Goal: Communication & Community: Share content

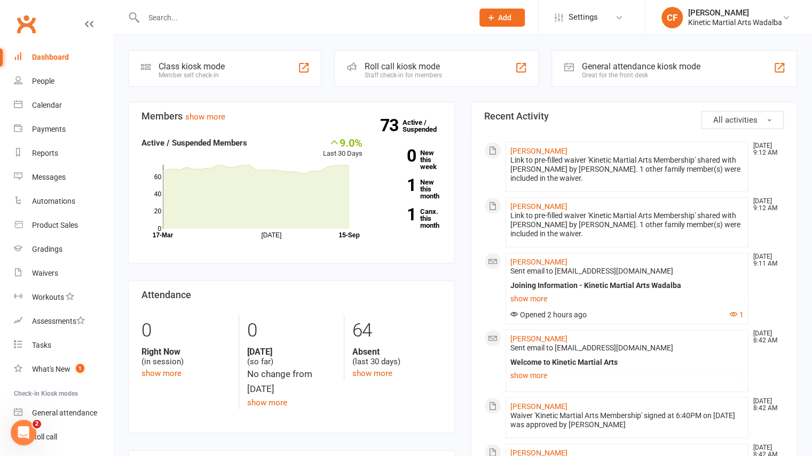
click at [225, 13] on input "text" at bounding box center [302, 17] width 325 height 15
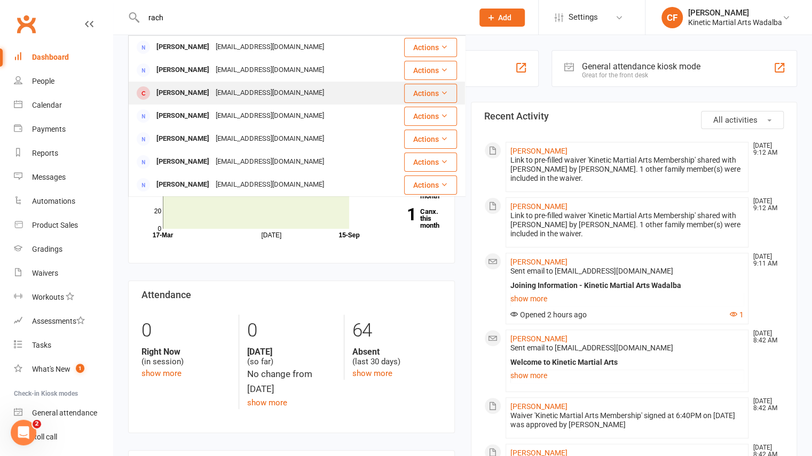
type input "rach"
click at [172, 92] on div "[PERSON_NAME]" at bounding box center [182, 92] width 59 height 15
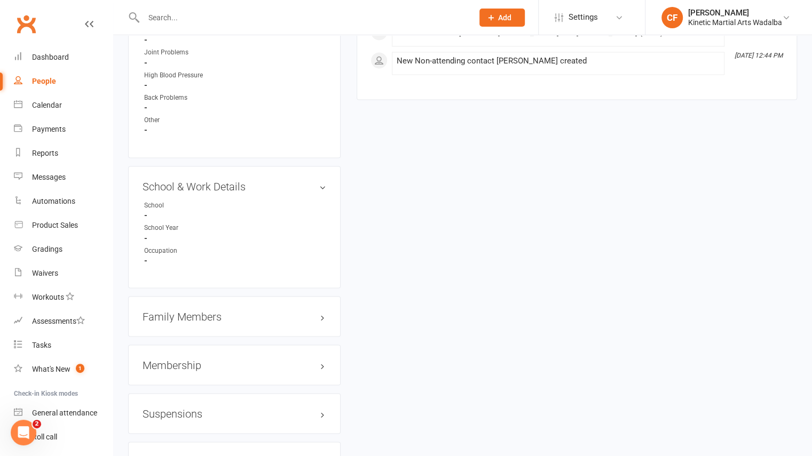
scroll to position [1079, 0]
click at [203, 360] on h3 "Membership" at bounding box center [235, 365] width 184 height 12
click at [191, 402] on link "Add new membership" at bounding box center [181, 406] width 77 height 10
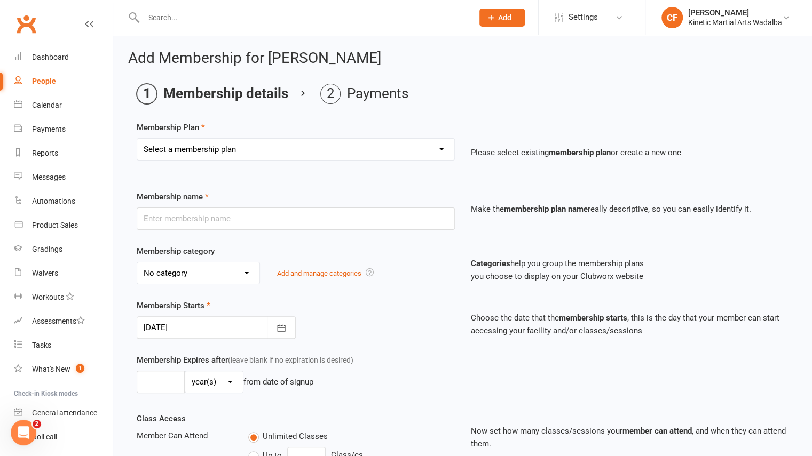
click at [275, 149] on select "Select a membership plan Create new Membership Plan Training Fees - $49 Fortnig…" at bounding box center [295, 149] width 317 height 21
select select "15"
click at [137, 139] on select "Select a membership plan Create new Membership Plan Training Fees - $49 Fortnig…" at bounding box center [295, 149] width 317 height 21
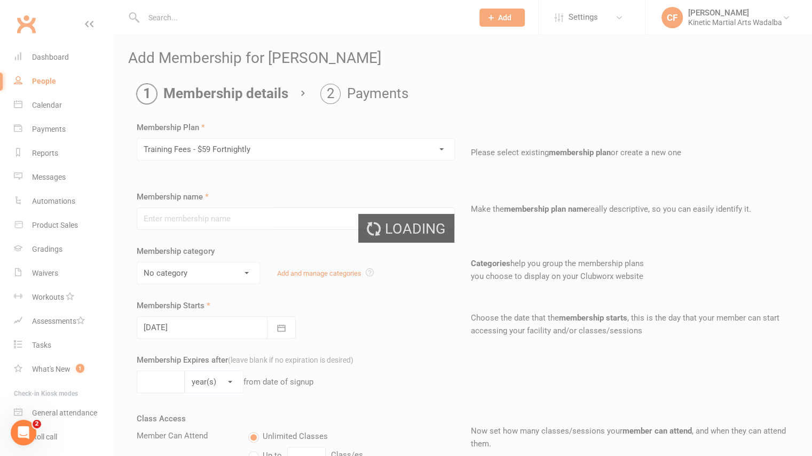
type input "Training Fees - $59 Fortnightly"
select select "6"
type input "0"
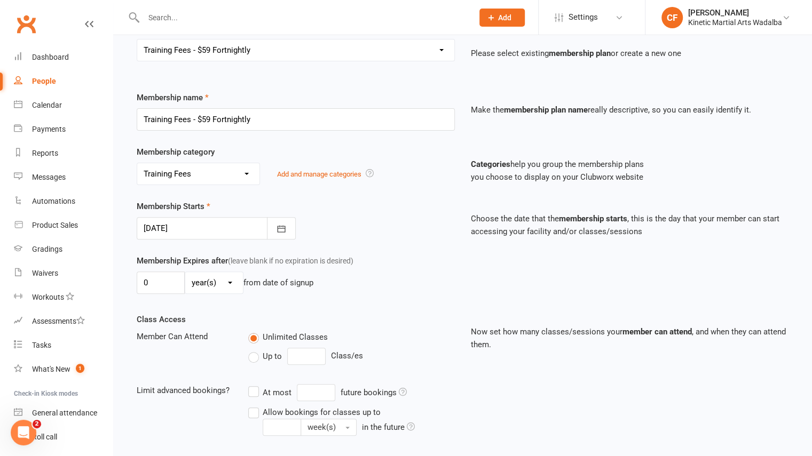
scroll to position [281, 0]
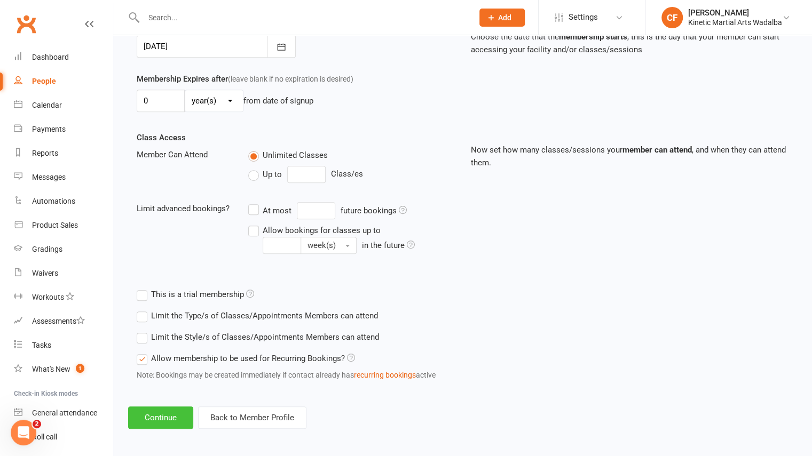
click at [159, 407] on button "Continue" at bounding box center [160, 418] width 65 height 22
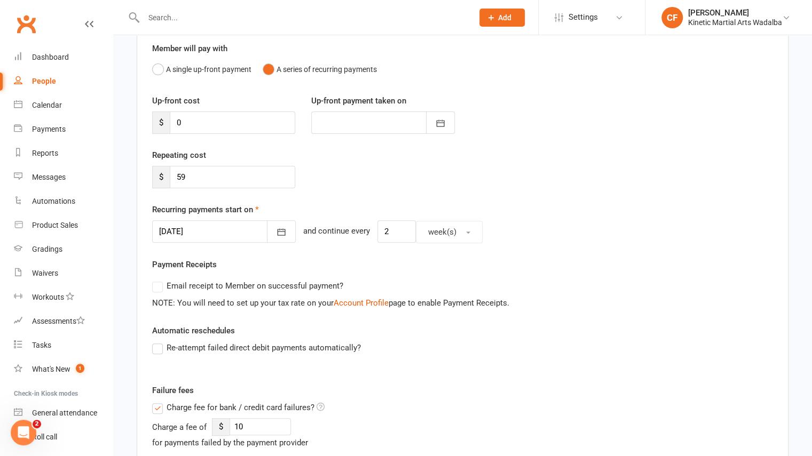
scroll to position [94, 0]
click at [276, 227] on icon "button" at bounding box center [281, 231] width 11 height 11
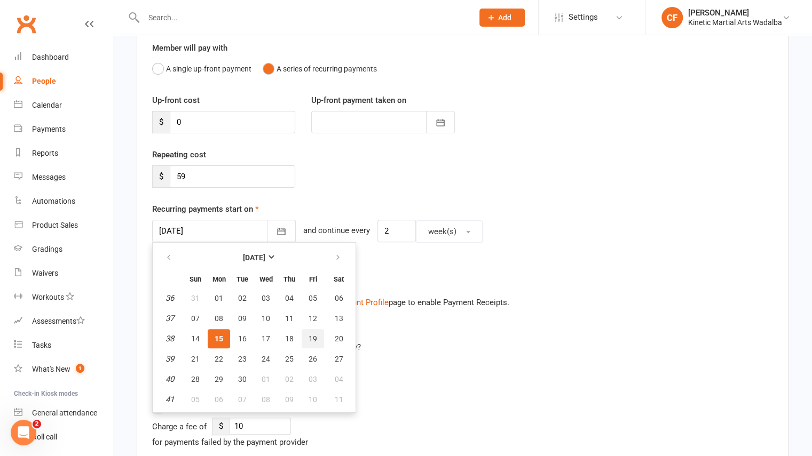
click at [313, 335] on span "19" at bounding box center [313, 339] width 9 height 9
type input "19 Sep 2025"
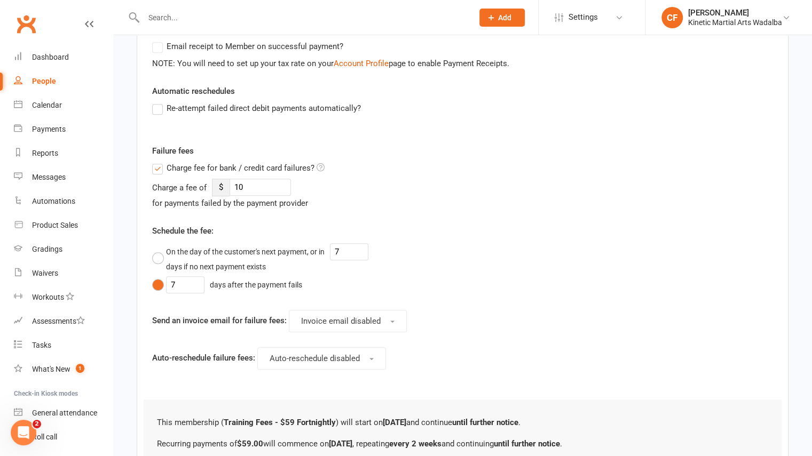
scroll to position [441, 0]
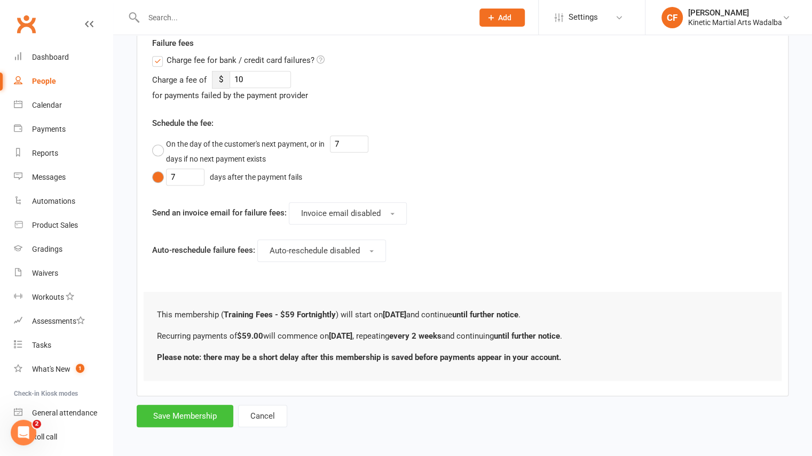
click at [191, 414] on button "Save Membership" at bounding box center [185, 416] width 97 height 22
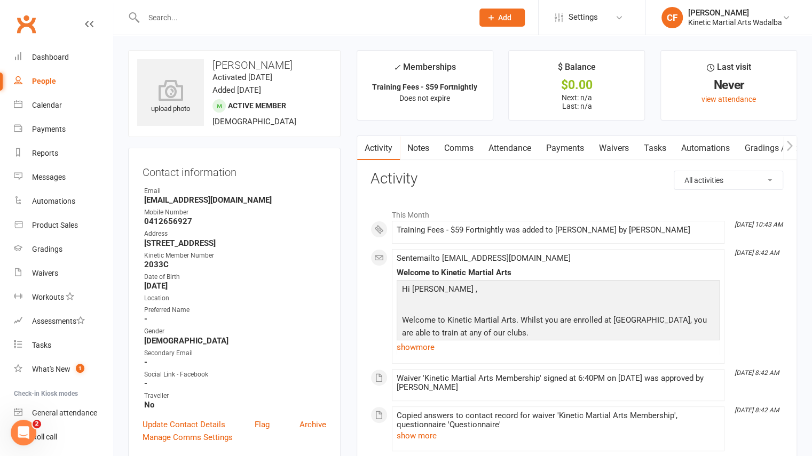
click at [195, 17] on input "text" at bounding box center [302, 17] width 325 height 15
click at [64, 223] on div "Product Sales" at bounding box center [55, 225] width 46 height 9
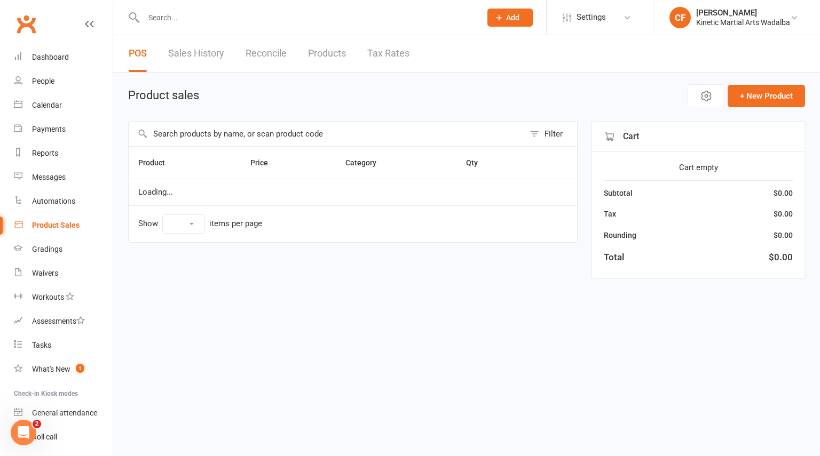
select select "10"
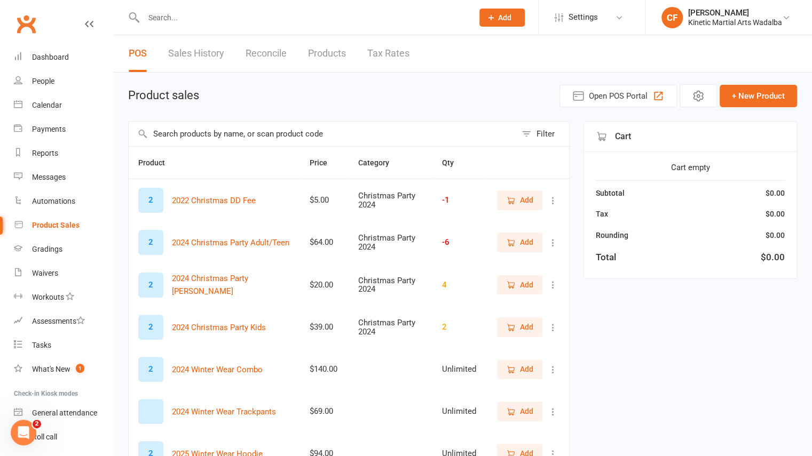
click at [227, 132] on input "text" at bounding box center [323, 134] width 388 height 25
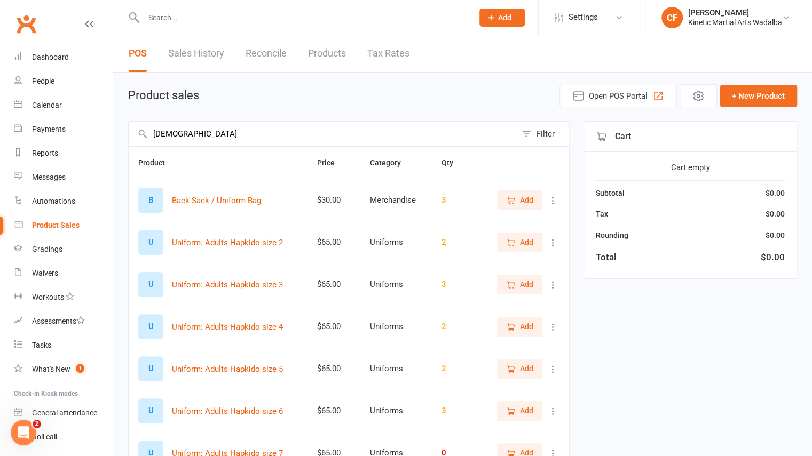
type input "unifor"
click at [522, 322] on span "Add" at bounding box center [526, 327] width 13 height 12
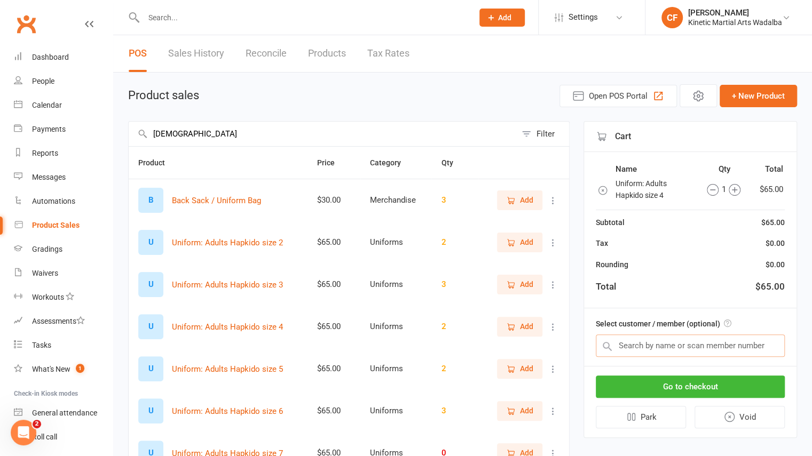
click at [671, 349] on input "text" at bounding box center [690, 346] width 189 height 22
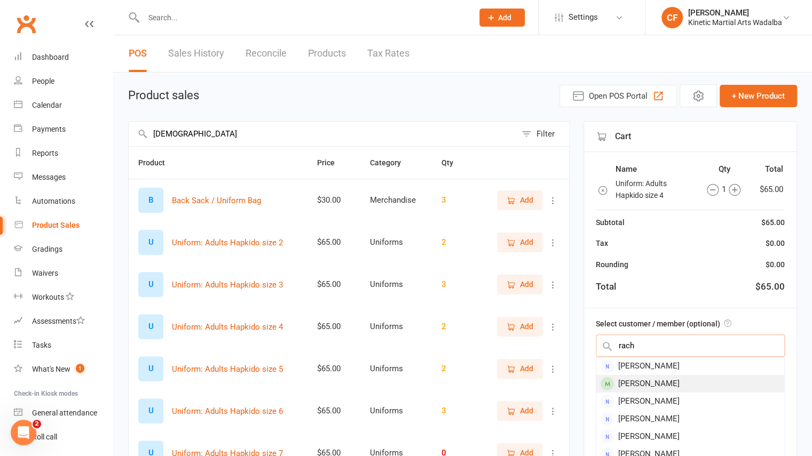
type input "rach"
click at [659, 381] on div "[PERSON_NAME]" at bounding box center [690, 384] width 188 height 18
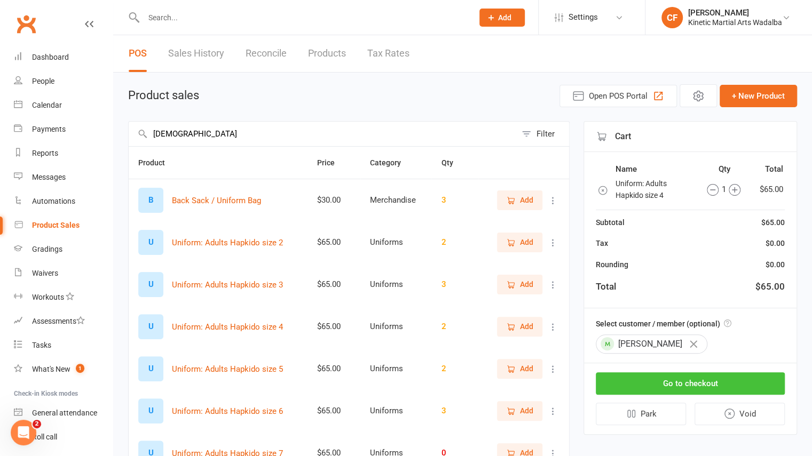
click at [659, 381] on button "Go to checkout" at bounding box center [690, 384] width 189 height 22
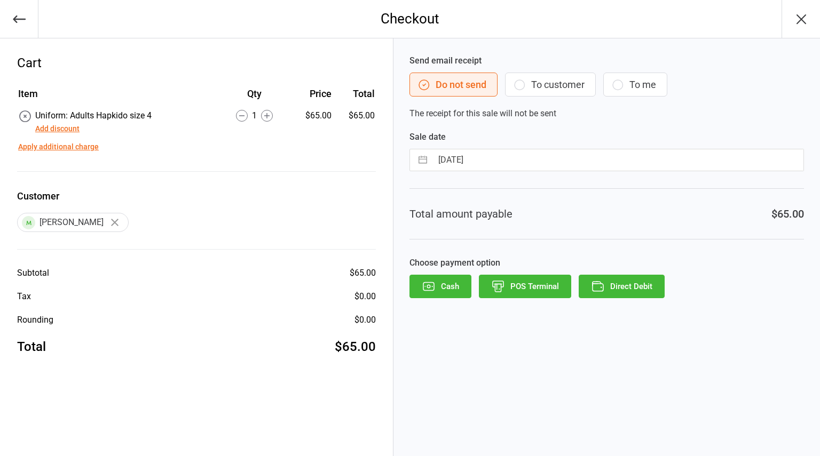
click at [44, 124] on button "Add discount" at bounding box center [57, 128] width 44 height 11
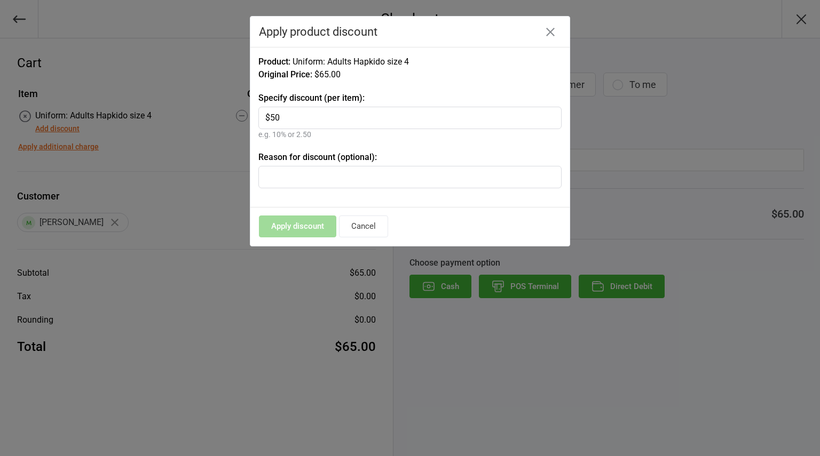
type input "$50"
click at [298, 184] on input "text" at bounding box center [409, 177] width 303 height 22
type input "Welcome back discount"
click at [350, 116] on input "$50" at bounding box center [409, 118] width 303 height 22
click at [359, 180] on input "Welcome back discount" at bounding box center [409, 177] width 303 height 22
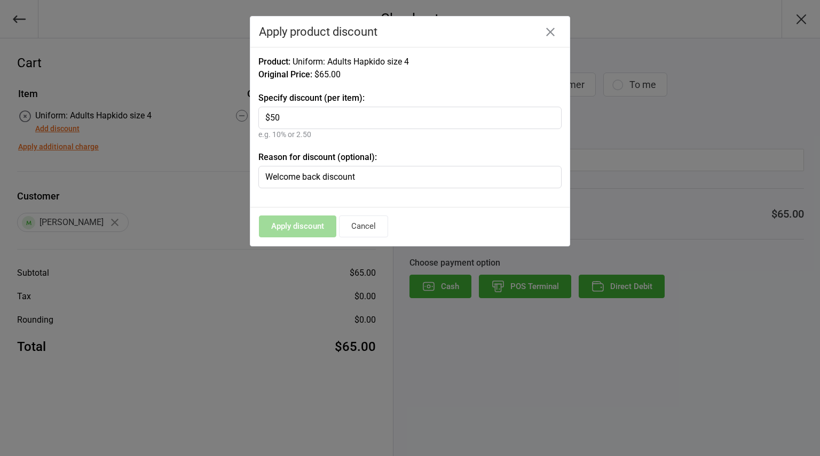
click at [308, 221] on div "Apply discount Cancel" at bounding box center [409, 227] width 319 height 38
drag, startPoint x: 290, startPoint y: 118, endPoint x: 234, endPoint y: 114, distance: 56.2
click at [234, 114] on div "Checkout Cart Item Qty Price Total Uniform: Adults Hapkido size 4 Add discount …" at bounding box center [410, 228] width 820 height 456
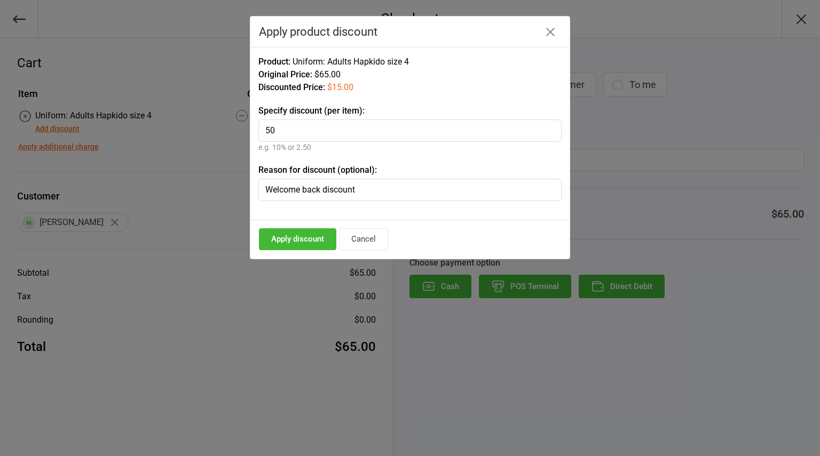
type input "50"
click at [305, 230] on button "Apply discount" at bounding box center [297, 240] width 77 height 22
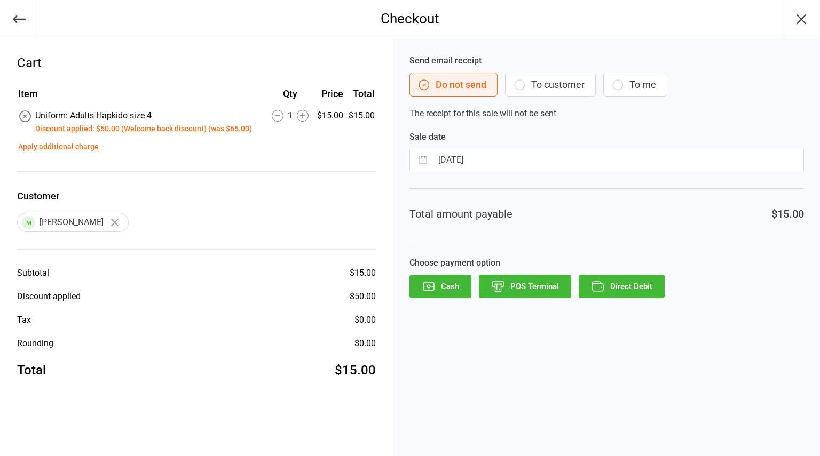
click at [636, 288] on button "Direct Debit" at bounding box center [622, 286] width 86 height 23
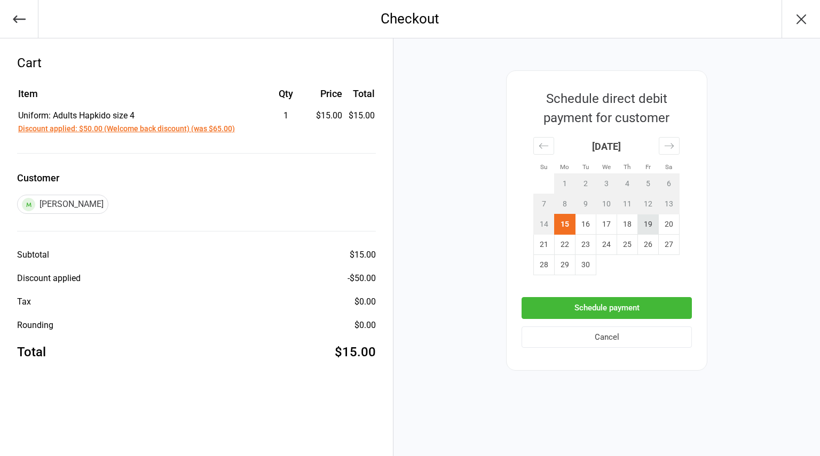
click at [652, 230] on td "19" at bounding box center [648, 225] width 21 height 20
click at [599, 309] on button "Schedule payment" at bounding box center [607, 308] width 170 height 22
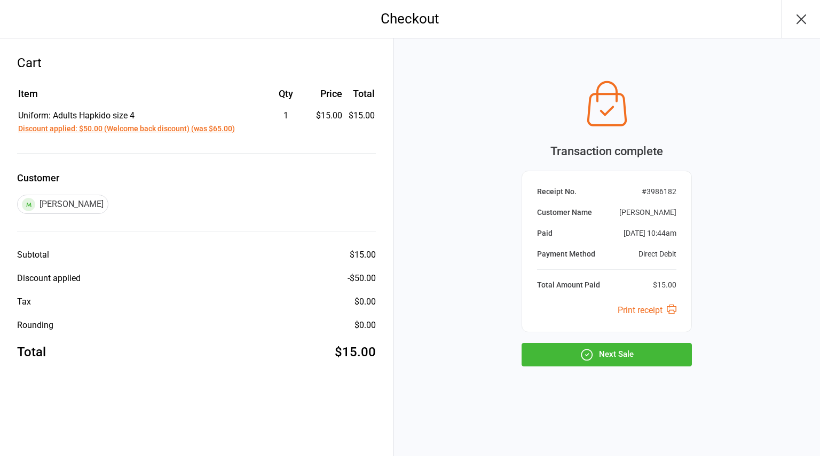
click at [801, 24] on icon "button" at bounding box center [801, 19] width 17 height 17
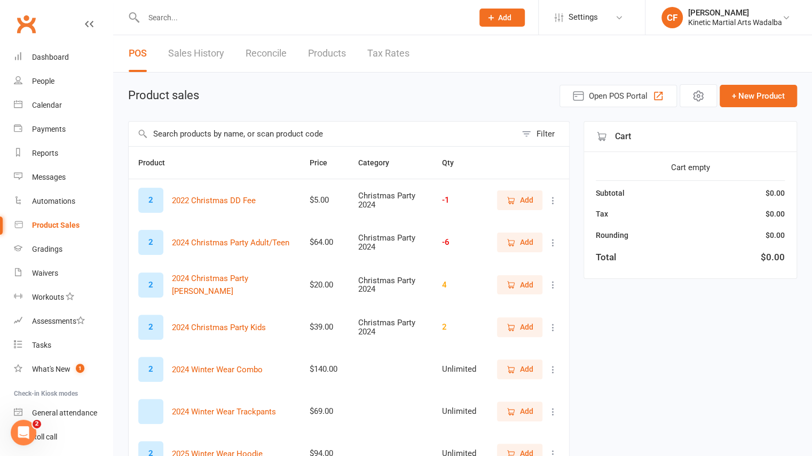
click at [234, 14] on input "text" at bounding box center [302, 17] width 325 height 15
click at [56, 87] on link "People" at bounding box center [63, 81] width 99 height 24
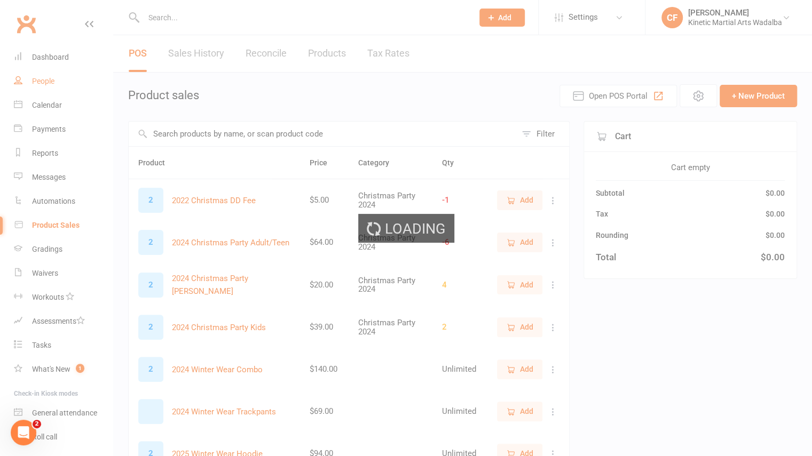
select select "100"
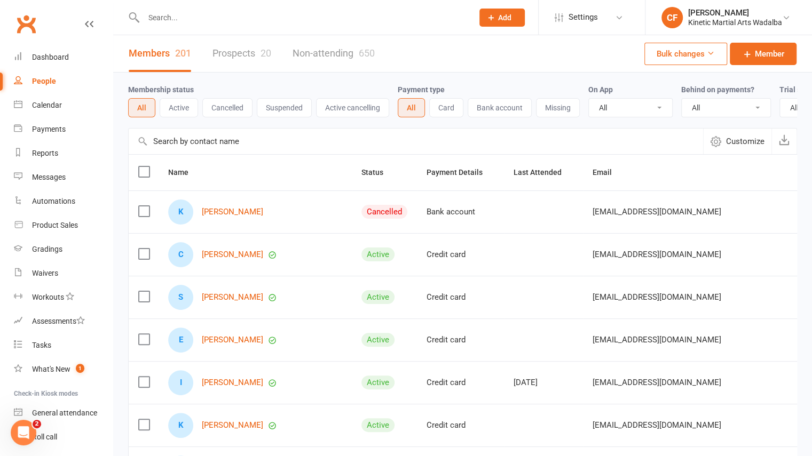
click at [199, 17] on input "text" at bounding box center [302, 17] width 325 height 15
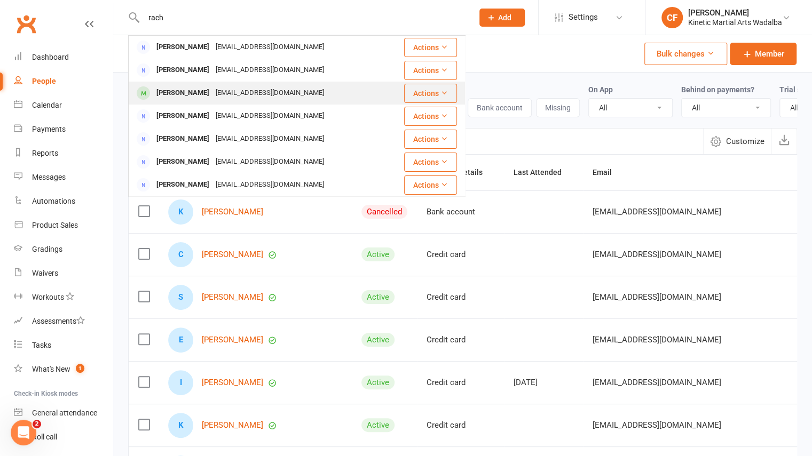
type input "rach"
click at [188, 92] on div "[PERSON_NAME]" at bounding box center [182, 92] width 59 height 15
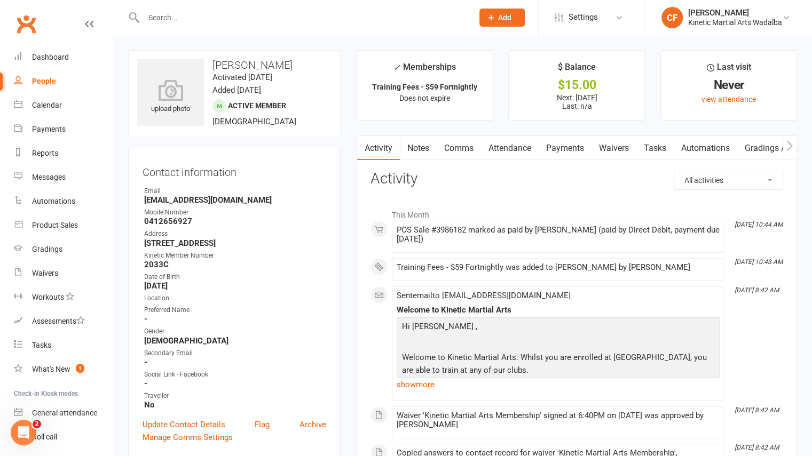
click at [459, 148] on link "Comms" at bounding box center [459, 148] width 44 height 25
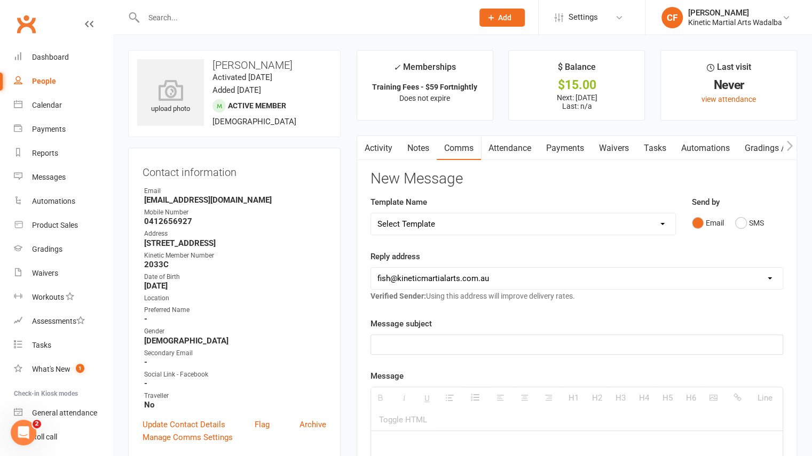
click at [429, 227] on select "Select Template [SMS] Annual Insurance Charge [SMS] Annual Insurance Not Charge…" at bounding box center [523, 224] width 304 height 21
select select "17"
click at [371, 214] on select "Select Template [SMS] Annual Insurance Charge [SMS] Annual Insurance Not Charge…" at bounding box center [523, 224] width 304 height 21
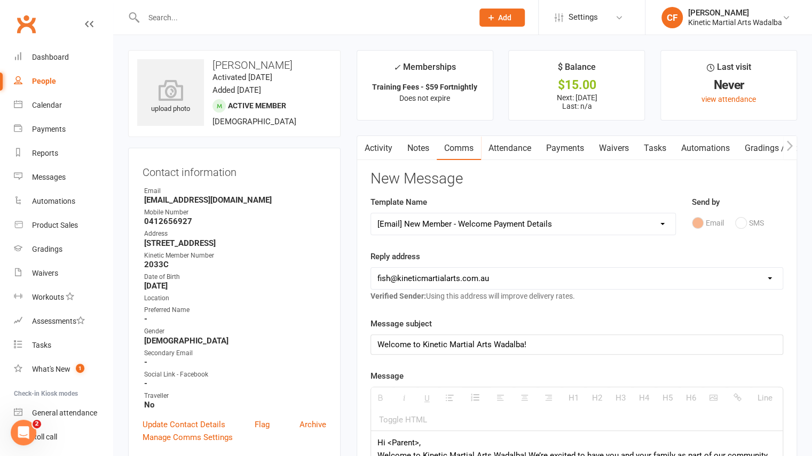
click at [410, 343] on div "Welcome to Kinetic Martial Arts Wadalba!" at bounding box center [577, 344] width 412 height 19
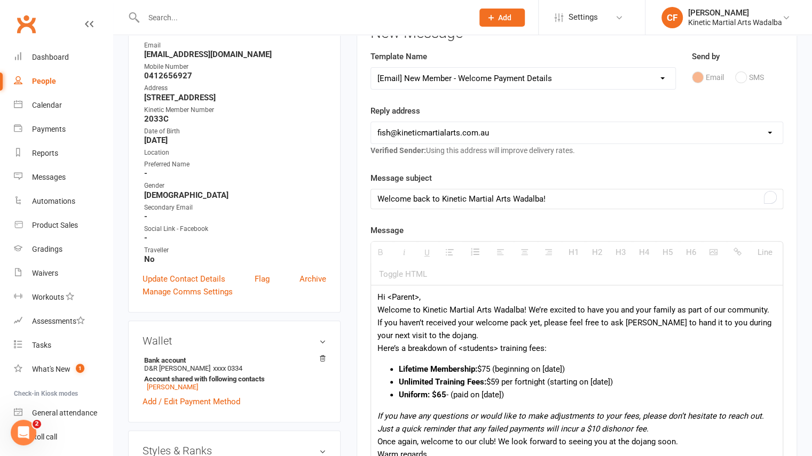
scroll to position [144, 0]
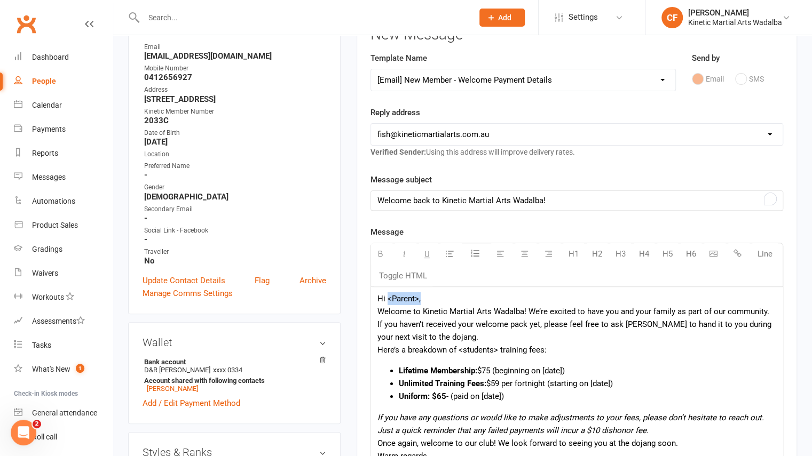
drag, startPoint x: 420, startPoint y: 300, endPoint x: 387, endPoint y: 300, distance: 33.1
click at [387, 300] on div "Hi <Parent>, Welcome to Kinetic Martial Arts Wadalba! We’re excited to have you…" at bounding box center [577, 399] width 412 height 225
click at [409, 310] on div "Hi Rachael, Welcome to Kinetic Martial Arts Wadalba! We’re excited to have you …" at bounding box center [577, 399] width 412 height 225
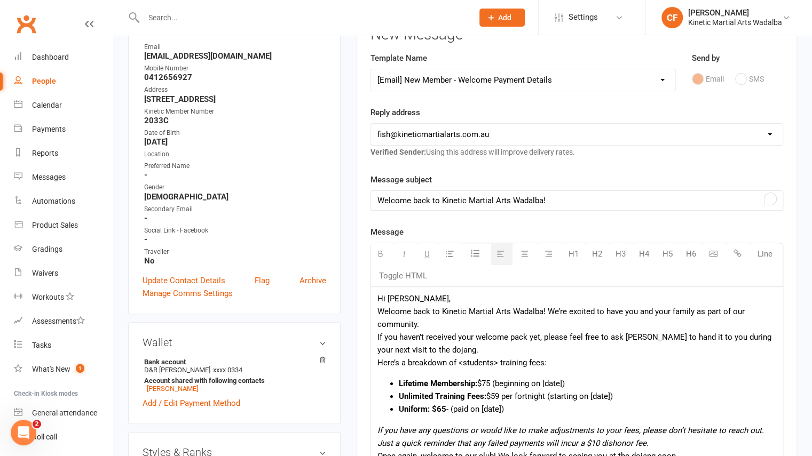
click at [529, 310] on div "Hi Rachael, Welcome back to Kinetic Martial Arts Wadalba! We’re excited to have…" at bounding box center [577, 406] width 412 height 238
drag, startPoint x: 425, startPoint y: 324, endPoint x: 637, endPoint y: 312, distance: 212.8
click at [637, 312] on div "Hi Rachael, Welcome back to Kinetic Martial Arts Wadalba! We’re excited to have…" at bounding box center [577, 406] width 412 height 238
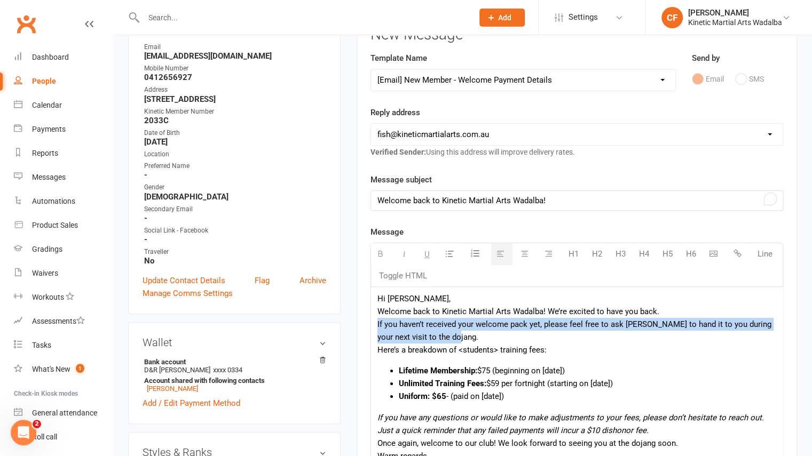
drag, startPoint x: 444, startPoint y: 333, endPoint x: 374, endPoint y: 322, distance: 70.7
click at [374, 322] on div "Hi Rachael, Welcome back to Kinetic Martial Arts Wadalba! We’re excited to have…" at bounding box center [577, 399] width 412 height 225
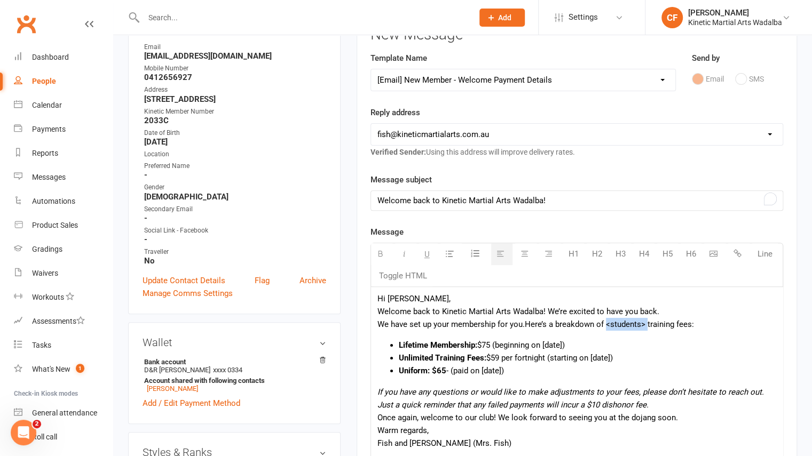
drag, startPoint x: 647, startPoint y: 322, endPoint x: 608, endPoint y: 324, distance: 39.6
click at [608, 324] on span "Here’s a breakdown of <students> training fees:" at bounding box center [609, 325] width 169 height 10
click at [492, 343] on li "Lifetime Membership: $75 (beginning on [date])" at bounding box center [587, 345] width 377 height 13
drag, startPoint x: 621, startPoint y: 342, endPoint x: 538, endPoint y: 342, distance: 83.3
click at [538, 342] on li "Lifetime Membership: $0 (paid back in (beginning on [date])" at bounding box center [587, 345] width 377 height 13
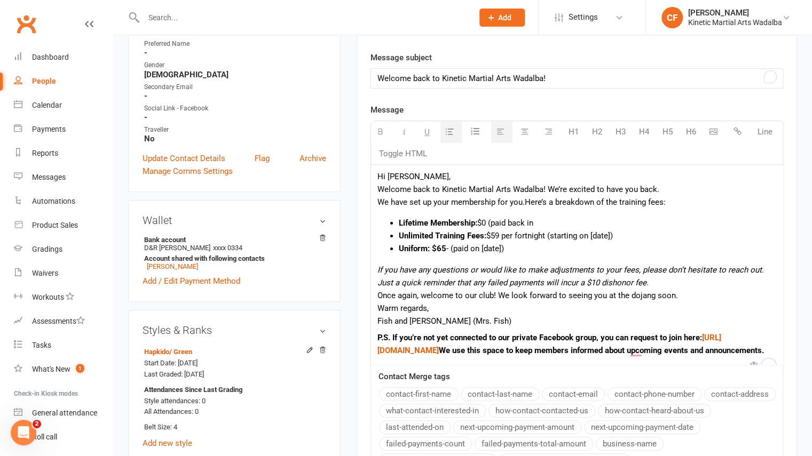
scroll to position [265, 0]
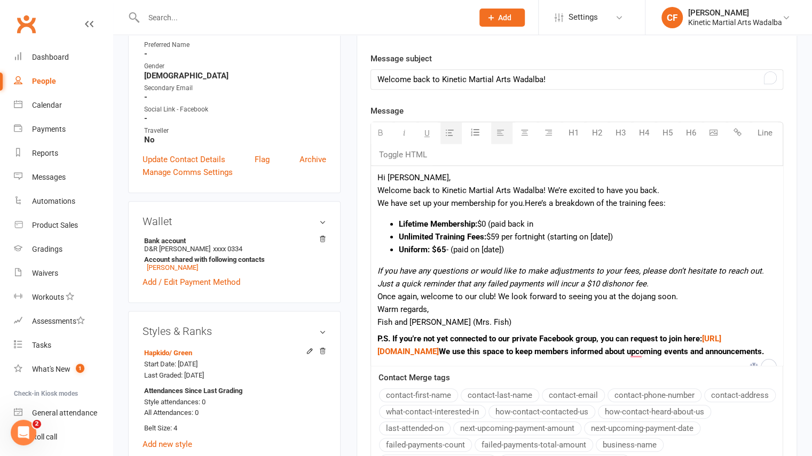
click at [548, 223] on li "Lifetime Membership: $0 (paid back in" at bounding box center [587, 224] width 377 height 13
drag, startPoint x: 619, startPoint y: 234, endPoint x: 593, endPoint y: 235, distance: 26.7
click at [593, 235] on li "Unlimited Training Fees: $59 per fortnight (starting on [date])" at bounding box center [587, 237] width 377 height 13
click at [441, 249] on b "Uniform: $65" at bounding box center [423, 250] width 48 height 10
click at [580, 235] on span "$59 per fortnight (starting on" at bounding box center [537, 237] width 102 height 10
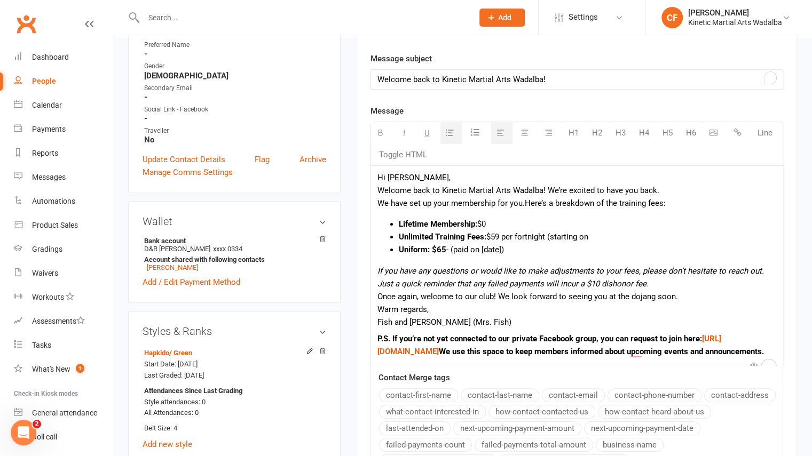
click at [594, 235] on li "Unlimited Training Fees: $59 per fortnight (starting on" at bounding box center [587, 237] width 377 height 13
click at [523, 251] on li "Uniform: $65 - (paid on [date])" at bounding box center [587, 249] width 377 height 13
drag, startPoint x: 509, startPoint y: 247, endPoint x: 454, endPoint y: 250, distance: 55.7
click at [454, 250] on li "Uniform: $65 - (paid on [date])" at bounding box center [587, 249] width 377 height 13
click at [442, 248] on b "Uniform: $65" at bounding box center [423, 250] width 48 height 10
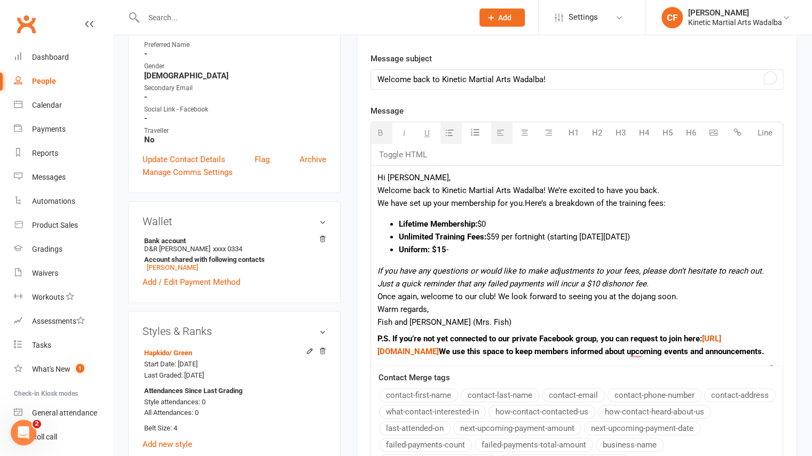
click at [455, 244] on li "Uniform: $15 -" at bounding box center [587, 249] width 377 height 13
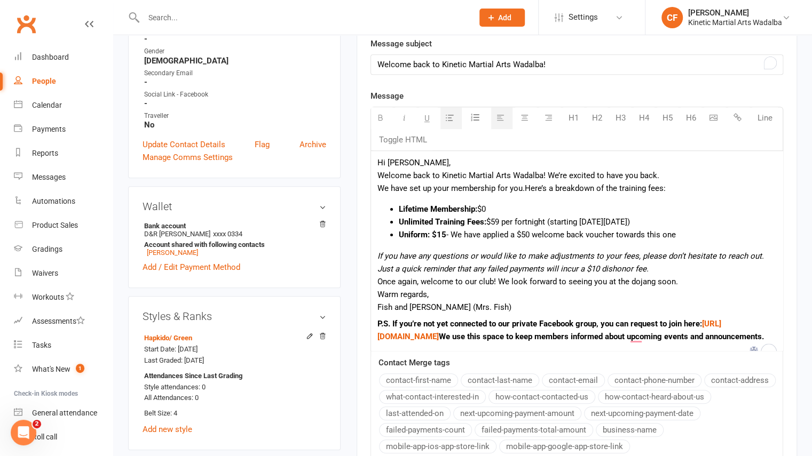
scroll to position [281, 0]
click at [455, 279] on div "Once again, welcome to our club! We look forward to seeing you at the dojang so…" at bounding box center [576, 281] width 399 height 13
click at [508, 304] on div "Fish and Chloe (Mrs. Fish) P.S. If you’re not yet connected to our private Face…" at bounding box center [576, 322] width 399 height 43
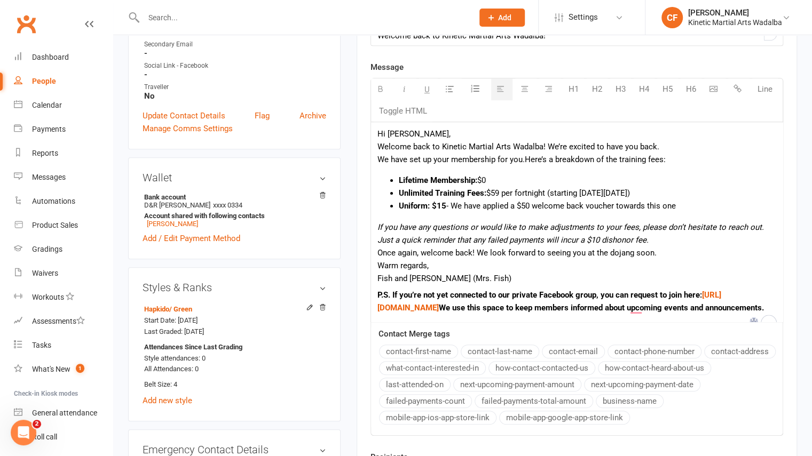
scroll to position [310, 0]
click at [379, 275] on div "Fish and Chloe (Mrs. Fish) P.S. If you’re not yet connected to our private Face…" at bounding box center [576, 293] width 399 height 43
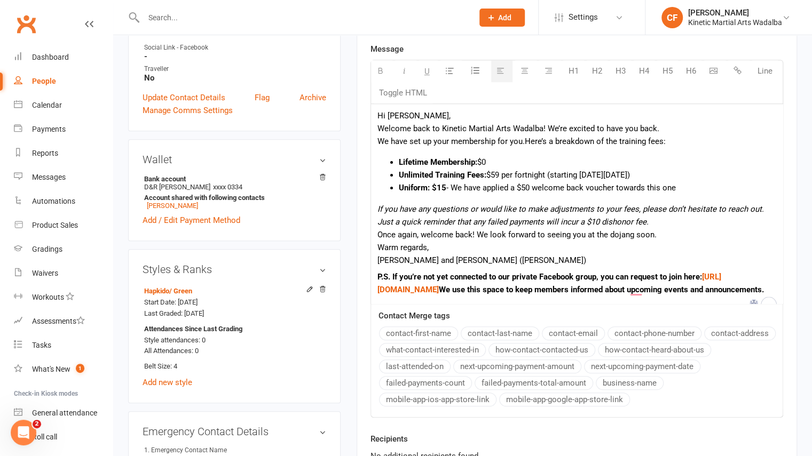
scroll to position [328, 0]
click at [377, 247] on div "Warm regards," at bounding box center [576, 247] width 399 height 13
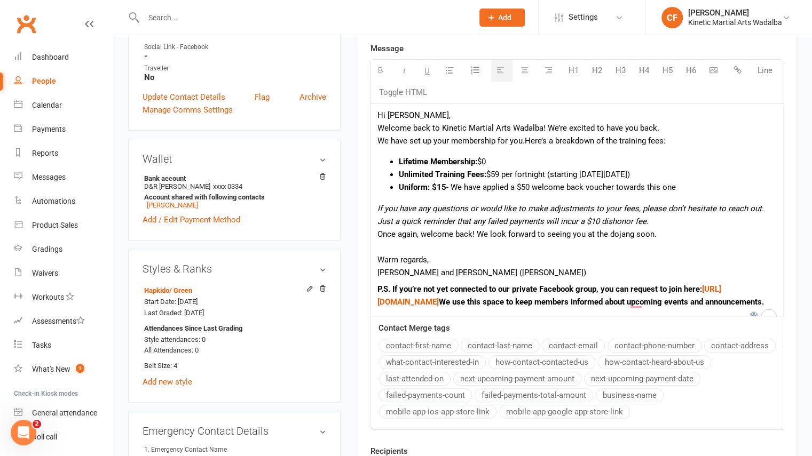
click at [621, 309] on p "P.S. If you’re not yet connected to our private Facebook group, you can request…" at bounding box center [576, 296] width 399 height 26
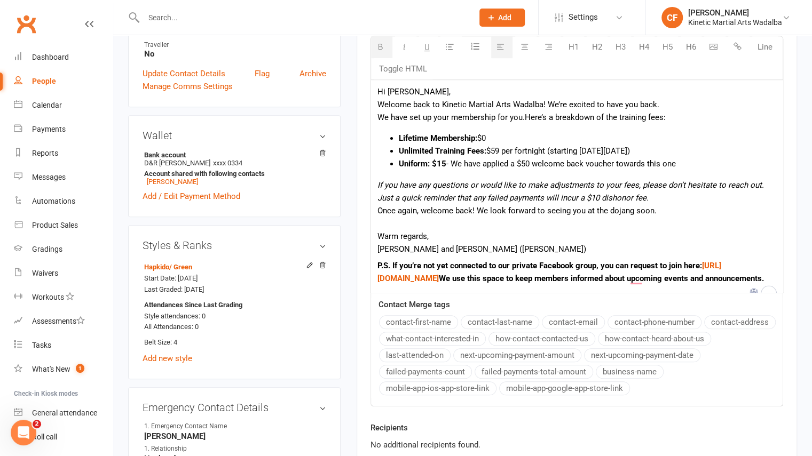
scroll to position [350, 0]
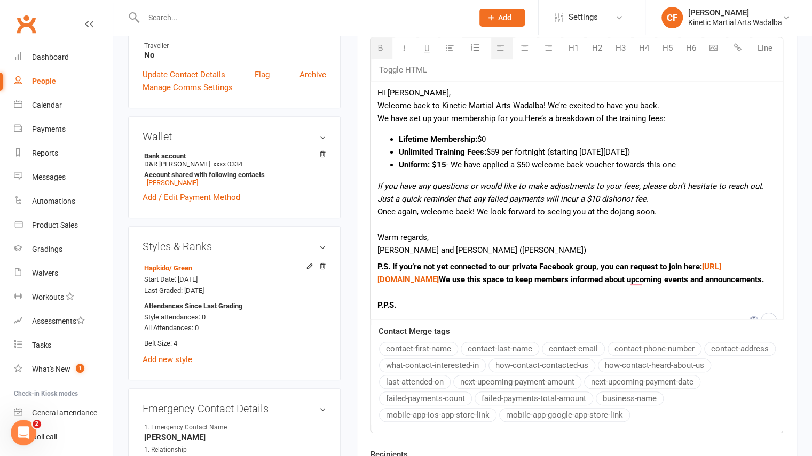
click at [418, 312] on p "P.S. If you’re not yet connected to our private Facebook group, you can request…" at bounding box center [576, 286] width 399 height 51
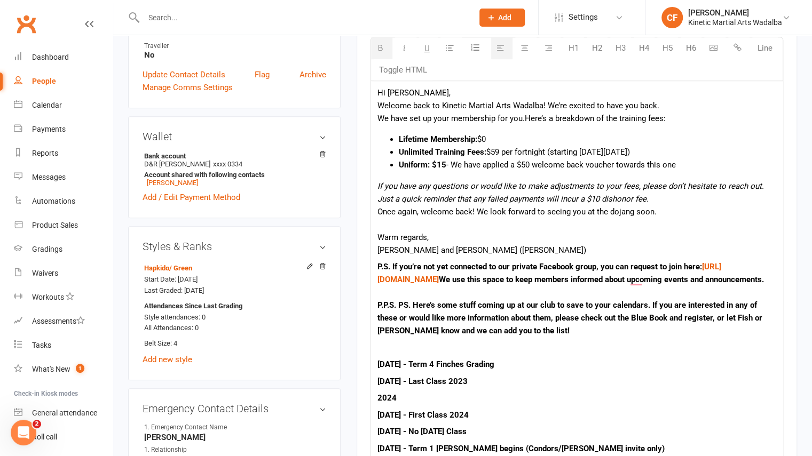
click at [410, 316] on b "P.S. If you’re not yet connected to our private Facebook group, you can request…" at bounding box center [570, 299] width 387 height 74
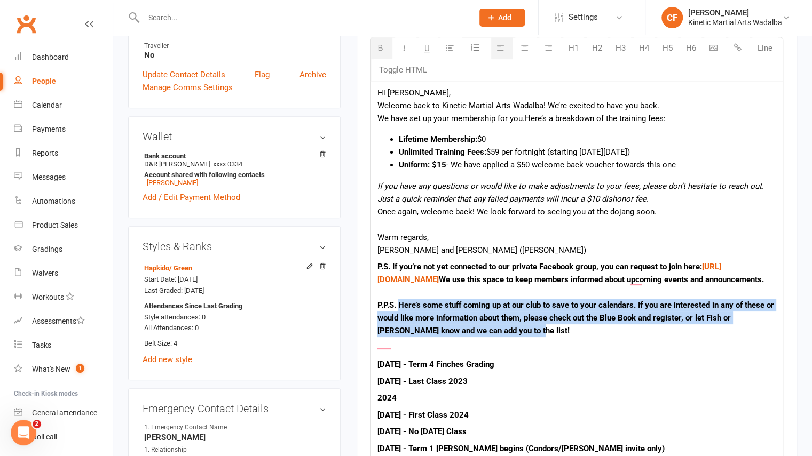
drag, startPoint x: 504, startPoint y: 343, endPoint x: 399, endPoint y: 318, distance: 108.1
click at [399, 318] on p "P.S. If you’re not yet connected to our private Facebook group, you can request…" at bounding box center [576, 299] width 399 height 77
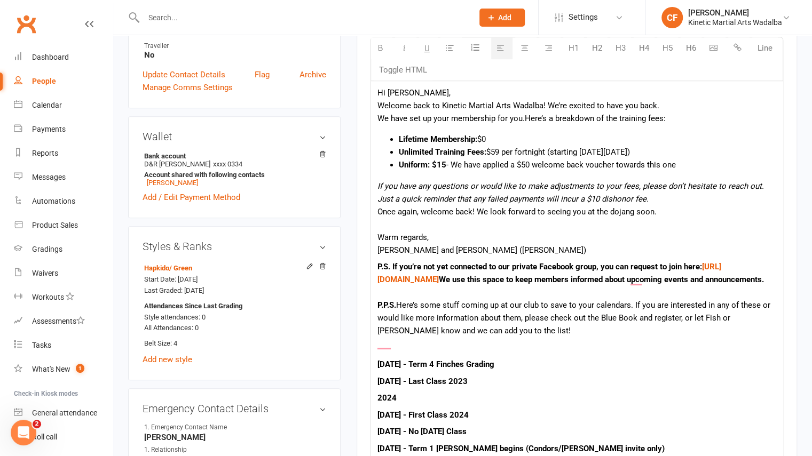
click at [590, 351] on div "Sir Fish and Chloe (Mrs. Fish) P.S. If you’re not yet connected to our private …" at bounding box center [576, 366] width 399 height 245
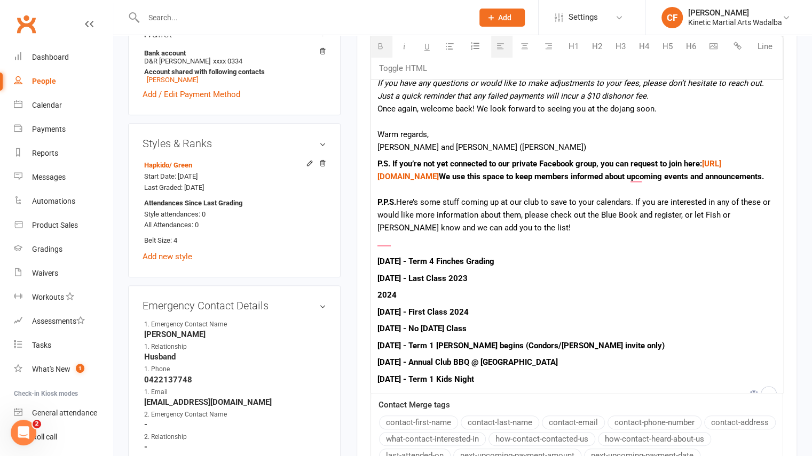
scroll to position [456, 0]
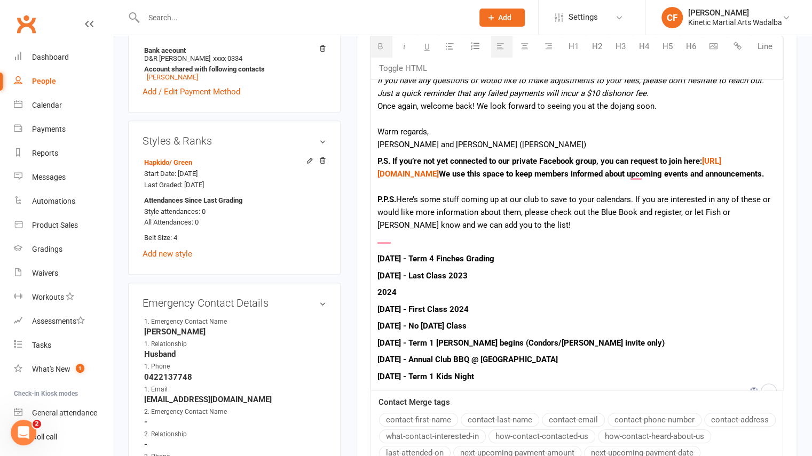
click at [701, 223] on p "P.S. If you’re not yet connected to our private Facebook group, you can request…" at bounding box center [576, 193] width 399 height 77
click at [551, 249] on p "To enrich screen reader interactions, please activate Accessibility in Grammarl…" at bounding box center [576, 242] width 399 height 13
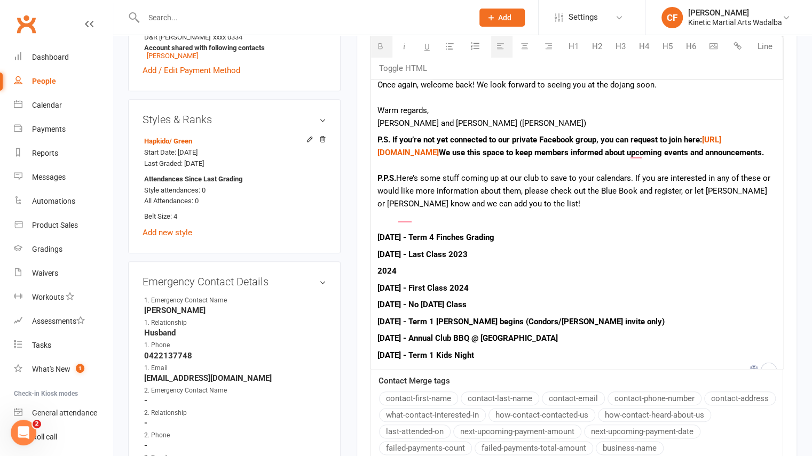
scroll to position [478, 0]
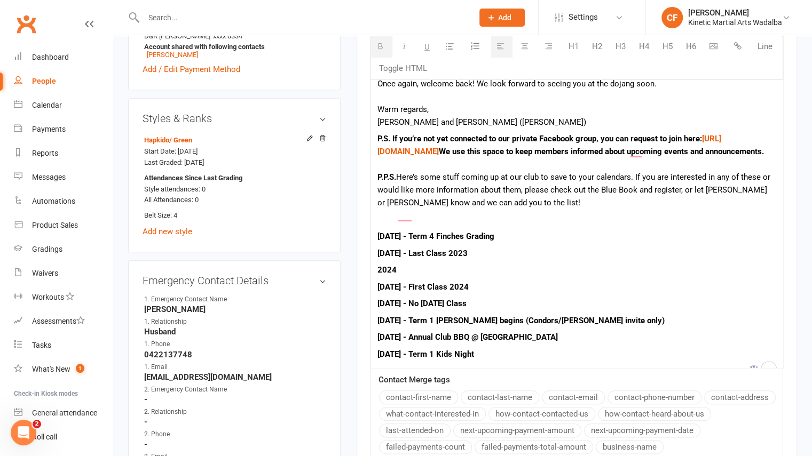
drag, startPoint x: 530, startPoint y: 247, endPoint x: 375, endPoint y: 244, distance: 155.4
click at [375, 244] on div "Hi Rachael, Welcome back to Kinetic Martial Arts Wadalba! We’re excited to have…" at bounding box center [577, 160] width 412 height 415
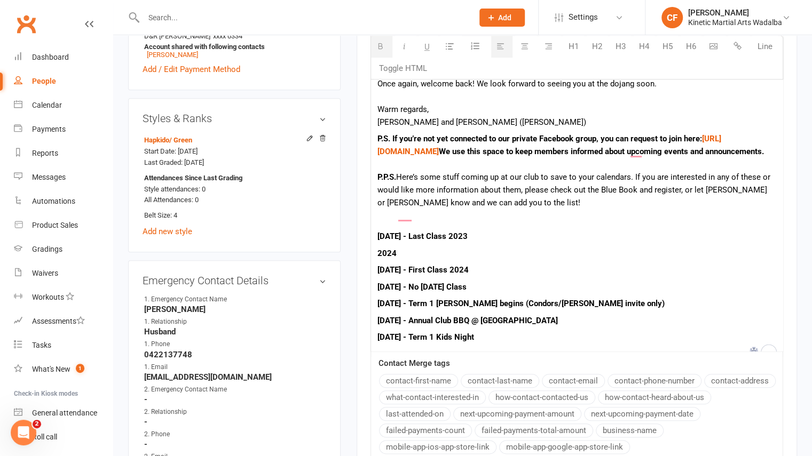
click at [400, 257] on div "Sir Fish and Chloe (Mrs. Fish) P.S. If you’re not yet connected to our private …" at bounding box center [576, 230] width 399 height 229
drag, startPoint x: 500, startPoint y: 350, endPoint x: 379, endPoint y: 264, distance: 148.3
click at [379, 264] on div "Sir Fish and Chloe (Mrs. Fish) P.S. If you’re not yet connected to our private …" at bounding box center [576, 230] width 399 height 229
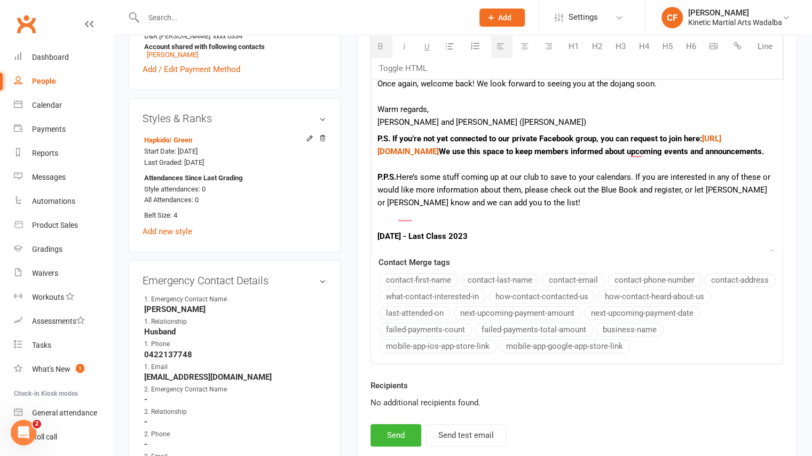
click at [386, 241] on b "[DATE] - Last Class 2023" at bounding box center [422, 237] width 90 height 10
drag, startPoint x: 393, startPoint y: 250, endPoint x: 377, endPoint y: 249, distance: 16.6
click at [377, 241] on b "[DATE] - Last Class 2023" at bounding box center [422, 237] width 90 height 10
drag, startPoint x: 507, startPoint y: 249, endPoint x: 441, endPoint y: 249, distance: 66.2
click at [441, 243] on p "21st September - Last Class 2023" at bounding box center [576, 236] width 399 height 13
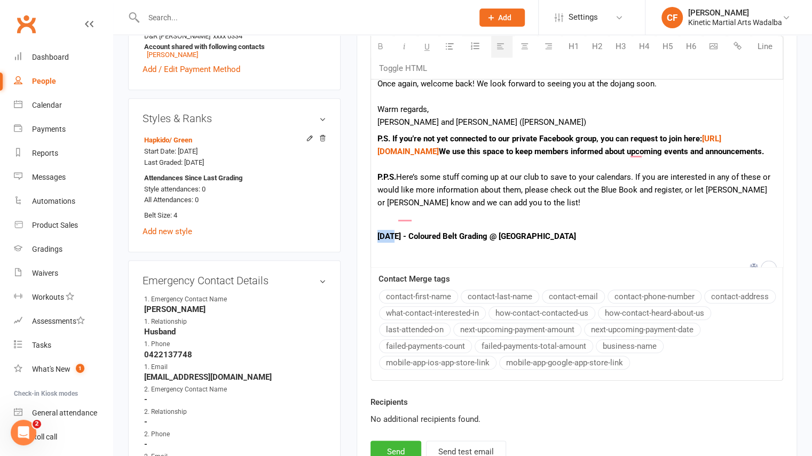
drag, startPoint x: 393, startPoint y: 249, endPoint x: 374, endPoint y: 248, distance: 19.8
click at [374, 248] on div "Hi Rachael, Welcome back to Kinetic Martial Arts Wadalba! We’re excited to have…" at bounding box center [577, 110] width 412 height 314
click at [577, 243] on p "10th October - Coloured Belt Grading @ Wadalba" at bounding box center [576, 236] width 399 height 13
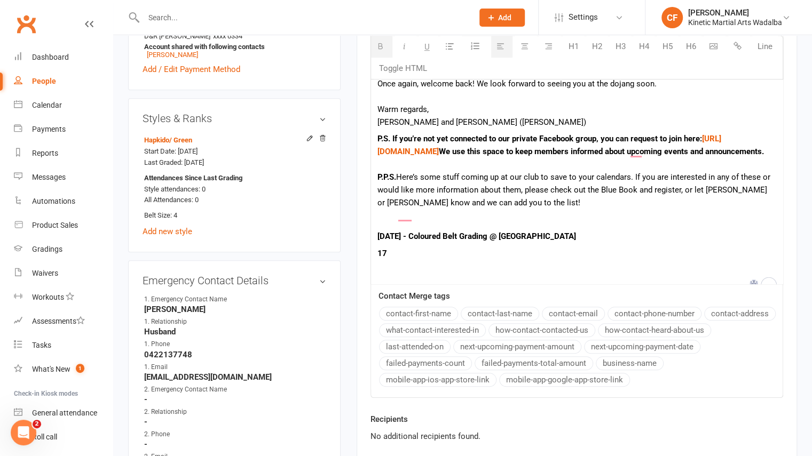
click at [393, 260] on p "17" at bounding box center [576, 253] width 399 height 13
click at [540, 258] on b "17th October - Adults Hwarang @ Caringbah 21st Nov - Moonee Beach Road Trip 2025" at bounding box center [519, 254] width 285 height 10
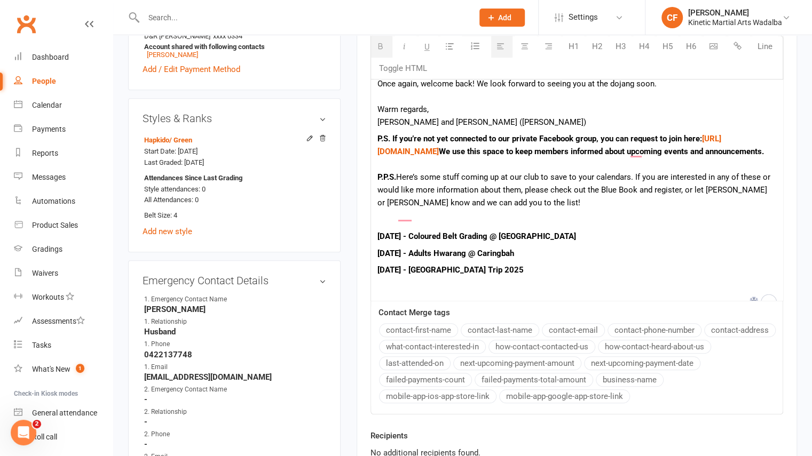
click at [530, 277] on p "21st Nov - Moonee Beach Road Trip 2025" at bounding box center [576, 270] width 399 height 13
click at [423, 258] on b "17th October - Adults Hwarang @ Caringbah" at bounding box center [445, 254] width 137 height 10
click at [422, 241] on b "10th October - Coloured Belt Grading @ Wadalba" at bounding box center [476, 237] width 199 height 10
click at [530, 275] on b "21st Nov - Moonee Beach Road Trip 2025 29th Nov -" at bounding box center [465, 270] width 177 height 10
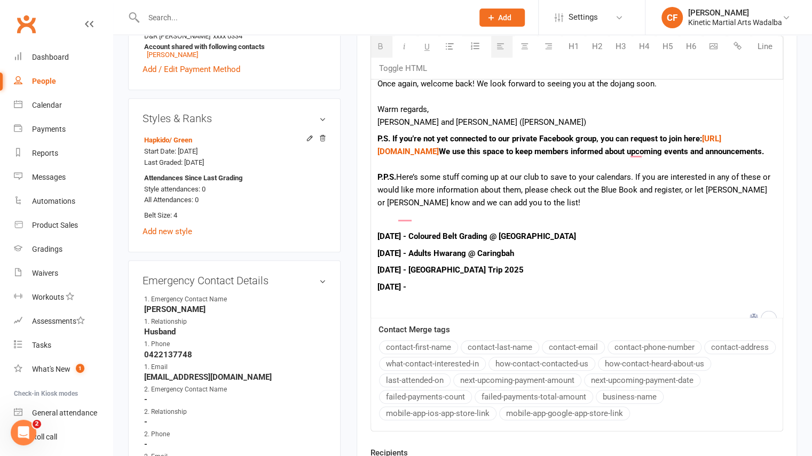
click at [436, 294] on p "29th Nov -" at bounding box center [576, 287] width 399 height 13
drag, startPoint x: 414, startPoint y: 248, endPoint x: 554, endPoint y: 243, distance: 139.5
click at [554, 243] on p "10th Oct - Coloured Belt Grading @ Wadalba" at bounding box center [576, 236] width 399 height 13
copy b "Coloured Belt Grading @ Wadalba"
click at [564, 294] on p "29th Nov - Central Coast Xmas Party 12 Dec -" at bounding box center [576, 287] width 399 height 13
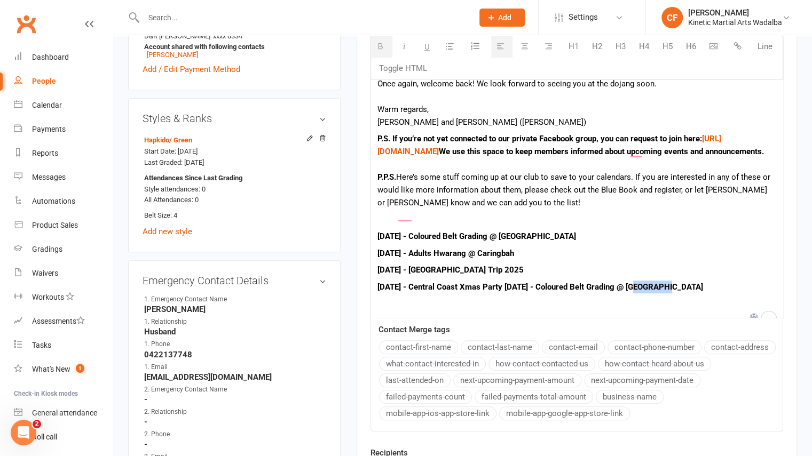
drag, startPoint x: 672, startPoint y: 301, endPoint x: 634, endPoint y: 302, distance: 37.9
click at [634, 294] on p "29th Nov - Central Coast Xmas Party 12 Dec - Coloured Belt Grading @ Wadalba" at bounding box center [576, 287] width 399 height 13
click at [514, 292] on b "29th Nov - Central Coast Xmas Party 12 Dec - Coloured Belt Grading @ Cessnock" at bounding box center [540, 287] width 326 height 10
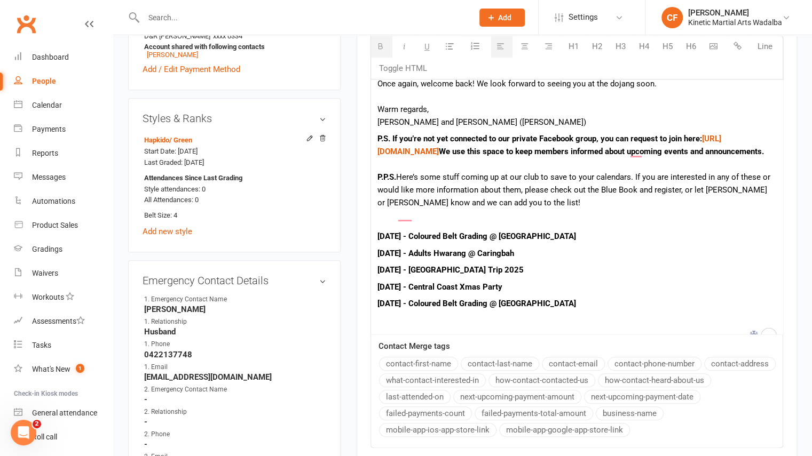
click at [388, 309] on b "12 Dec - Coloured Belt Grading @ Cessnock" at bounding box center [476, 304] width 199 height 10
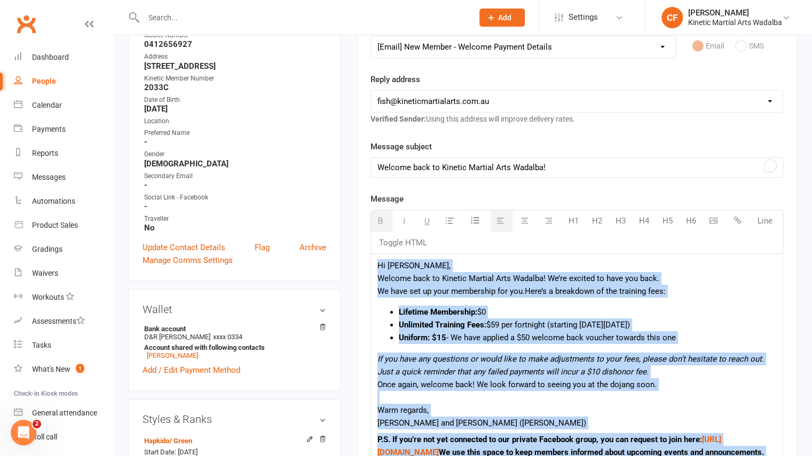
scroll to position [152, 0]
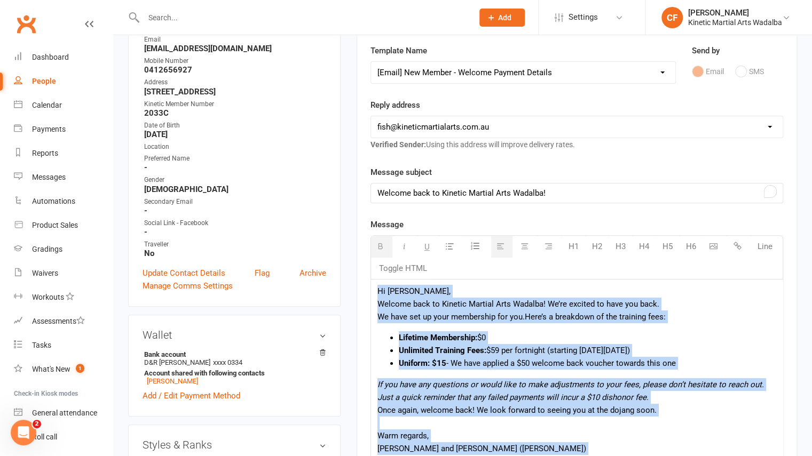
drag, startPoint x: 570, startPoint y: 317, endPoint x: 368, endPoint y: 275, distance: 206.5
click at [368, 275] on div "Activity Notes Comms Attendance Payments Waivers Tasks Automations Gradings / P…" at bounding box center [577, 429] width 440 height 891
copy div "Hi Rachael, Welcome back to Kinetic Martial Arts Wadalba! We’re excited to have…"
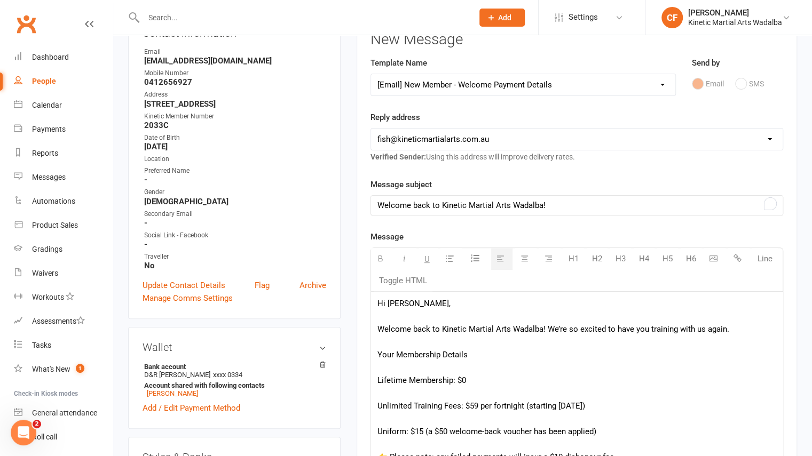
scroll to position [140, 0]
click at [381, 344] on div "To enrich screen reader interactions, please activate Accessibility in Grammarl…" at bounding box center [576, 341] width 399 height 13
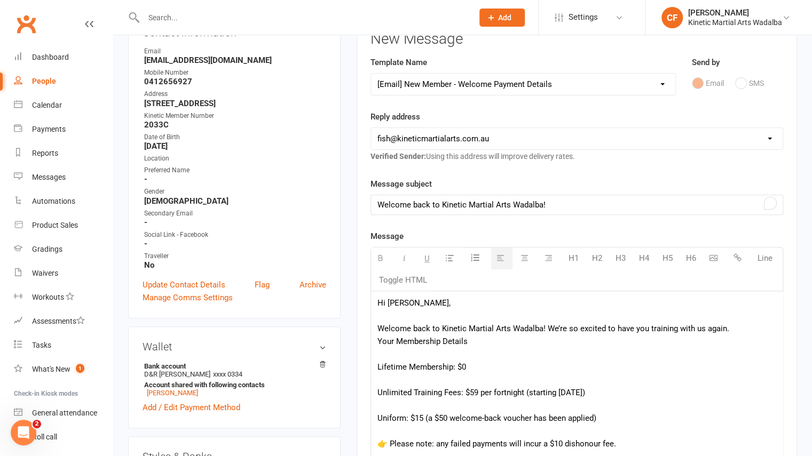
click at [380, 357] on div "To enrich screen reader interactions, please activate Accessibility in Grammarl…" at bounding box center [576, 354] width 399 height 13
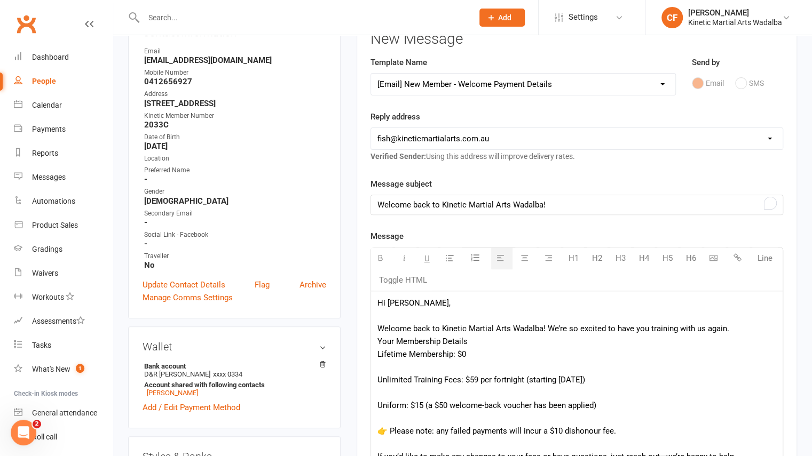
click at [378, 367] on div "To enrich screen reader interactions, please activate Accessibility in Grammarl…" at bounding box center [576, 367] width 399 height 13
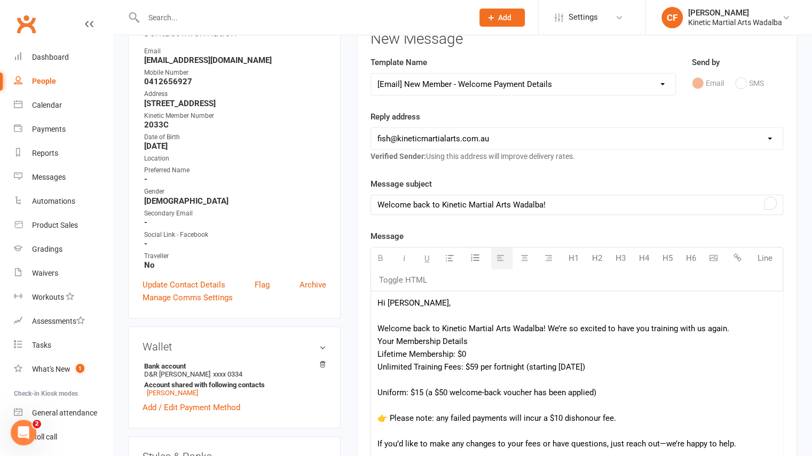
click at [381, 380] on div "To enrich screen reader interactions, please activate Accessibility in Grammarl…" at bounding box center [576, 380] width 399 height 13
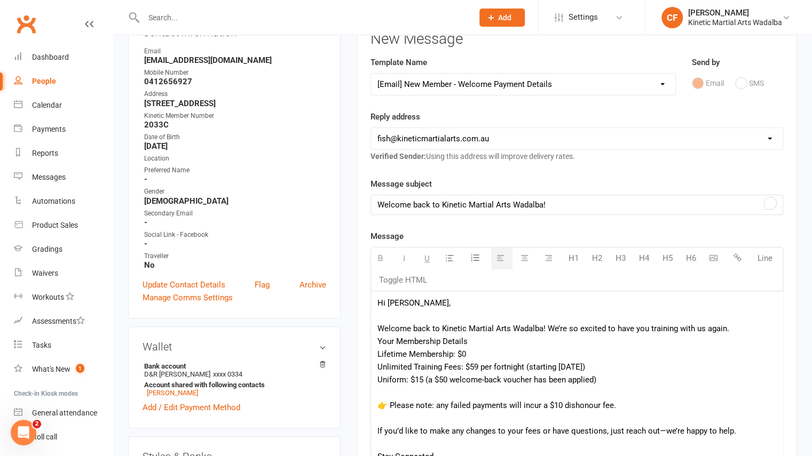
click at [380, 399] on div "👉 Please note: any failed payments will incur a $10 dishonour fee." at bounding box center [576, 405] width 399 height 13
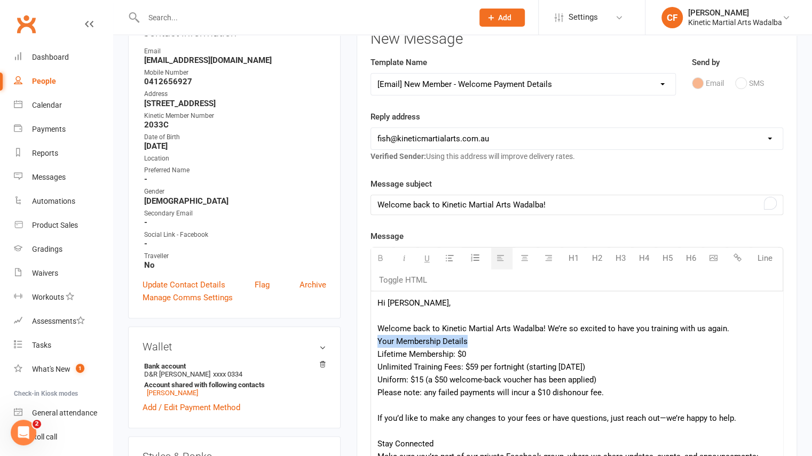
drag, startPoint x: 484, startPoint y: 341, endPoint x: 374, endPoint y: 343, distance: 109.5
drag, startPoint x: 455, startPoint y: 351, endPoint x: 352, endPoint y: 353, distance: 102.5
click at [352, 353] on main "✓ Memberships Training Fees - $59 Fortnightly Does not expire $ Balance $15.00 …" at bounding box center [577, 458] width 456 height 1096
drag, startPoint x: 463, startPoint y: 369, endPoint x: 367, endPoint y: 364, distance: 95.7
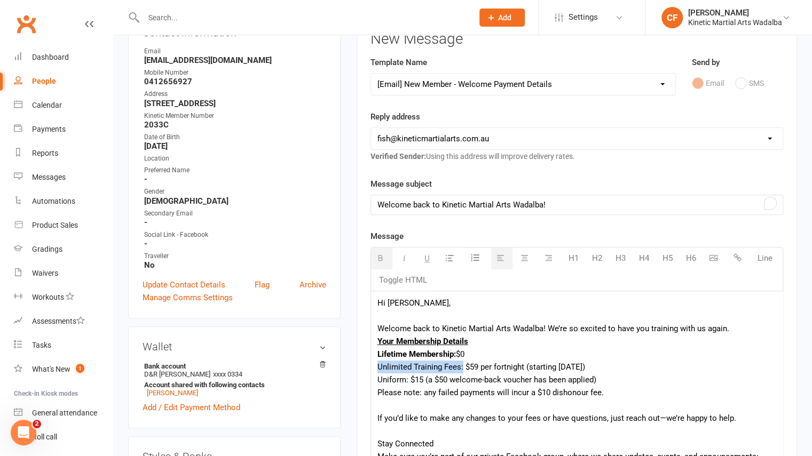
drag, startPoint x: 408, startPoint y: 379, endPoint x: 357, endPoint y: 376, distance: 51.3
click at [423, 394] on span "Please note: any failed payments will incur a $10 dishonour fee." at bounding box center [490, 393] width 226 height 10
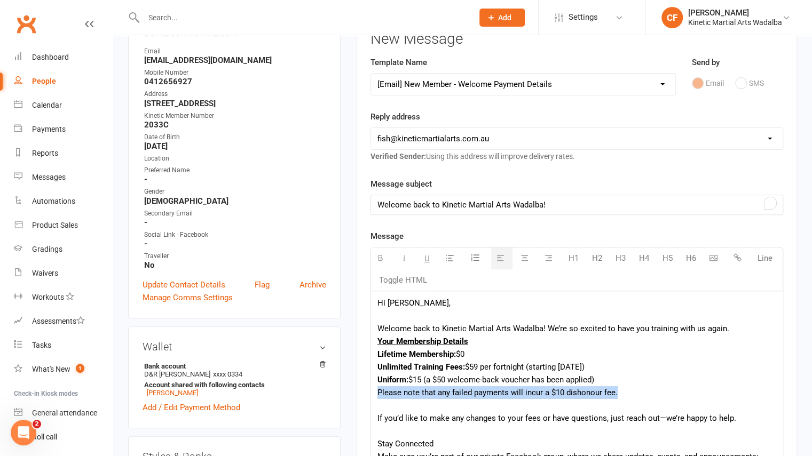
drag, startPoint x: 629, startPoint y: 392, endPoint x: 375, endPoint y: 390, distance: 254.2
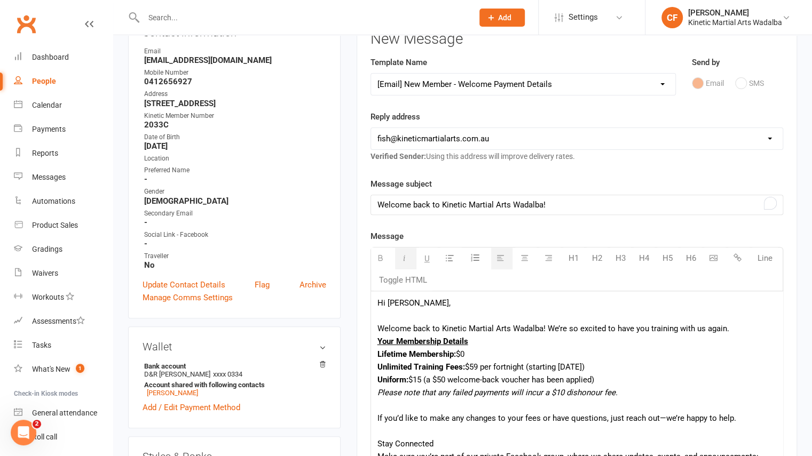
click at [506, 404] on div "To enrich screen reader interactions, please activate Accessibility in Grammarl…" at bounding box center [576, 405] width 399 height 13
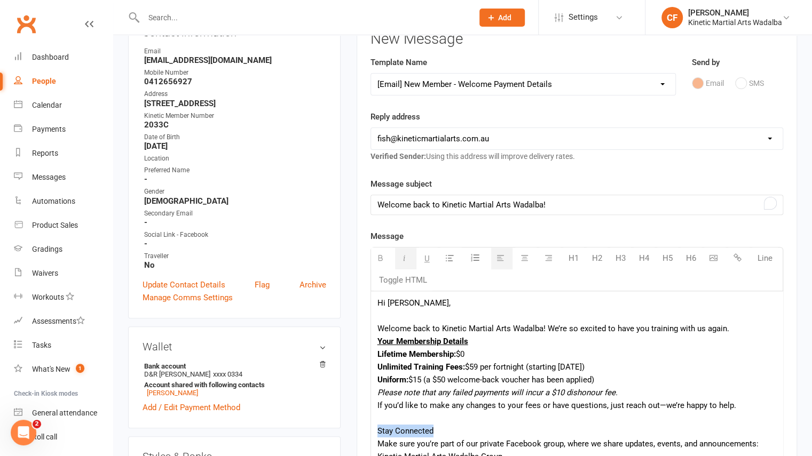
drag, startPoint x: 436, startPoint y: 424, endPoint x: 364, endPoint y: 424, distance: 72.6
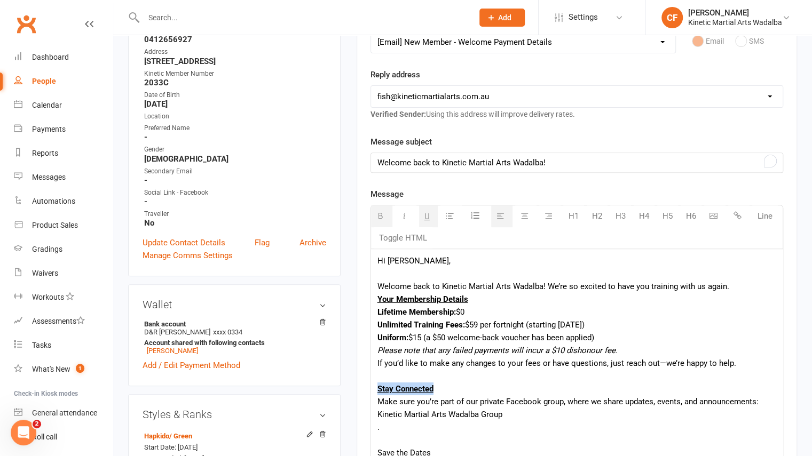
scroll to position [183, 0]
click at [730, 286] on div "Welcome back to Kinetic Martial Arts Wadalba! We’re so excited to have you trai…" at bounding box center [576, 286] width 399 height 13
click at [398, 374] on div "To enrich screen reader interactions, please activate Accessibility in Grammarl…" at bounding box center [576, 375] width 399 height 13
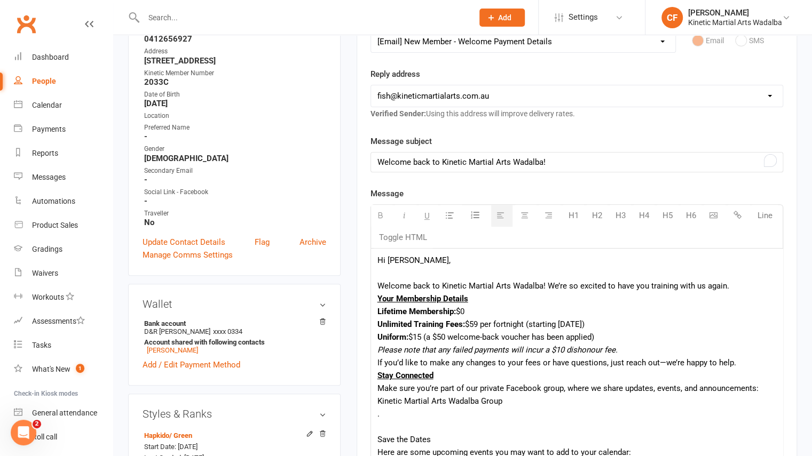
click at [392, 421] on div "To enrich screen reader interactions, please activate Accessibility in Grammarl…" at bounding box center [576, 427] width 399 height 13
drag, startPoint x: 438, startPoint y: 415, endPoint x: 369, endPoint y: 416, distance: 68.9
click at [369, 416] on div "Activity Notes Comms Attendance Payments Waivers Tasks Automations Gradings / P…" at bounding box center [577, 427] width 440 height 948
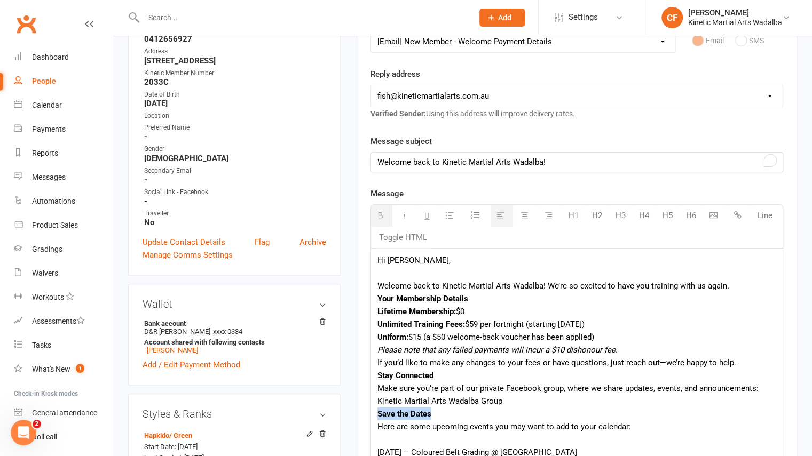
click at [489, 412] on div "Save the Dates" at bounding box center [576, 414] width 399 height 13
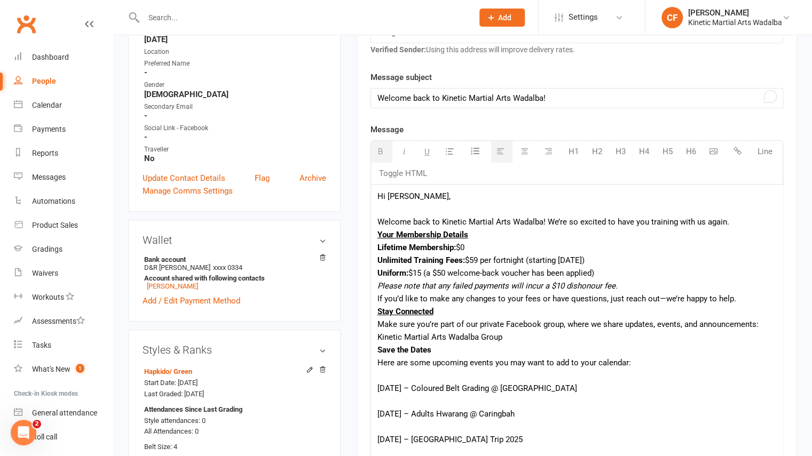
scroll to position [249, 0]
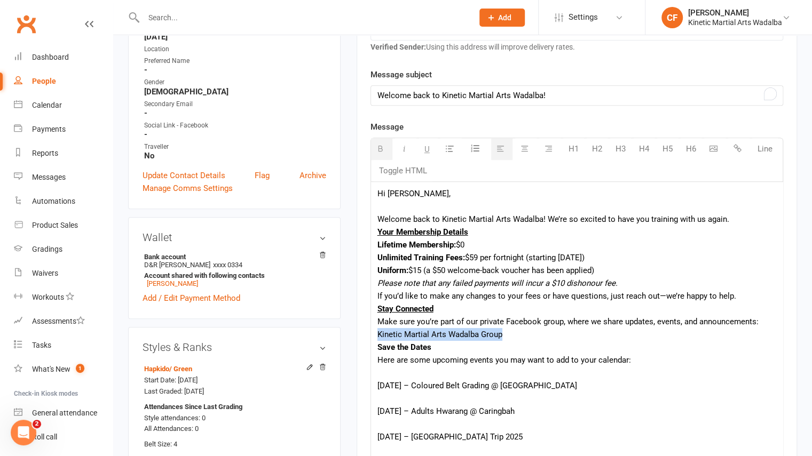
drag, startPoint x: 509, startPoint y: 332, endPoint x: 375, endPoint y: 329, distance: 134.6
click at [375, 329] on div "Hi Rachael, Welcome back to Kinetic Martial Arts Wadalba! We’re so excited to h…" at bounding box center [577, 401] width 412 height 439
click at [603, 322] on div "Make sure you’re part of our private Facebook group, where we share updates, ev…" at bounding box center [576, 329] width 399 height 26
click at [755, 321] on div "Make sure you’re part of our private Facebook group, where we share updates, ev…" at bounding box center [576, 329] width 399 height 26
drag, startPoint x: 515, startPoint y: 332, endPoint x: 373, endPoint y: 335, distance: 142.1
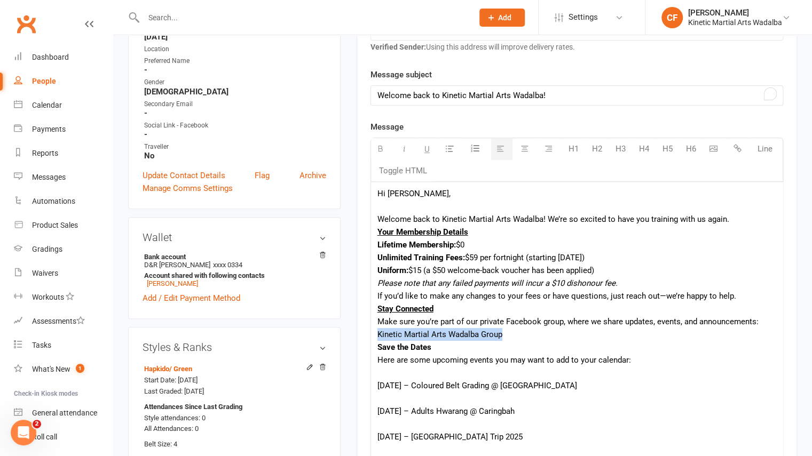
click at [373, 335] on div "Hi Rachael, Welcome back to Kinetic Martial Arts Wadalba! We’re so excited to h…" at bounding box center [577, 401] width 412 height 439
click at [563, 337] on div "Make sure you’re part of our private Facebook group, where we share updates, ev…" at bounding box center [576, 329] width 399 height 26
click at [377, 321] on div "Make sure you’re part of our private Facebook group, where we share updates, ev…" at bounding box center [576, 329] width 399 height 26
click at [523, 326] on div "Make sure you’re part of our private Facebook group, where we share updates, ev…" at bounding box center [576, 329] width 399 height 26
click at [523, 331] on div "Make sure you’re part of our private Facebook group, where we share updates, ev…" at bounding box center [576, 329] width 399 height 26
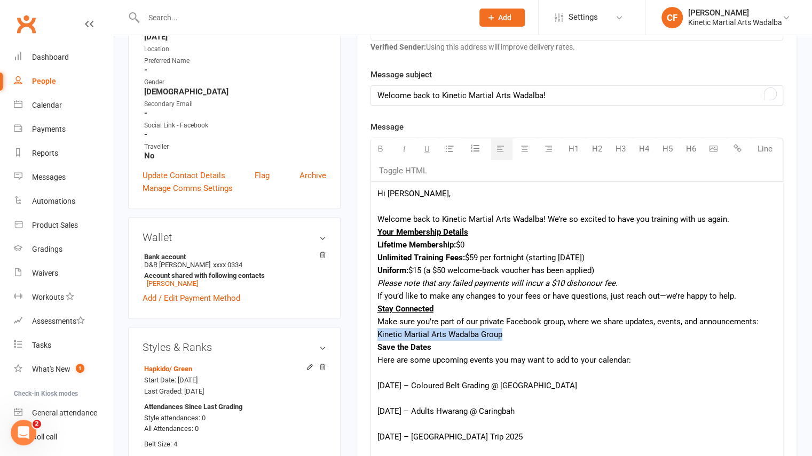
drag, startPoint x: 511, startPoint y: 334, endPoint x: 374, endPoint y: 334, distance: 137.7
click at [374, 334] on div "Hi Rachael, Welcome back to Kinetic Martial Arts Wadalba! We’re so excited to h…" at bounding box center [577, 401] width 412 height 439
click at [740, 151] on button "button" at bounding box center [738, 148] width 21 height 21
click at [739, 148] on icon "button" at bounding box center [738, 148] width 8 height 8
click at [518, 361] on div "Here are some upcoming events you may want to add to your calendar:" at bounding box center [576, 360] width 399 height 13
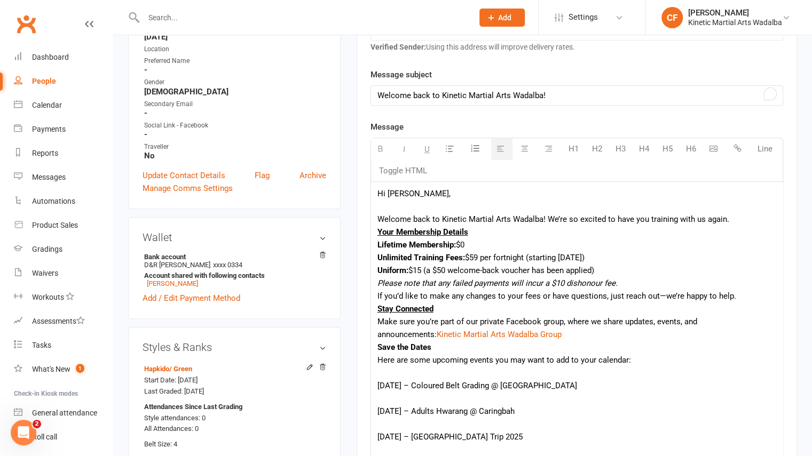
click at [550, 330] on div "Make sure you’re part of our private Facebook group, where we share updates, ev…" at bounding box center [576, 329] width 399 height 26
drag, startPoint x: 443, startPoint y: 348, endPoint x: 357, endPoint y: 341, distance: 86.2
click at [357, 341] on div "Activity Notes Comms Attendance Payments Waivers Tasks Automations Gradings / P…" at bounding box center [577, 360] width 440 height 948
click at [507, 371] on div "To enrich screen reader interactions, please activate Accessibility in Grammarl…" at bounding box center [576, 373] width 399 height 13
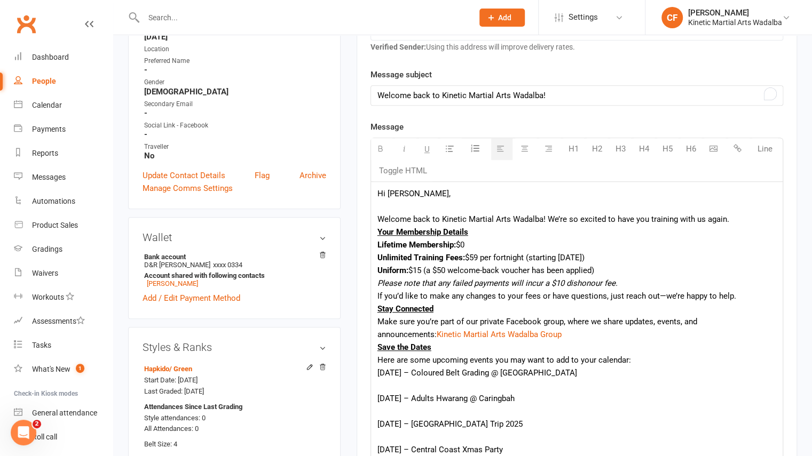
click at [419, 375] on div "[DATE] – Coloured Belt Grading @ [GEOGRAPHIC_DATA]" at bounding box center [576, 373] width 399 height 13
click at [406, 382] on div "To enrich screen reader interactions, please activate Accessibility in Grammarl…" at bounding box center [576, 386] width 399 height 13
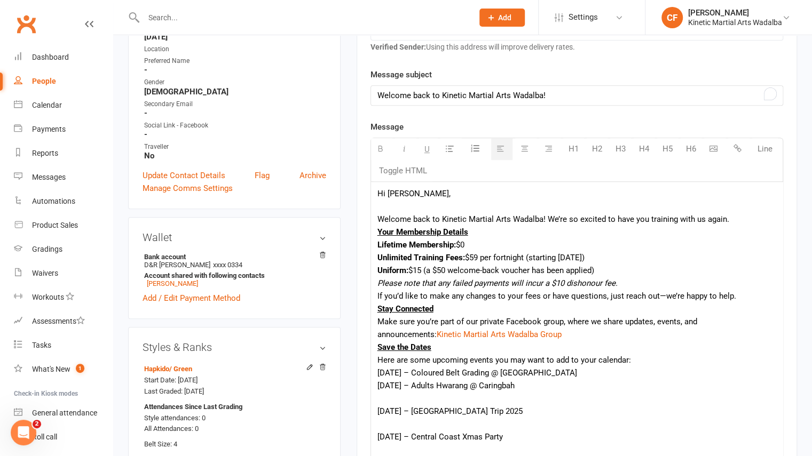
click at [397, 414] on div "[DATE] – [GEOGRAPHIC_DATA] Trip 2025" at bounding box center [576, 411] width 399 height 13
click at [384, 392] on div "To enrich screen reader interactions, please activate Accessibility in Grammarl…" at bounding box center [576, 398] width 399 height 13
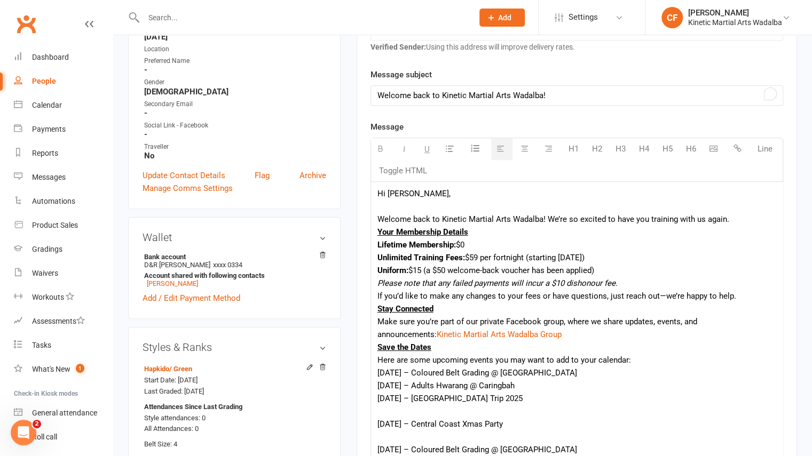
click at [385, 415] on div "To enrich screen reader interactions, please activate Accessibility in Grammarl…" at bounding box center [576, 411] width 399 height 13
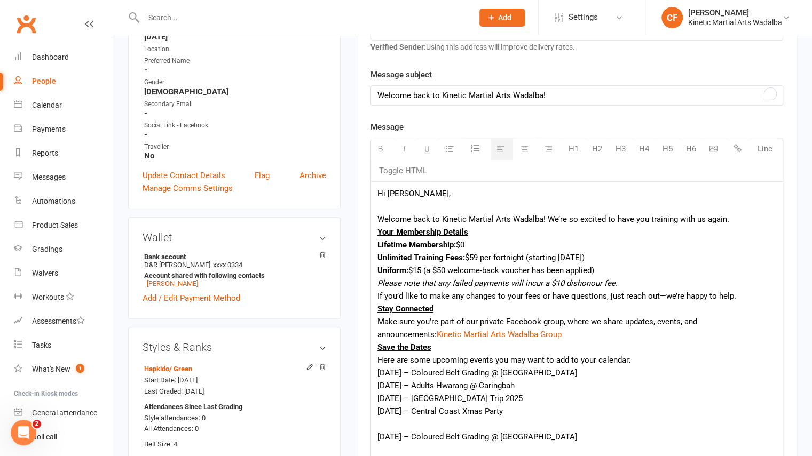
click at [385, 415] on div "[DATE] – Central Coast Xmas Party" at bounding box center [576, 411] width 399 height 13
click at [385, 416] on div "[DATE] – Central Coast Xmas Party" at bounding box center [576, 411] width 399 height 13
click at [387, 431] on div "[DATE] – Coloured Belt Grading @ [GEOGRAPHIC_DATA]" at bounding box center [576, 437] width 399 height 13
click at [382, 423] on div "To enrich screen reader interactions, please activate Accessibility in Grammarl…" at bounding box center [576, 424] width 399 height 13
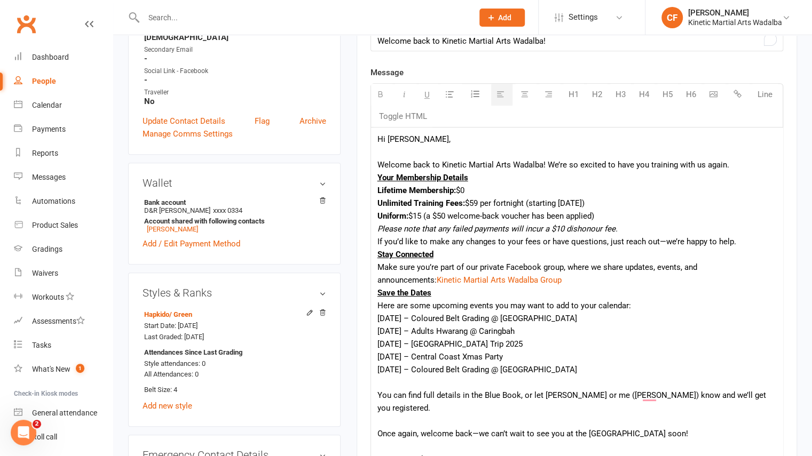
scroll to position [304, 0]
click at [376, 316] on div "Hi Rachael, Welcome back to Kinetic Martial Arts Wadalba! We’re so excited to h…" at bounding box center [577, 314] width 412 height 375
click at [451, 95] on icon "button" at bounding box center [450, 94] width 8 height 8
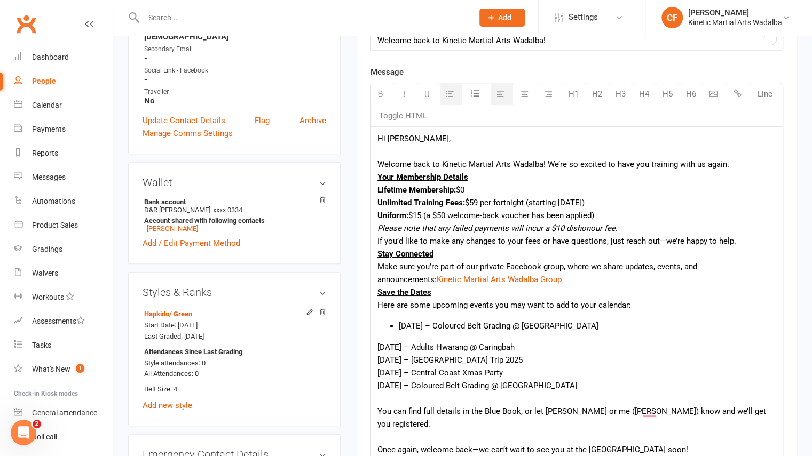
click at [378, 347] on div "[DATE] – Adults Hwarang @ Caringbah" at bounding box center [576, 347] width 399 height 13
click at [377, 357] on div "[DATE] – [GEOGRAPHIC_DATA] Trip 2025" at bounding box center [576, 360] width 399 height 13
click at [378, 370] on div "[DATE] – Central Coast Xmas Party" at bounding box center [576, 373] width 399 height 13
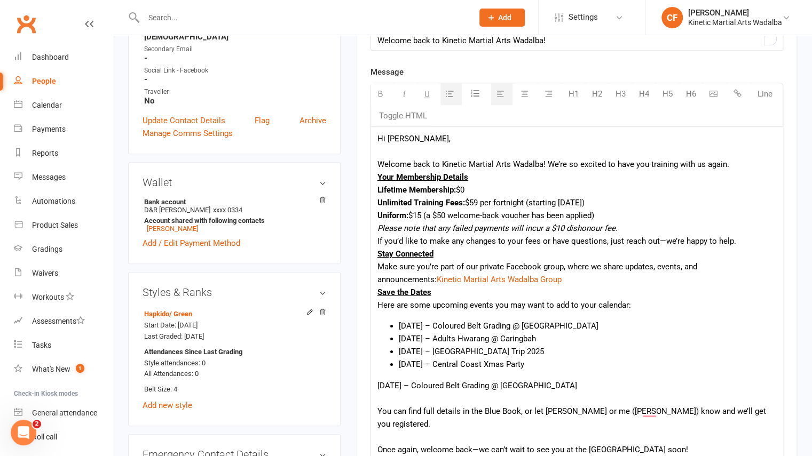
click at [378, 382] on div "[DATE] – Coloured Belt Grading @ [GEOGRAPHIC_DATA]" at bounding box center [576, 386] width 399 height 13
drag, startPoint x: 430, startPoint y: 376, endPoint x: 399, endPoint y: 375, distance: 31.0
click at [399, 375] on li "[DATE] – Coloured Belt Grading @ [GEOGRAPHIC_DATA]" at bounding box center [587, 377] width 377 height 13
drag, startPoint x: 431, startPoint y: 363, endPoint x: 392, endPoint y: 364, distance: 39.5
click at [399, 364] on li "[DATE] – Central Coast Xmas Party" at bounding box center [587, 364] width 377 height 13
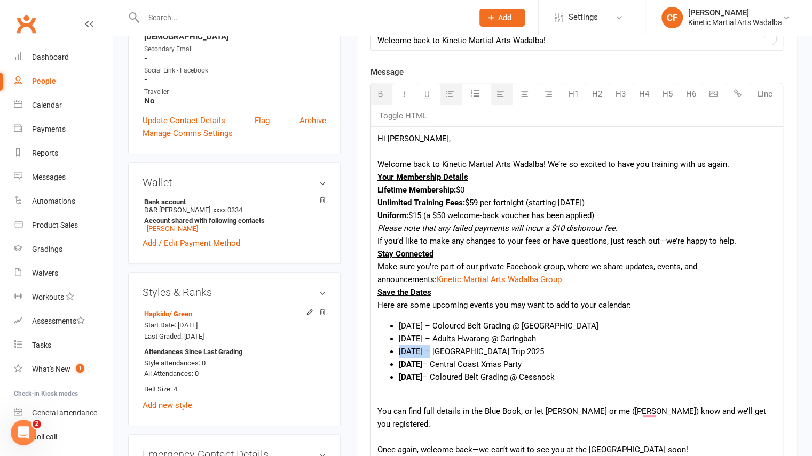
drag, startPoint x: 431, startPoint y: 352, endPoint x: 391, endPoint y: 353, distance: 40.1
click at [399, 353] on li "[DATE] – [GEOGRAPHIC_DATA] Trip 2025" at bounding box center [587, 351] width 377 height 13
drag, startPoint x: 427, startPoint y: 337, endPoint x: 397, endPoint y: 338, distance: 30.5
click at [397, 338] on ul "10th Oct – Coloured Belt Grading @ Wadalba 17th Oct – Adults Hwarang @ Caringba…" at bounding box center [576, 352] width 399 height 64
drag, startPoint x: 429, startPoint y: 321, endPoint x: 394, endPoint y: 324, distance: 34.8
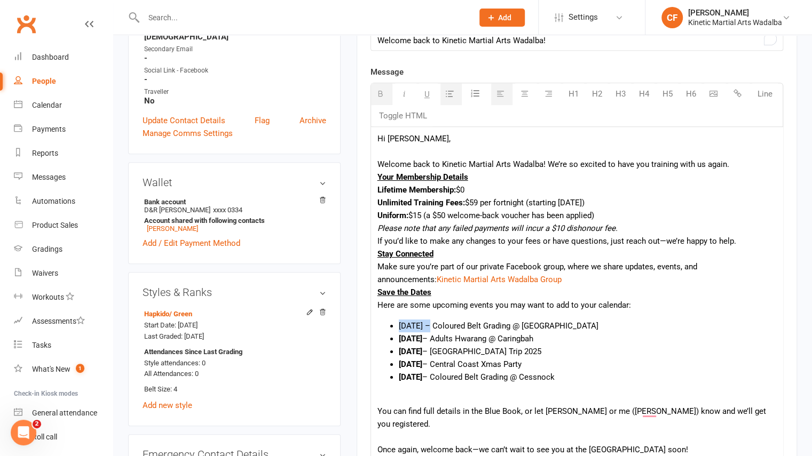
click at [394, 324] on ul "10th Oct – Coloured Belt Grading @ Wadalba 17th Oct – Adults Hwarang @ Caringba…" at bounding box center [576, 352] width 399 height 64
click at [418, 392] on div "To enrich screen reader interactions, please activate Accessibility in Grammarl…" at bounding box center [576, 398] width 399 height 13
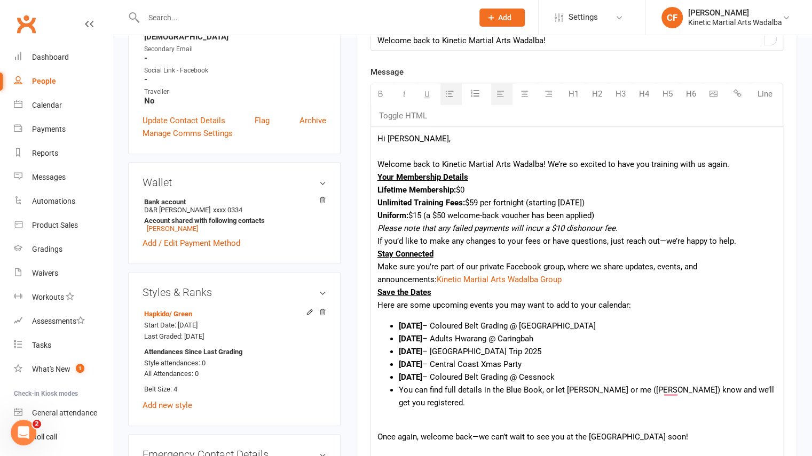
click at [399, 389] on li "You can find full details in the Blue Book, or let [PERSON_NAME] or me ([PERSON…" at bounding box center [587, 397] width 377 height 26
click at [452, 93] on icon "button" at bounding box center [450, 94] width 8 height 8
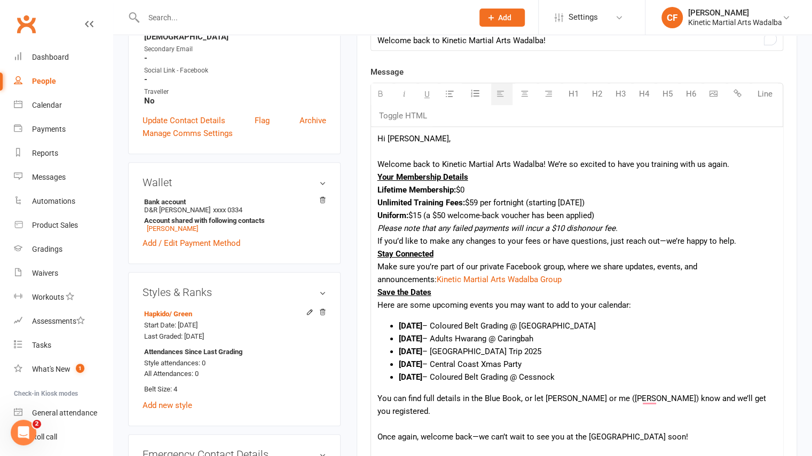
click at [452, 418] on div "To enrich screen reader interactions, please activate Accessibility in Grammarl…" at bounding box center [576, 424] width 399 height 13
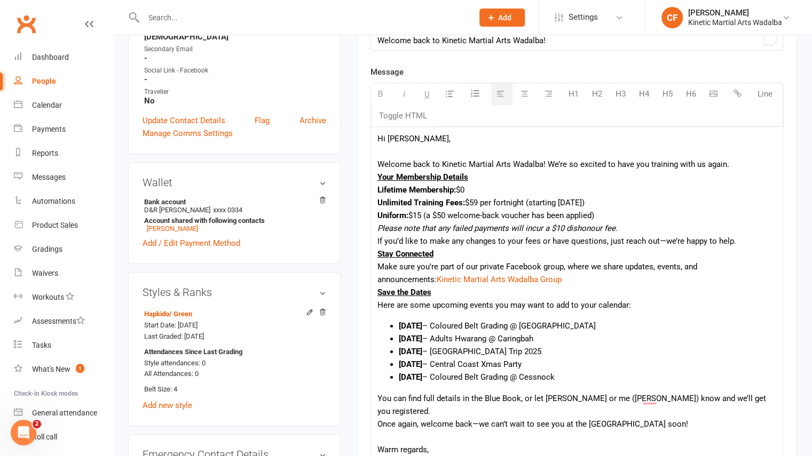
click at [434, 431] on div "To enrich screen reader interactions, please activate Accessibility in Grammarl…" at bounding box center [576, 437] width 399 height 13
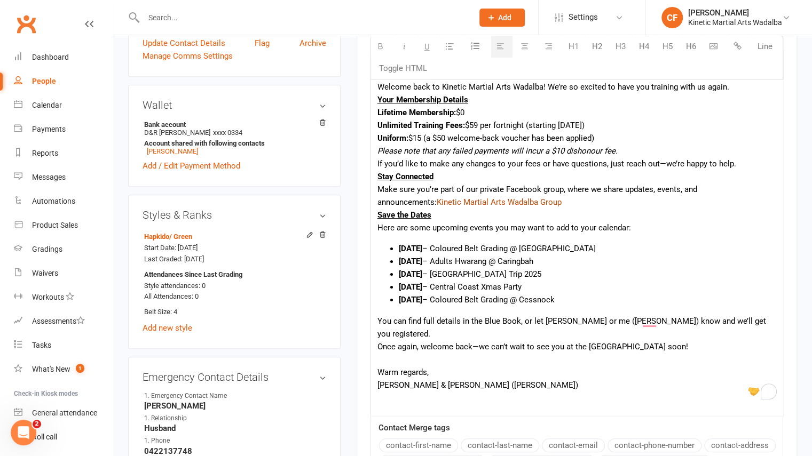
scroll to position [413, 0]
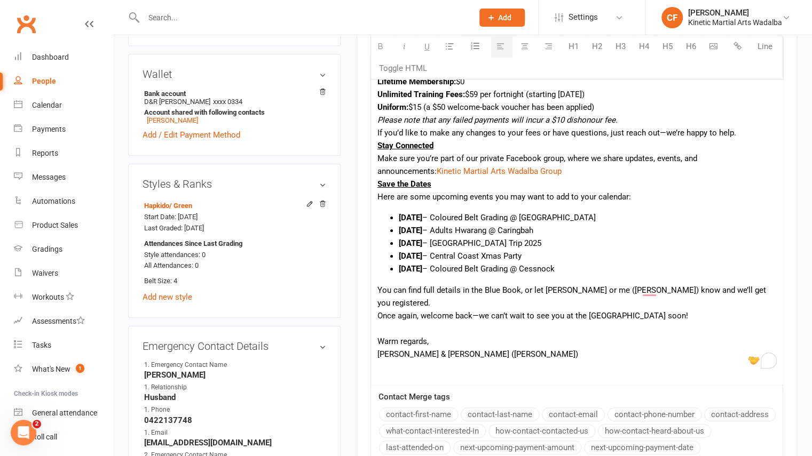
click at [452, 348] on div "Sir Fish & Chloe (Mrs. Fish)" at bounding box center [576, 363] width 399 height 30
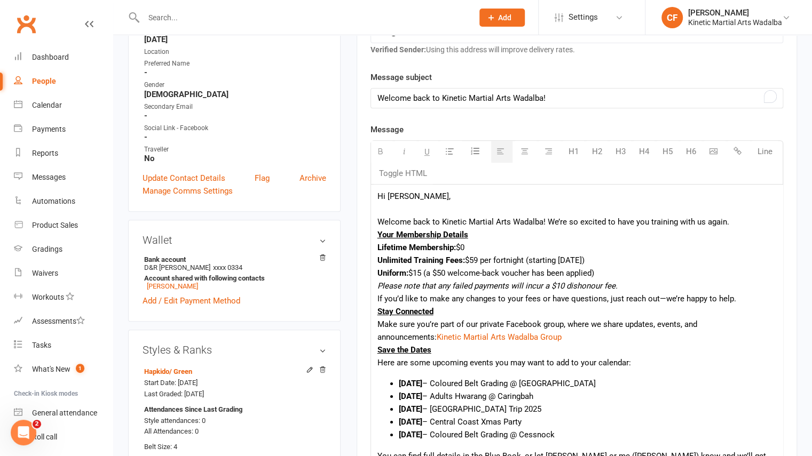
scroll to position [246, 0]
click at [416, 204] on div "To enrich screen reader interactions, please activate Accessibility in Grammarl…" at bounding box center [576, 209] width 399 height 13
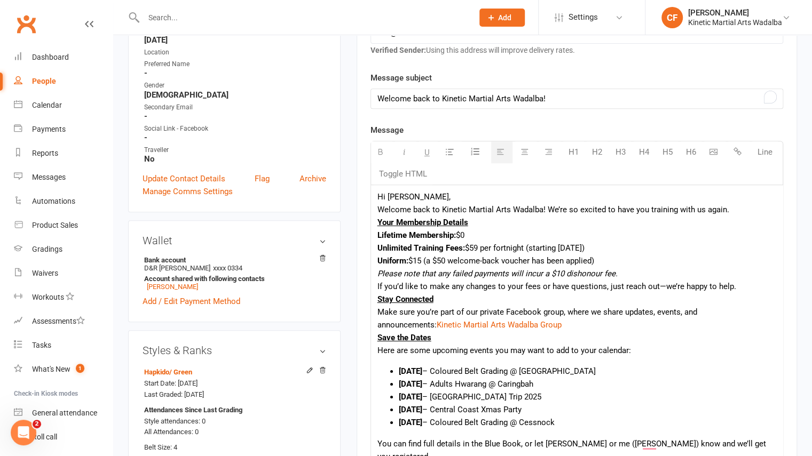
click at [734, 210] on div "Welcome back to Kinetic Martial Arts Wadalba! We’re so excited to have you trai…" at bounding box center [576, 209] width 399 height 13
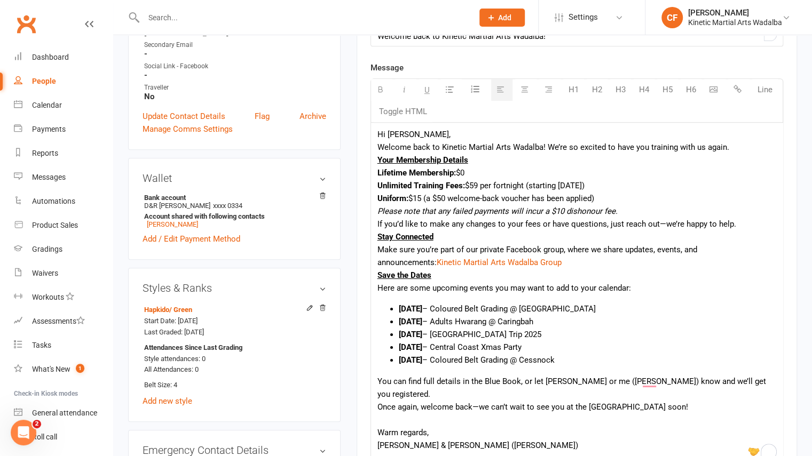
scroll to position [302, 0]
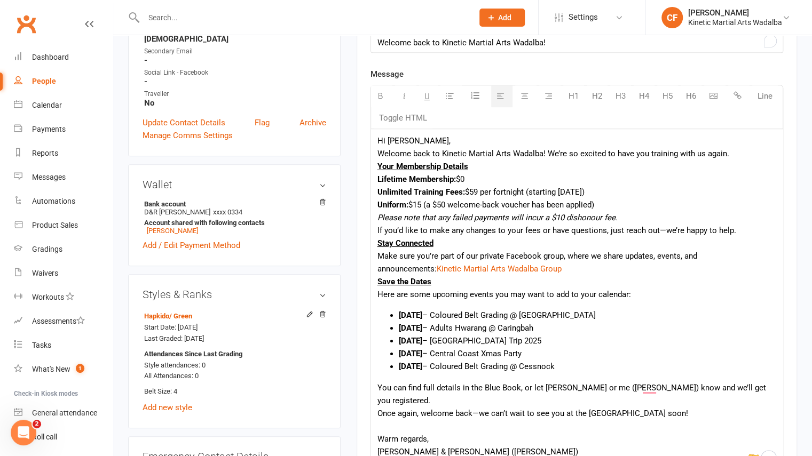
click at [378, 168] on u "Your Membership Details" at bounding box center [422, 167] width 91 height 10
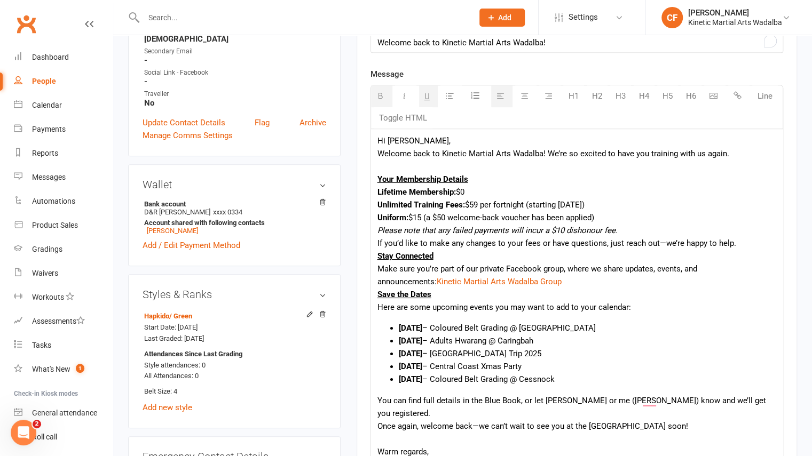
click at [377, 257] on div "Stay Connected" at bounding box center [576, 256] width 399 height 13
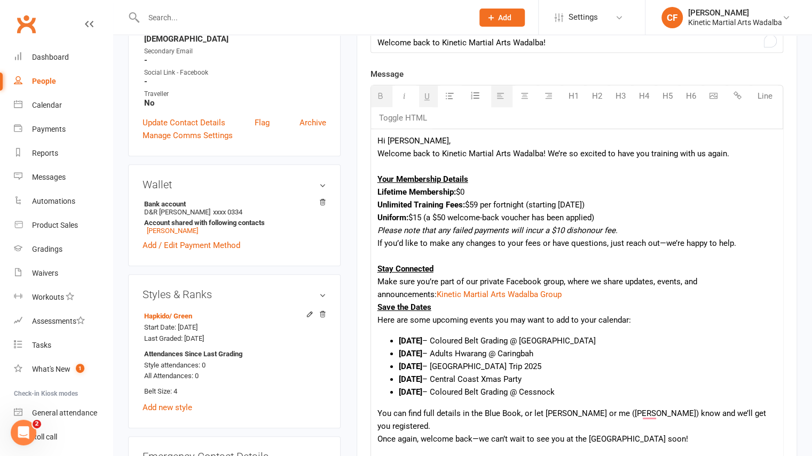
click at [377, 306] on div "Save the Dates" at bounding box center [576, 307] width 399 height 13
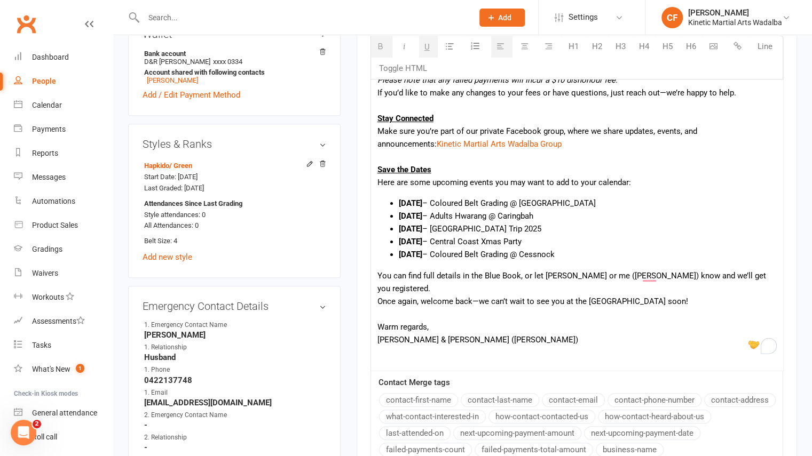
scroll to position [453, 0]
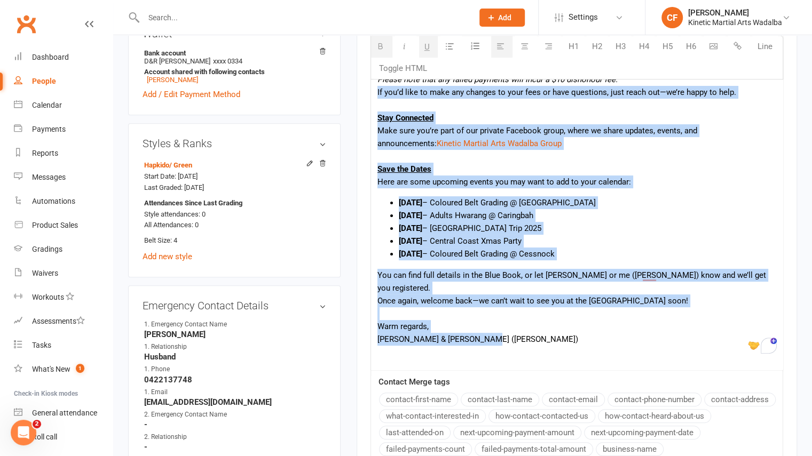
drag, startPoint x: 498, startPoint y: 327, endPoint x: 373, endPoint y: 89, distance: 269.4
click at [373, 89] on div "Hi Rachael, Welcome back to Kinetic Martial Arts Wadalba! We’re so excited to h…" at bounding box center [577, 174] width 412 height 392
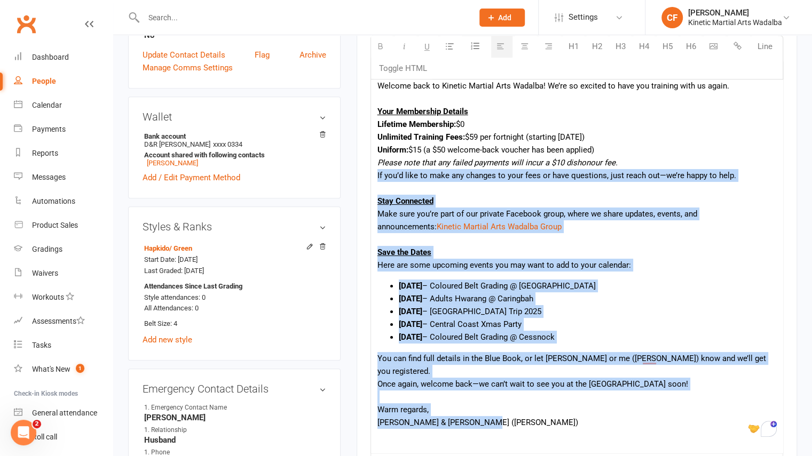
scroll to position [367, 0]
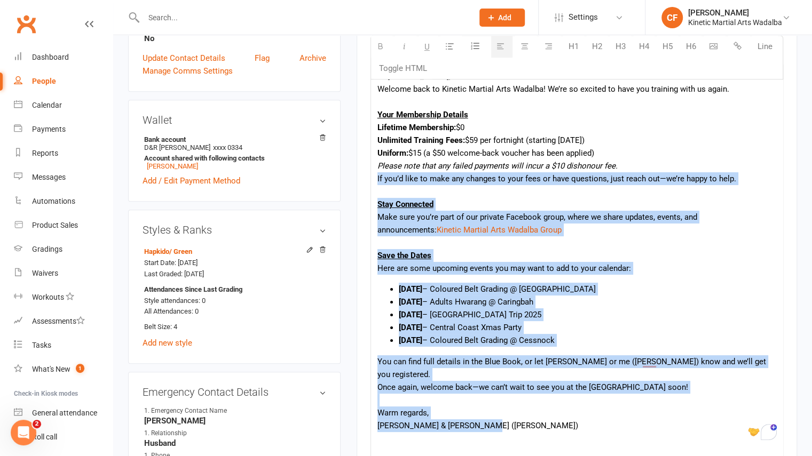
click at [486, 420] on div "[PERSON_NAME] & [PERSON_NAME] ([PERSON_NAME])" at bounding box center [576, 435] width 399 height 30
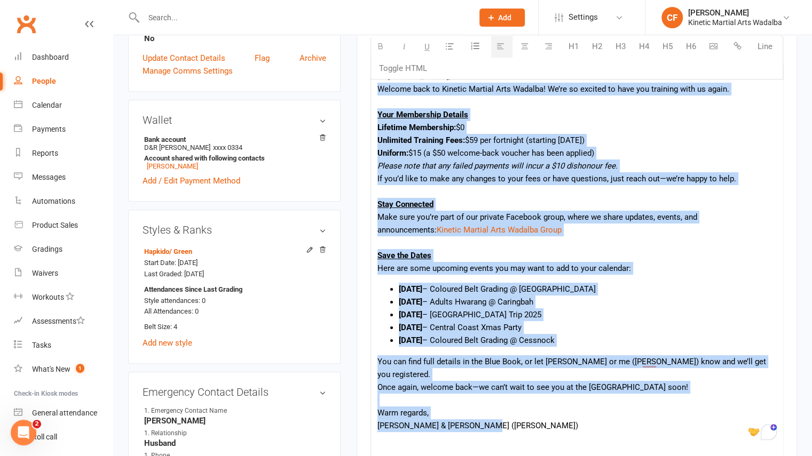
drag, startPoint x: 486, startPoint y: 412, endPoint x: 374, endPoint y: 84, distance: 346.0
click at [374, 84] on div "Hi Rachael, Welcome back to Kinetic Martial Arts Wadalba! We’re so excited to h…" at bounding box center [577, 261] width 412 height 392
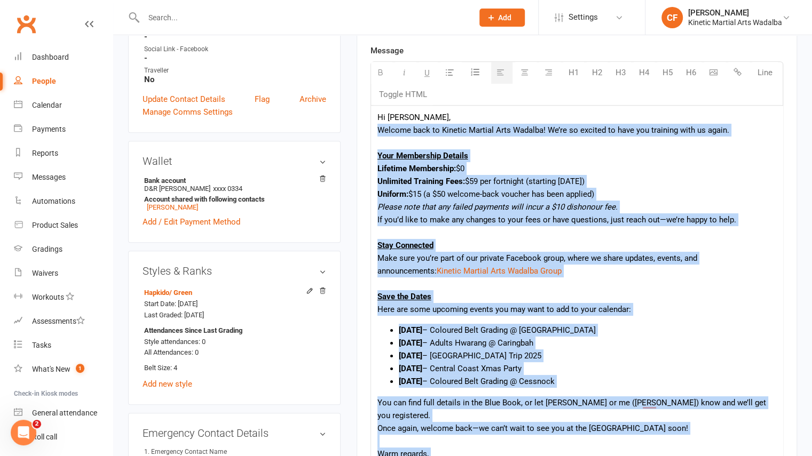
scroll to position [325, 0]
click at [473, 448] on div "Warm regards," at bounding box center [576, 454] width 399 height 13
drag, startPoint x: 482, startPoint y: 451, endPoint x: 372, endPoint y: 108, distance: 360.0
click at [372, 108] on div "Hi Rachael, Welcome back to Kinetic Martial Arts Wadalba! We’re so excited to h…" at bounding box center [577, 302] width 412 height 392
copy div "Hi Rachael, Welcome back to Kinetic Martial Arts Wadalba! We’re so excited to h…"
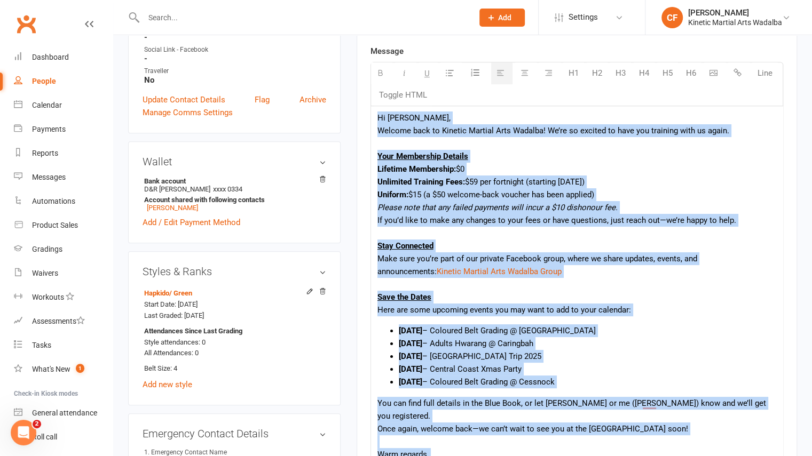
click at [483, 155] on div "Your Membership Details" at bounding box center [576, 156] width 399 height 13
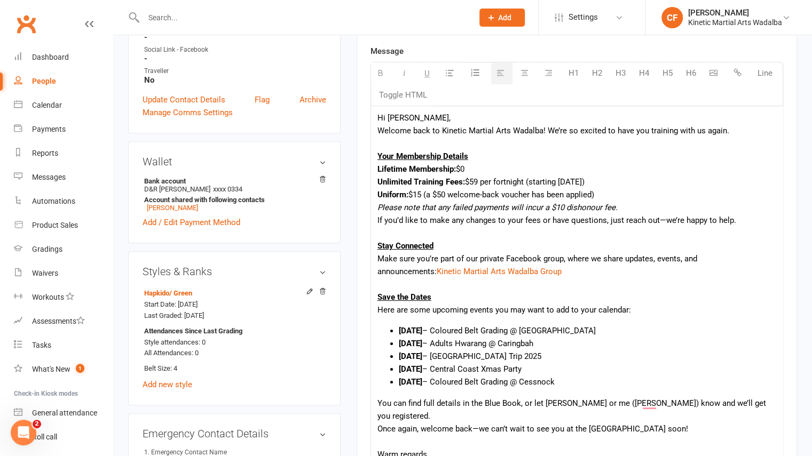
click at [483, 190] on div "Uniform: $15 (a $50 welcome-back voucher has been applied)" at bounding box center [576, 194] width 399 height 13
click at [662, 219] on div "If you’d like to make any changes to your fees or have questions, just reach ou…" at bounding box center [576, 220] width 399 height 13
click at [714, 227] on div "To enrich screen reader interactions, please activate Accessibility in Grammarl…" at bounding box center [576, 233] width 399 height 13
click at [732, 222] on div "If you’d like to make any changes to your fees or have questions, just reach ou…" at bounding box center [576, 220] width 399 height 13
click at [681, 219] on div "If you’d like to make any changes to your fees or have questions, just reach ou…" at bounding box center [576, 220] width 399 height 13
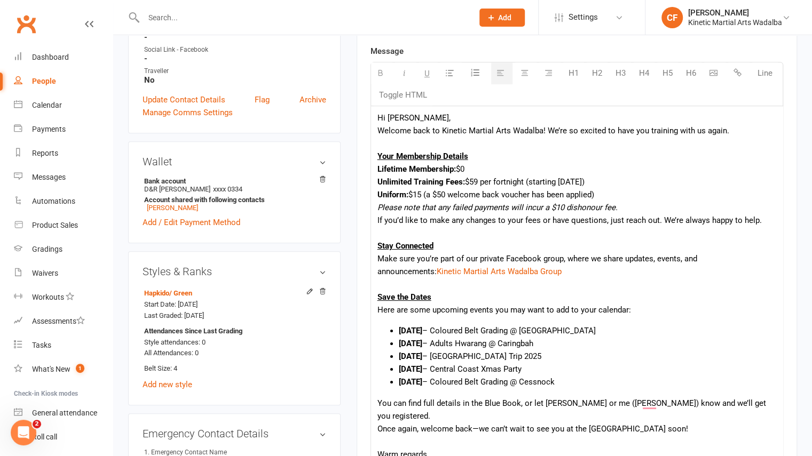
click at [652, 240] on div "Stay Connected" at bounding box center [576, 246] width 399 height 13
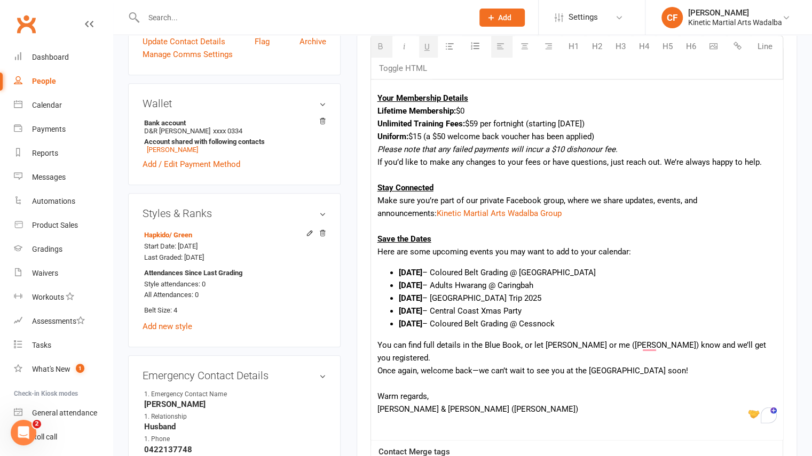
scroll to position [385, 0]
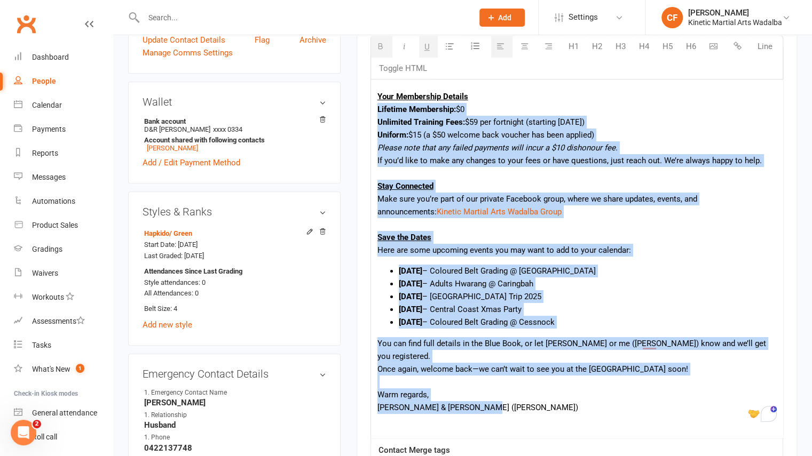
drag, startPoint x: 482, startPoint y: 396, endPoint x: 376, endPoint y: 110, distance: 305.1
click at [376, 110] on div "Hi Rachael, Welcome back to Kinetic Martial Arts Wadalba! We’re so excited to h…" at bounding box center [577, 242] width 412 height 392
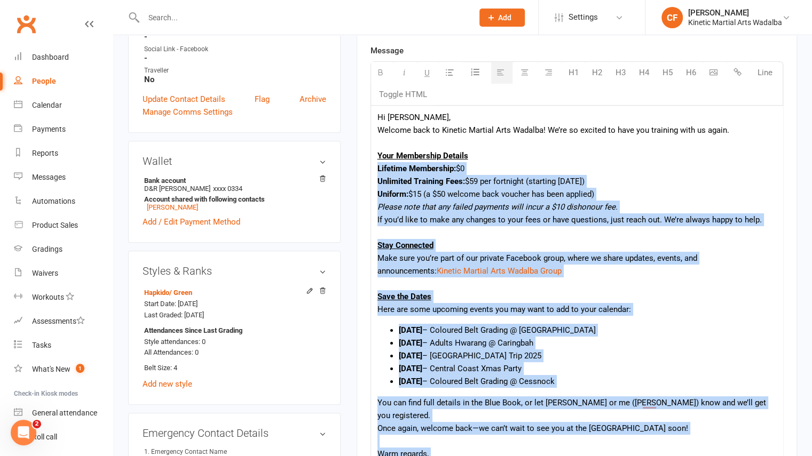
scroll to position [355, 0]
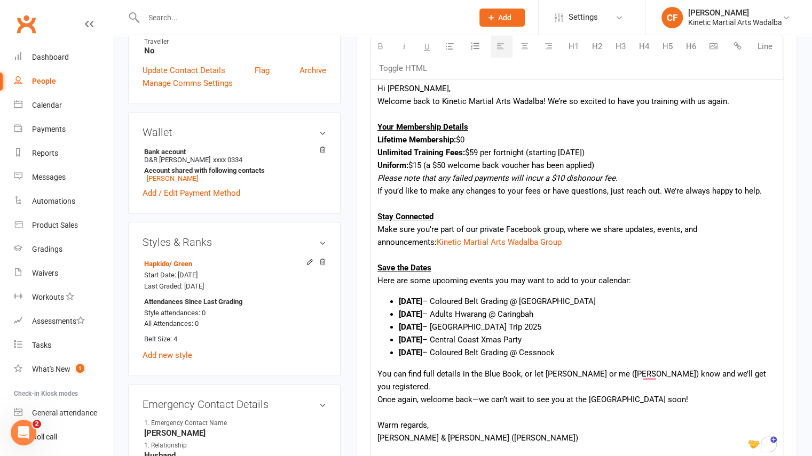
click at [497, 448] on p "To enrich screen reader interactions, please activate Accessibility in Grammarl…" at bounding box center [576, 454] width 399 height 13
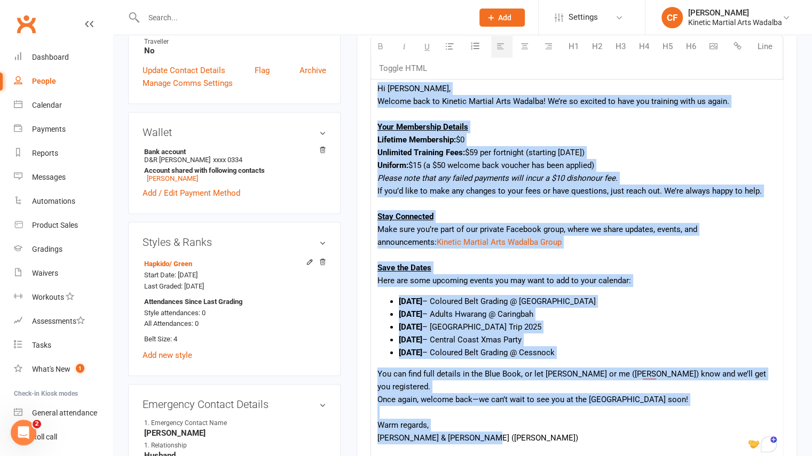
drag, startPoint x: 483, startPoint y: 424, endPoint x: 372, endPoint y: 89, distance: 353.7
click at [372, 89] on div "Hi Rachael, Welcome back to Kinetic Martial Arts Wadalba! We’re so excited to h…" at bounding box center [577, 273] width 412 height 392
copy div "Hi Rachael, Welcome back to Kinetic Martial Arts Wadalba! We’re so excited to h…"
click at [529, 122] on div "Your Membership Details" at bounding box center [576, 127] width 399 height 13
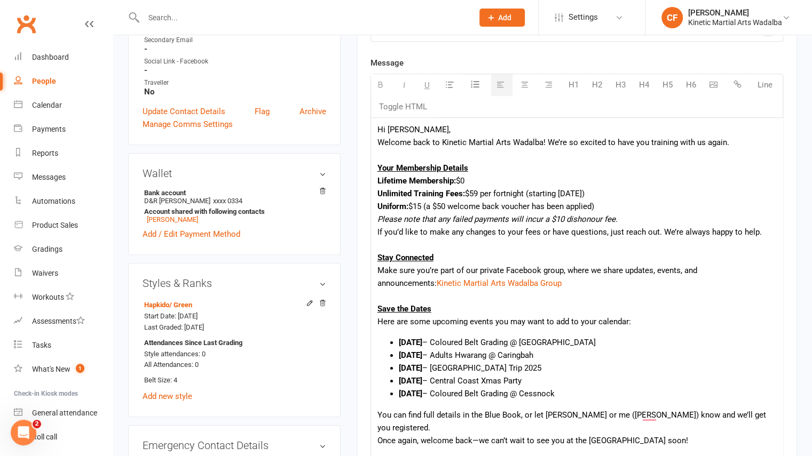
scroll to position [313, 0]
click at [497, 183] on div "Lifetime Membership: $0" at bounding box center [576, 181] width 399 height 13
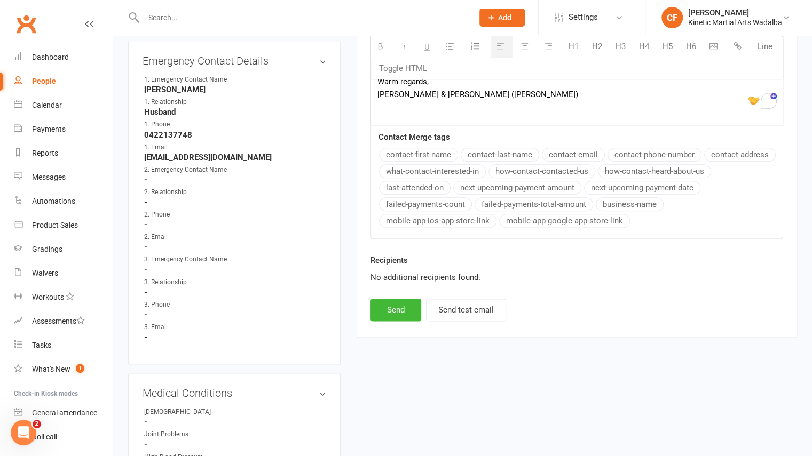
scroll to position [702, 0]
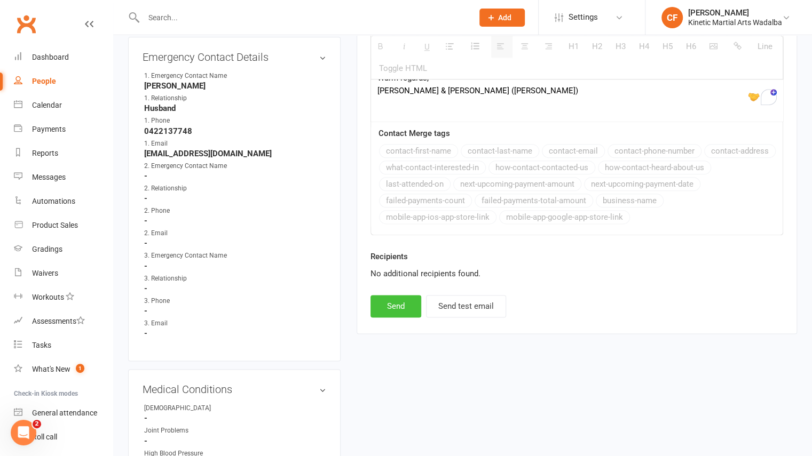
click at [404, 295] on button "Send" at bounding box center [396, 306] width 51 height 22
select select
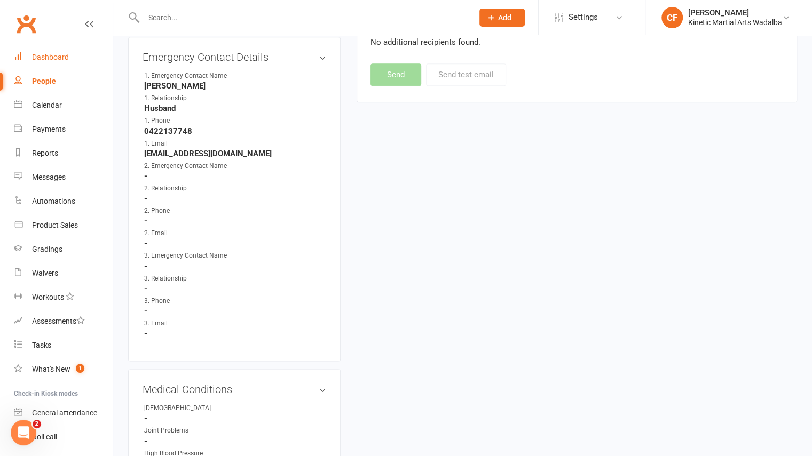
click at [48, 59] on div "Dashboard" at bounding box center [50, 57] width 37 height 9
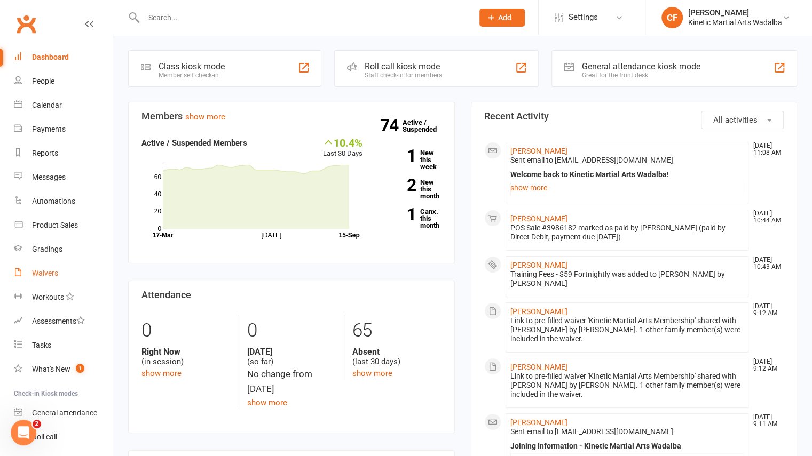
click at [51, 272] on div "Waivers" at bounding box center [45, 273] width 26 height 9
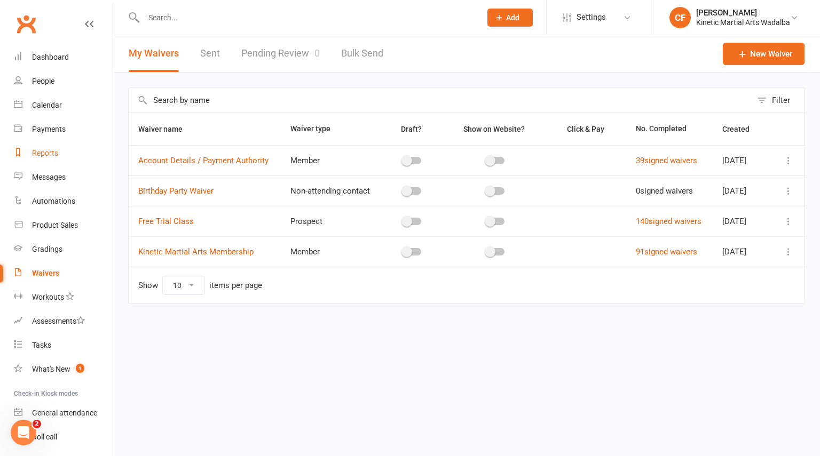
click at [50, 158] on div "Reports" at bounding box center [45, 153] width 26 height 9
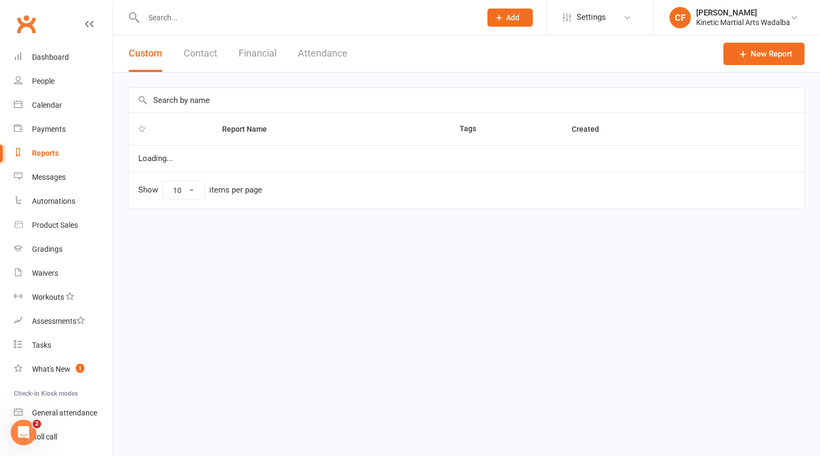
click at [237, 98] on input "text" at bounding box center [467, 100] width 676 height 25
type input "[PERSON_NAME]"
click at [227, 154] on td "[KINETIC] Current Finches" at bounding box center [307, 160] width 305 height 30
click at [229, 161] on link "[KINETIC] Current Finches" at bounding box center [211, 161] width 92 height 10
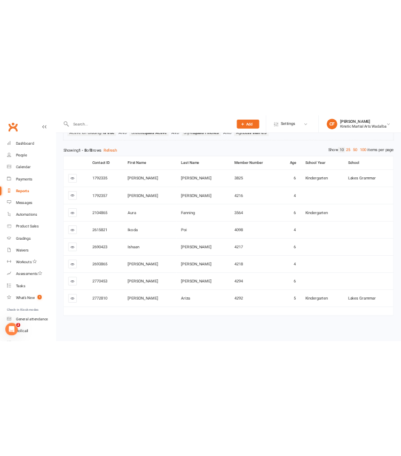
scroll to position [100, 0]
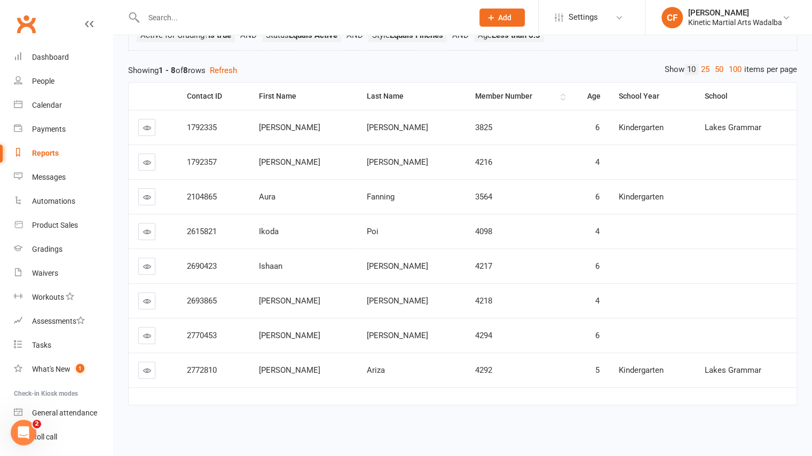
click at [482, 92] on div "Member Number" at bounding box center [516, 96] width 83 height 8
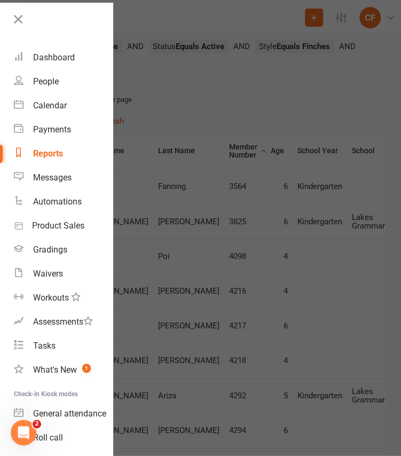
click at [285, 275] on div at bounding box center [200, 228] width 401 height 456
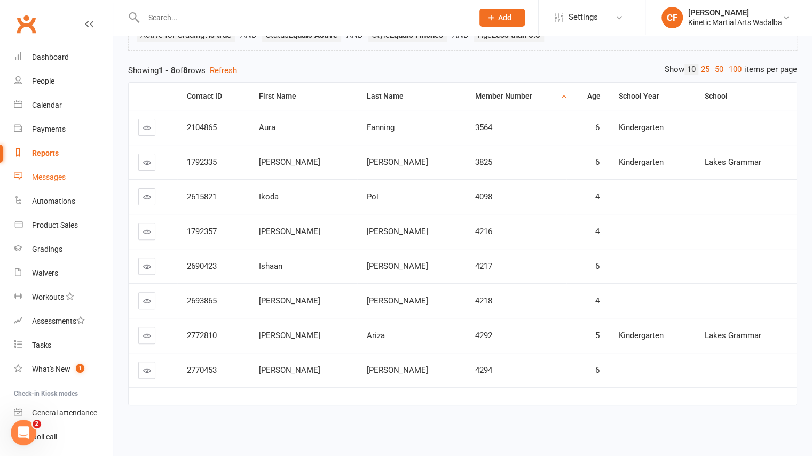
click at [50, 180] on div "Messages" at bounding box center [49, 177] width 34 height 9
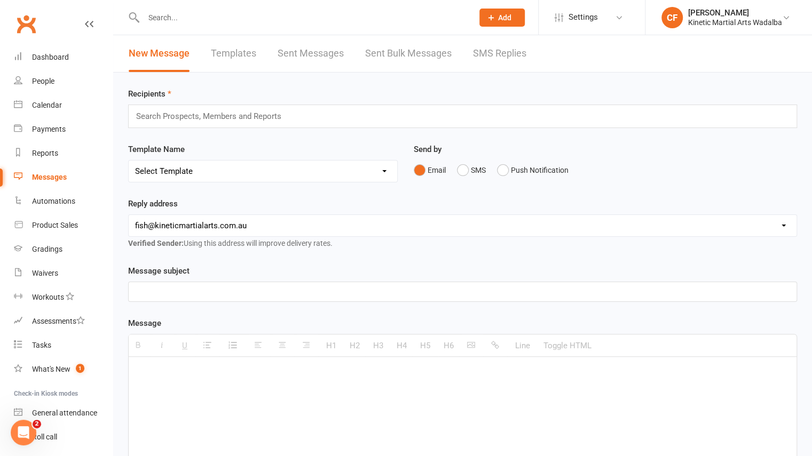
click at [231, 49] on link "Templates" at bounding box center [233, 53] width 45 height 37
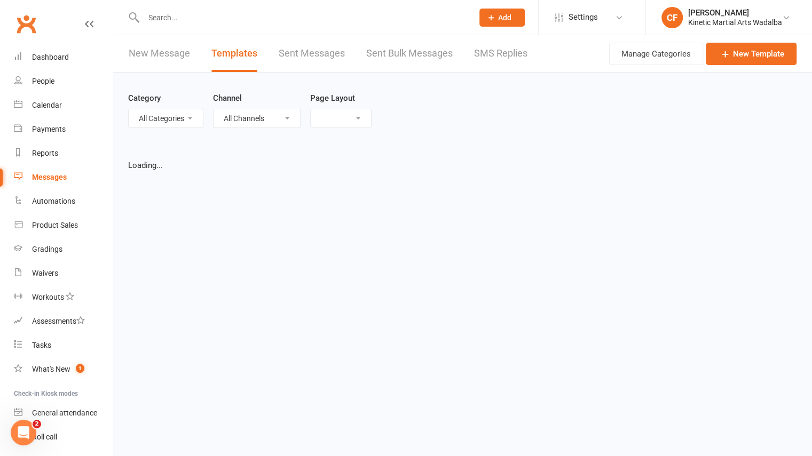
select select "grid"
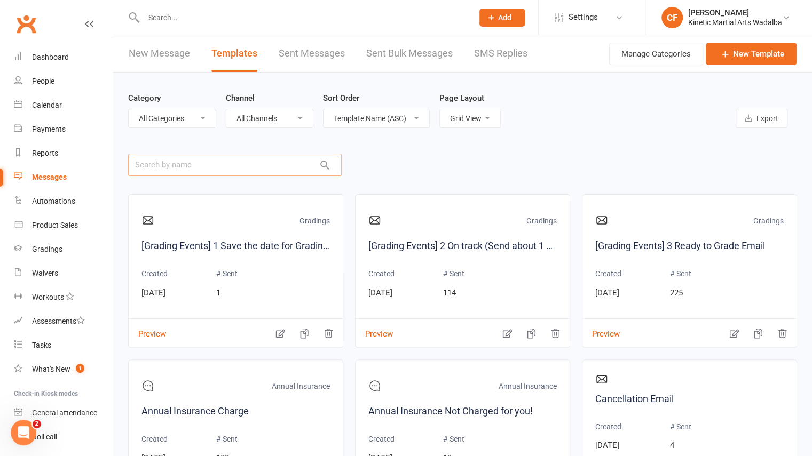
click at [181, 169] on input "text" at bounding box center [235, 165] width 214 height 22
click at [771, 59] on link "New Template" at bounding box center [751, 54] width 91 height 22
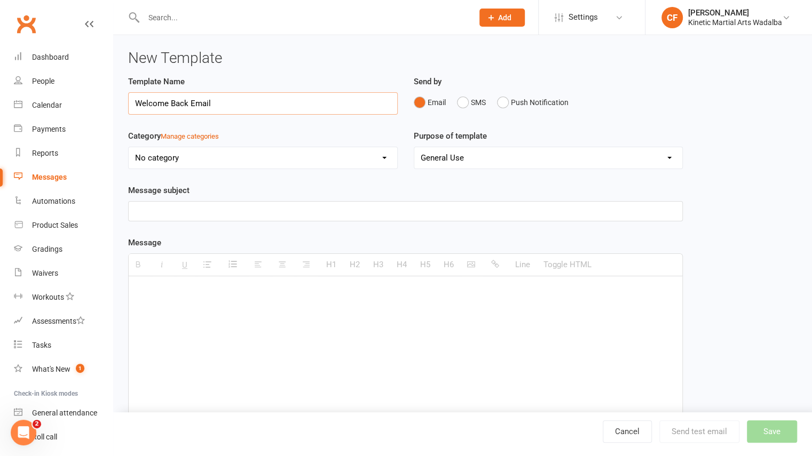
type input "Welcome Back Email"
click at [197, 207] on p at bounding box center [405, 211] width 541 height 13
click at [193, 302] on div at bounding box center [406, 357] width 554 height 160
paste div "To enrich screen reader interactions, please activate Accessibility in Grammarl…"
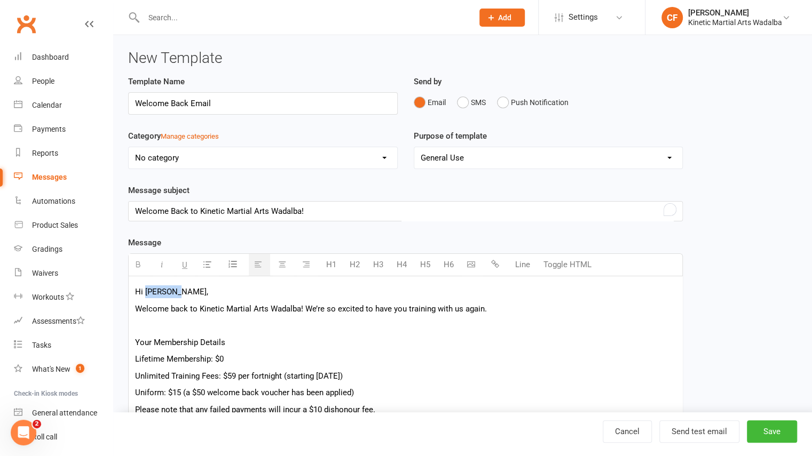
drag, startPoint x: 177, startPoint y: 292, endPoint x: 145, endPoint y: 289, distance: 32.1
click at [145, 289] on p "Hi [PERSON_NAME]," at bounding box center [405, 292] width 541 height 13
click at [155, 322] on p "To enrich screen reader interactions, please activate Accessibility in Grammarl…" at bounding box center [405, 325] width 541 height 13
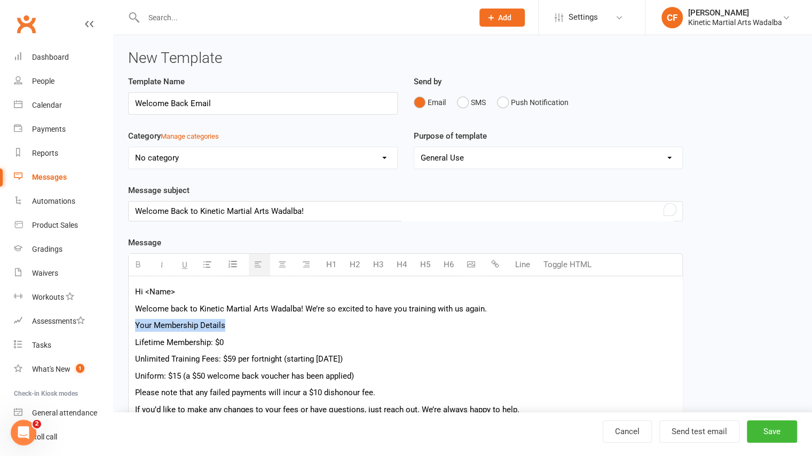
drag, startPoint x: 132, startPoint y: 324, endPoint x: 249, endPoint y: 325, distance: 117.5
drag, startPoint x: 212, startPoint y: 342, endPoint x: 132, endPoint y: 340, distance: 80.6
drag, startPoint x: 220, startPoint y: 356, endPoint x: 128, endPoint y: 356, distance: 91.8
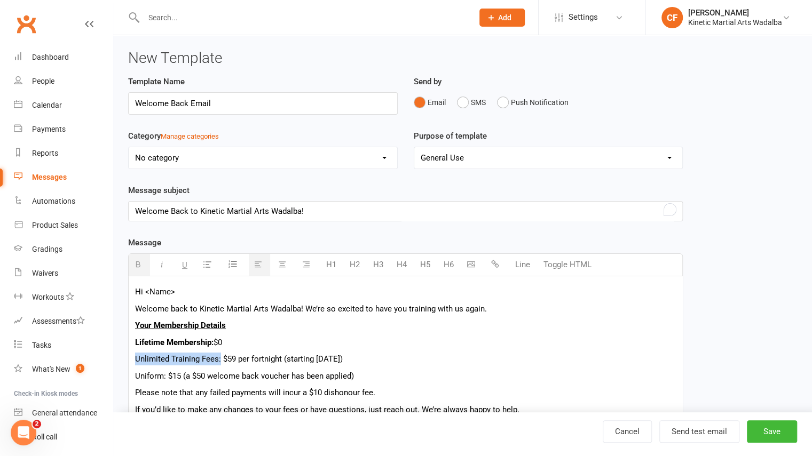
drag, startPoint x: 167, startPoint y: 375, endPoint x: 116, endPoint y: 372, distance: 50.8
click at [116, 372] on div "New Template Template Name Welcome Back Email Send by Email SMS Push Notificati…" at bounding box center [462, 435] width 699 height 801
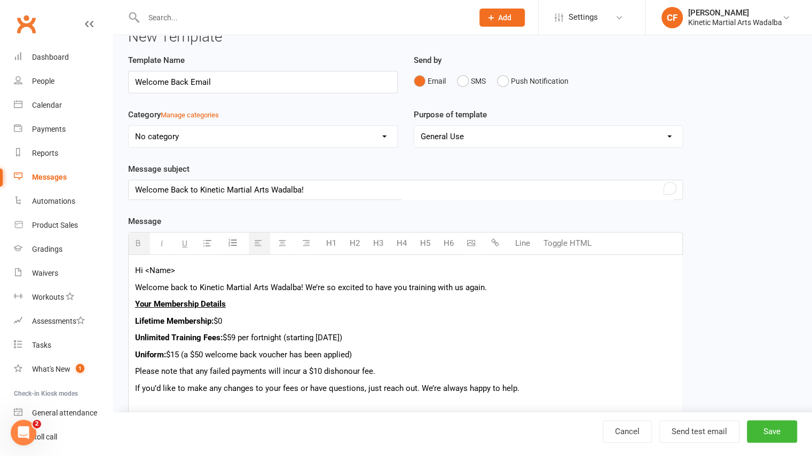
scroll to position [23, 0]
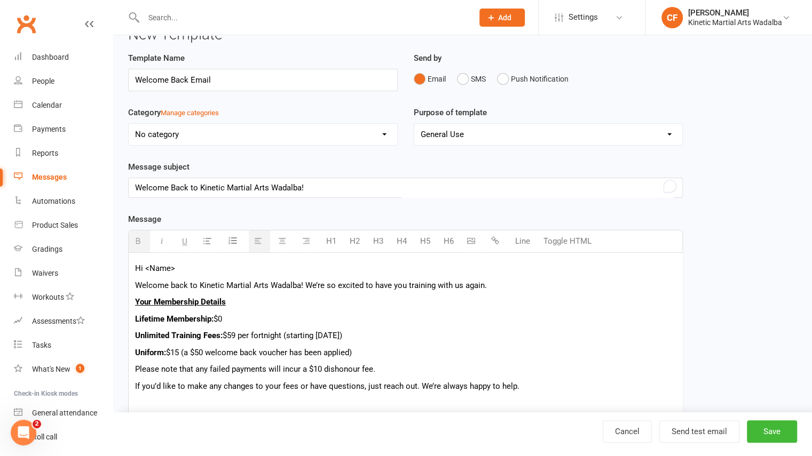
drag, startPoint x: 399, startPoint y: 331, endPoint x: 317, endPoint y: 335, distance: 82.3
click at [317, 335] on p "Unlimited Training Fees: $59 per fortnight (starting Friday, 19th September)" at bounding box center [405, 335] width 541 height 13
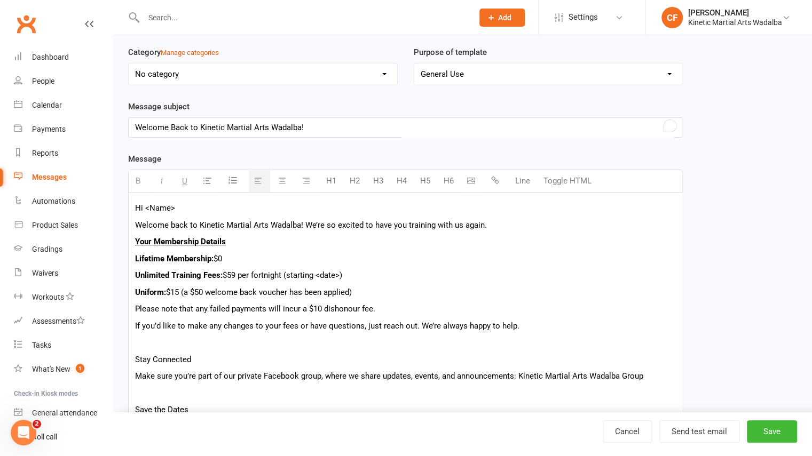
scroll to position [88, 0]
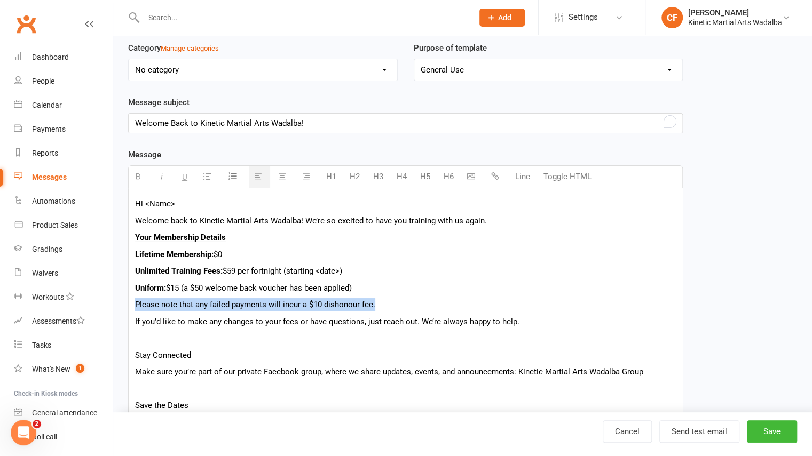
drag, startPoint x: 133, startPoint y: 303, endPoint x: 388, endPoint y: 296, distance: 254.2
click at [388, 296] on div "Hi <Name> Welcome back to Kinetic Martial Arts Wadalba! We’re so excited to hav…" at bounding box center [406, 396] width 554 height 416
click at [136, 322] on p "If you’d like to make any changes to your fees or have questions, just reach ou…" at bounding box center [405, 322] width 541 height 13
click at [142, 340] on p "To enrich screen reader interactions, please activate Accessibility in Grammarl…" at bounding box center [405, 338] width 541 height 13
drag, startPoint x: 201, startPoint y: 352, endPoint x: 129, endPoint y: 352, distance: 72.1
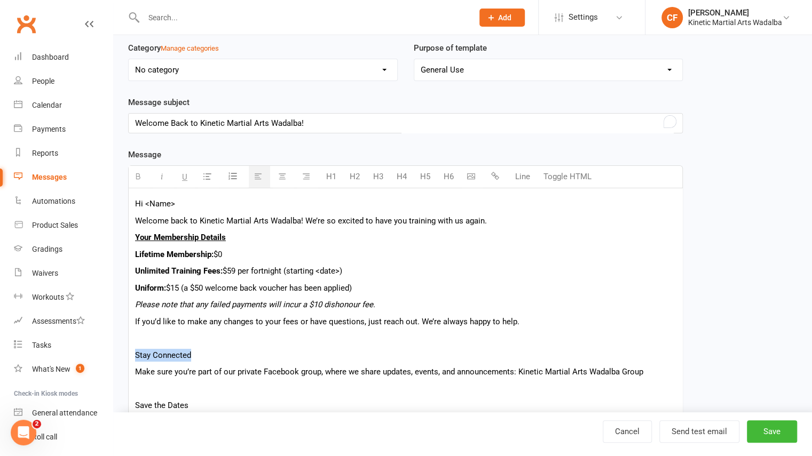
click at [129, 352] on div "Hi <Name> Welcome back to Kinetic Martial Arts Wadalba! We’re so excited to hav…" at bounding box center [406, 396] width 554 height 416
click at [190, 393] on p "To enrich screen reader interactions, please activate Accessibility in Grammarl…" at bounding box center [405, 389] width 541 height 13
drag, startPoint x: 653, startPoint y: 370, endPoint x: 517, endPoint y: 368, distance: 136.7
click at [517, 368] on p "Make sure you’re part of our private Facebook group, where we share updates, ev…" at bounding box center [405, 372] width 541 height 13
click at [491, 175] on icon "button" at bounding box center [495, 176] width 8 height 8
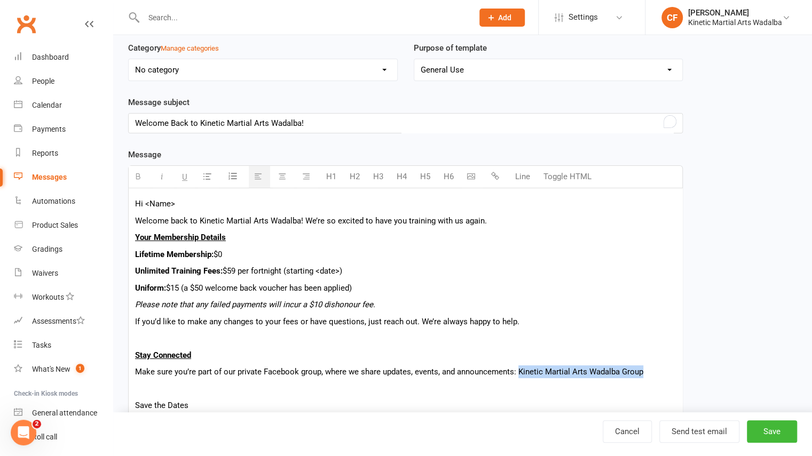
click at [501, 169] on button "button" at bounding box center [496, 176] width 21 height 21
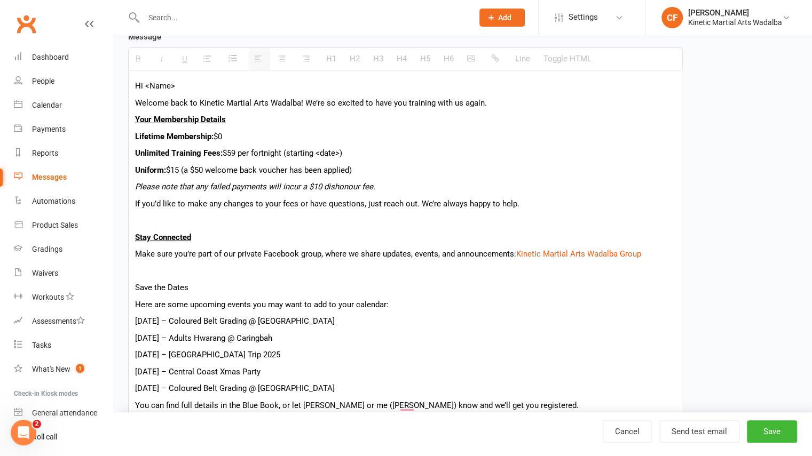
scroll to position [208, 0]
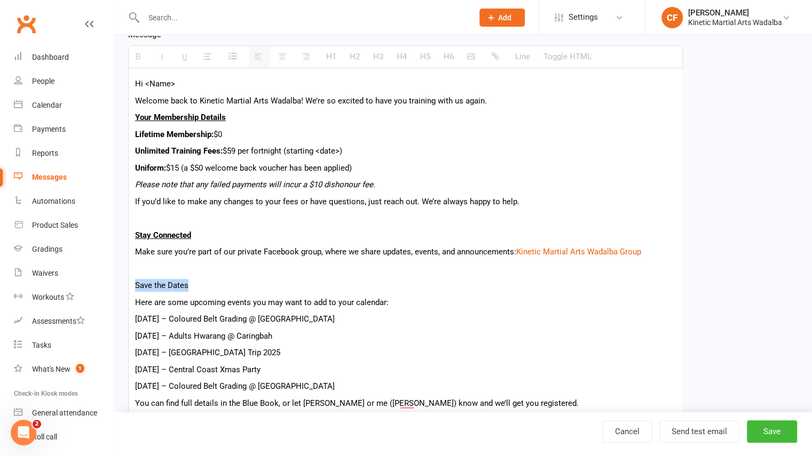
drag, startPoint x: 202, startPoint y: 284, endPoint x: 126, endPoint y: 286, distance: 75.8
click at [126, 286] on div "Template Name Welcome Back Email Send by Email SMS Push Notification Category M…" at bounding box center [405, 243] width 571 height 753
drag, startPoint x: 172, startPoint y: 320, endPoint x: 119, endPoint y: 317, distance: 53.5
click at [119, 317] on div "New Template Template Name Welcome Back Email Send by Email SMS Push Notificati…" at bounding box center [462, 227] width 699 height 801
drag, startPoint x: 175, startPoint y: 336, endPoint x: 107, endPoint y: 332, distance: 67.4
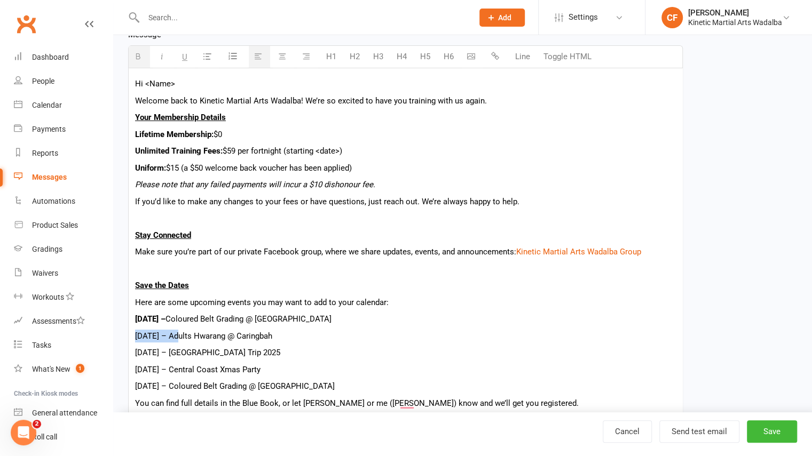
click at [107, 332] on ui-view "Prospect Member Non-attending contact Class / event Appointment Grading event T…" at bounding box center [406, 211] width 812 height 834
drag, startPoint x: 176, startPoint y: 353, endPoint x: 91, endPoint y: 353, distance: 84.4
click at [91, 353] on ui-view "Prospect Member Non-attending contact Class / event Appointment Grading event T…" at bounding box center [406, 211] width 812 height 834
drag, startPoint x: 174, startPoint y: 370, endPoint x: 78, endPoint y: 370, distance: 96.1
click at [78, 370] on ui-view "Prospect Member Non-attending contact Class / event Appointment Grading event T…" at bounding box center [406, 211] width 812 height 834
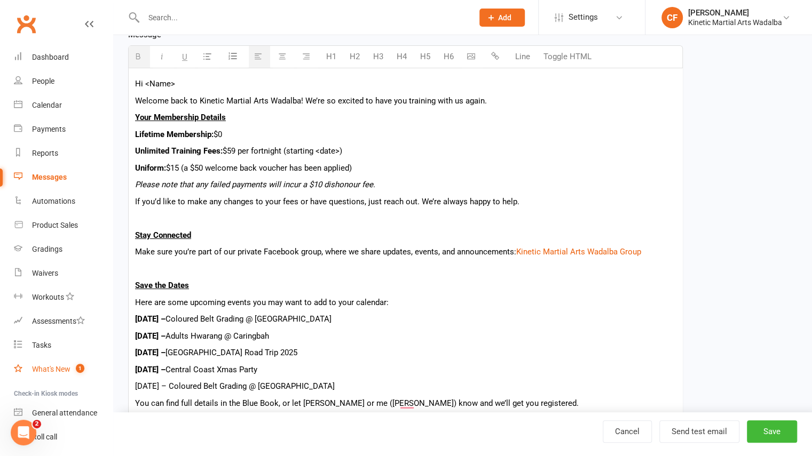
scroll to position [57, 0]
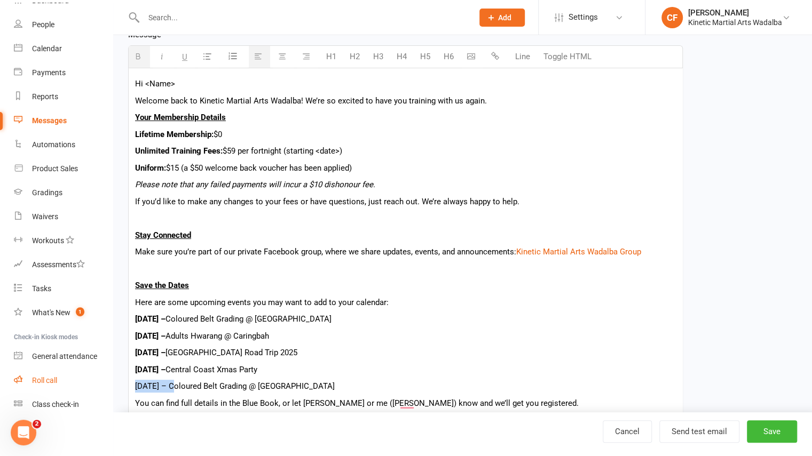
drag, startPoint x: 174, startPoint y: 388, endPoint x: 90, endPoint y: 374, distance: 85.4
click at [90, 374] on ui-view "Prospect Member Non-attending contact Class / event Appointment Grading event T…" at bounding box center [406, 211] width 812 height 834
click at [282, 372] on p "29th Nov – Central Coast Xmas Party" at bounding box center [405, 370] width 541 height 13
drag, startPoint x: 174, startPoint y: 387, endPoint x: 111, endPoint y: 385, distance: 63.6
click at [111, 385] on ui-view "Prospect Member Non-attending contact Class / event Appointment Grading event T…" at bounding box center [406, 211] width 812 height 834
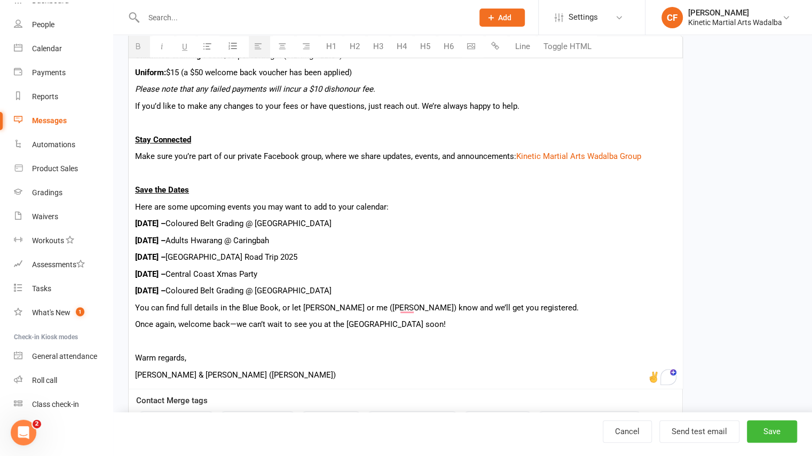
scroll to position [301, 0]
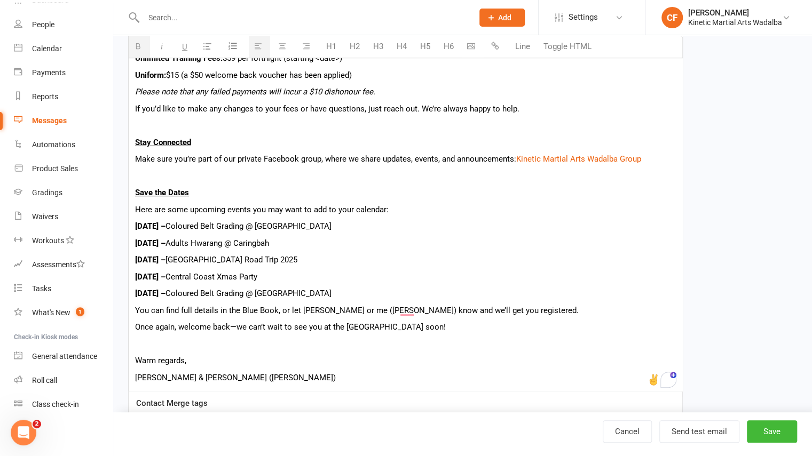
click at [287, 341] on p "To enrich screen reader interactions, please activate Accessibility in Grammarl…" at bounding box center [405, 344] width 541 height 13
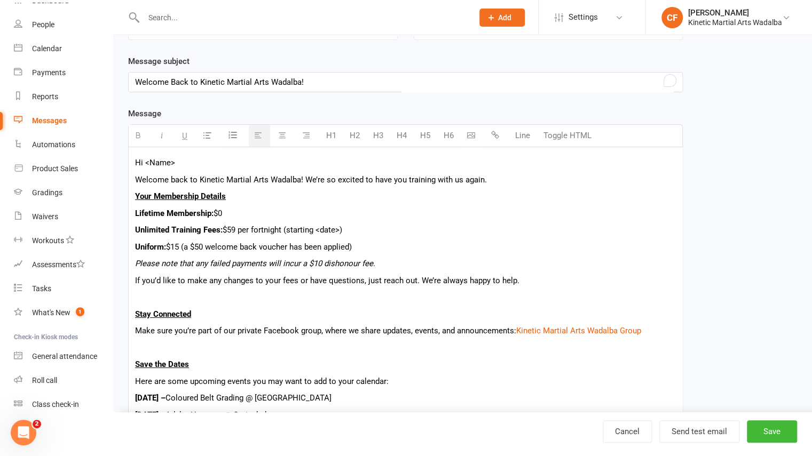
scroll to position [100, 0]
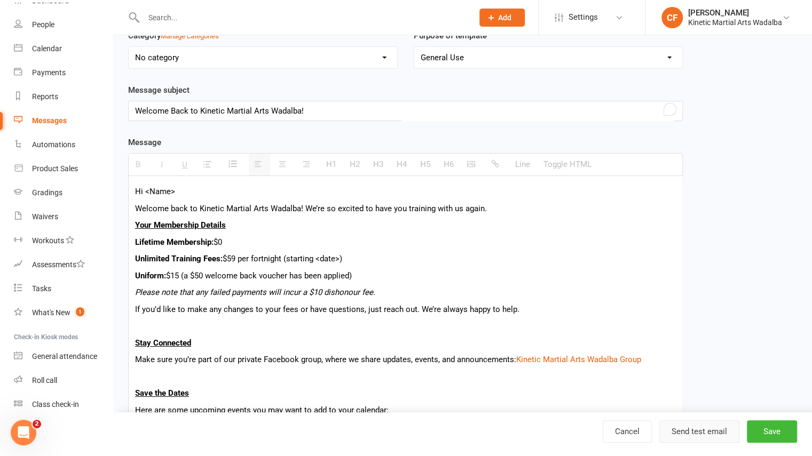
click at [707, 432] on button "Send test email" at bounding box center [699, 432] width 80 height 22
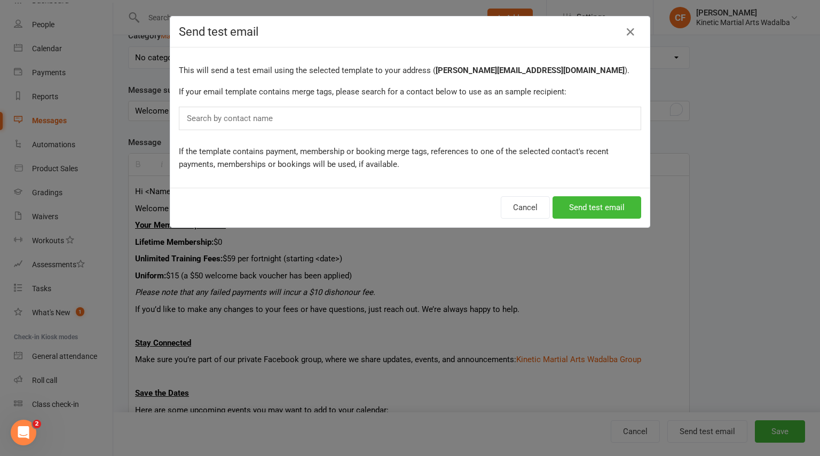
click at [322, 116] on div "Search by contact name" at bounding box center [410, 118] width 462 height 23
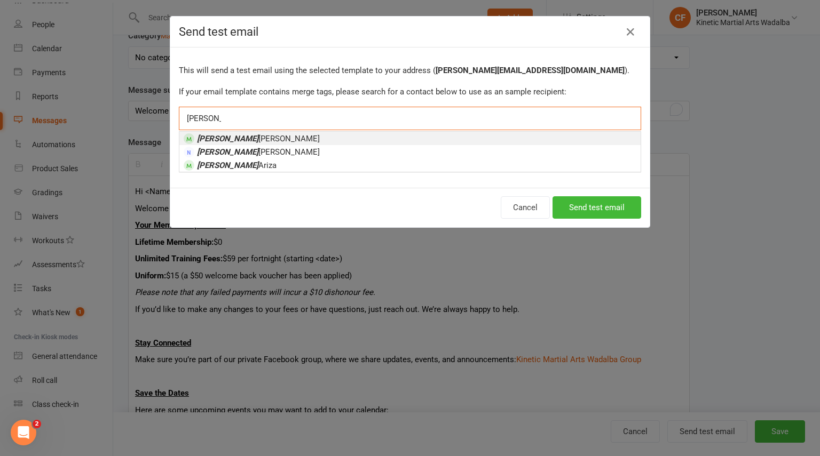
type input "chloe"
click at [239, 137] on li "Chloe Fisher" at bounding box center [409, 138] width 461 height 13
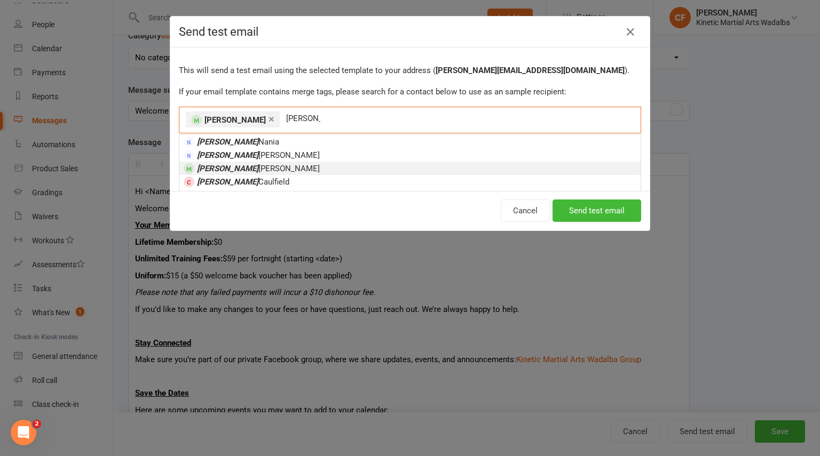
type input "james"
click at [226, 168] on span "James Fisher" at bounding box center [258, 169] width 123 height 10
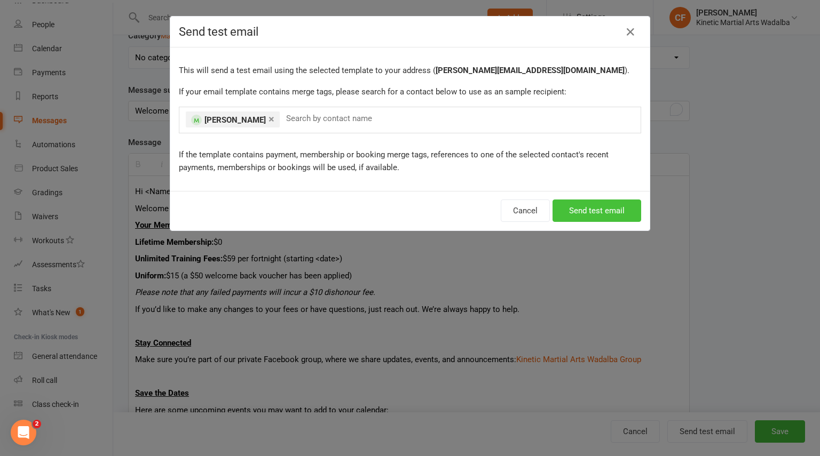
click at [589, 212] on button "Send test email" at bounding box center [597, 211] width 89 height 22
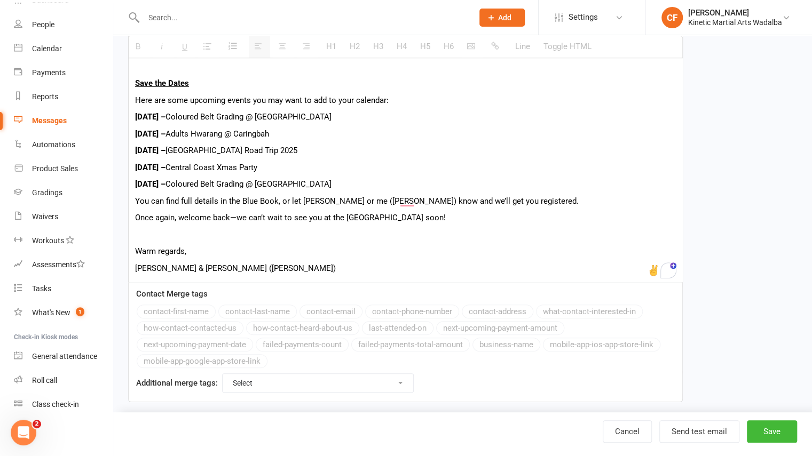
scroll to position [421, 0]
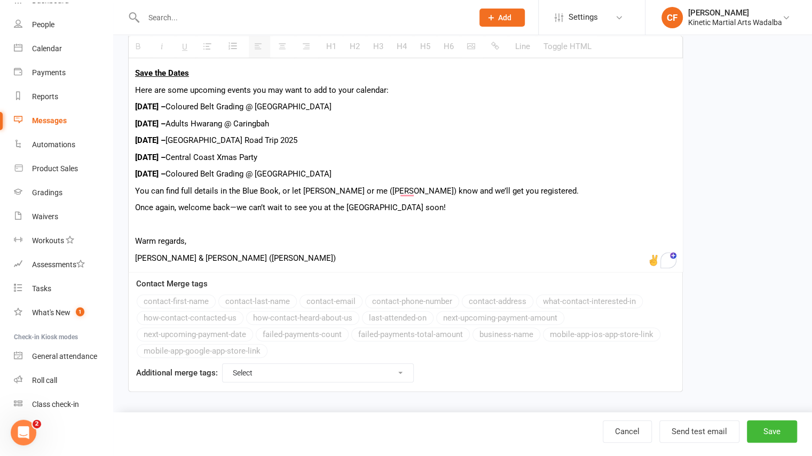
click at [206, 223] on p "To enrich screen reader interactions, please activate Accessibility in Grammarl…" at bounding box center [405, 224] width 541 height 13
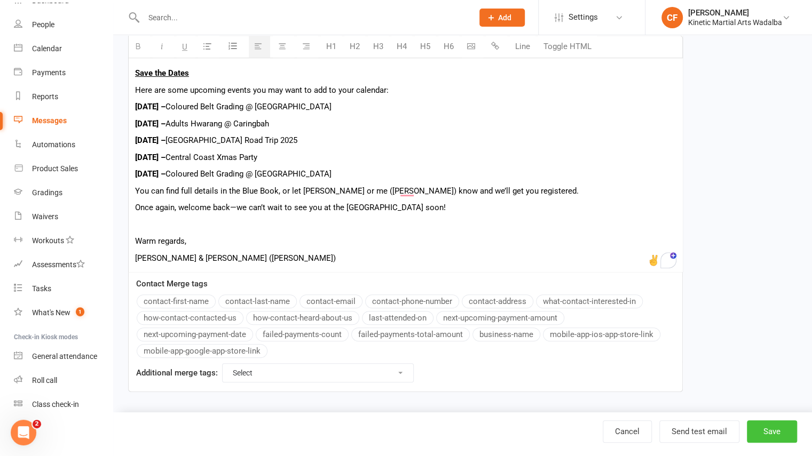
click at [772, 442] on button "Save" at bounding box center [772, 432] width 50 height 22
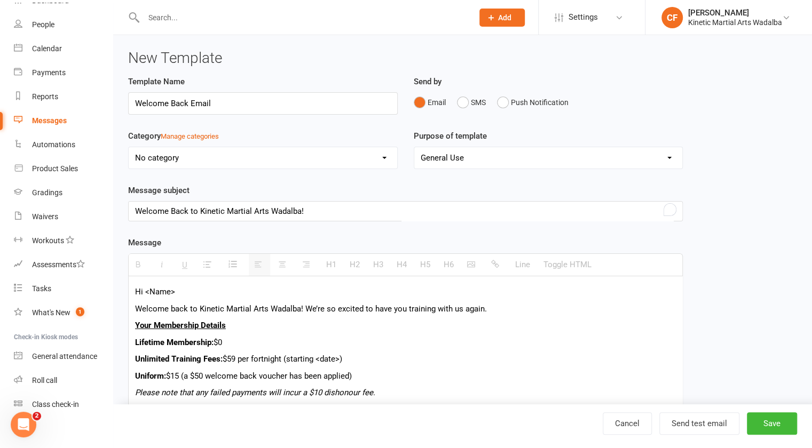
select select "grid"
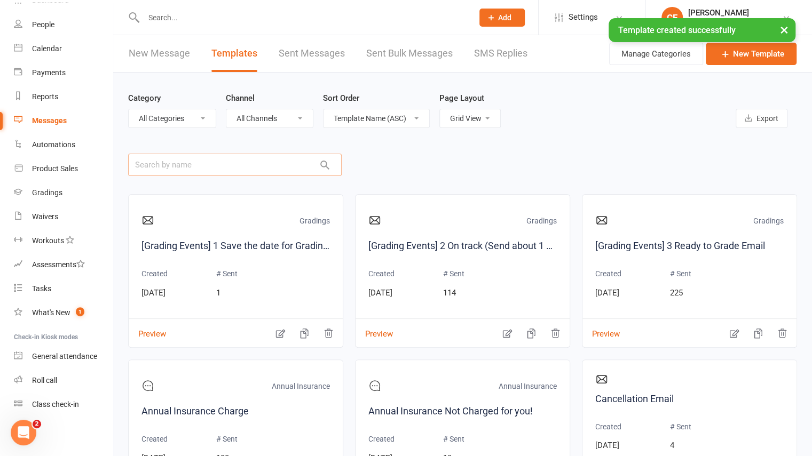
click at [183, 168] on input "text" at bounding box center [235, 165] width 214 height 22
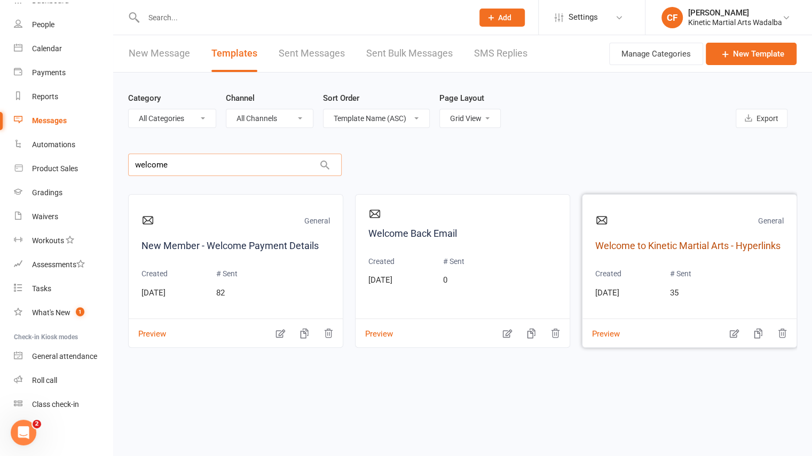
type input "welcome"
click at [677, 245] on link "Welcome to Kinetic Martial Arts - Hyperlinks" at bounding box center [689, 246] width 188 height 15
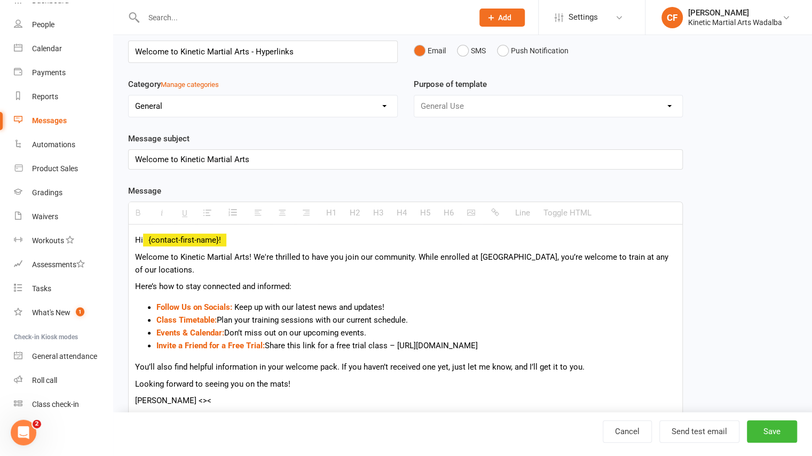
scroll to position [49, 0]
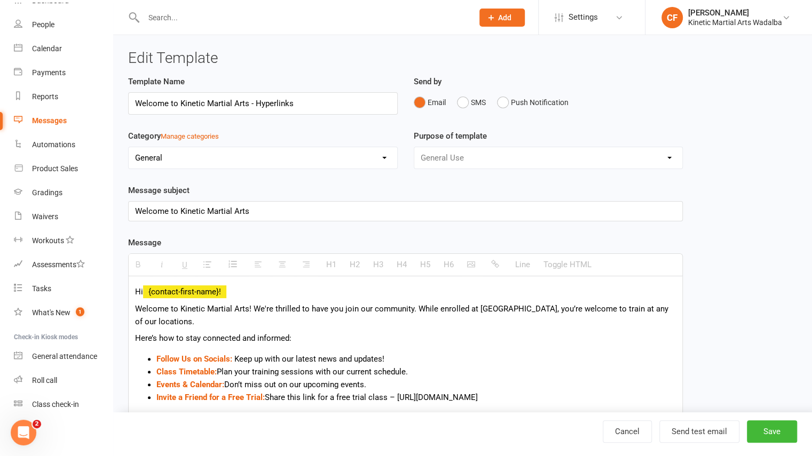
select select "grid"
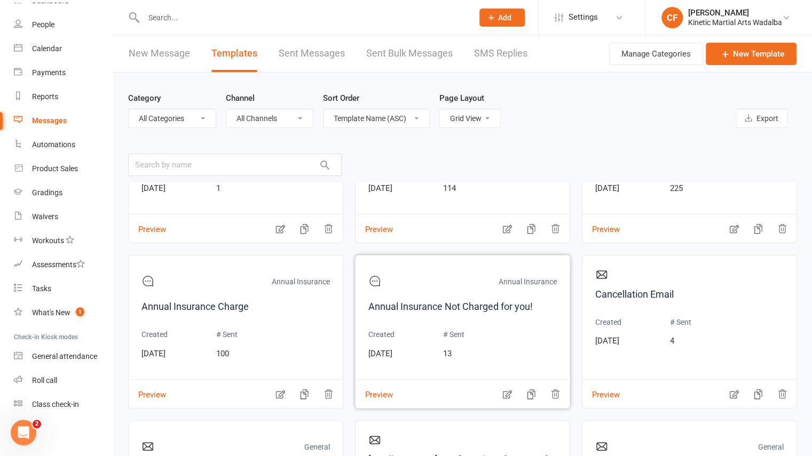
scroll to position [104, 0]
click at [174, 158] on input "text" at bounding box center [235, 165] width 214 height 22
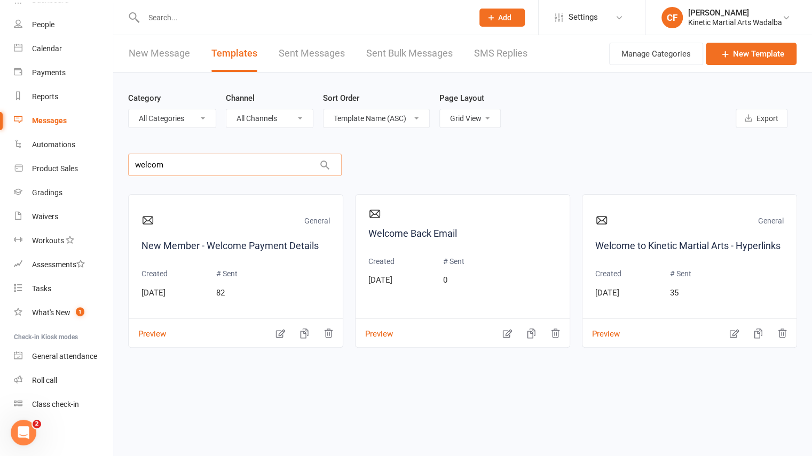
scroll to position [0, 0]
type input "welcom"
click at [633, 242] on link "Welcome to Kinetic Martial Arts - Hyperlinks" at bounding box center [689, 246] width 188 height 15
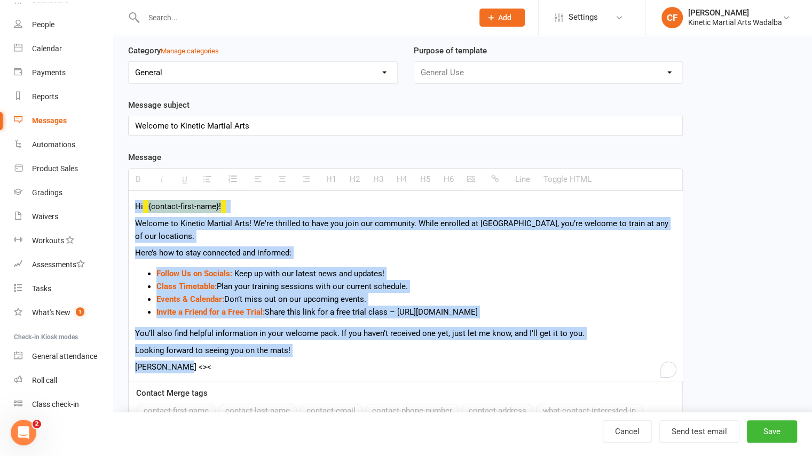
scroll to position [194, 0]
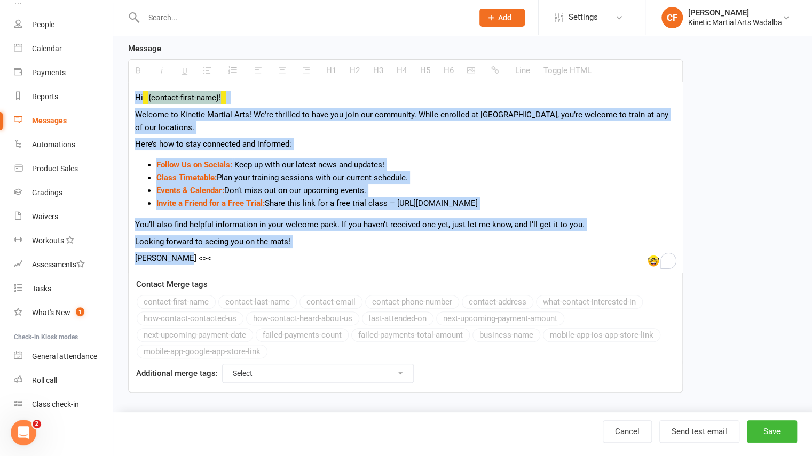
drag, startPoint x: 132, startPoint y: 288, endPoint x: 184, endPoint y: 261, distance: 58.0
click at [184, 261] on div "Hi {contact-first-name}! Welcome to Kinetic Martial Arts! We're thrilled to hav…" at bounding box center [406, 177] width 554 height 190
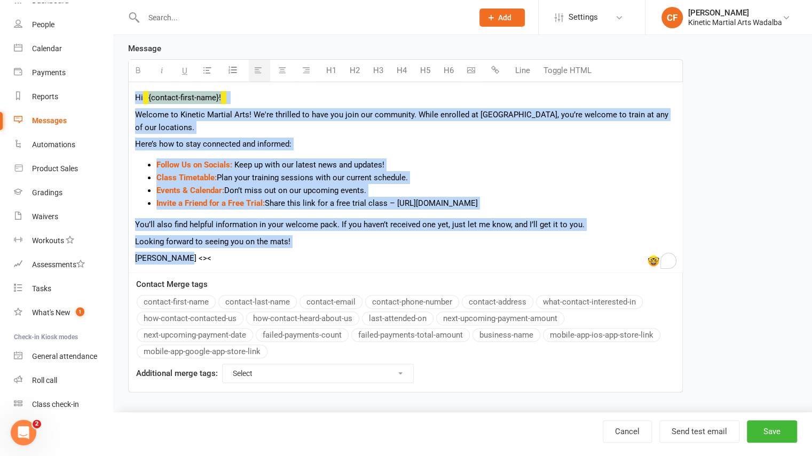
copy div "Hi {contact-first-name}! Welcome to Kinetic Martial Arts! We're thrilled to hav…"
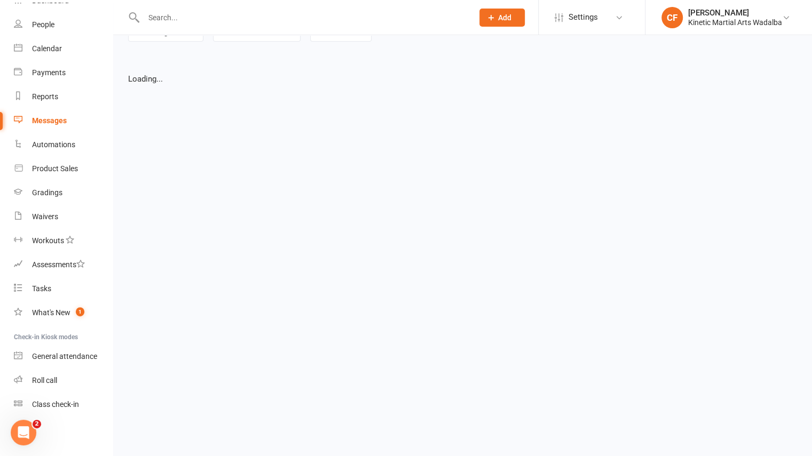
select select "grid"
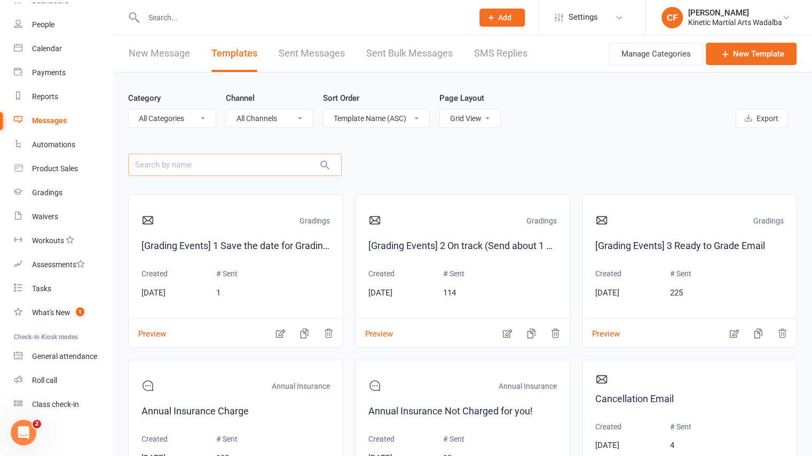
click at [189, 167] on input "text" at bounding box center [235, 165] width 214 height 22
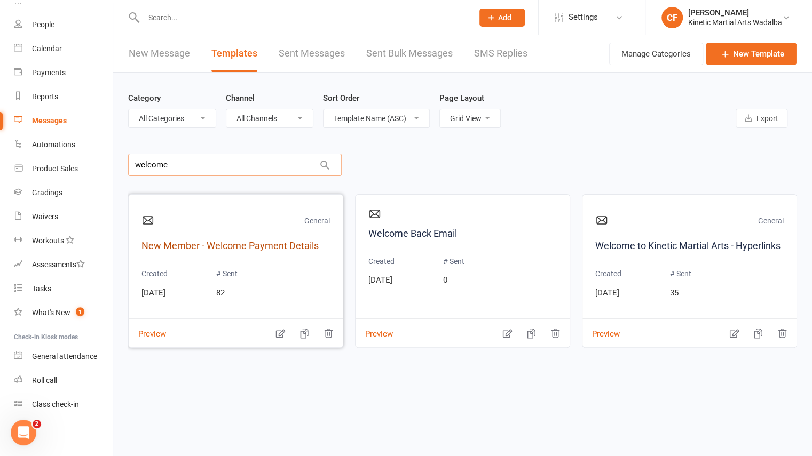
type input "welcome"
click at [253, 247] on link "New Member - Welcome Payment Details" at bounding box center [235, 246] width 188 height 15
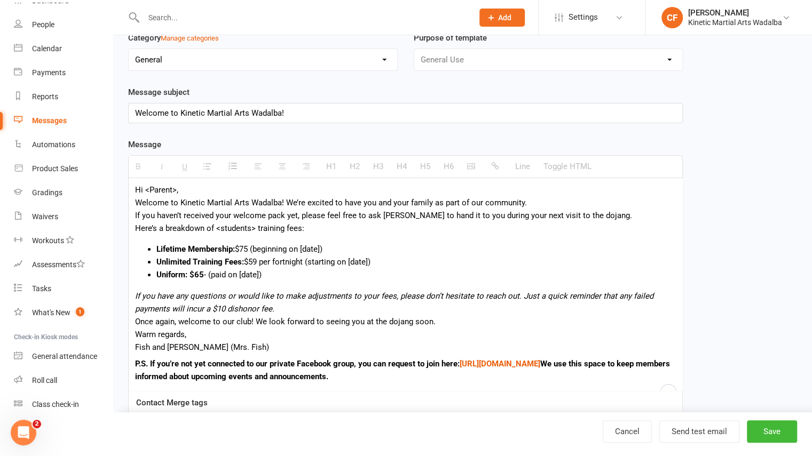
scroll to position [230, 0]
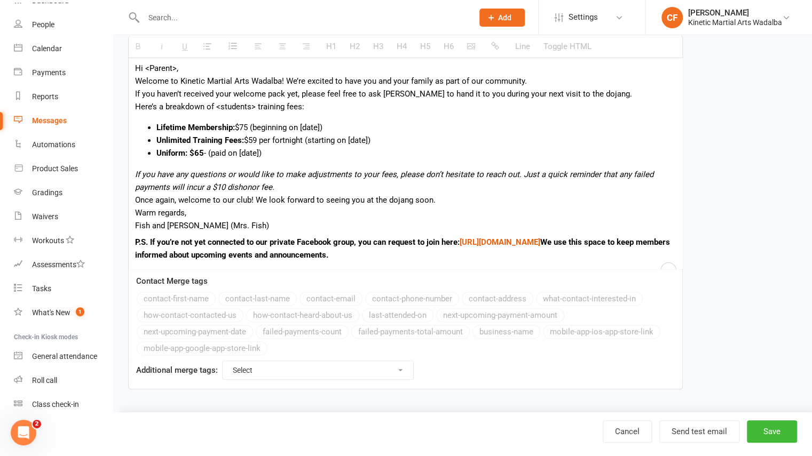
drag, startPoint x: 133, startPoint y: 287, endPoint x: 210, endPoint y: 262, distance: 80.4
click at [210, 262] on div "Hi <Parent>, Welcome to Kinetic Martial Arts Wadalba! We’re excited to have you…" at bounding box center [406, 163] width 554 height 212
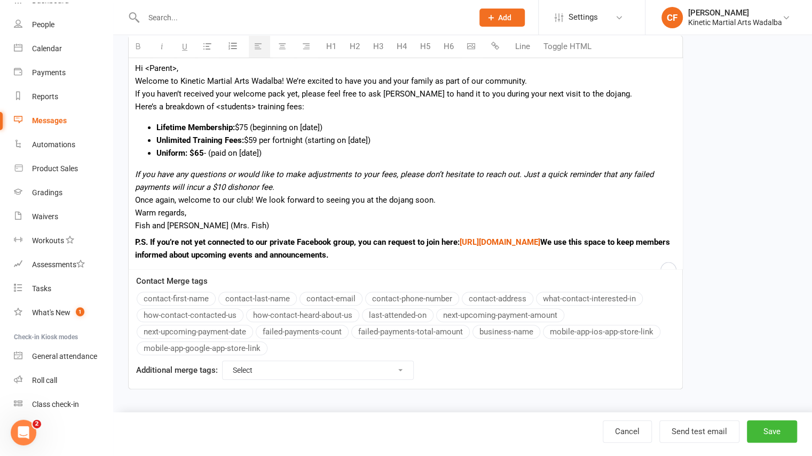
copy div "Hi <Parent>, Welcome to Kinetic Martial Arts Wadalba! We’re excited to have you…"
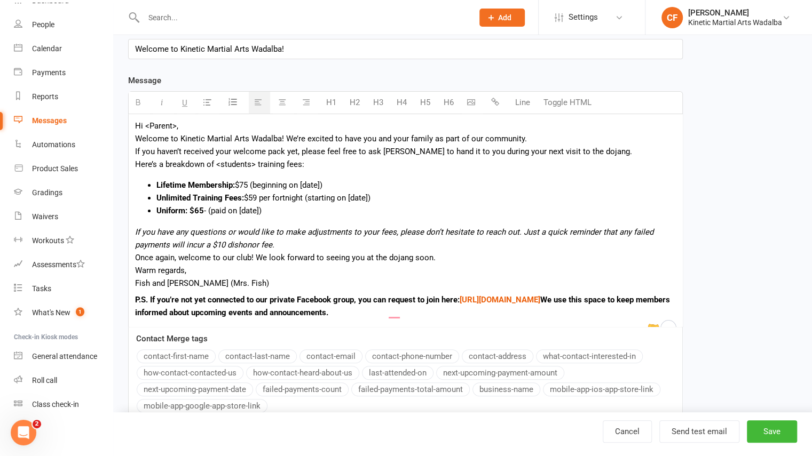
scroll to position [163, 0]
paste div "To enrich screen reader interactions, please activate Accessibility in Grammarl…"
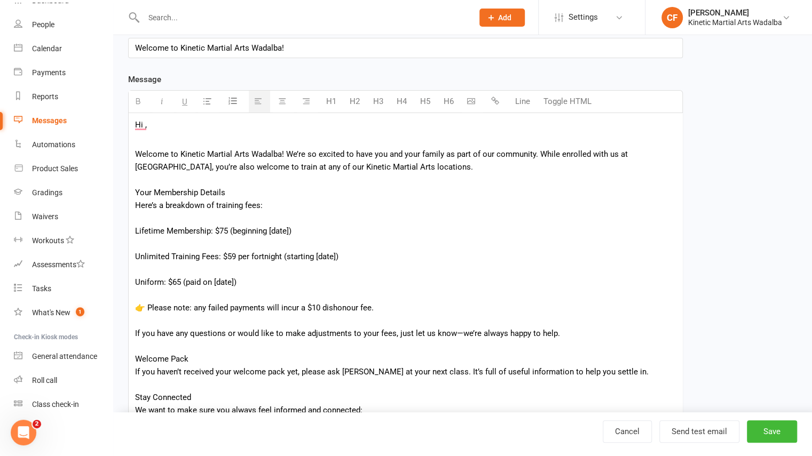
click at [168, 135] on div "To enrich screen reader interactions, please activate Accessibility in Grammarl…" at bounding box center [405, 141] width 541 height 13
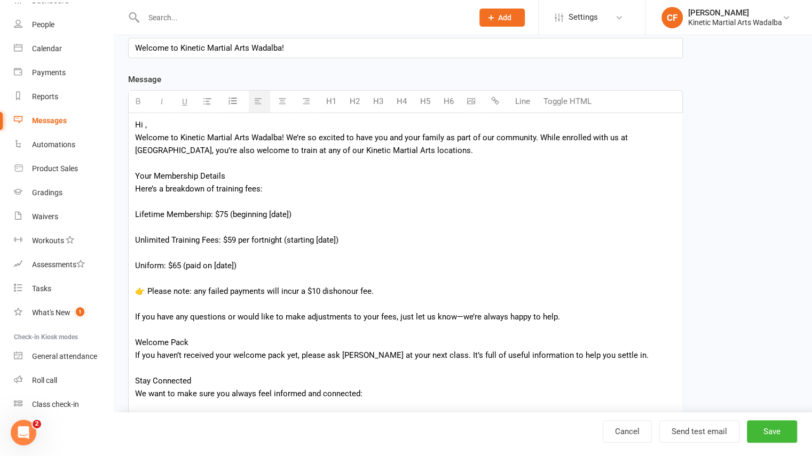
click at [144, 125] on div "Hi , Welcome to Kinetic Martial Arts Wadalba! We’re so excited to have you and …" at bounding box center [406, 444] width 554 height 662
drag, startPoint x: 230, startPoint y: 177, endPoint x: 125, endPoint y: 180, distance: 104.7
click at [125, 180] on div "Template Name New Member - Welcome Payment Details Send by Email SMS Push Notif…" at bounding box center [405, 411] width 571 height 999
click at [146, 164] on div "To enrich screen reader interactions, please activate Accessibility in Grammarl…" at bounding box center [405, 163] width 541 height 13
click at [273, 188] on div "Here’s a breakdown of training fees:" at bounding box center [405, 189] width 541 height 13
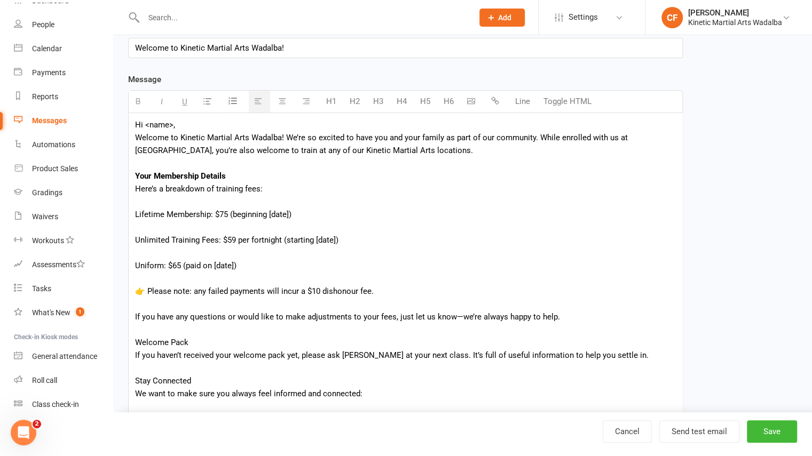
click at [132, 209] on div "Hi <name>, Welcome to Kinetic Martial Arts Wadalba! We’re so excited to have yo…" at bounding box center [406, 444] width 554 height 662
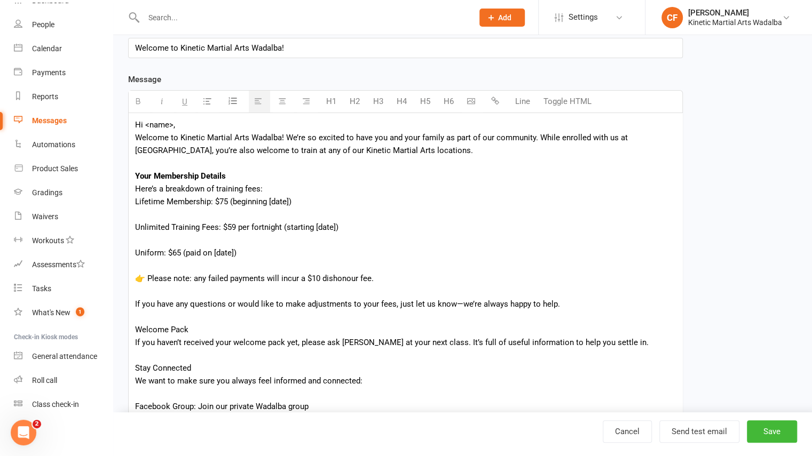
click at [212, 98] on button "button" at bounding box center [208, 102] width 21 height 22
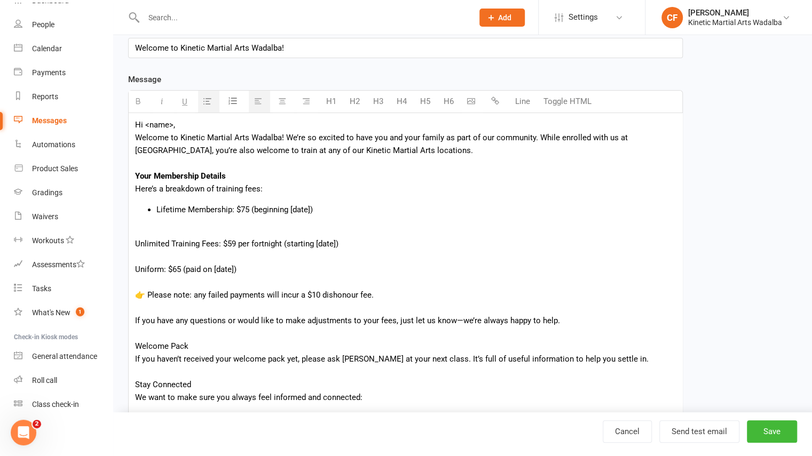
click at [132, 248] on div "Hi <name>, Welcome to Kinetic Martial Arts Wadalba! We’re so excited to have yo…" at bounding box center [406, 446] width 554 height 666
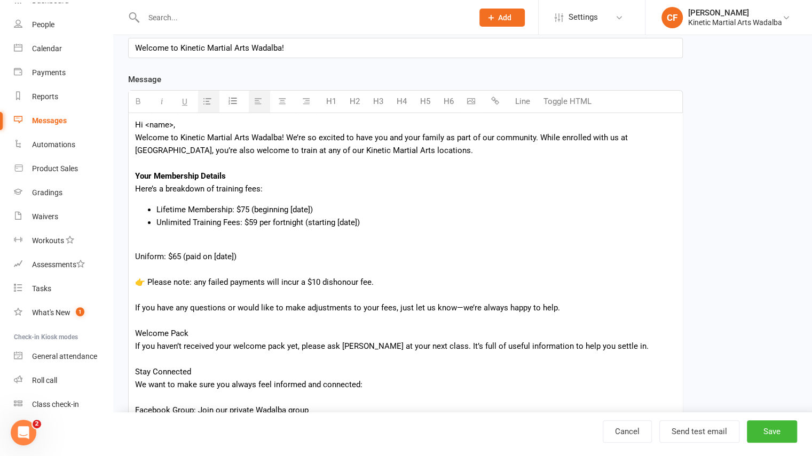
click at [133, 256] on div "Hi <name>, Welcome to Kinetic Martial Arts Wadalba! We’re so excited to have yo…" at bounding box center [406, 439] width 554 height 653
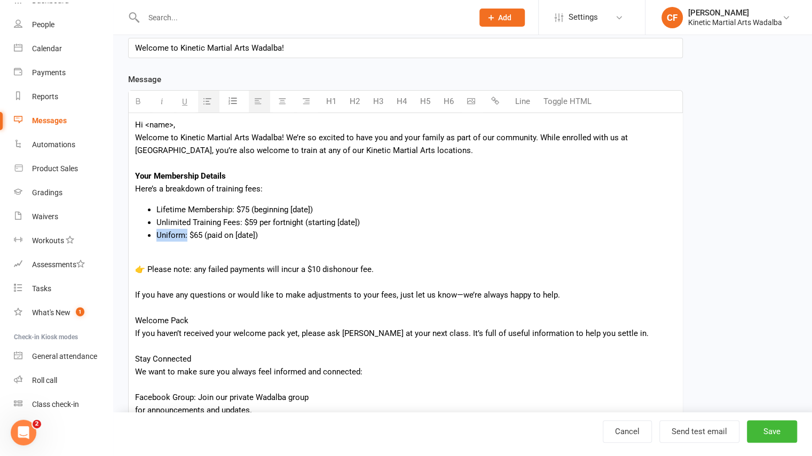
drag, startPoint x: 186, startPoint y: 232, endPoint x: 145, endPoint y: 233, distance: 41.1
click at [145, 233] on ul "Lifetime Membership: $75 (beginning [date]) Unlimited Training Fees: $59 per fo…" at bounding box center [405, 222] width 541 height 38
drag, startPoint x: 242, startPoint y: 222, endPoint x: 153, endPoint y: 224, distance: 89.7
click at [153, 224] on ul "Lifetime Membership: $75 (beginning [date]) Unlimited Training Fees: $59 per fo…" at bounding box center [405, 222] width 541 height 38
drag, startPoint x: 236, startPoint y: 209, endPoint x: 157, endPoint y: 208, distance: 79.0
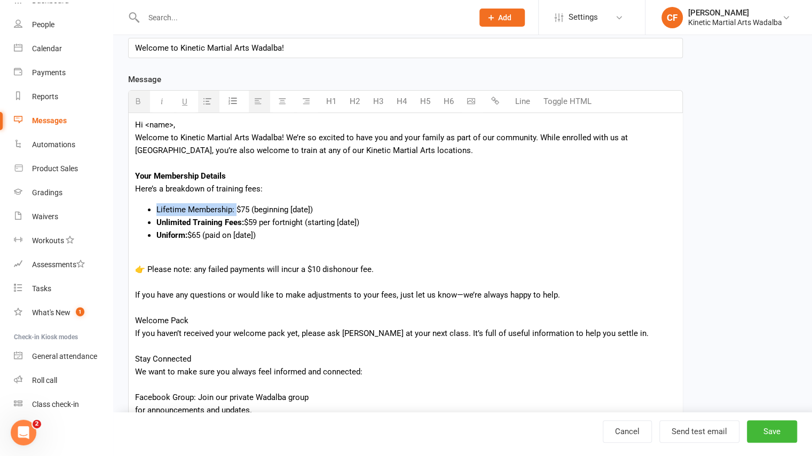
click at [157, 208] on span "Lifetime Membership: $75 (beginning [date])" at bounding box center [234, 210] width 156 height 10
click at [148, 267] on div "👉 Please note: any failed payments will incur a $10 dishonour fee." at bounding box center [405, 269] width 541 height 13
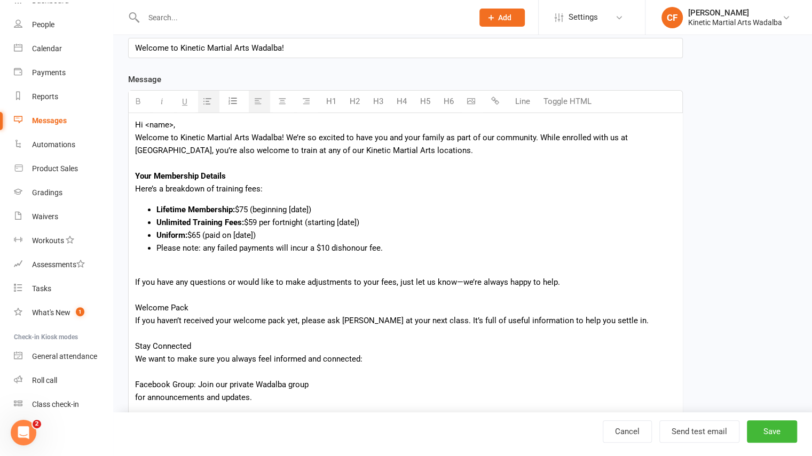
click at [210, 100] on icon "button" at bounding box center [207, 101] width 8 height 8
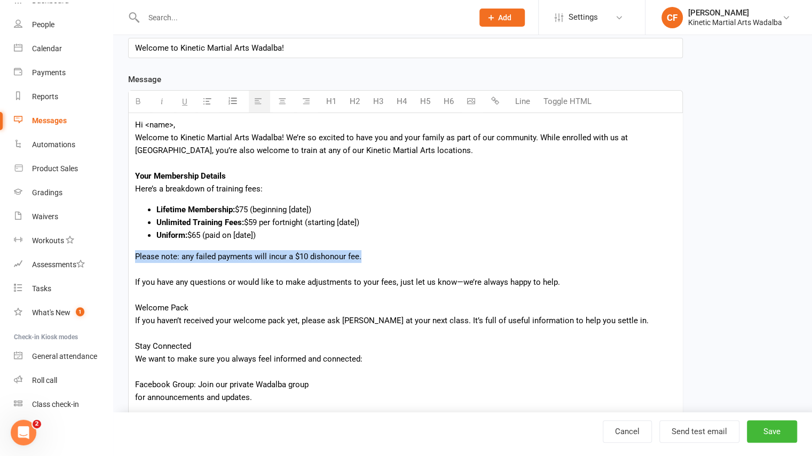
drag, startPoint x: 364, startPoint y: 253, endPoint x: 109, endPoint y: 257, distance: 255.2
click at [109, 257] on ui-view "Prospect Member Non-attending contact Class / event Appointment Grading event T…" at bounding box center [406, 361] width 812 height 1045
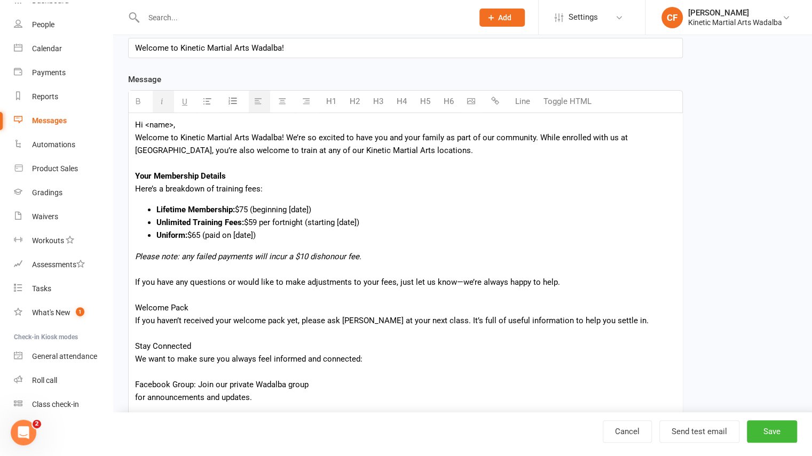
click at [196, 266] on div "To enrich screen reader interactions, please activate Accessibility in Grammarl…" at bounding box center [405, 269] width 541 height 13
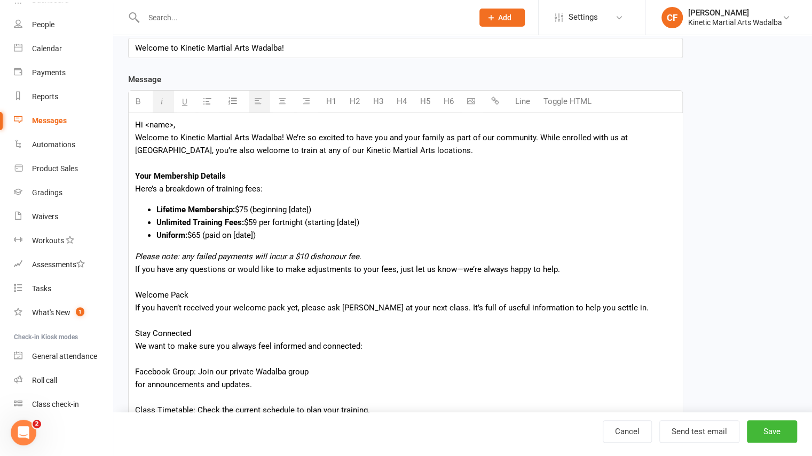
click at [146, 280] on div "To enrich screen reader interactions, please activate Accessibility in Grammarl…" at bounding box center [405, 282] width 541 height 13
drag, startPoint x: 192, startPoint y: 296, endPoint x: 100, endPoint y: 300, distance: 91.9
click at [100, 300] on ui-view "Prospect Member Non-attending contact Class / event Appointment Grading event T…" at bounding box center [406, 355] width 812 height 1033
click at [146, 319] on div "To enrich screen reader interactions, please activate Accessibility in Grammarl…" at bounding box center [405, 320] width 541 height 13
drag, startPoint x: 203, startPoint y: 333, endPoint x: 111, endPoint y: 335, distance: 92.4
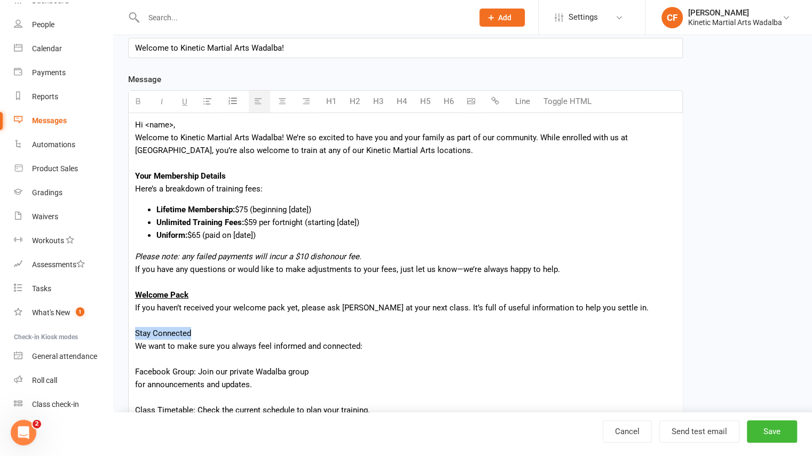
click at [111, 335] on ui-view "Prospect Member Non-attending contact Class / event Appointment Grading event T…" at bounding box center [406, 355] width 812 height 1033
click at [191, 355] on div "To enrich screen reader interactions, please activate Accessibility in Grammarl…" at bounding box center [405, 359] width 541 height 13
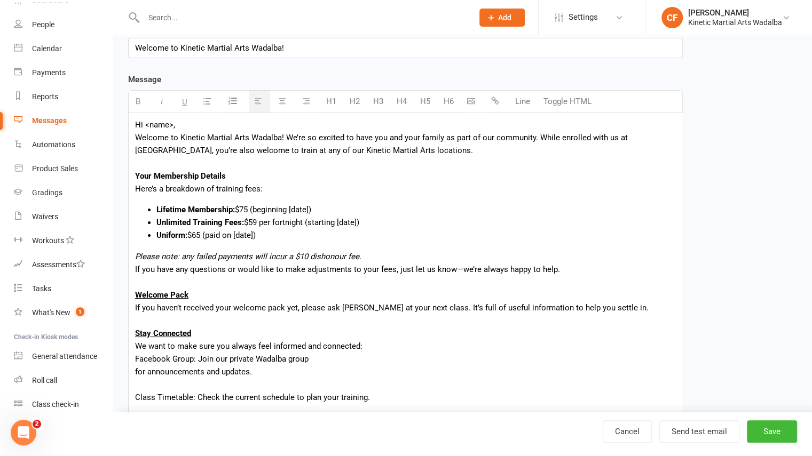
click at [135, 368] on div "for announcements and updates." at bounding box center [405, 372] width 541 height 13
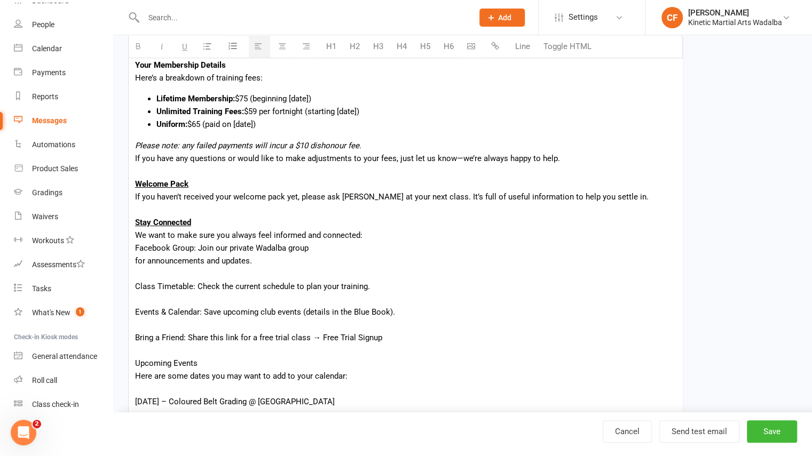
scroll to position [275, 0]
click at [136, 257] on div "for announcements and updates." at bounding box center [405, 260] width 541 height 13
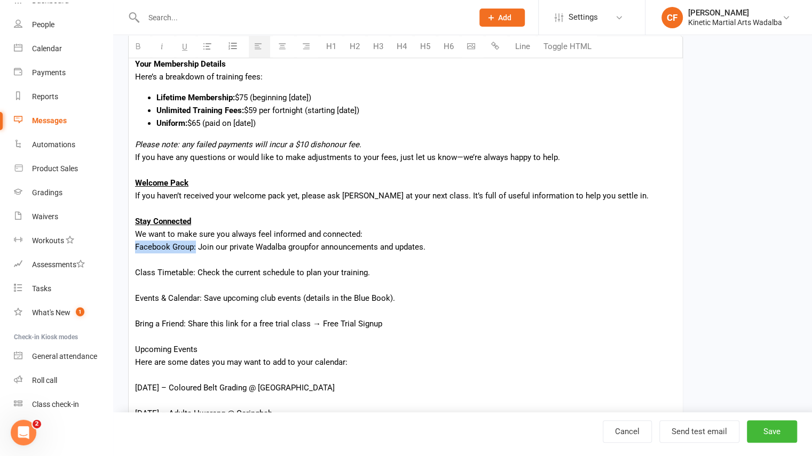
drag, startPoint x: 194, startPoint y: 248, endPoint x: 131, endPoint y: 245, distance: 63.1
click at [131, 245] on div "Hi <name>, Welcome to Kinetic Martial Arts Wadalba! We’re so excited to have yo…" at bounding box center [406, 295] width 554 height 589
click at [497, 52] on button "button" at bounding box center [496, 46] width 21 height 21
click at [153, 256] on div "To enrich screen reader interactions, please activate Accessibility in Grammarl…" at bounding box center [405, 260] width 541 height 13
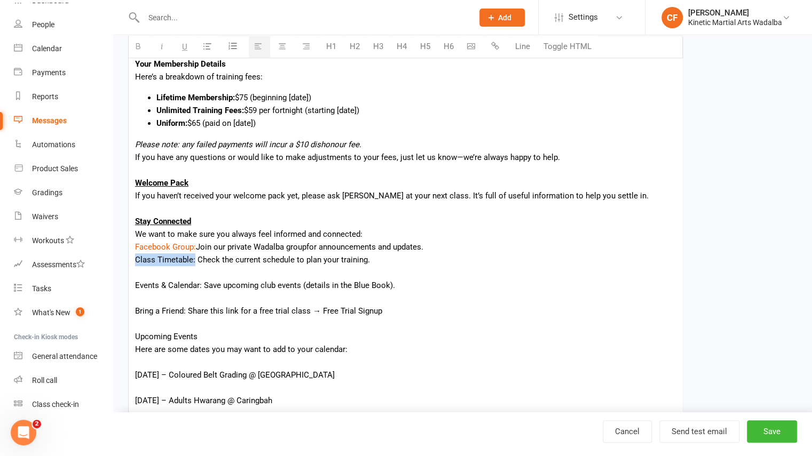
drag, startPoint x: 194, startPoint y: 259, endPoint x: 113, endPoint y: 259, distance: 81.2
click at [113, 259] on ui-view "Prospect Member Non-attending contact Class / event Appointment Grading event T…" at bounding box center [406, 224] width 812 height 994
click at [494, 50] on button "button" at bounding box center [496, 46] width 21 height 21
click at [133, 275] on div "Hi <name>, Welcome to Kinetic Martial Arts Wadalba! We’re so excited to have yo…" at bounding box center [406, 289] width 554 height 576
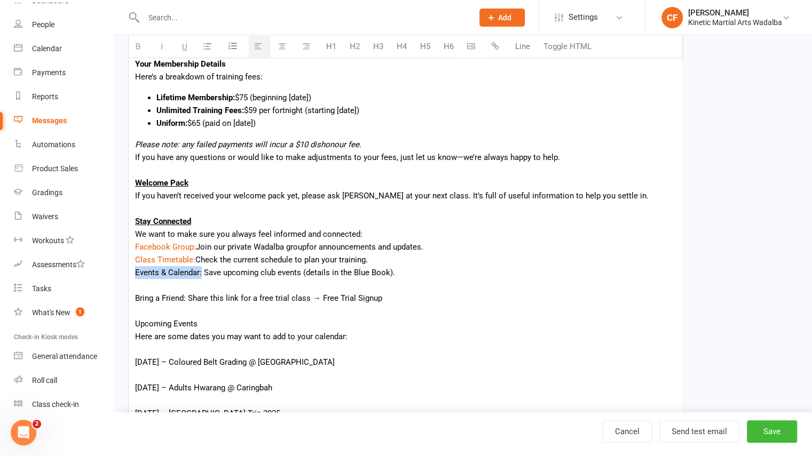
drag, startPoint x: 201, startPoint y: 272, endPoint x: 128, endPoint y: 265, distance: 72.9
click at [128, 265] on div "Hi <name>, Welcome to Kinetic Martial Arts Wadalba! We’re so excited to have yo…" at bounding box center [405, 283] width 555 height 564
click at [498, 49] on icon "button" at bounding box center [495, 46] width 8 height 8
click at [148, 287] on div "To enrich screen reader interactions, please activate Accessibility in Grammarl…" at bounding box center [405, 285] width 541 height 13
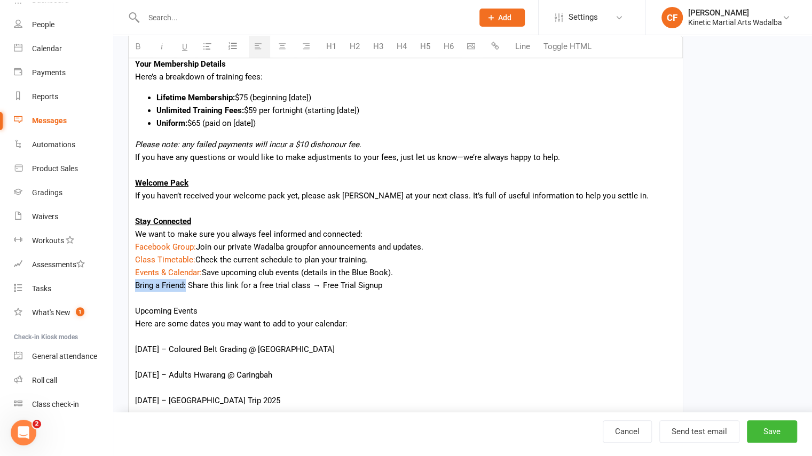
drag, startPoint x: 185, startPoint y: 285, endPoint x: 115, endPoint y: 285, distance: 70.5
click at [115, 285] on div "Edit Template Template Name New Member - Welcome Payment Details Send by Email …" at bounding box center [462, 228] width 699 height 936
drag, startPoint x: 391, startPoint y: 286, endPoint x: 308, endPoint y: 287, distance: 83.8
click at [308, 287] on div "Bring a Friend: Share this link for a free trial class → Free Trial Signup" at bounding box center [405, 285] width 541 height 13
drag, startPoint x: 187, startPoint y: 285, endPoint x: 122, endPoint y: 279, distance: 64.8
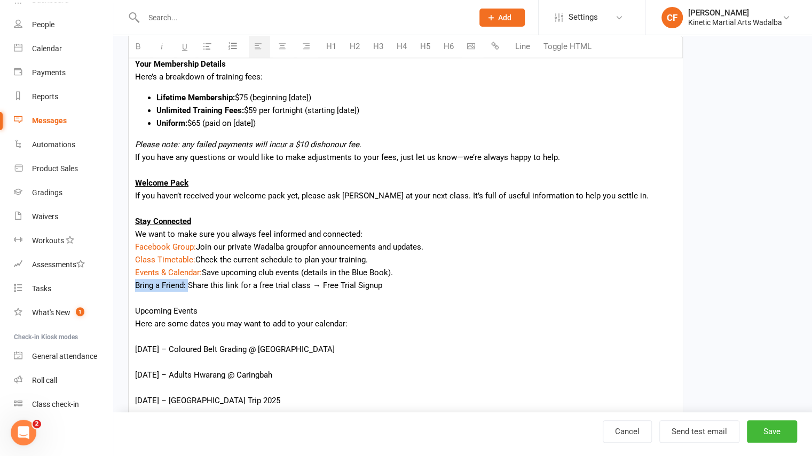
click at [122, 279] on div "Template Name New Member - Welcome Payment Details Send by Email SMS Push Notif…" at bounding box center [405, 243] width 571 height 887
drag, startPoint x: 400, startPoint y: 283, endPoint x: 321, endPoint y: 288, distance: 79.2
click at [321, 288] on div "Bring a Friend: Share this link for a free trial class → Free Trial Signup" at bounding box center [405, 285] width 541 height 13
drag, startPoint x: 529, startPoint y: 283, endPoint x: 321, endPoint y: 289, distance: 207.8
click at [321, 289] on div "Bring a Friend: Share this link for a free trial class → https://www.kineticmar…" at bounding box center [405, 285] width 541 height 13
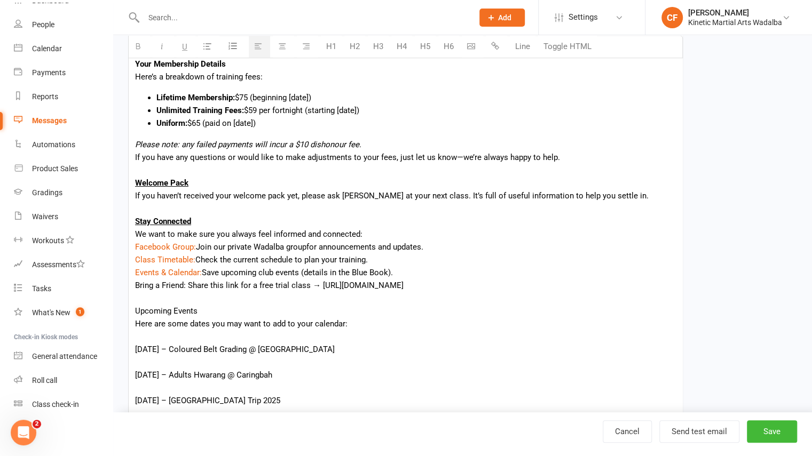
click at [501, 49] on button "button" at bounding box center [496, 46] width 21 height 21
click at [518, 356] on div "To enrich screen reader interactions, please activate Accessibility in Grammarl…" at bounding box center [405, 362] width 541 height 13
drag, startPoint x: 187, startPoint y: 284, endPoint x: 115, endPoint y: 288, distance: 71.7
click at [115, 288] on div "Edit Template Template Name New Member - Welcome Payment Details Send by Email …" at bounding box center [462, 228] width 699 height 936
click at [499, 263] on div "Class Timetable: Check the current schedule to plan your training." at bounding box center [405, 260] width 541 height 13
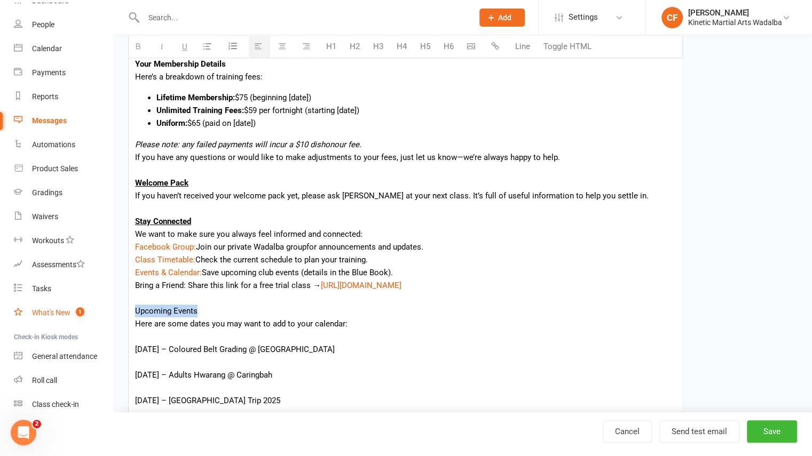
drag, startPoint x: 205, startPoint y: 310, endPoint x: 98, endPoint y: 308, distance: 107.3
click at [98, 308] on ui-view "Prospect Member Non-attending contact Class / event Appointment Grading event T…" at bounding box center [406, 211] width 812 height 968
click at [207, 332] on div "To enrich screen reader interactions, please activate Accessibility in Grammarl…" at bounding box center [405, 336] width 541 height 13
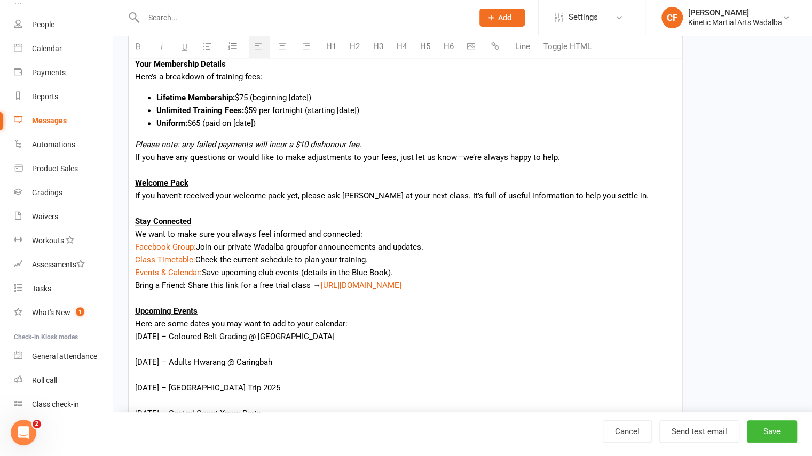
click at [207, 332] on div "10th Oct – Coloured Belt Grading @ Wadalba" at bounding box center [405, 336] width 541 height 13
click at [143, 349] on div "To enrich screen reader interactions, please activate Accessibility in Grammarl…" at bounding box center [405, 349] width 541 height 13
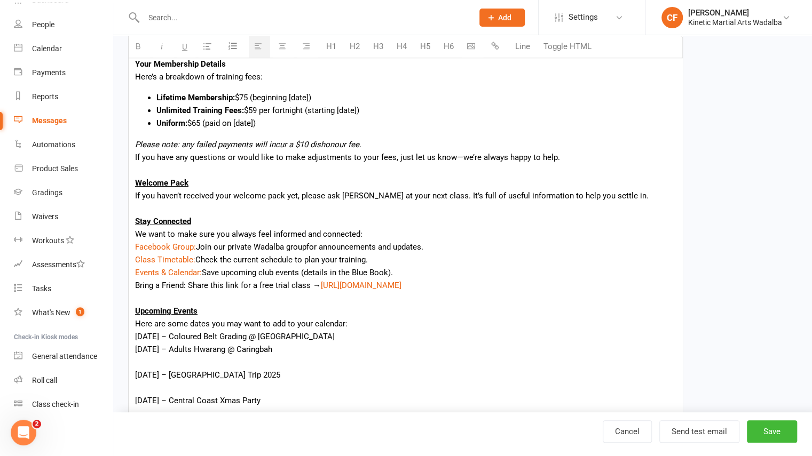
click at [142, 363] on div "To enrich screen reader interactions, please activate Accessibility in Grammarl…" at bounding box center [405, 362] width 541 height 13
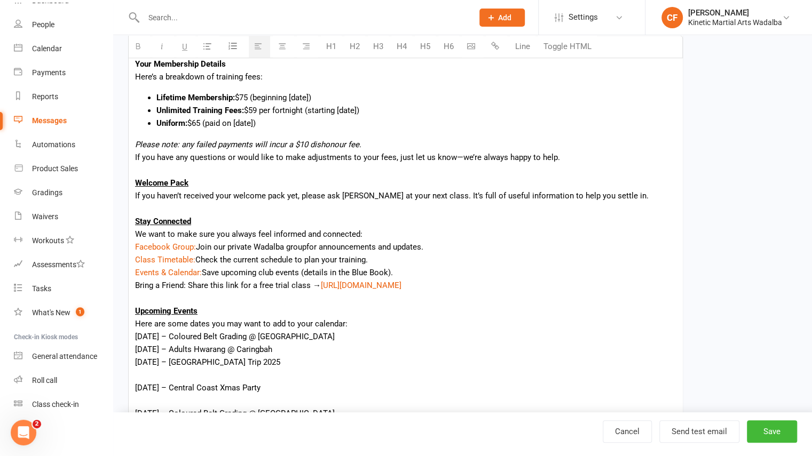
click at [141, 378] on div "To enrich screen reader interactions, please activate Accessibility in Grammarl…" at bounding box center [405, 375] width 541 height 13
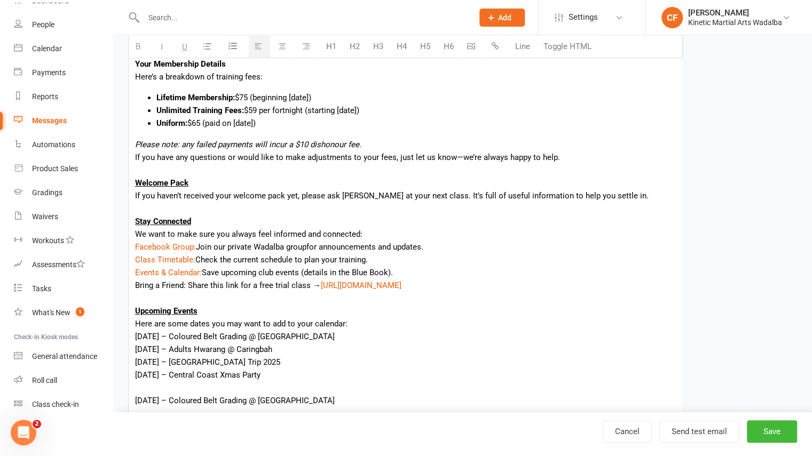
click at [141, 382] on div "To enrich screen reader interactions, please activate Accessibility in Grammarl…" at bounding box center [405, 388] width 541 height 13
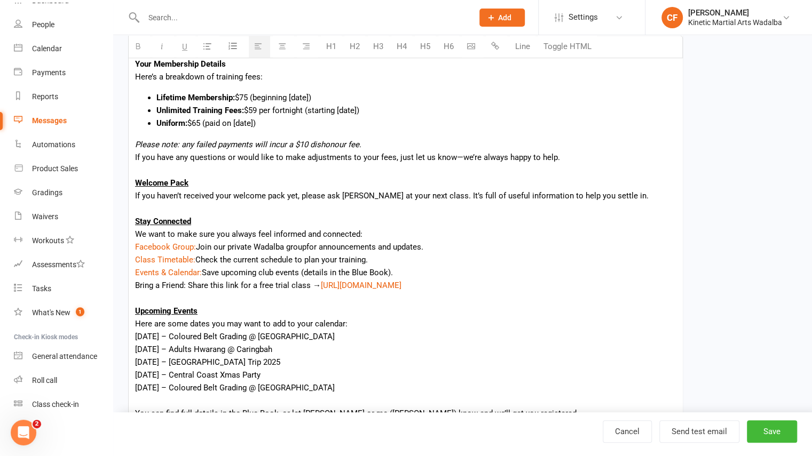
click at [139, 405] on div "To enrich screen reader interactions, please activate Accessibility in Grammarl…" at bounding box center [405, 401] width 541 height 13
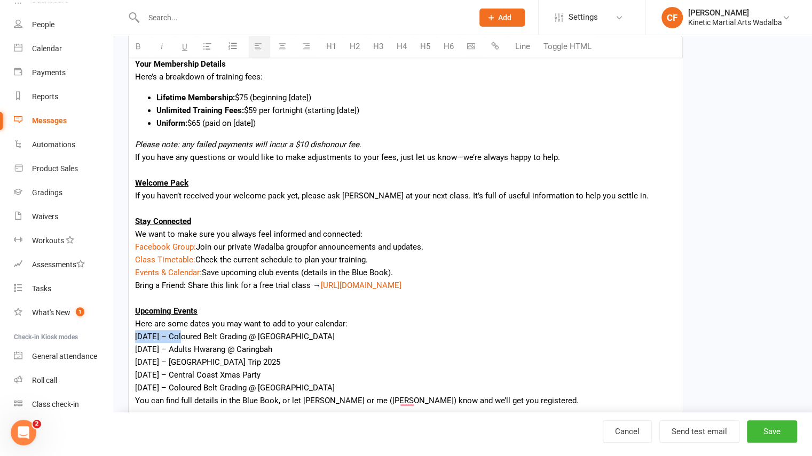
drag, startPoint x: 135, startPoint y: 330, endPoint x: 176, endPoint y: 330, distance: 41.1
click at [176, 330] on div "10th Oct – Coloured Belt Grading @ Wadalba" at bounding box center [405, 336] width 541 height 13
drag, startPoint x: 174, startPoint y: 349, endPoint x: 122, endPoint y: 350, distance: 52.3
click at [122, 350] on div "Template Name New Member - Welcome Payment Details Send by Email SMS Push Notif…" at bounding box center [405, 205] width 571 height 810
drag, startPoint x: 174, startPoint y: 358, endPoint x: 123, endPoint y: 357, distance: 50.7
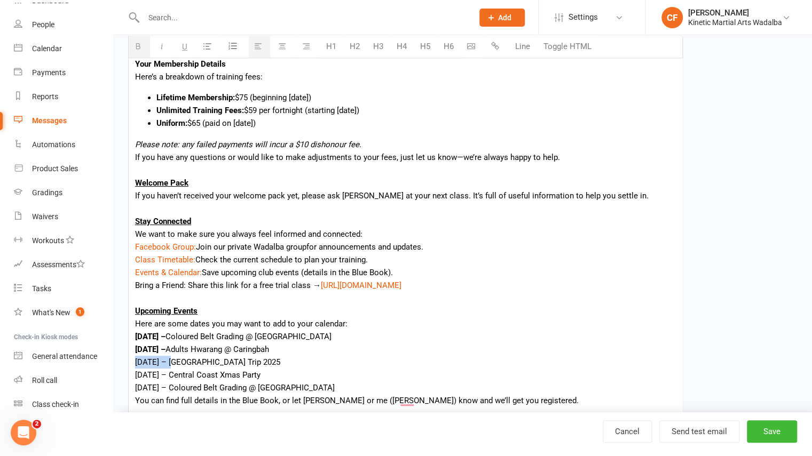
click at [123, 357] on div "Template Name New Member - Welcome Payment Details Send by Email SMS Push Notif…" at bounding box center [405, 205] width 571 height 810
drag, startPoint x: 175, startPoint y: 376, endPoint x: 124, endPoint y: 373, distance: 51.4
click at [124, 373] on div "Template Name New Member - Welcome Payment Details Send by Email SMS Push Notif…" at bounding box center [405, 205] width 571 height 810
drag, startPoint x: 173, startPoint y: 388, endPoint x: 107, endPoint y: 382, distance: 66.5
click at [107, 382] on ui-view "Prospect Member Non-attending contact Class / event Appointment Grading event T…" at bounding box center [406, 173] width 812 height 892
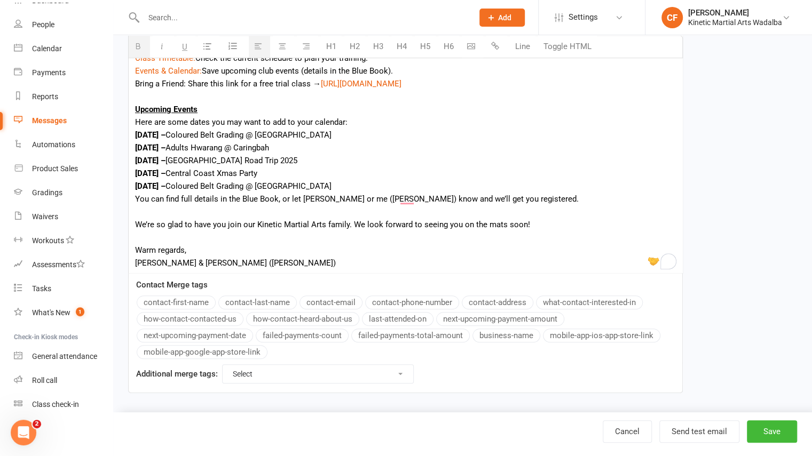
scroll to position [478, 0]
click at [140, 211] on div "To enrich screen reader interactions, please activate Accessibility in Grammarl…" at bounding box center [405, 211] width 541 height 13
click at [138, 245] on div "Warm regards," at bounding box center [405, 249] width 541 height 13
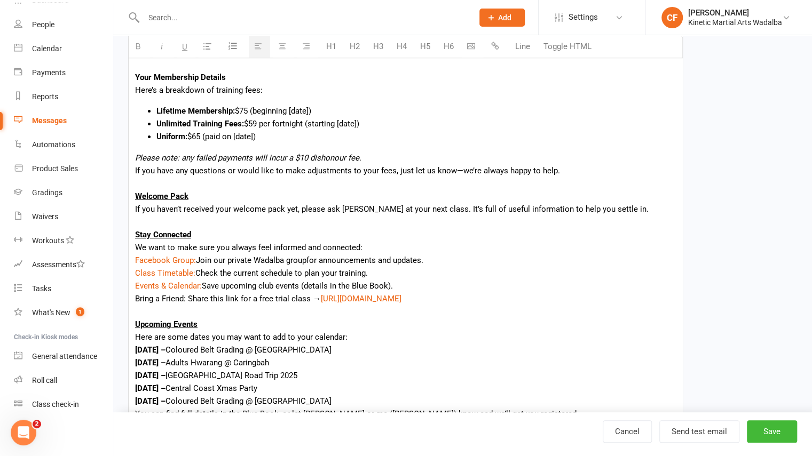
scroll to position [0, 0]
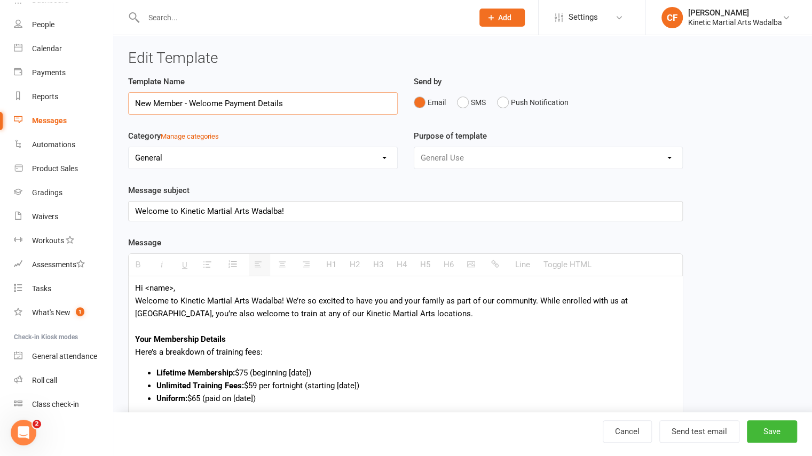
drag, startPoint x: 296, startPoint y: 103, endPoint x: 191, endPoint y: 103, distance: 105.2
click at [191, 103] on input "New Member - Welcome Payment Details" at bounding box center [263, 103] width 270 height 22
click at [285, 107] on input "New Member - Welcome Payment Details" at bounding box center [263, 103] width 270 height 22
drag, startPoint x: 285, startPoint y: 107, endPoint x: 224, endPoint y: 111, distance: 61.0
click at [224, 111] on input "New Member - Welcome Payment Details" at bounding box center [263, 103] width 270 height 22
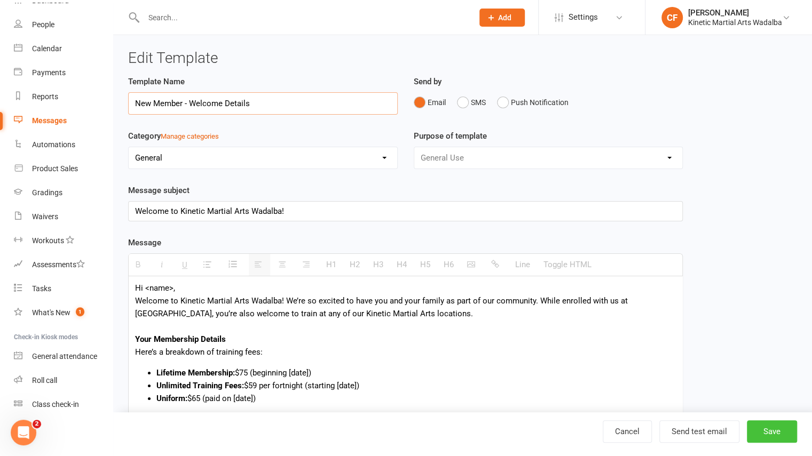
type input "New Member - Welcome Details"
click at [763, 435] on button "Save" at bounding box center [772, 432] width 50 height 22
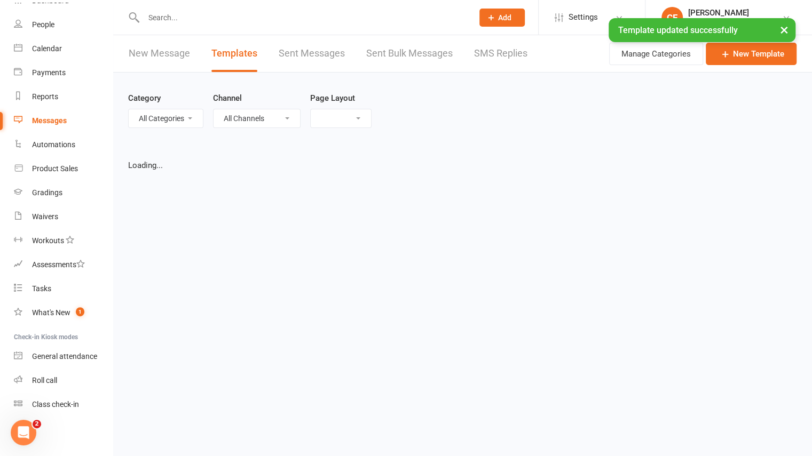
select select "grid"
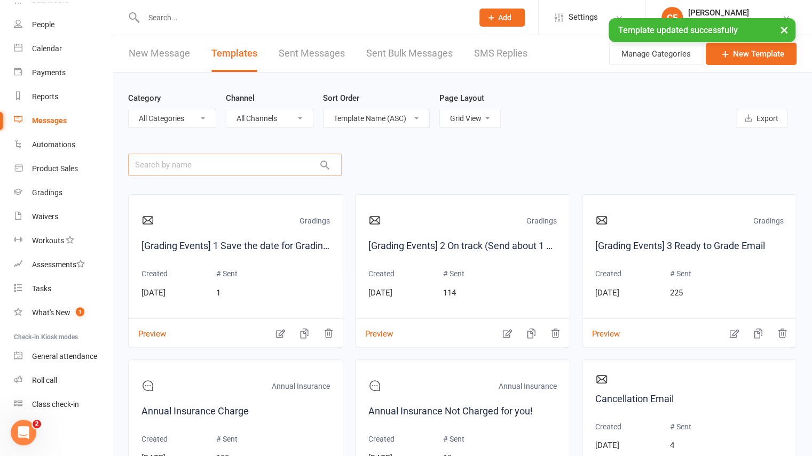
click at [227, 166] on input "text" at bounding box center [235, 165] width 214 height 22
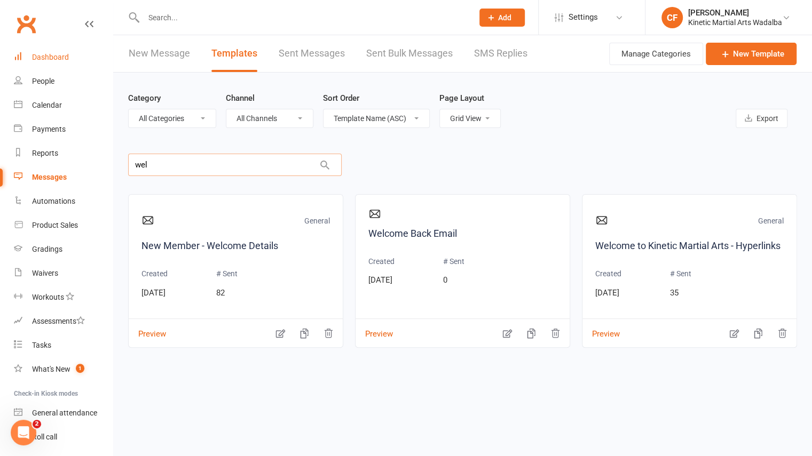
type input "wel"
click at [60, 55] on div "Dashboard" at bounding box center [50, 57] width 37 height 9
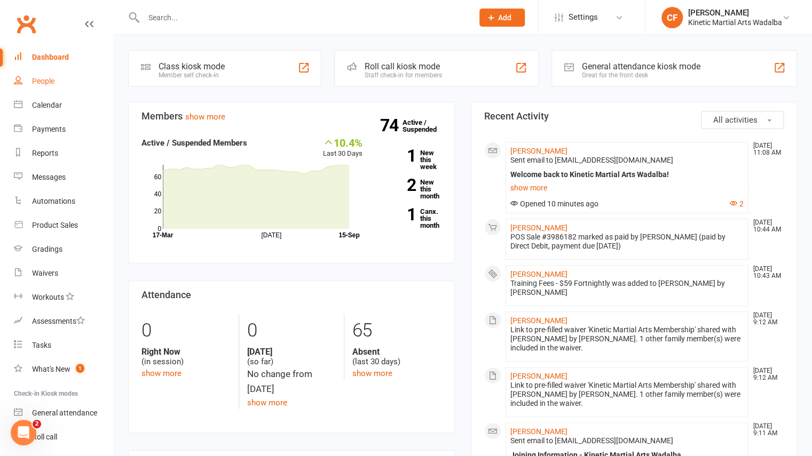
click at [54, 83] on div "People" at bounding box center [43, 81] width 22 height 9
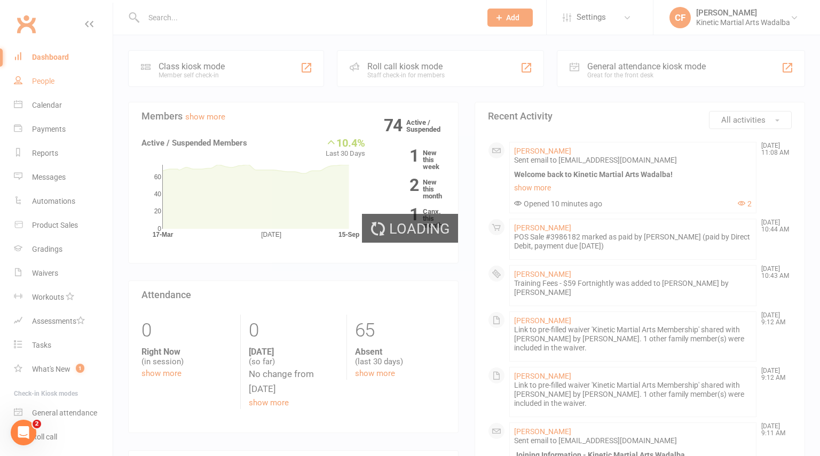
select select "100"
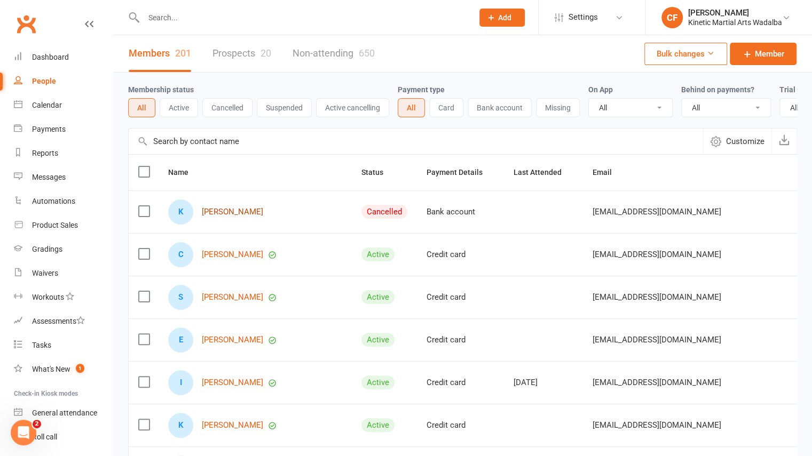
click at [236, 217] on link "[PERSON_NAME]" at bounding box center [232, 212] width 61 height 9
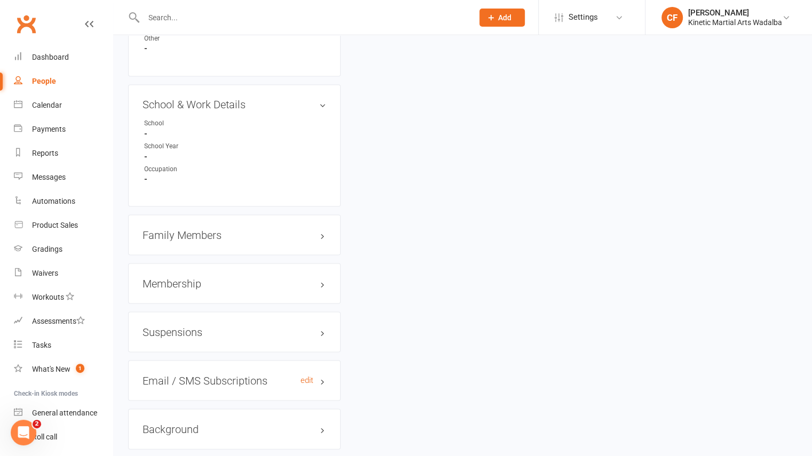
scroll to position [1300, 0]
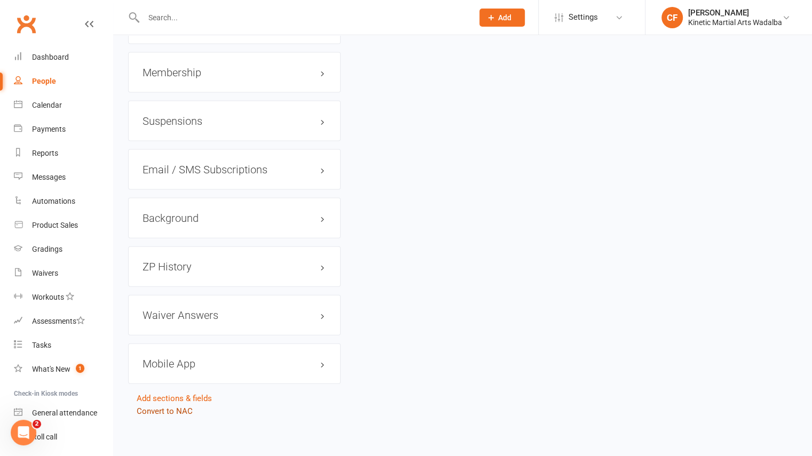
click at [175, 410] on link "Convert to NAC" at bounding box center [165, 412] width 56 height 10
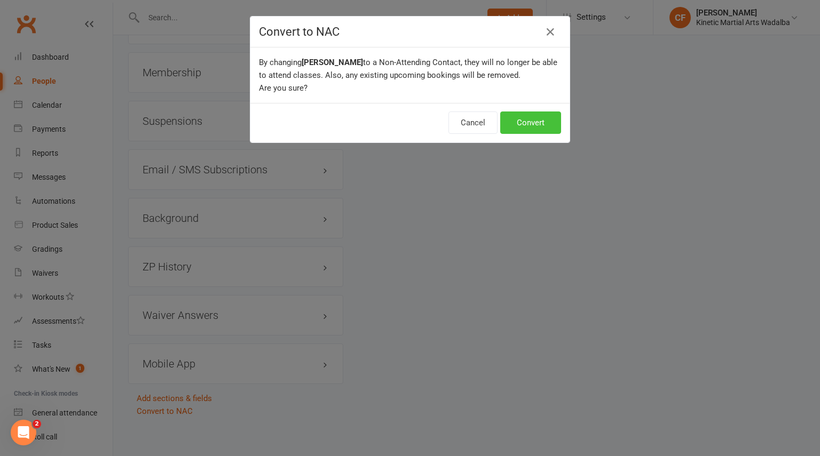
click at [529, 127] on button "Convert" at bounding box center [530, 123] width 61 height 22
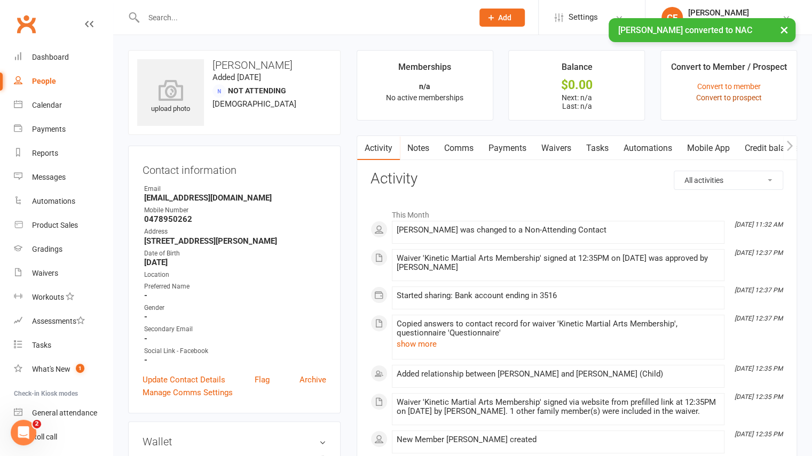
click at [728, 101] on link "Convert to prospect" at bounding box center [729, 97] width 66 height 9
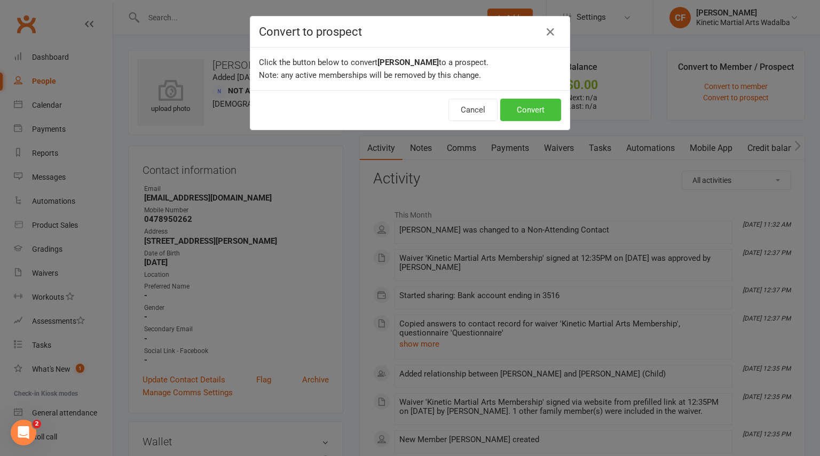
click at [530, 109] on button "Convert" at bounding box center [530, 110] width 61 height 22
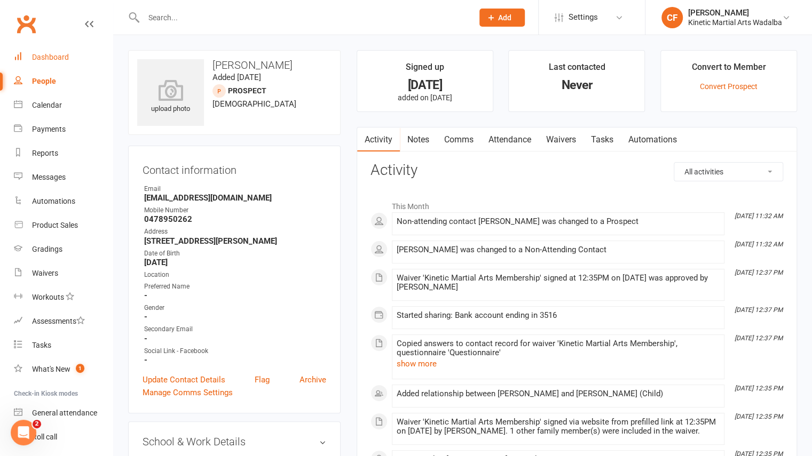
click at [44, 59] on div "Dashboard" at bounding box center [50, 57] width 37 height 9
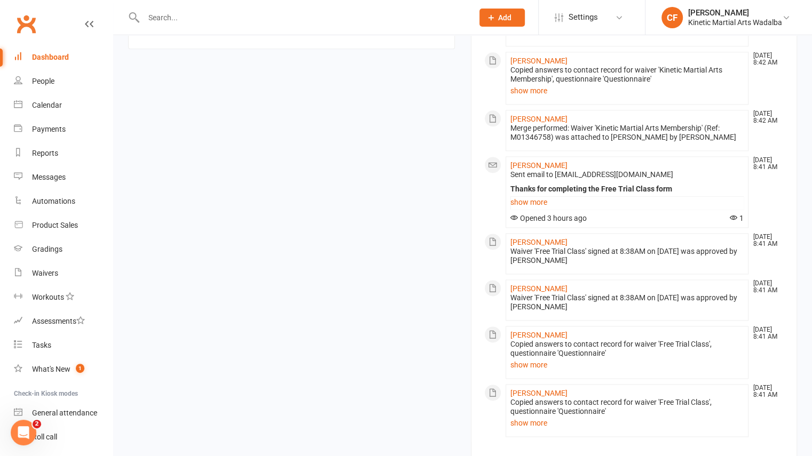
scroll to position [837, 0]
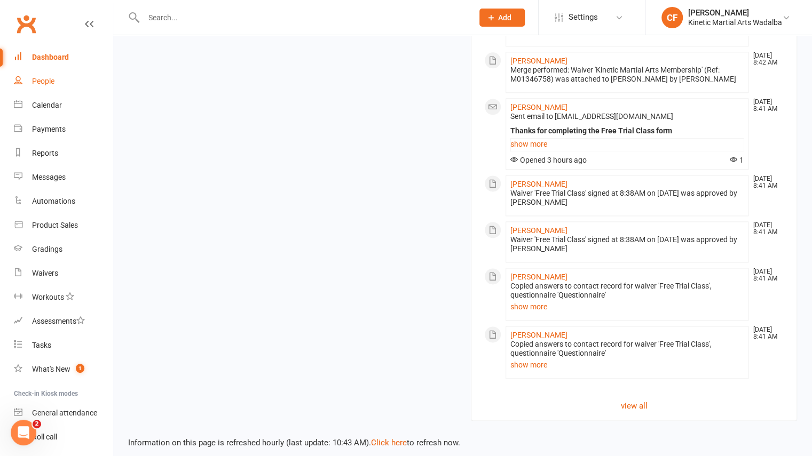
click at [47, 80] on div "People" at bounding box center [43, 81] width 22 height 9
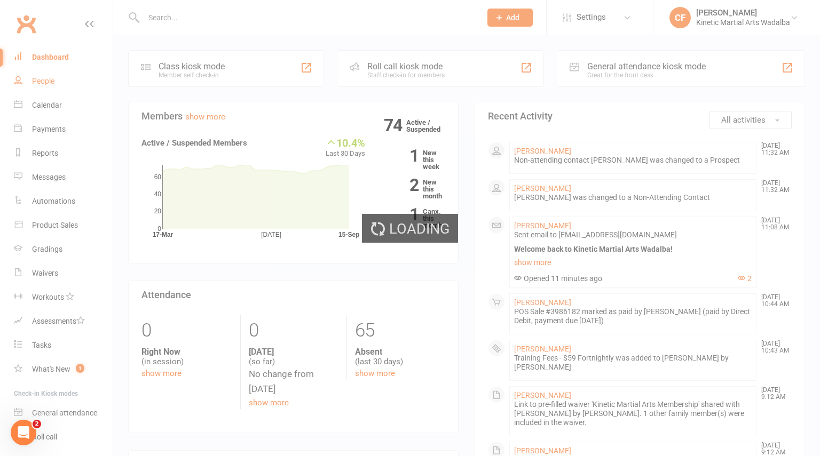
select select "100"
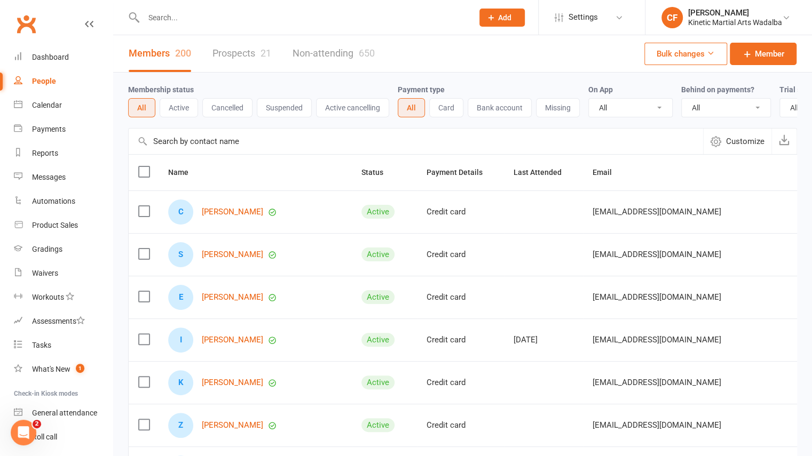
click at [51, 69] on link "People" at bounding box center [63, 81] width 99 height 24
click at [54, 62] on link "Dashboard" at bounding box center [63, 57] width 99 height 24
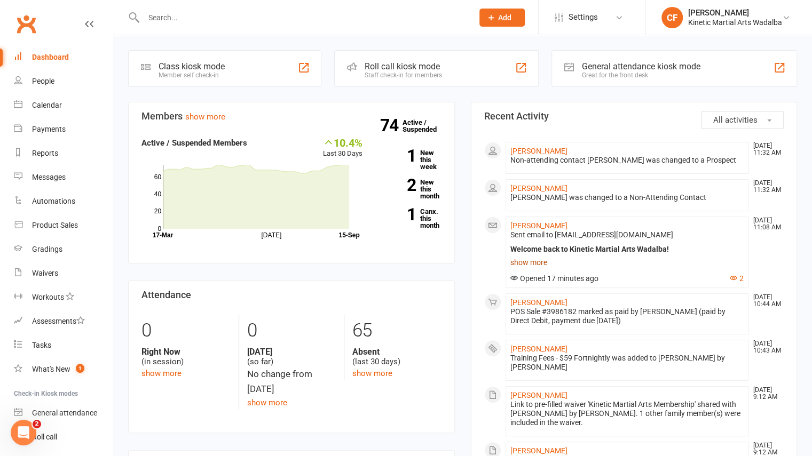
click at [541, 266] on link "show more" at bounding box center [627, 262] width 234 height 15
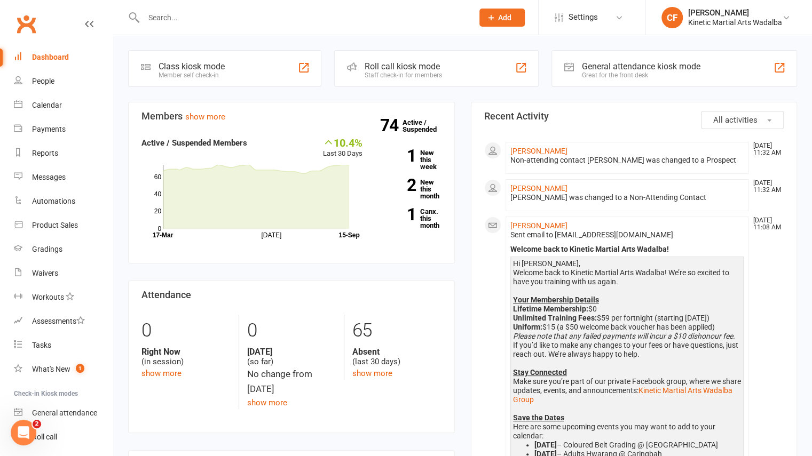
scroll to position [338, 0]
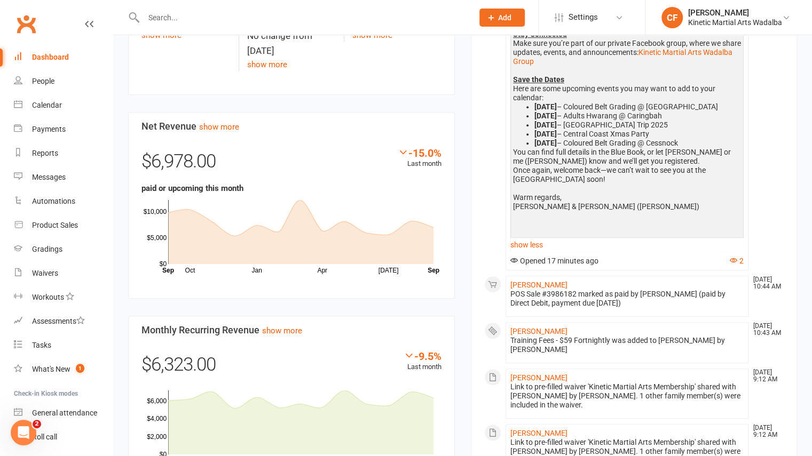
drag, startPoint x: 689, startPoint y: 149, endPoint x: 531, endPoint y: 113, distance: 162.3
click at [531, 113] on ul "10th Oct – Coloured Belt Grading @ Wadalba 17th Oct – Adults Hwarang @ Caringba…" at bounding box center [627, 125] width 229 height 45
copy ul "10th Oct – Coloured Belt Grading @ Wadalba 17th Oct – Adults Hwarang @ Caringba…"
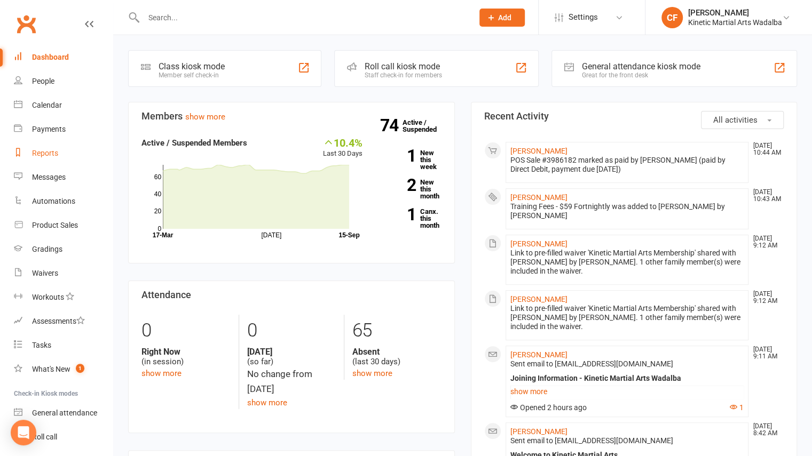
click at [48, 156] on div "Reports" at bounding box center [45, 153] width 26 height 9
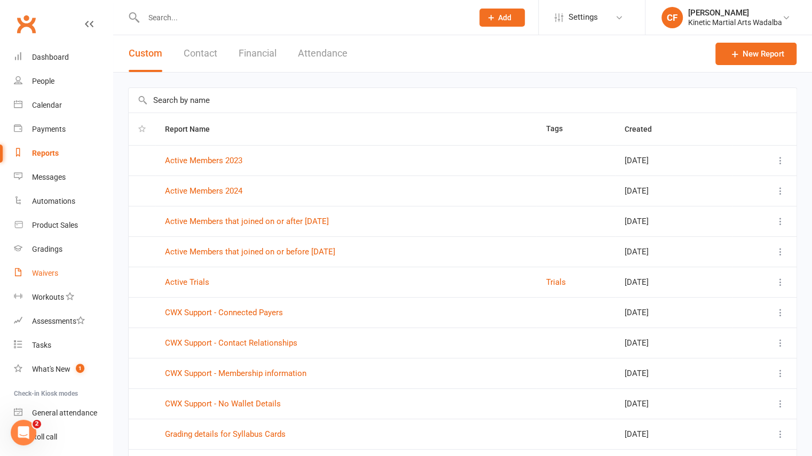
click at [41, 277] on div "Waivers" at bounding box center [45, 273] width 26 height 9
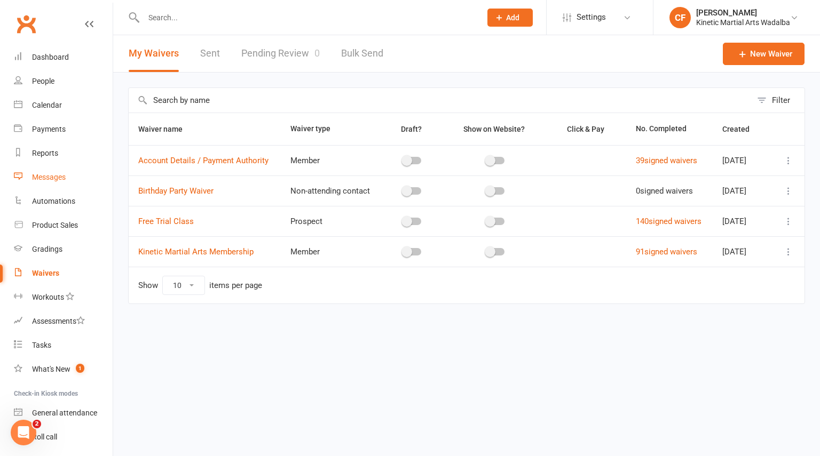
click at [56, 177] on div "Messages" at bounding box center [49, 177] width 34 height 9
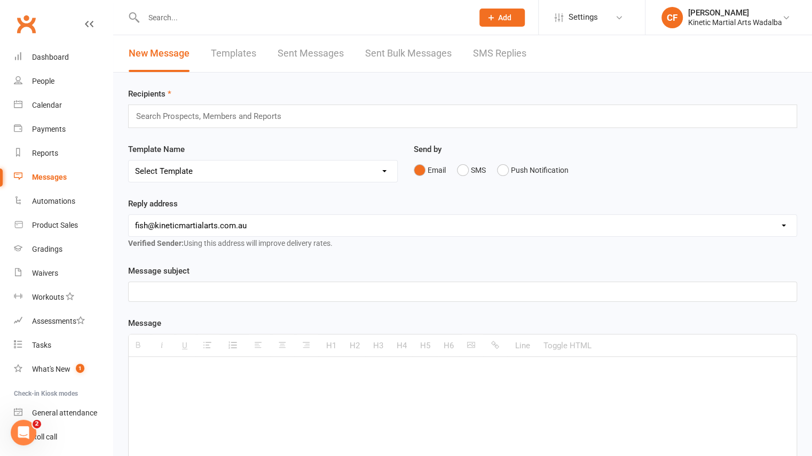
click at [231, 53] on link "Templates" at bounding box center [233, 53] width 45 height 37
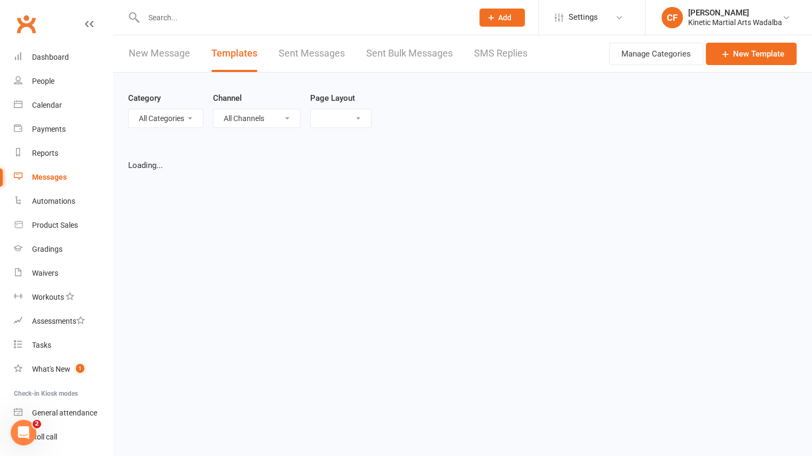
select select "grid"
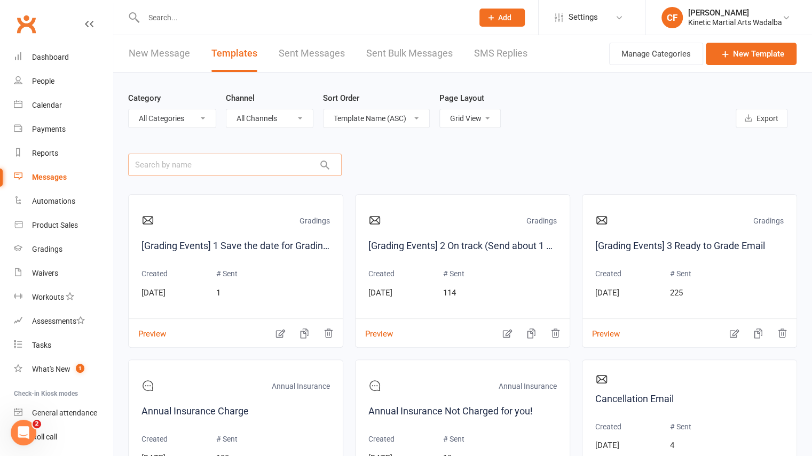
click at [210, 164] on input "text" at bounding box center [235, 165] width 214 height 22
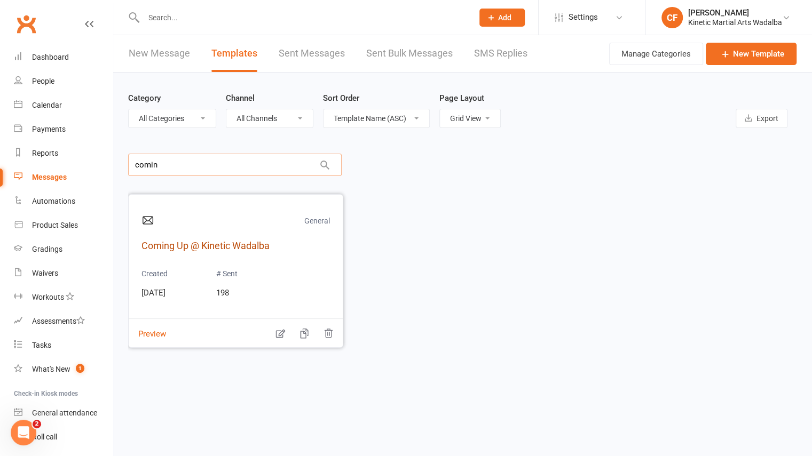
type input "comin"
click at [218, 242] on link "Coming Up @ Kinetic Wadalba" at bounding box center [235, 246] width 188 height 15
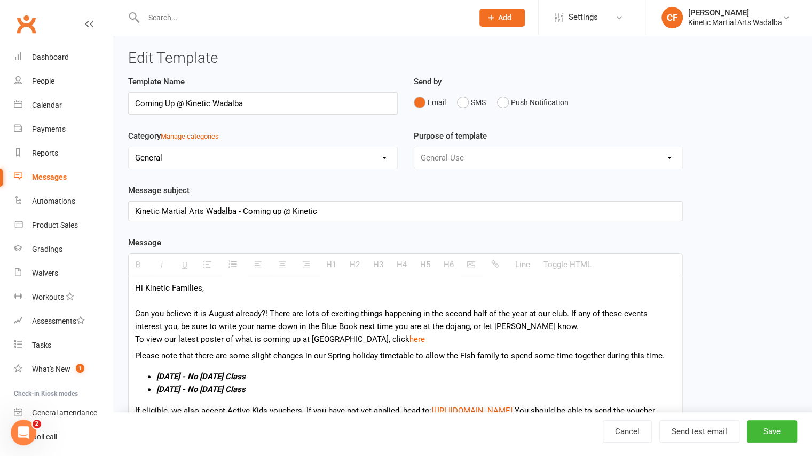
drag, startPoint x: 259, startPoint y: 104, endPoint x: 110, endPoint y: 97, distance: 149.7
click at [110, 97] on ui-view "Prospect Member Non-attending contact Class / event Appointment Grading event T…" at bounding box center [406, 312] width 812 height 618
select select "grid"
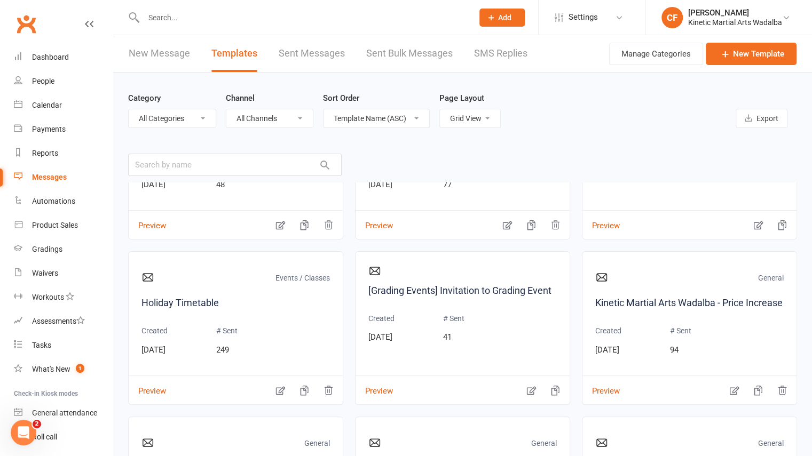
scroll to position [1102, 0]
click at [194, 301] on link "Holiday Timetable" at bounding box center [235, 302] width 188 height 15
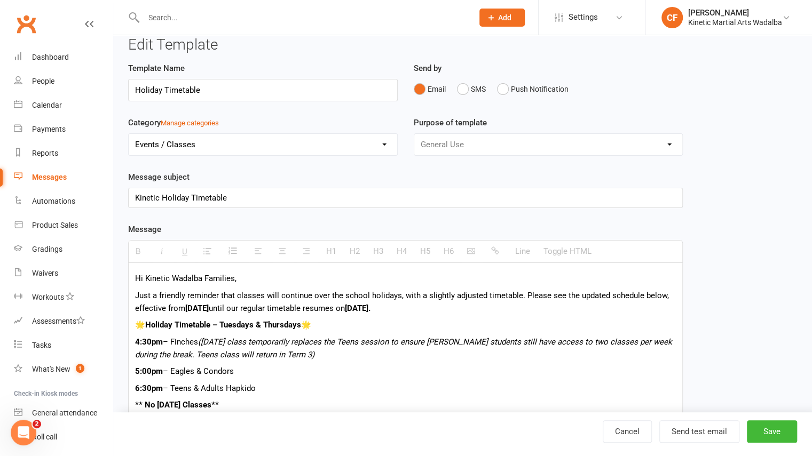
scroll to position [13, 0]
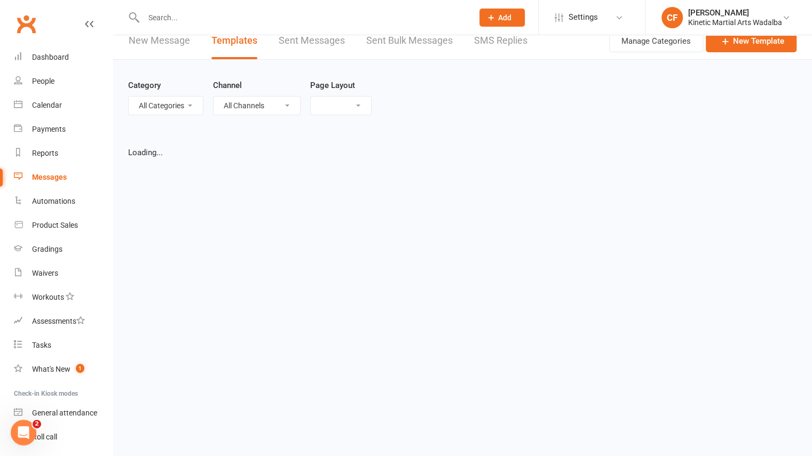
select select "grid"
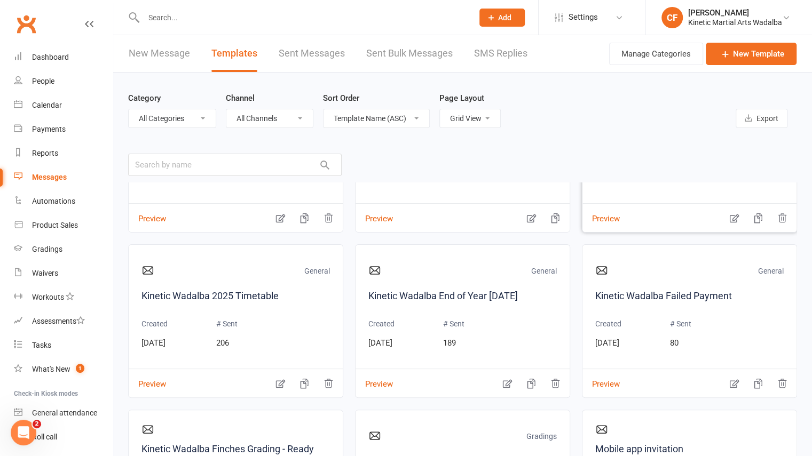
scroll to position [1274, 0]
click at [476, 294] on link "Kinetic Wadalba End of Year [DATE]" at bounding box center [462, 295] width 188 height 15
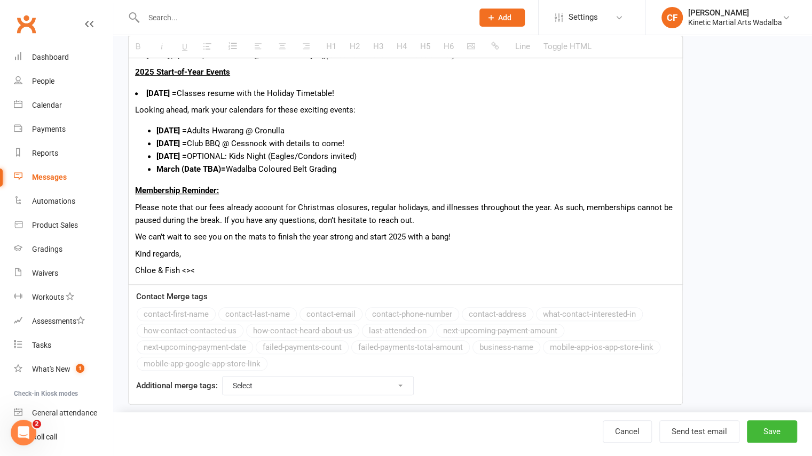
scroll to position [309, 0]
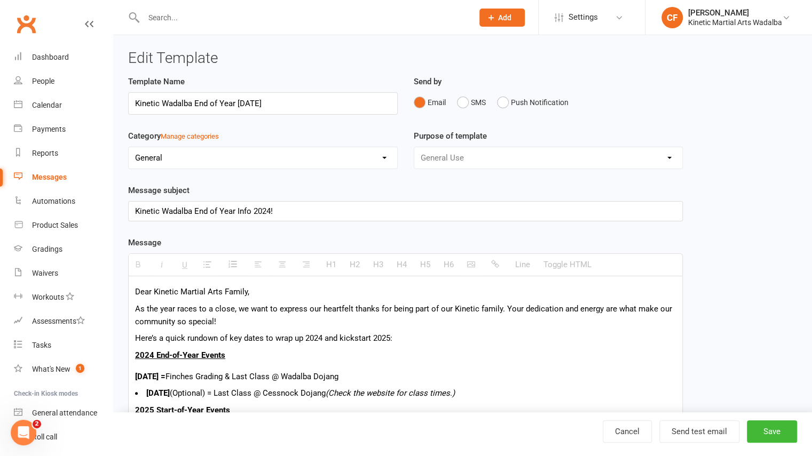
select select "grid"
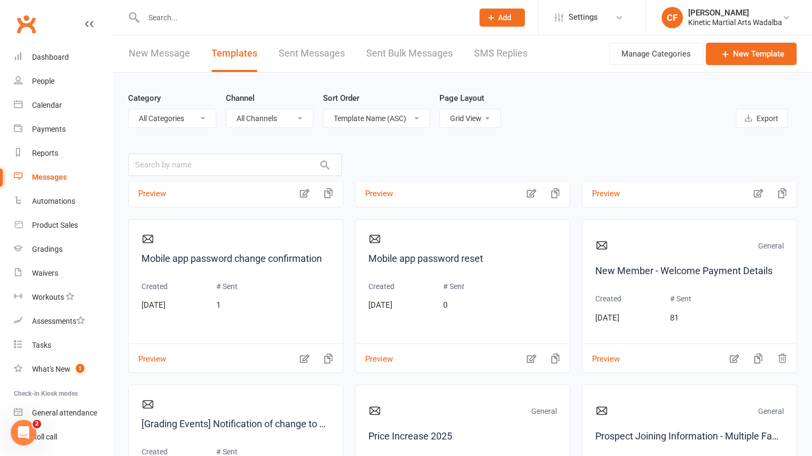
scroll to position [1796, 0]
click at [648, 267] on link "New Member - Welcome Payment Details" at bounding box center [689, 270] width 188 height 15
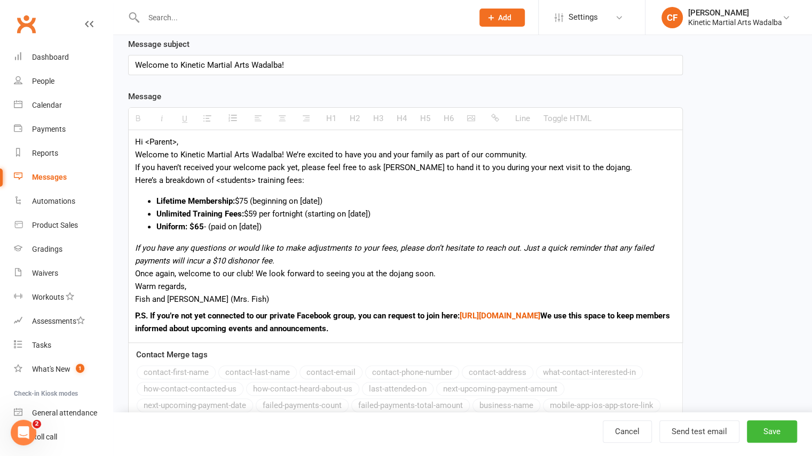
scroll to position [107, 0]
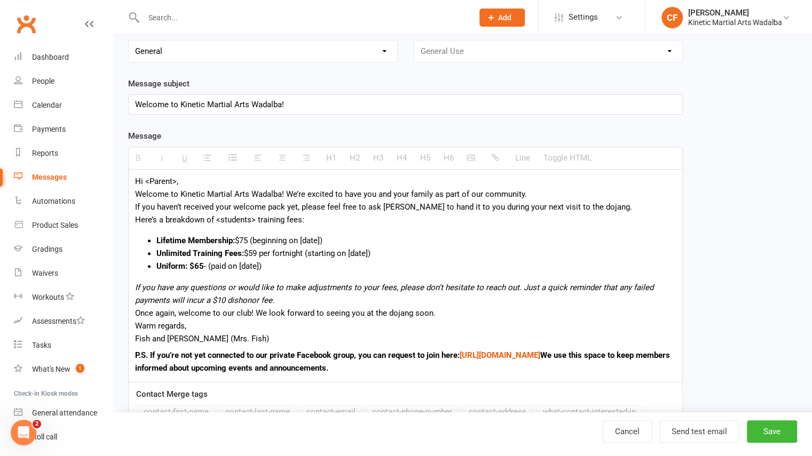
select select "grid"
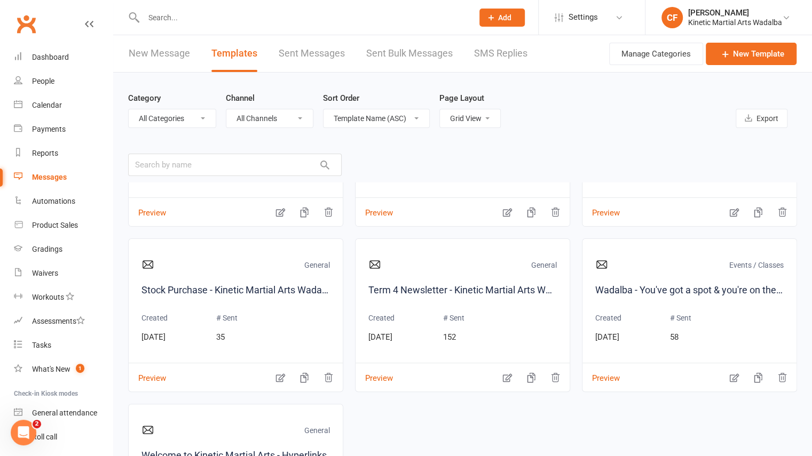
scroll to position [2266, 0]
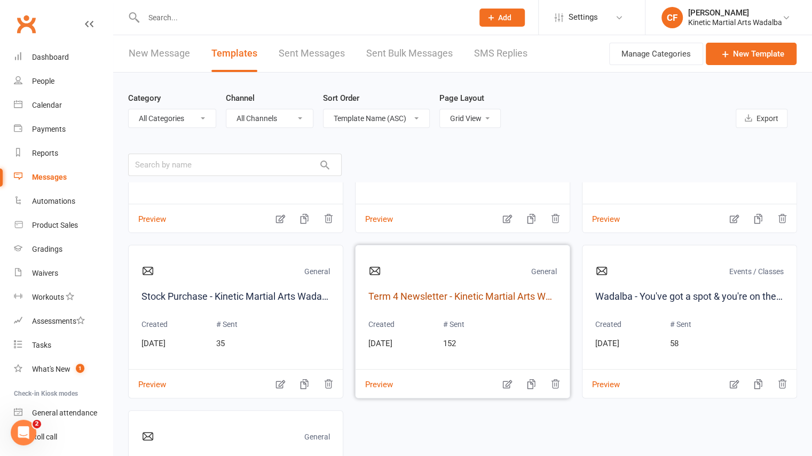
click at [438, 297] on link "Term 4 Newsletter - Kinetic Martial Arts Wadalba" at bounding box center [462, 296] width 188 height 15
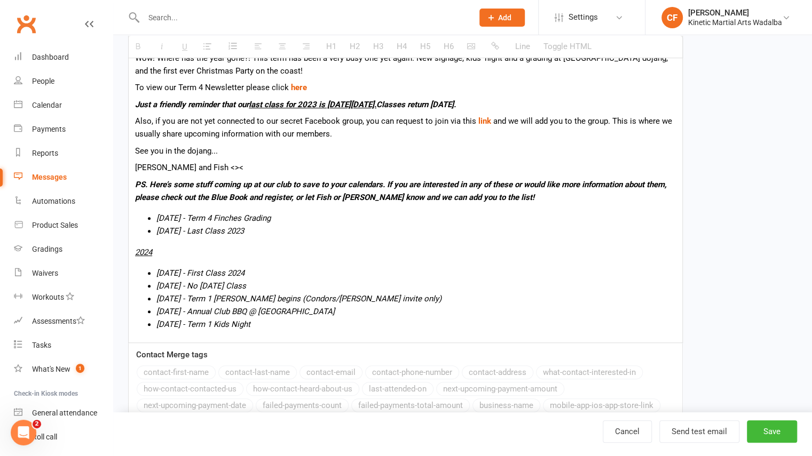
scroll to position [248, 0]
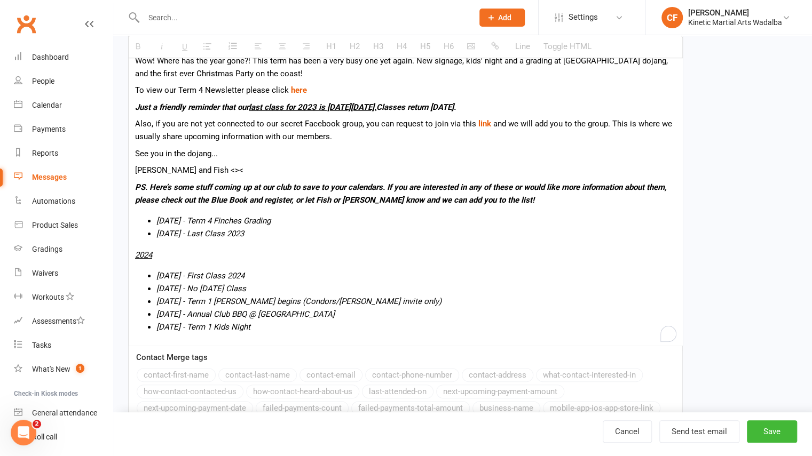
drag, startPoint x: 136, startPoint y: 185, endPoint x: 271, endPoint y: 337, distance: 203.1
click at [271, 337] on div "Hi Kinetic Families, Wow! Where has the year gone?! This term has been a very b…" at bounding box center [406, 186] width 554 height 317
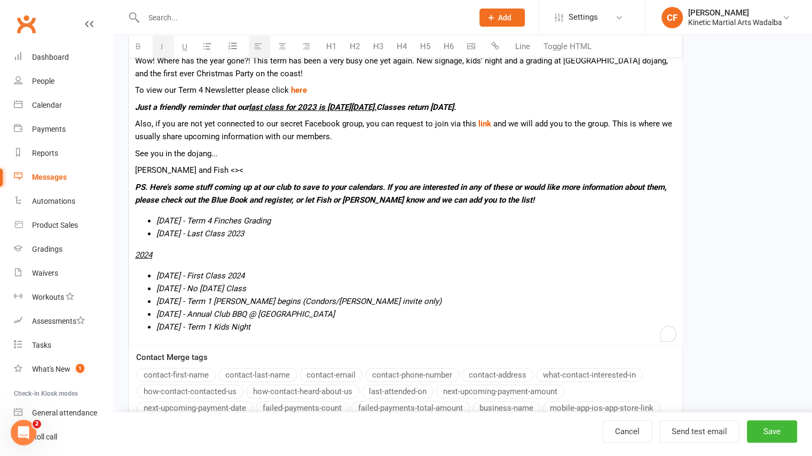
copy div "PS. Here’s some stuff coming up at our club to save to your calendars. If you a…"
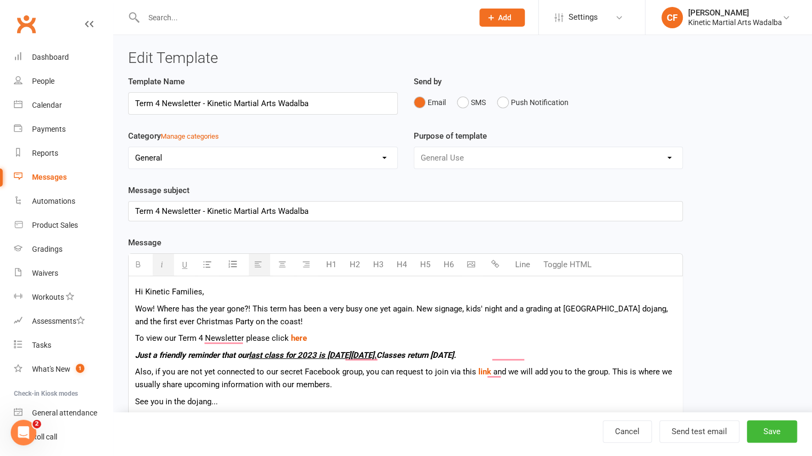
click at [54, 175] on div "Messages" at bounding box center [49, 177] width 35 height 9
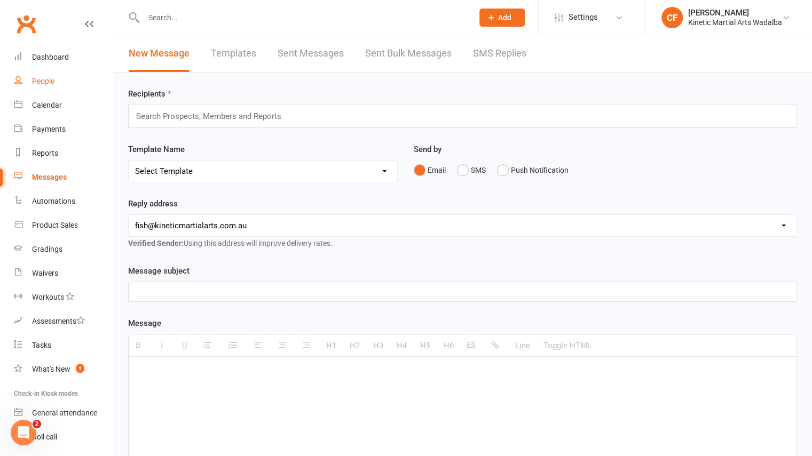
click at [54, 78] on div "People" at bounding box center [43, 81] width 22 height 9
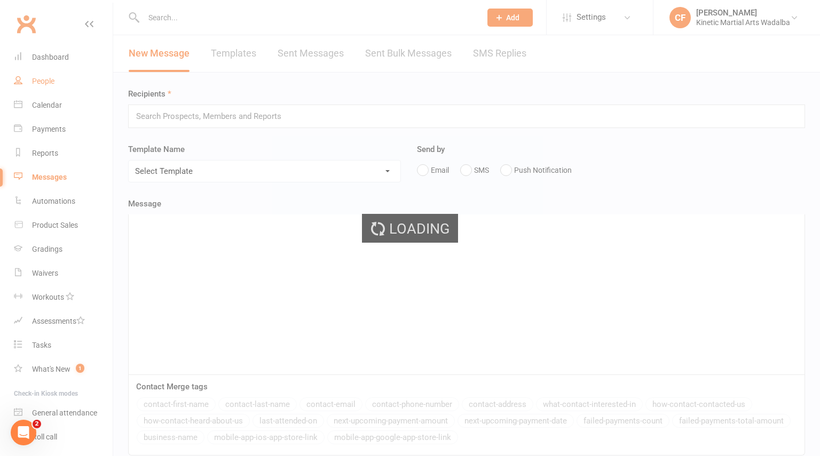
select select "100"
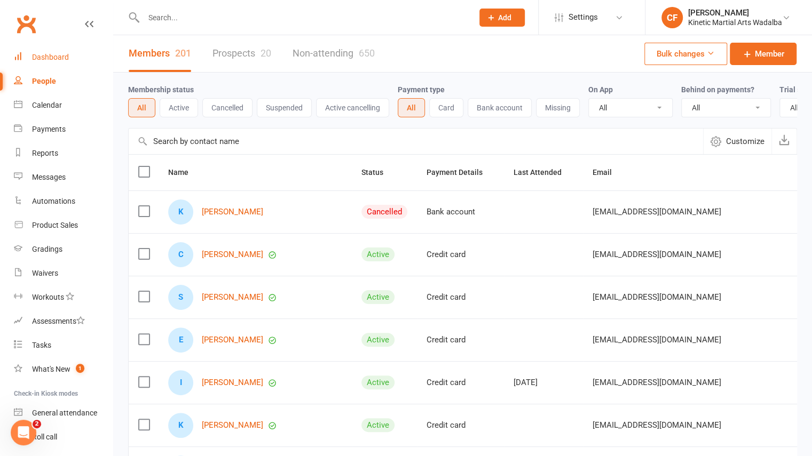
click at [61, 59] on div "Dashboard" at bounding box center [50, 57] width 37 height 9
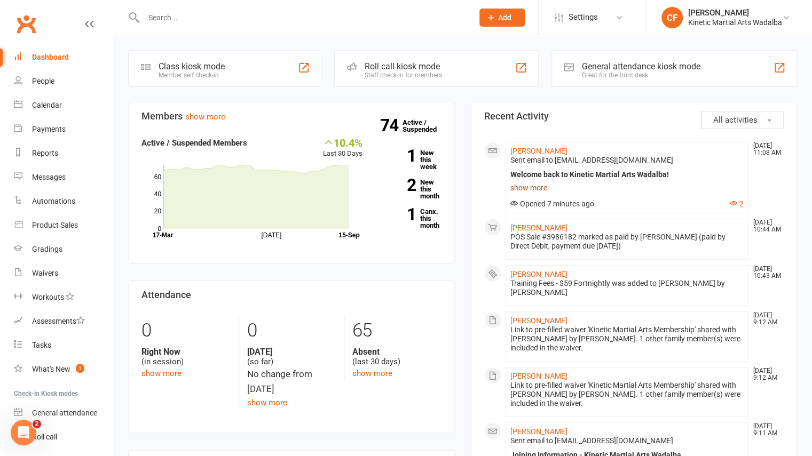
click at [532, 190] on link "show more" at bounding box center [627, 187] width 234 height 15
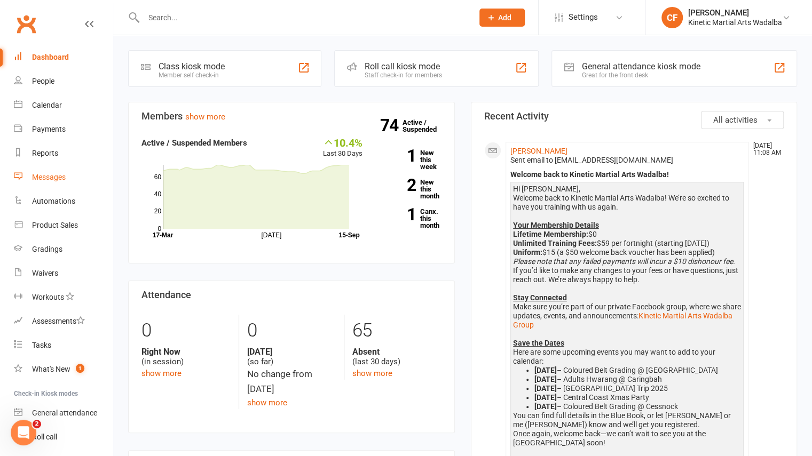
click at [54, 180] on div "Messages" at bounding box center [49, 177] width 34 height 9
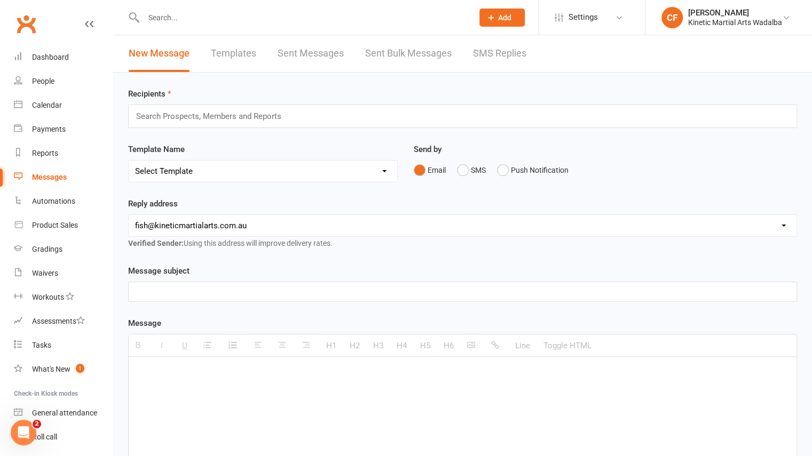
click at [238, 52] on link "Templates" at bounding box center [233, 53] width 45 height 37
select select "grid"
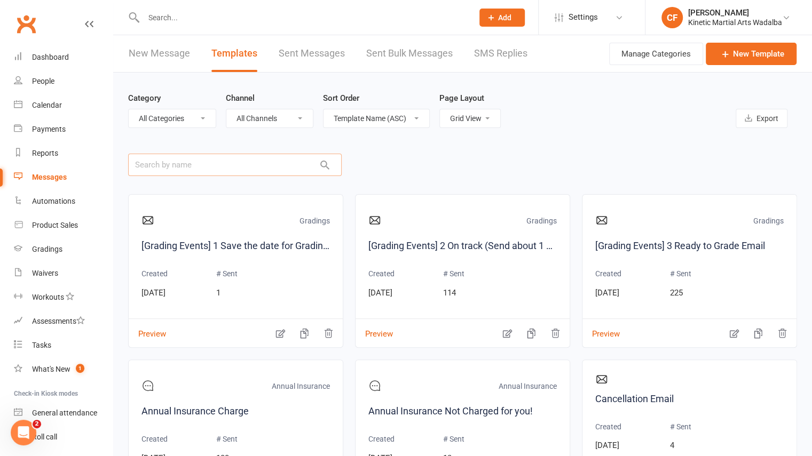
click at [279, 163] on input "text" at bounding box center [235, 165] width 214 height 22
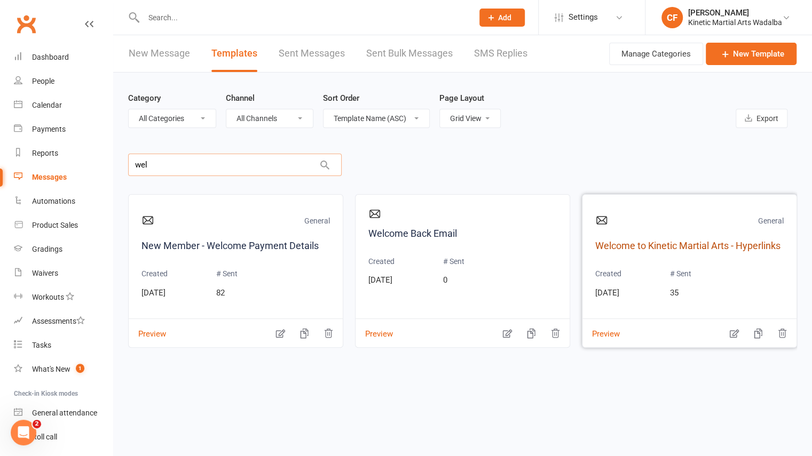
type input "wel"
click at [680, 243] on link "Welcome to Kinetic Martial Arts - Hyperlinks" at bounding box center [689, 246] width 188 height 15
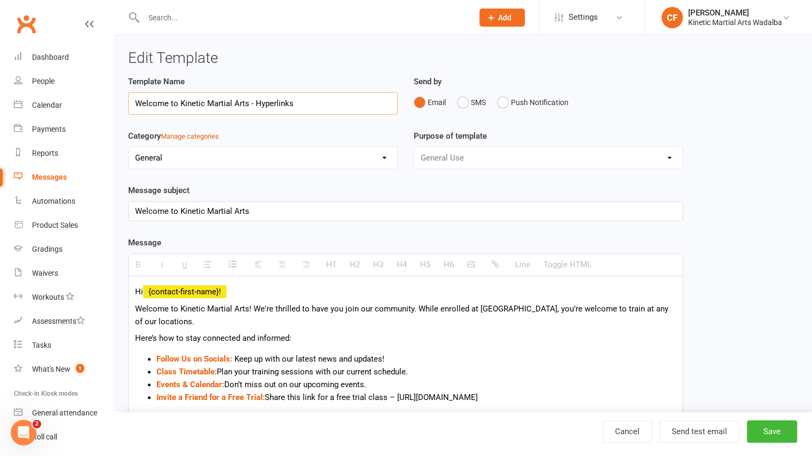
scroll to position [59, 0]
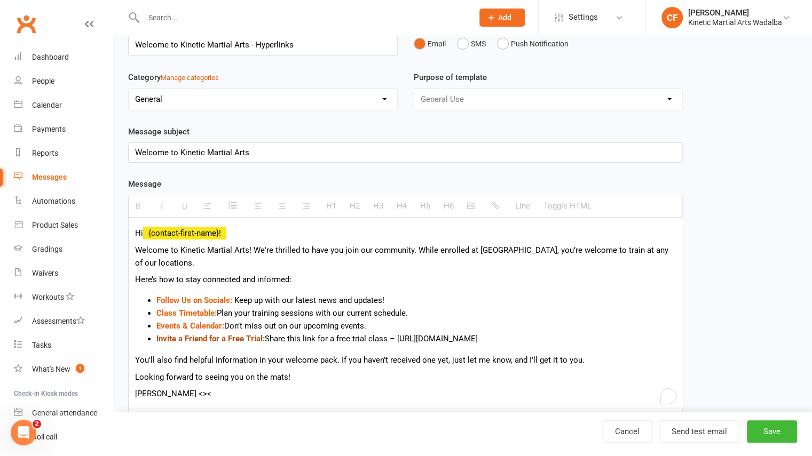
click at [204, 340] on link "Invite a Friend for a Free Trial:" at bounding box center [210, 339] width 108 height 10
drag, startPoint x: 597, startPoint y: 339, endPoint x: 424, endPoint y: 335, distance: 172.5
click at [424, 335] on li "Invite a Friend for a Free Trial: Share this link for a free trial class – [URL…" at bounding box center [415, 339] width 519 height 13
drag, startPoint x: 396, startPoint y: 338, endPoint x: 597, endPoint y: 339, distance: 200.8
click at [597, 339] on li "Invite a Friend for a Free Trial: Share this link for a free trial class – [URL…" at bounding box center [415, 339] width 519 height 13
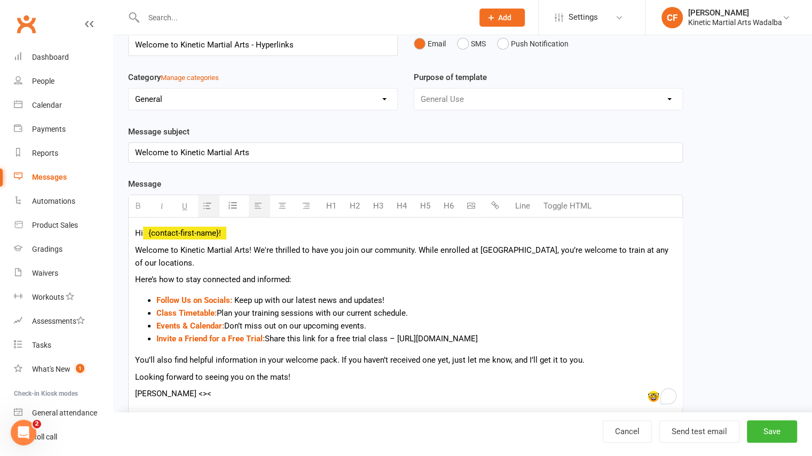
copy li "[URL][DOMAIN_NAME]"
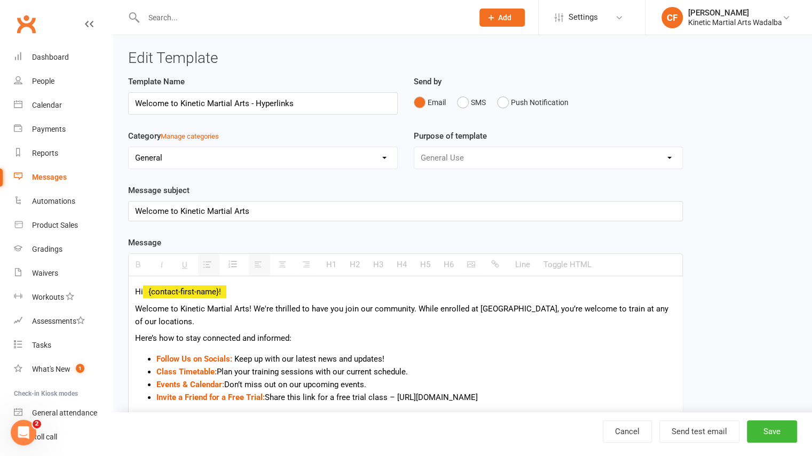
click at [62, 171] on link "Messages" at bounding box center [63, 178] width 99 height 24
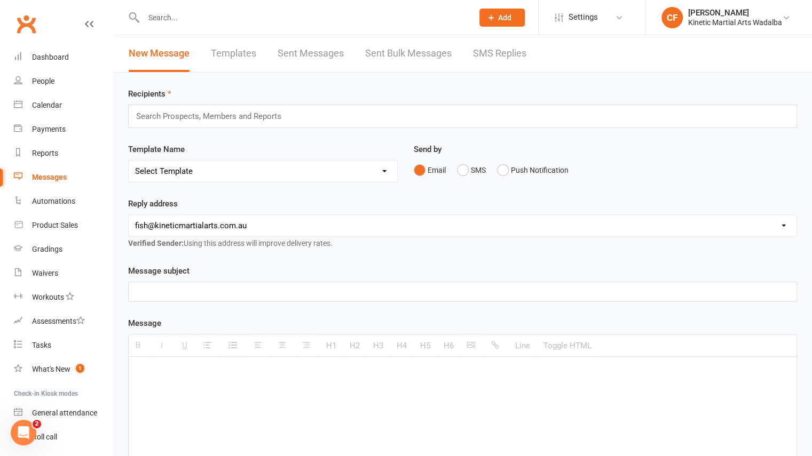
click at [183, 116] on input "text" at bounding box center [213, 116] width 156 height 14
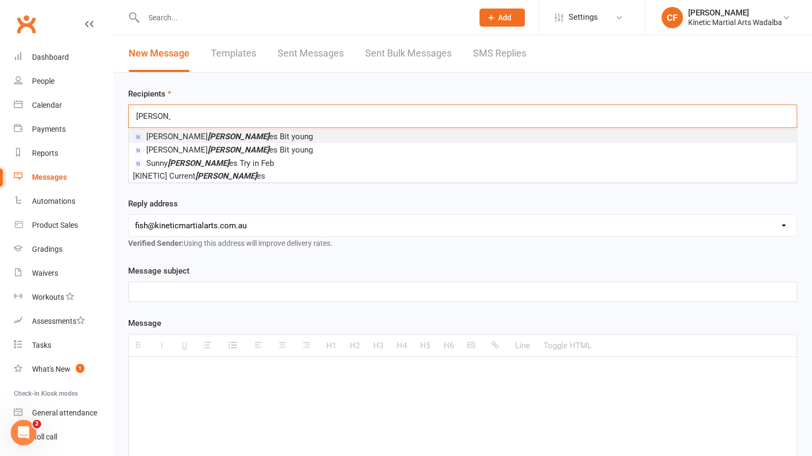
type input "[PERSON_NAME]"
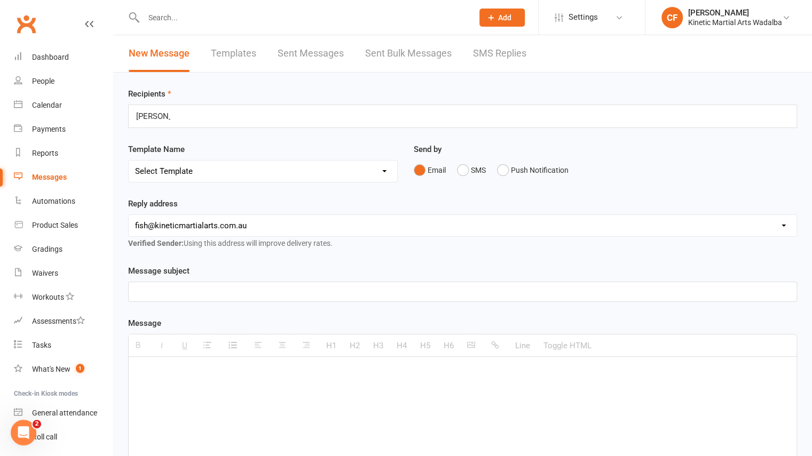
click at [242, 56] on link "Templates" at bounding box center [233, 53] width 45 height 37
select select "grid"
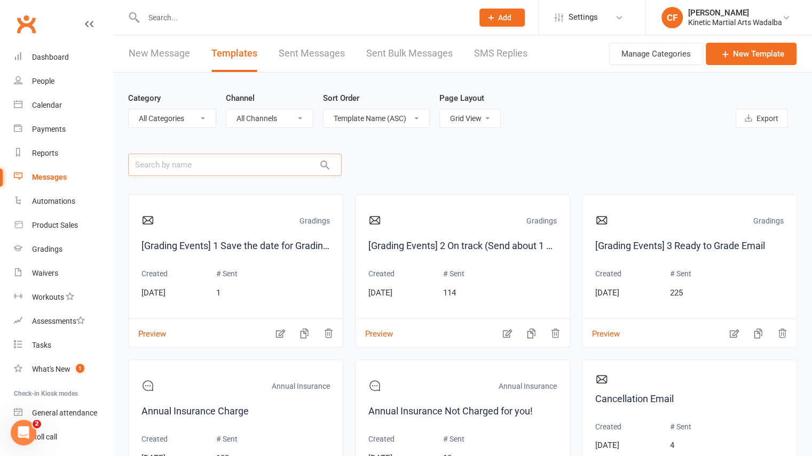
click at [199, 162] on input "text" at bounding box center [235, 165] width 214 height 22
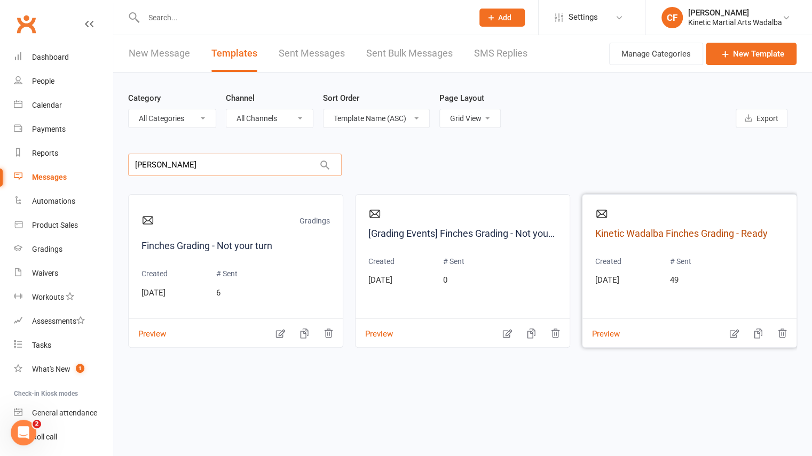
type input "[PERSON_NAME]"
click at [678, 231] on link "Kinetic Wadalba Finches Grading - Ready" at bounding box center [689, 233] width 188 height 15
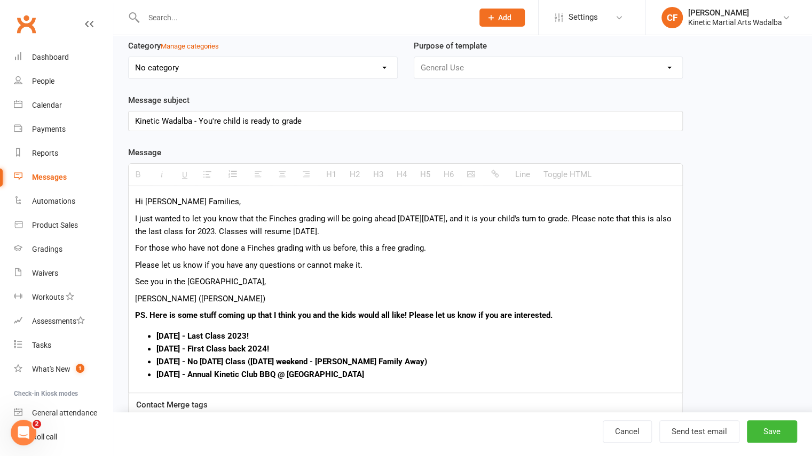
scroll to position [91, 0]
click at [138, 219] on p "I just wanted to let you know that the Finches grading will be going ahead [DAT…" at bounding box center [405, 225] width 541 height 26
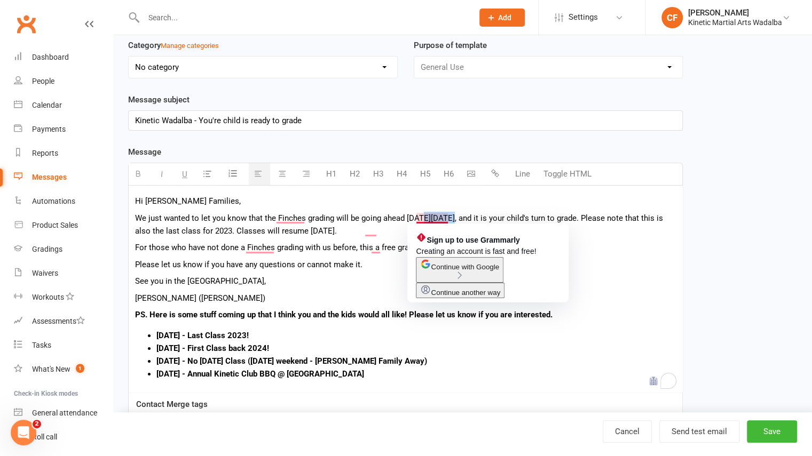
drag, startPoint x: 449, startPoint y: 218, endPoint x: 421, endPoint y: 221, distance: 28.4
click at [421, 221] on p "We just wanted to let you know that the Finches grading will be going ahead [DA…" at bounding box center [405, 225] width 541 height 26
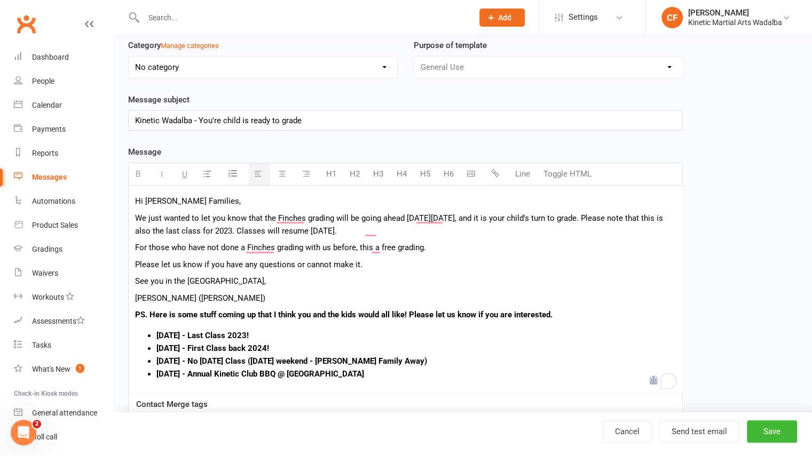
click at [453, 215] on p "We just wanted to let you know that the Finches grading will be going ahead [DA…" at bounding box center [405, 225] width 541 height 26
click at [465, 217] on p "We just wanted to let you know that the Finches grading will be going ahead [DA…" at bounding box center [405, 225] width 541 height 26
drag, startPoint x: 499, startPoint y: 218, endPoint x: 464, endPoint y: 223, distance: 34.5
click at [464, 223] on p "We just wanted to let you know that the Finches grading will be going ahead [DA…" at bounding box center [405, 225] width 541 height 26
click at [518, 215] on p "We just wanted to let you know that the Finches grading will be going ahead [DA…" at bounding box center [405, 225] width 541 height 26
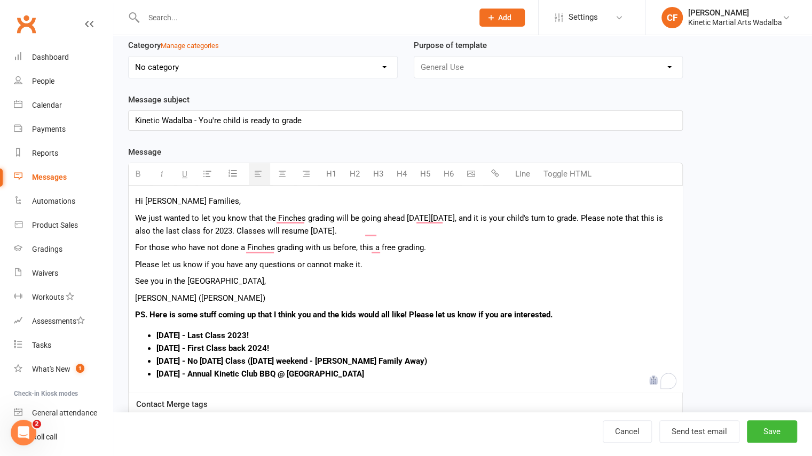
click at [560, 233] on p "We just wanted to let you know that the Finches grading will be going ahead [DA…" at bounding box center [405, 225] width 541 height 26
drag, startPoint x: 288, startPoint y: 231, endPoint x: 646, endPoint y: 221, distance: 357.9
click at [646, 221] on p "We just wanted to let you know that the Finches grading will be going ahead [DA…" at bounding box center [405, 225] width 541 height 26
drag, startPoint x: 255, startPoint y: 227, endPoint x: 660, endPoint y: 224, distance: 404.7
click at [660, 224] on p "We just wanted to let you know that the Finches grading will be going ahead [DA…" at bounding box center [405, 225] width 541 height 26
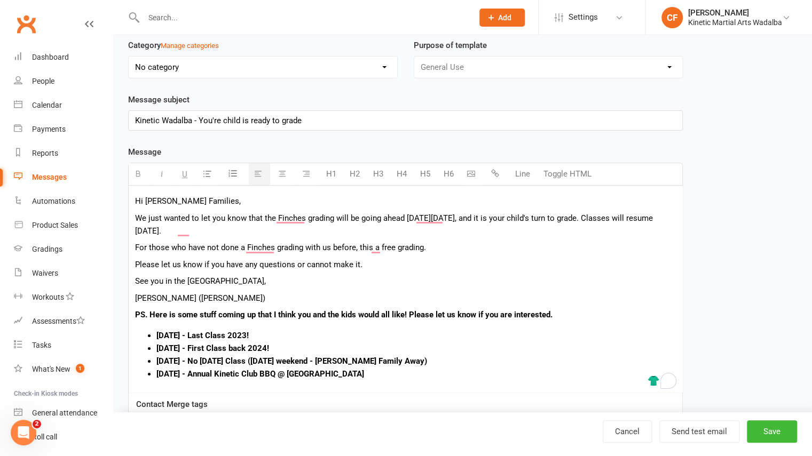
click at [650, 224] on p "We just wanted to let you know that the Finches grading will be going ahead [DA…" at bounding box center [405, 225] width 541 height 26
drag, startPoint x: 248, startPoint y: 229, endPoint x: 646, endPoint y: 217, distance: 398.5
click at [646, 217] on p "We just wanted to let you know that the Finches grading will be going ahead [DA…" at bounding box center [405, 225] width 541 height 26
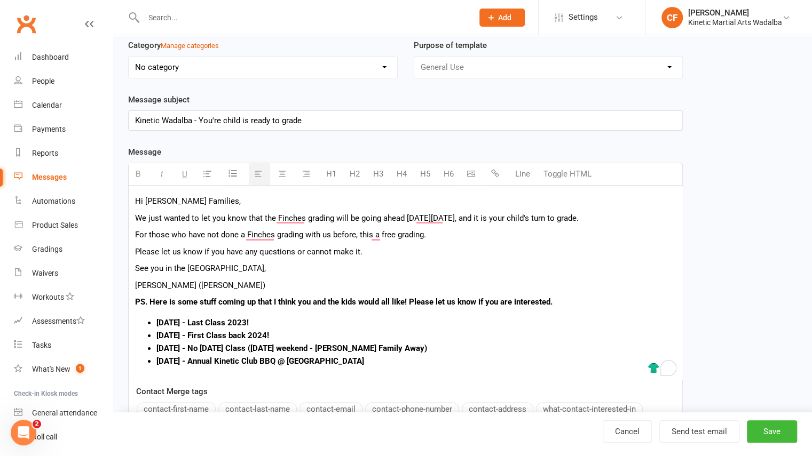
click at [432, 234] on p "For those who have not done a Finches grading with us before, this a free gradi…" at bounding box center [405, 235] width 541 height 13
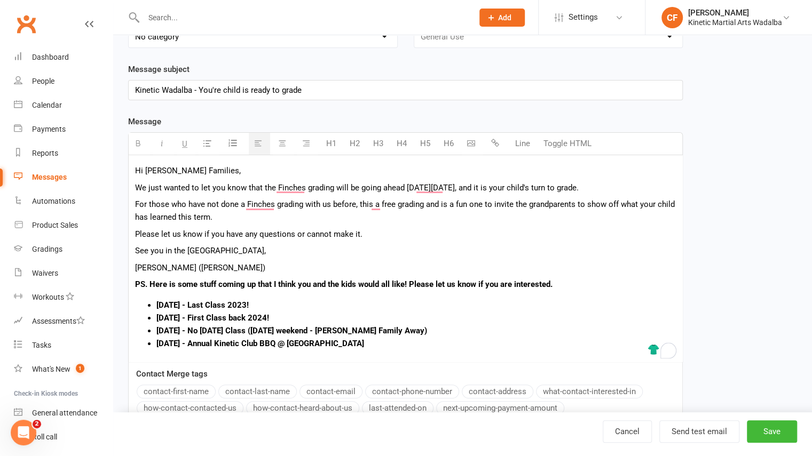
scroll to position [116, 0]
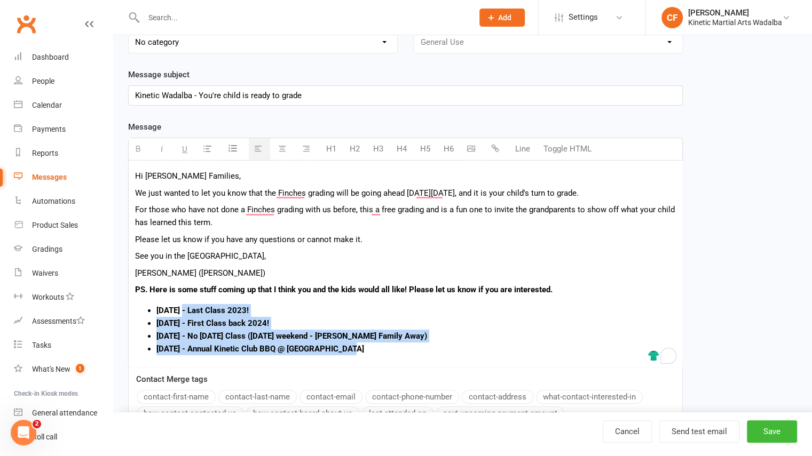
drag, startPoint x: 367, startPoint y: 347, endPoint x: 183, endPoint y: 313, distance: 187.2
click at [183, 313] on ul "[DATE] - Last Class 2023! [DATE] - First Class back 2024! [DATE] - No [DATE] Cl…" at bounding box center [405, 329] width 541 height 51
click at [342, 321] on li "[DATE] - First Class back 2024!" at bounding box center [415, 323] width 519 height 13
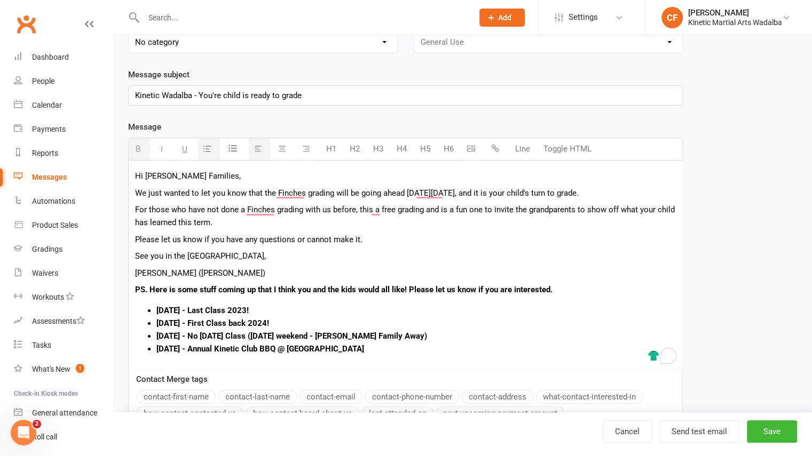
click at [375, 349] on li "[DATE] - Annual Kinetic Club BBQ @ [GEOGRAPHIC_DATA]" at bounding box center [415, 349] width 519 height 13
click at [278, 290] on b "PS. Here is some stuff coming up that I think you and the kids would all like! …" at bounding box center [344, 290] width 418 height 10
click at [305, 308] on li "[DATE] - Last Class 2023!" at bounding box center [415, 310] width 519 height 13
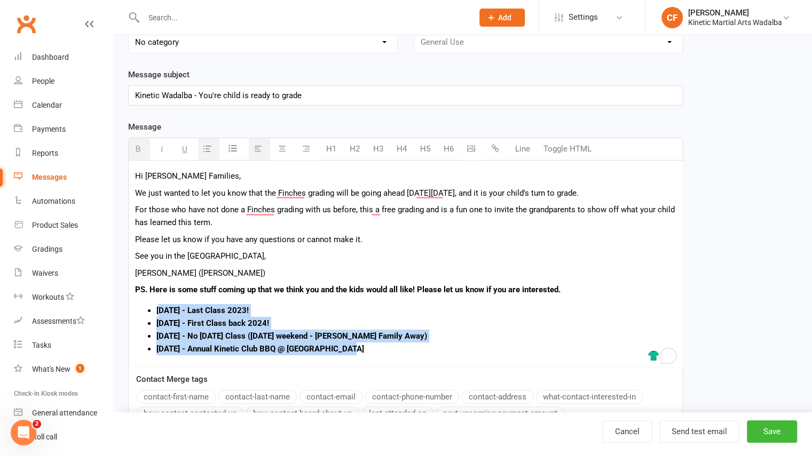
drag, startPoint x: 361, startPoint y: 349, endPoint x: 163, endPoint y: 311, distance: 201.6
click at [163, 311] on ul "[DATE] - Last Class 2023! [DATE] - First Class back 2024! [DATE] - No [DATE] Cl…" at bounding box center [405, 329] width 541 height 51
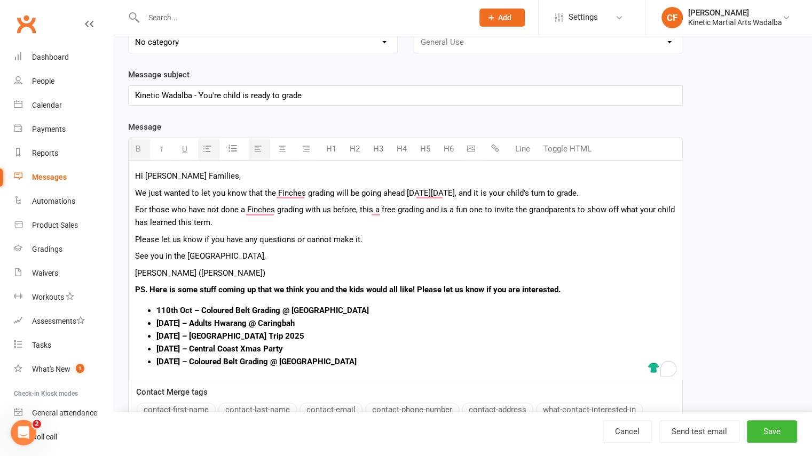
click at [163, 311] on b "110th Oct – Coloured Belt Grading @ [GEOGRAPHIC_DATA]" at bounding box center [262, 311] width 212 height 10
drag, startPoint x: 336, startPoint y: 309, endPoint x: 154, endPoint y: 305, distance: 182.6
click at [154, 305] on ul "[DATE] – Coloured Belt Grading @ Wadalba [DATE] – Adults Hwarang @ Caringbah [D…" at bounding box center [405, 336] width 541 height 64
click at [177, 310] on b "[DATE] – Coloured Belt Grading @ [GEOGRAPHIC_DATA]" at bounding box center [256, 311] width 200 height 10
click at [290, 308] on b "[DATE] – Coloured Belt Grading @ [GEOGRAPHIC_DATA]" at bounding box center [256, 311] width 200 height 10
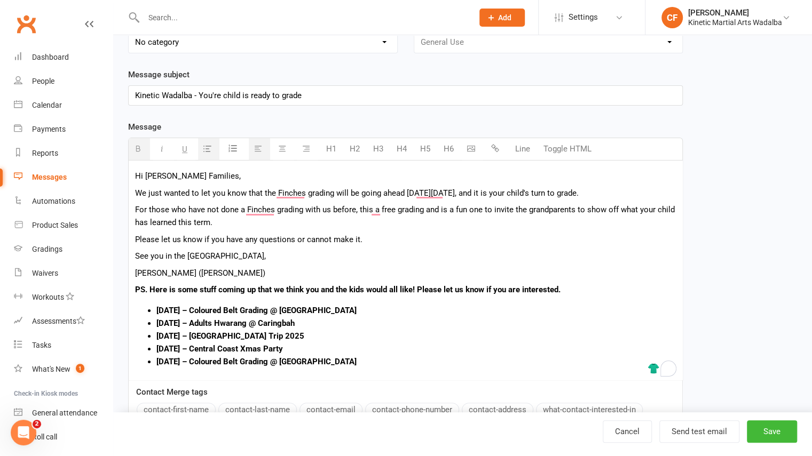
click at [326, 309] on li "[DATE] – Coloured Belt Grading @ [GEOGRAPHIC_DATA]" at bounding box center [415, 310] width 519 height 13
drag, startPoint x: 326, startPoint y: 309, endPoint x: 156, endPoint y: 310, distance: 169.8
click at [156, 310] on ul "[DATE] – Coloured Belt Grading @ Wadalba [DATE] – Adults Hwarang @ Caringbah [D…" at bounding box center [405, 336] width 541 height 64
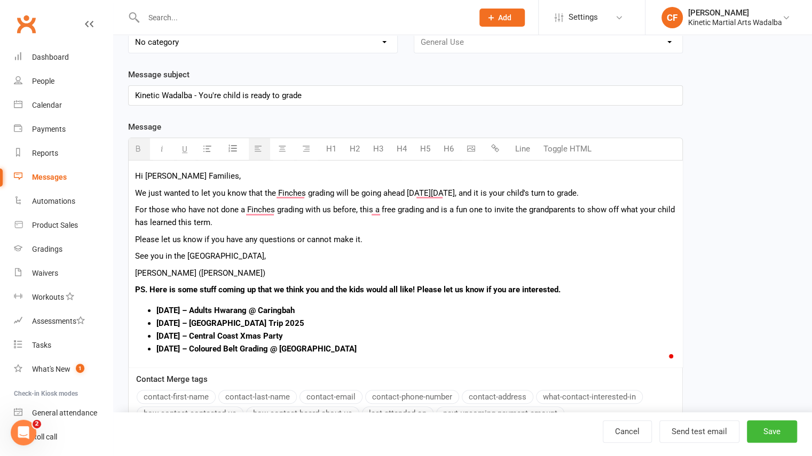
click at [323, 318] on li "[DATE] – [GEOGRAPHIC_DATA] Trip 2025" at bounding box center [415, 323] width 519 height 13
click at [295, 306] on b "[DATE] – Adults Hwarang @ Caringbah" at bounding box center [225, 311] width 138 height 10
drag, startPoint x: 324, startPoint y: 309, endPoint x: 159, endPoint y: 312, distance: 165.0
click at [159, 312] on li "[DATE] – Adults Hwarang @ Caringbah" at bounding box center [415, 310] width 519 height 13
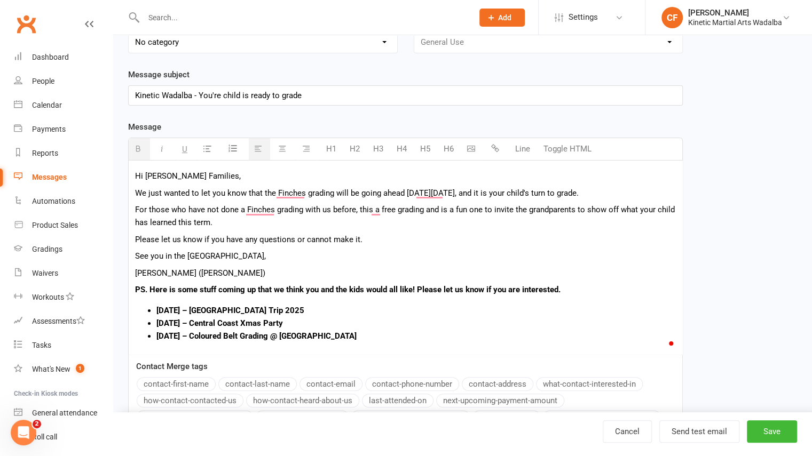
drag, startPoint x: 320, startPoint y: 310, endPoint x: 151, endPoint y: 306, distance: 169.3
click at [156, 306] on li "[DATE] – [GEOGRAPHIC_DATA] Trip 2025" at bounding box center [415, 310] width 519 height 13
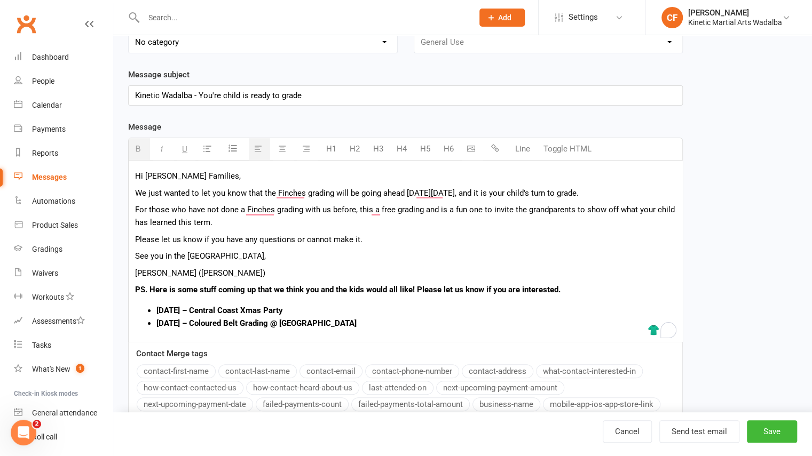
click at [336, 309] on li "[DATE] – Central Coast Xmas Party" at bounding box center [415, 310] width 519 height 13
click at [158, 323] on b "[DATE] – Coloured Belt Grading @ [GEOGRAPHIC_DATA]" at bounding box center [256, 324] width 200 height 10
click at [247, 306] on b "[DATE] – Central Coast Xmas Party" at bounding box center [219, 311] width 127 height 10
click at [240, 319] on b "[DATE] – Coloured Belt Grading @ [GEOGRAPHIC_DATA]" at bounding box center [256, 324] width 200 height 10
click at [157, 320] on b "[DATE] – Coloured Belt Grading @ [GEOGRAPHIC_DATA]" at bounding box center [256, 324] width 200 height 10
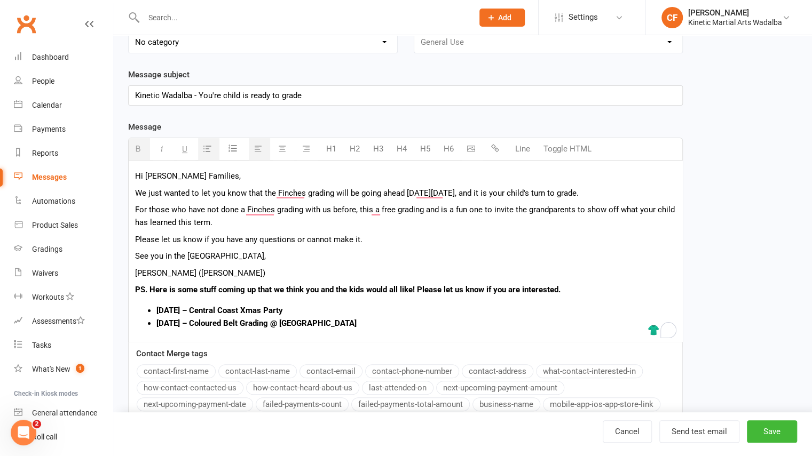
click at [249, 312] on b "[DATE] – Central Coast Xmas Party" at bounding box center [219, 311] width 127 height 10
click at [195, 322] on b "[DATE] – Coloured Belt Grading @ [GEOGRAPHIC_DATA]" at bounding box center [256, 324] width 200 height 10
drag, startPoint x: 341, startPoint y: 321, endPoint x: 157, endPoint y: 325, distance: 183.7
click at [157, 325] on li "[DATE] – Coloured Belt Grading @ [GEOGRAPHIC_DATA]" at bounding box center [415, 323] width 519 height 13
click at [159, 313] on b "[DATE] – Central Coast Xmas Party" at bounding box center [219, 311] width 127 height 10
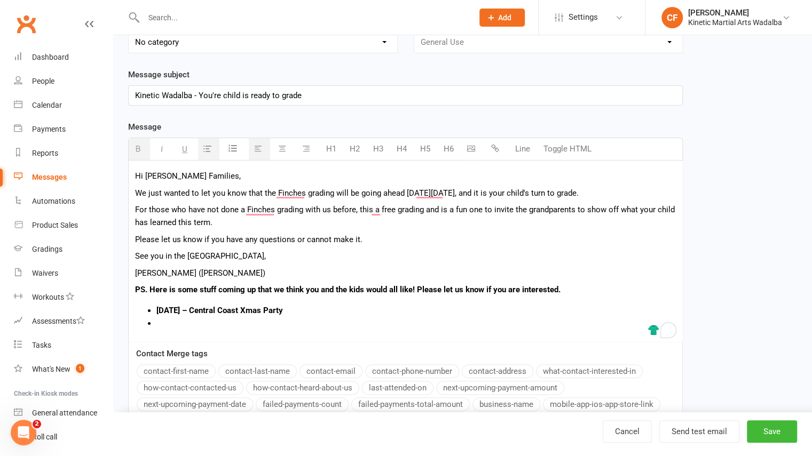
click at [156, 310] on b "[DATE] – Central Coast Xmas Party" at bounding box center [219, 311] width 127 height 10
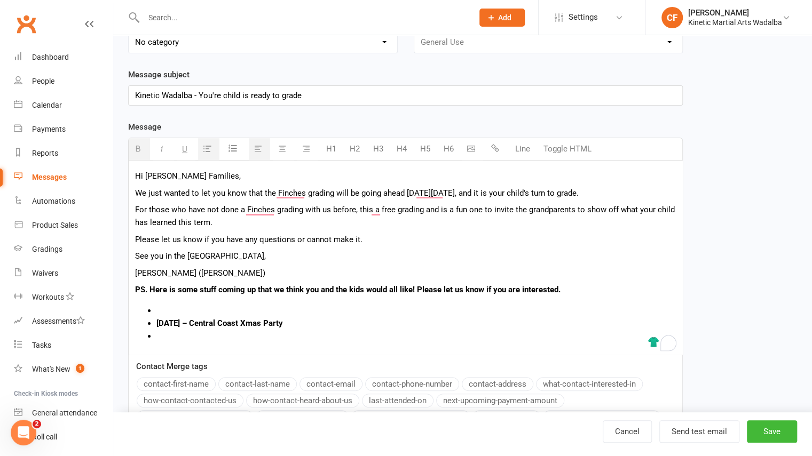
click at [160, 310] on li "To enrich screen reader interactions, please activate Accessibility in Grammarl…" at bounding box center [415, 310] width 519 height 13
click at [308, 316] on li "[DATE] - Kids Hwarang @ [GEOGRAPHIC_DATA]" at bounding box center [415, 310] width 519 height 13
click at [194, 332] on li "To enrich screen reader interactions, please activate Accessibility in Grammarl…" at bounding box center [415, 336] width 519 height 13
click at [295, 312] on li "[DATE] - Kids Hwarang @ [GEOGRAPHIC_DATA]" at bounding box center [415, 310] width 519 height 13
click at [175, 332] on li "To enrich screen reader interactions, please activate Accessibility in Grammarl…" at bounding box center [415, 336] width 519 height 13
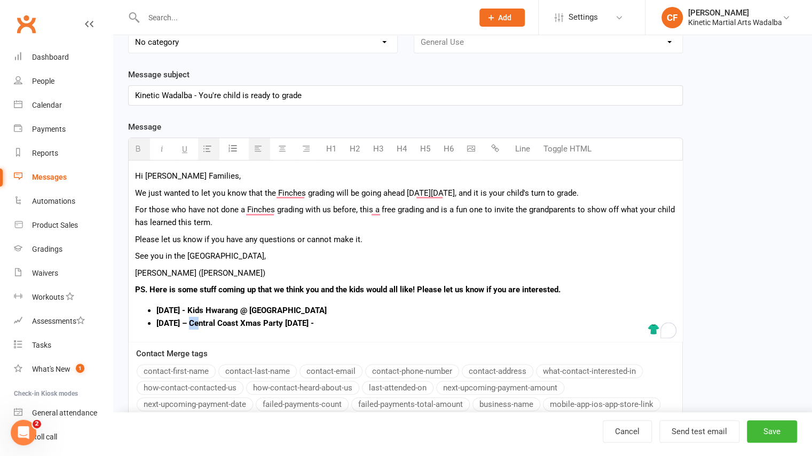
drag, startPoint x: 197, startPoint y: 323, endPoint x: 191, endPoint y: 323, distance: 5.9
click at [191, 323] on b "[DATE] – Central Coast Xmas Party [DATE] -" at bounding box center [235, 324] width 158 height 10
click at [292, 324] on b "[DATE] - Central Coast Xmas Party [DATE] -" at bounding box center [234, 324] width 156 height 10
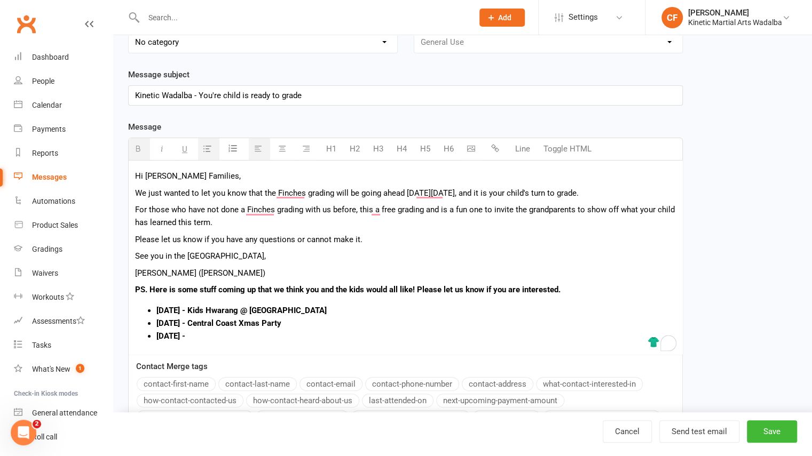
click at [209, 345] on div "Hi [PERSON_NAME] Families, We just wanted to let you know that the Finches grad…" at bounding box center [406, 258] width 554 height 194
click at [295, 334] on li "[DATE] - Kids Night @ [GEOGRAPHIC_DATA]" at bounding box center [415, 336] width 519 height 13
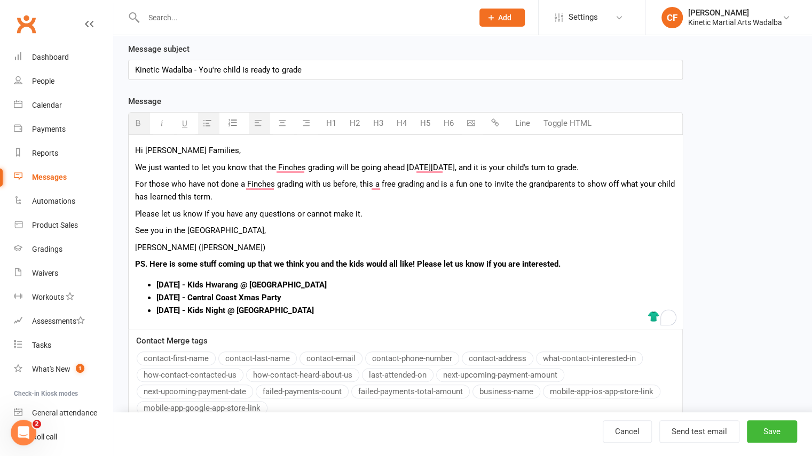
scroll to position [142, 0]
click at [304, 287] on li "[DATE] - Kids Hwarang @ [GEOGRAPHIC_DATA]" at bounding box center [415, 284] width 519 height 13
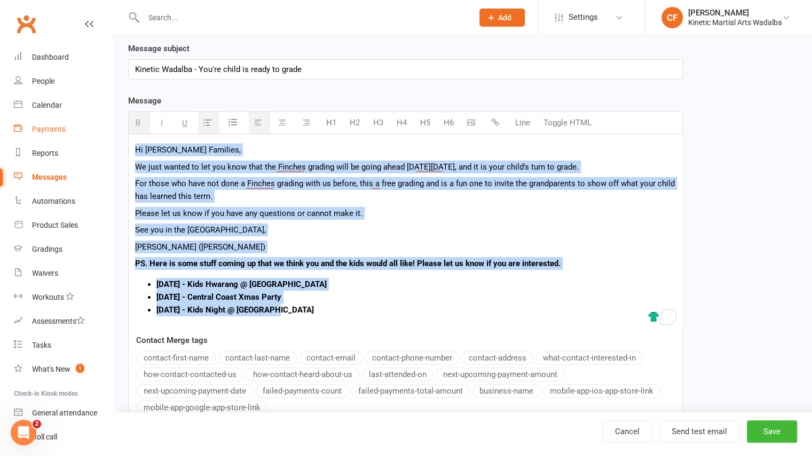
drag, startPoint x: 310, startPoint y: 309, endPoint x: 104, endPoint y: 128, distance: 274.6
click at [104, 128] on ui-view "Prospect Member Non-attending contact Class / event Appointment Grading event T…" at bounding box center [406, 167] width 812 height 612
copy div "Hi [PERSON_NAME] Families, We just wanted to let you know that the Finches grad…"
click at [208, 199] on p "For those who have not done a Finches grading with us before, this a free gradi…" at bounding box center [405, 190] width 541 height 26
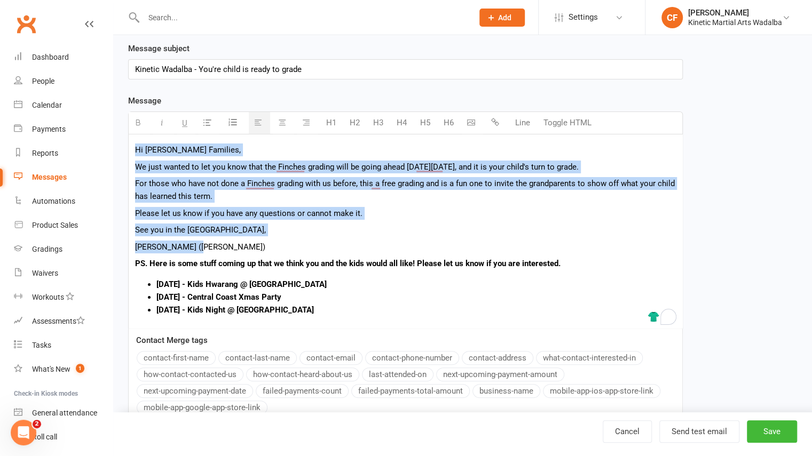
drag, startPoint x: 134, startPoint y: 151, endPoint x: 244, endPoint y: 243, distance: 143.3
click at [244, 243] on div "Hi [PERSON_NAME] Families, We just wanted to let you know that the Finches grad…" at bounding box center [406, 232] width 554 height 194
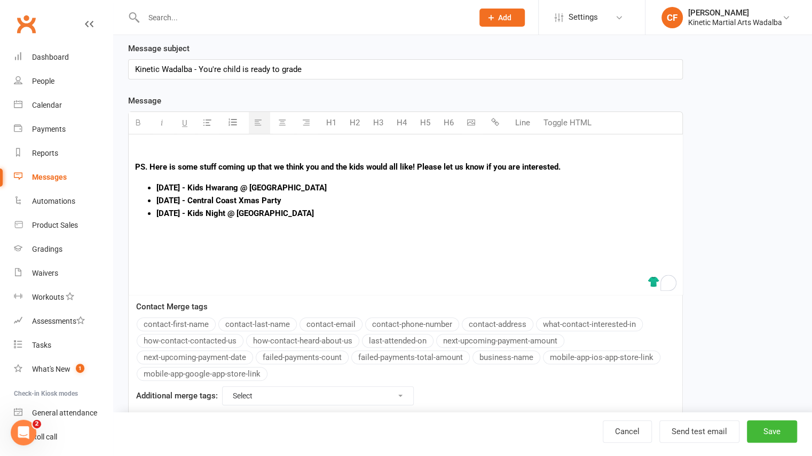
click at [148, 140] on div "PS. Here is some stuff coming up that we think you and the kids would all like!…" at bounding box center [406, 215] width 554 height 160
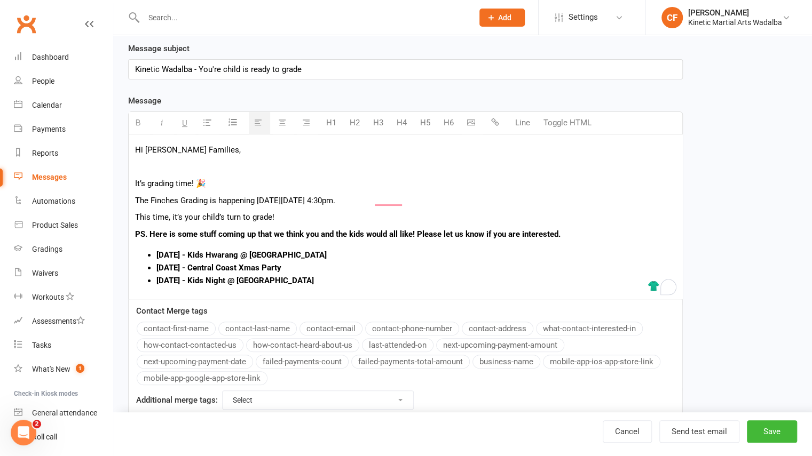
click at [164, 168] on p "To enrich screen reader interactions, please activate Accessibility in Grammarl…" at bounding box center [405, 167] width 541 height 13
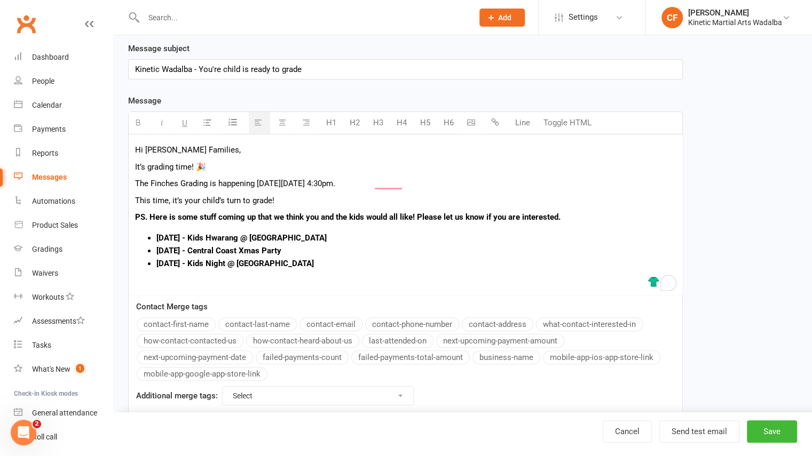
click at [229, 166] on p "It’s grading time! 🎉" at bounding box center [405, 167] width 541 height 13
drag, startPoint x: 268, startPoint y: 183, endPoint x: 432, endPoint y: 181, distance: 164.5
click at [432, 181] on p "The Finches Grading is happening [DATE][DATE] 4:30pm." at bounding box center [405, 183] width 541 height 13
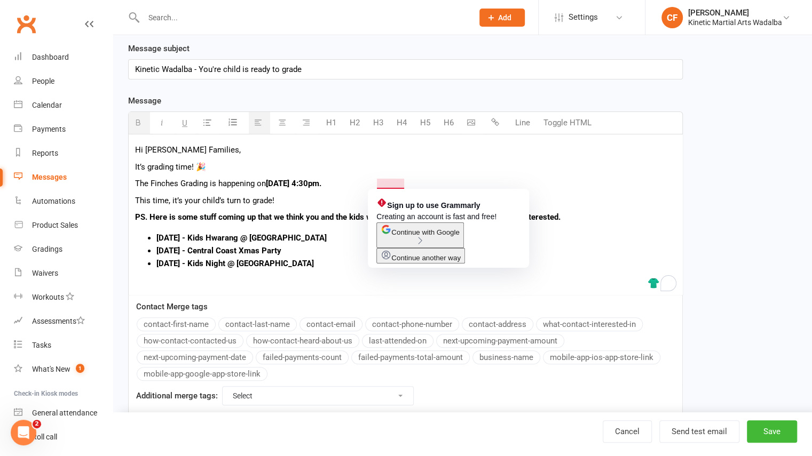
click at [321, 186] on b "[DATE] 4:30pm." at bounding box center [294, 184] width 56 height 10
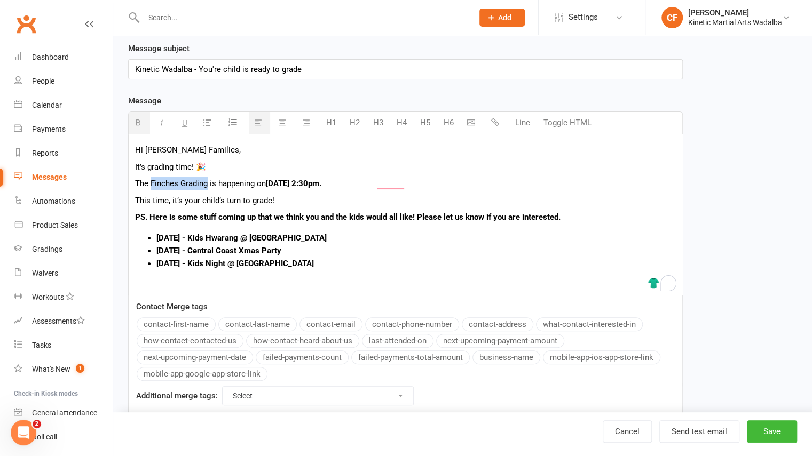
drag, startPoint x: 208, startPoint y: 184, endPoint x: 151, endPoint y: 183, distance: 56.6
click at [151, 183] on p "The Finches Grading is happening [DATE][DATE] 2:30pm." at bounding box center [405, 183] width 541 height 13
click at [281, 200] on p "This time, it’s your child’s turn to grade!" at bounding box center [405, 200] width 541 height 13
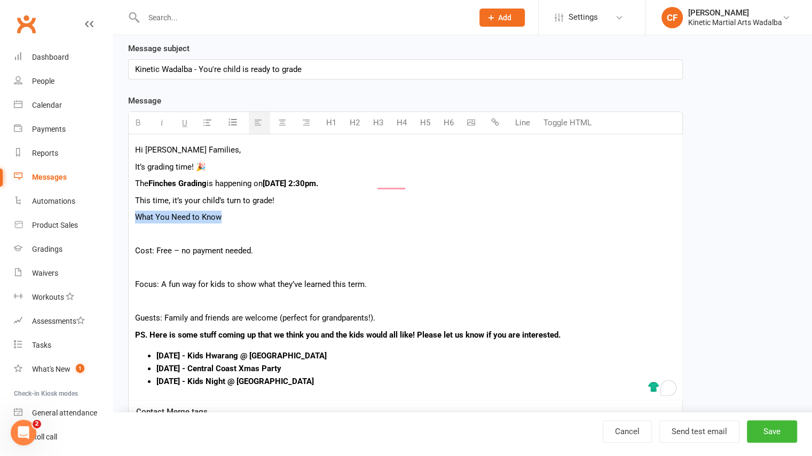
drag, startPoint x: 135, startPoint y: 218, endPoint x: 267, endPoint y: 218, distance: 132.4
click at [267, 218] on p "What You Need to Know" at bounding box center [405, 217] width 541 height 13
click at [328, 120] on button "H1" at bounding box center [331, 122] width 21 height 21
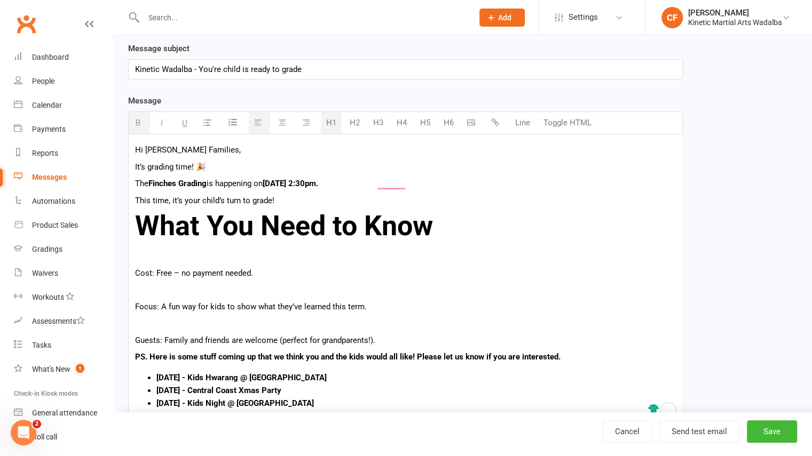
click at [359, 123] on button "H2" at bounding box center [354, 122] width 21 height 21
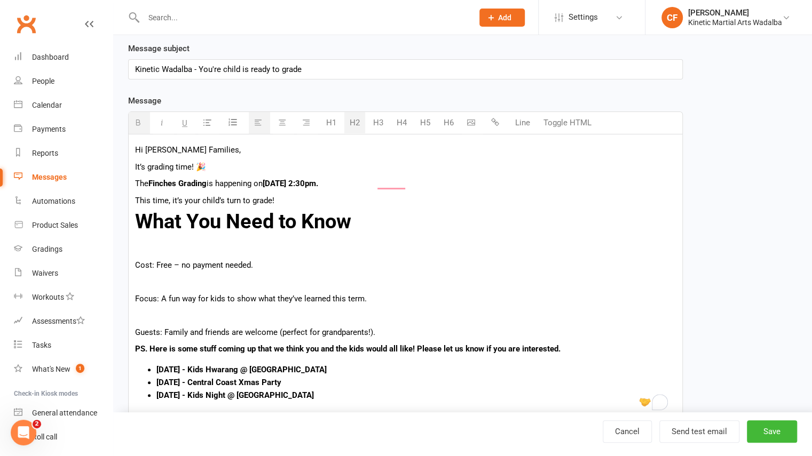
click at [380, 122] on button "H3" at bounding box center [378, 122] width 21 height 21
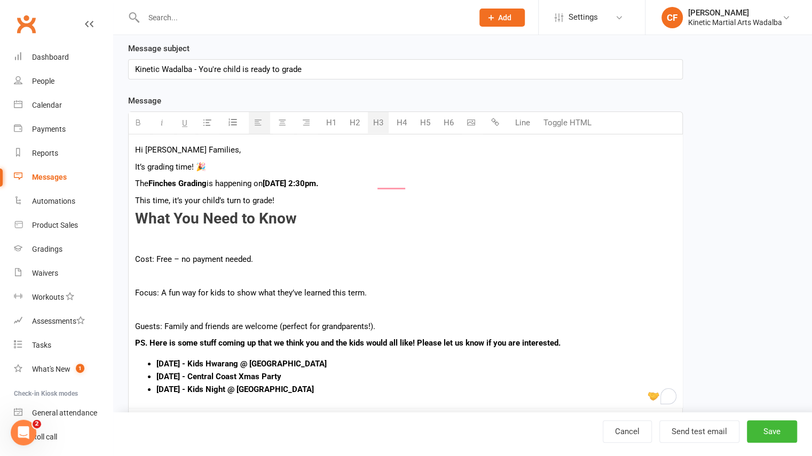
click at [403, 125] on button "H4" at bounding box center [401, 122] width 21 height 21
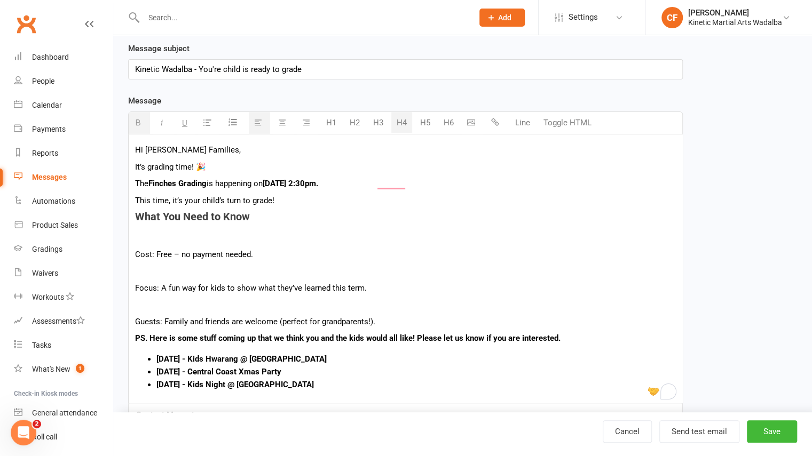
click at [421, 125] on button "H5" at bounding box center [425, 122] width 21 height 21
click at [453, 123] on button "H6" at bounding box center [448, 122] width 21 height 21
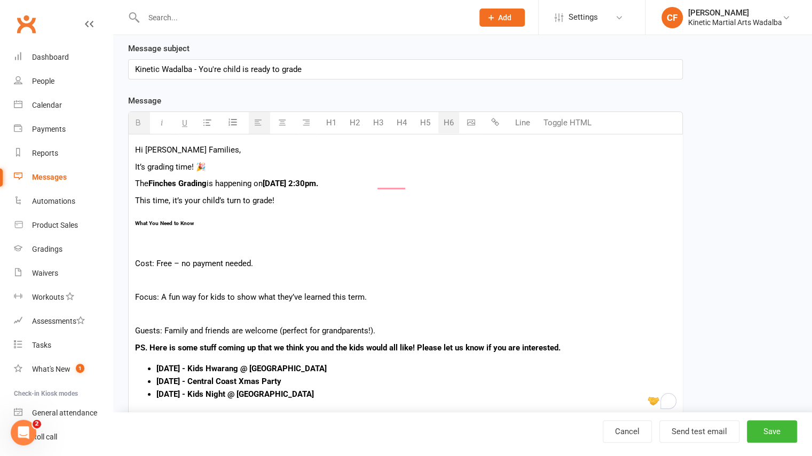
click at [428, 125] on button "H5" at bounding box center [425, 122] width 21 height 21
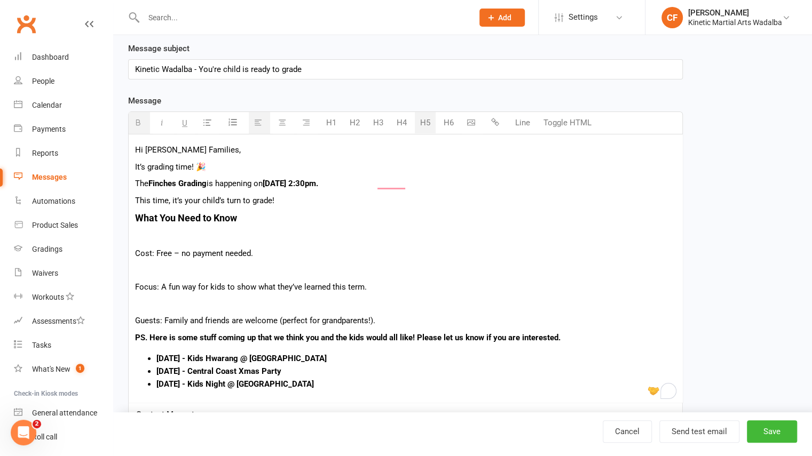
click at [428, 125] on button "H5" at bounding box center [425, 122] width 21 height 21
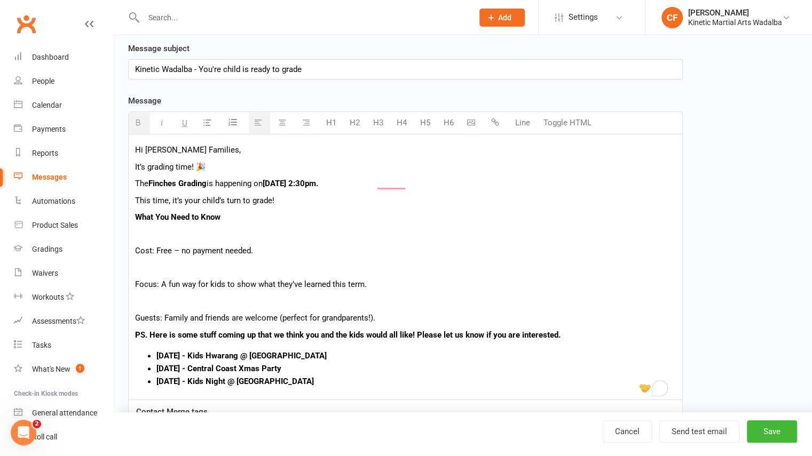
click at [428, 125] on button "H5" at bounding box center [425, 122] width 21 height 21
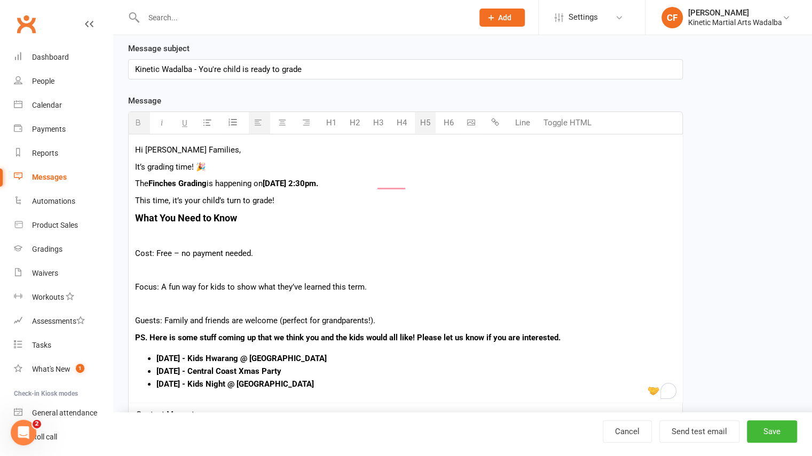
click at [428, 125] on button "H5" at bounding box center [425, 122] width 21 height 21
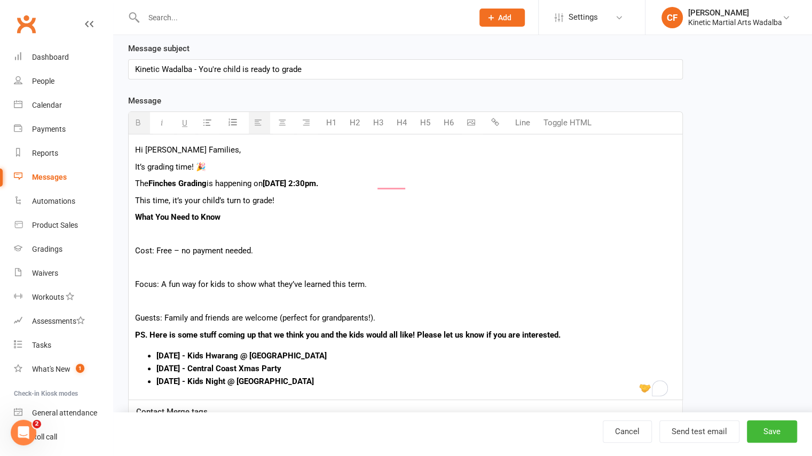
click at [428, 125] on button "H5" at bounding box center [425, 122] width 21 height 21
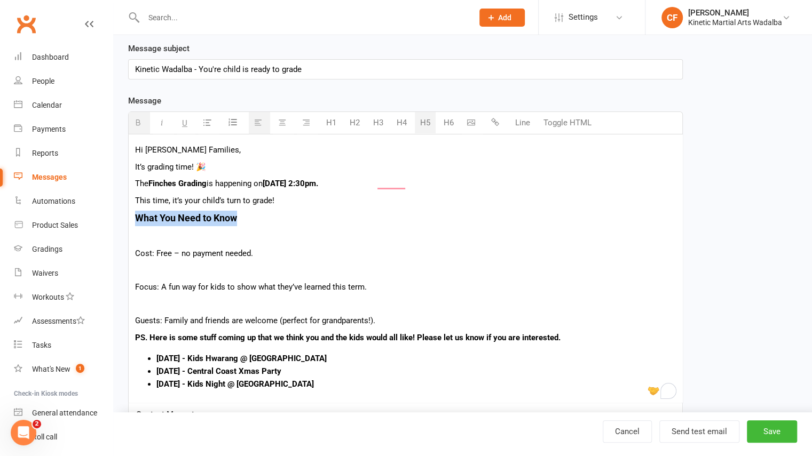
drag, startPoint x: 242, startPoint y: 218, endPoint x: 106, endPoint y: 219, distance: 136.7
click at [106, 219] on ui-view "Prospect Member Non-attending contact Class / event Appointment Grading event T…" at bounding box center [406, 204] width 812 height 686
click at [169, 242] on p "To enrich screen reader interactions, please activate Accessibility in Grammarl…" at bounding box center [405, 237] width 541 height 13
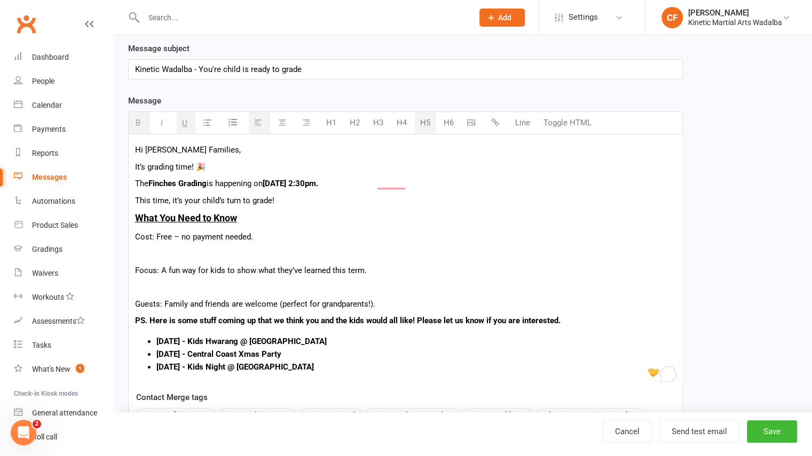
click at [134, 240] on div "Hi [PERSON_NAME] Families, It’s grading time! 🎉 The Finches Grading is happenin…" at bounding box center [406, 260] width 554 height 251
click at [202, 121] on button "button" at bounding box center [208, 123] width 21 height 22
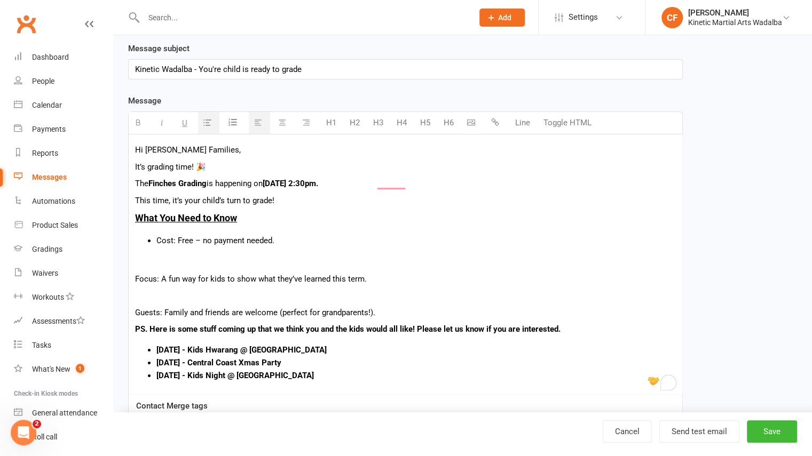
click at [140, 270] on div "Hi [PERSON_NAME] Families, It’s grading time! 🎉 The Finches Grading is happenin…" at bounding box center [406, 264] width 554 height 259
click at [137, 280] on p "Focus: A fun way for kids to show what they’ve learned this term." at bounding box center [405, 279] width 541 height 13
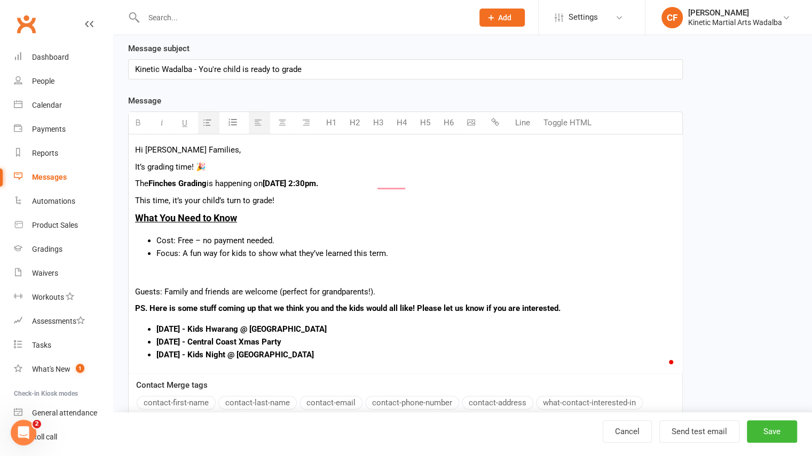
click at [137, 281] on div "Hi [PERSON_NAME] Families, It’s grading time! 🎉 The Finches Grading is happenin…" at bounding box center [406, 254] width 554 height 239
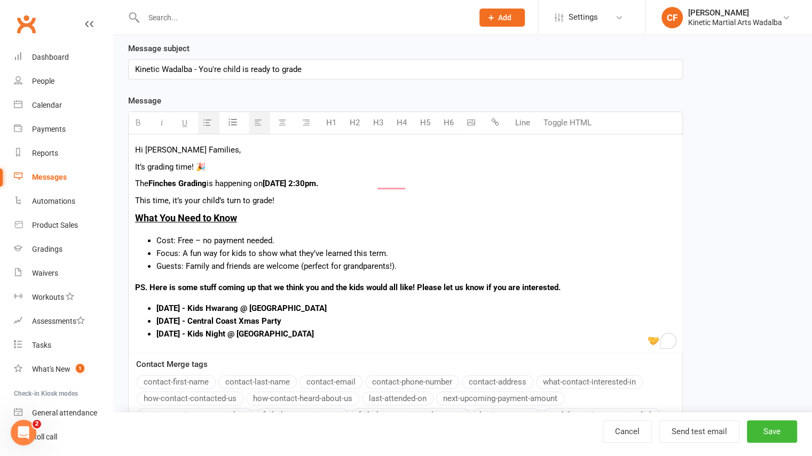
click at [137, 281] on p "PS. Here is some stuff coming up that we think you and the kids would all like!…" at bounding box center [405, 287] width 541 height 13
drag, startPoint x: 174, startPoint y: 239, endPoint x: 156, endPoint y: 239, distance: 18.2
click at [156, 239] on li "Cost: Free – no payment needed." at bounding box center [415, 240] width 519 height 13
drag, startPoint x: 174, startPoint y: 254, endPoint x: 154, endPoint y: 256, distance: 20.4
click at [154, 256] on ul "Cost: Free – no payment needed. Focus: A fun way for kids to show what they’ve …" at bounding box center [405, 253] width 541 height 38
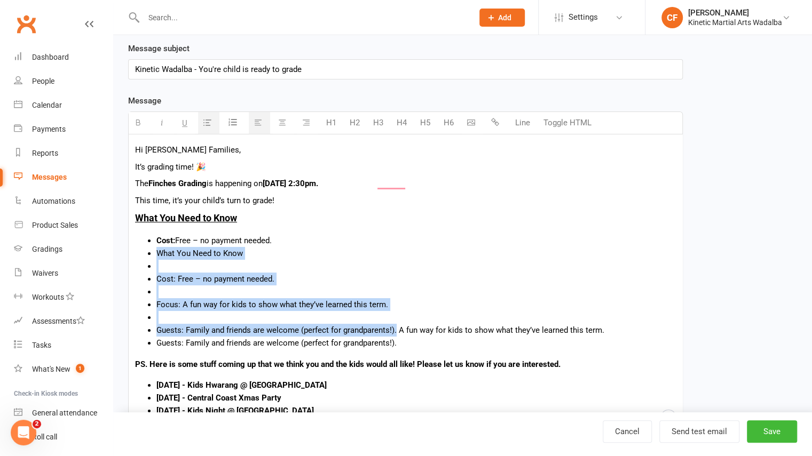
drag, startPoint x: 397, startPoint y: 331, endPoint x: 157, endPoint y: 259, distance: 250.3
click at [157, 259] on ul "Cost: Free – no payment needed. What You Need to Know Cost: Free – no payment n…" at bounding box center [405, 291] width 541 height 115
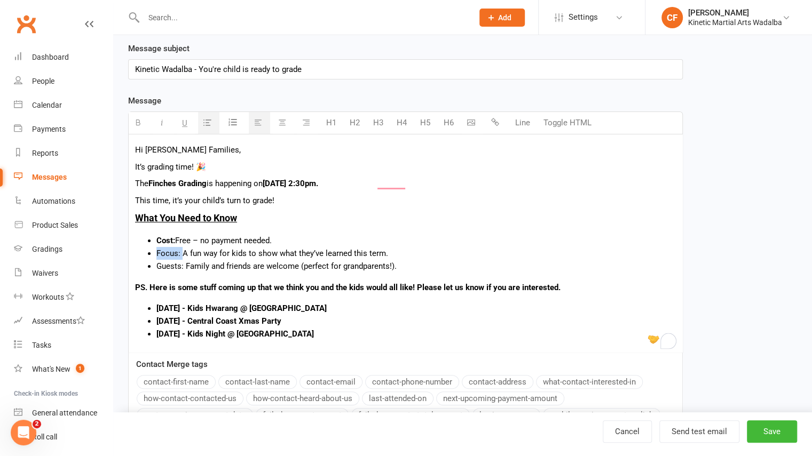
drag, startPoint x: 181, startPoint y: 254, endPoint x: 149, endPoint y: 254, distance: 31.5
click at [156, 254] on li "Focus: A fun way for kids to show what they’ve learned this term." at bounding box center [415, 253] width 519 height 13
drag, startPoint x: 184, startPoint y: 269, endPoint x: 144, endPoint y: 266, distance: 40.1
click at [144, 266] on ul "Cost: Free – no payment needed. Focus: A fun way for kids to show what they’ve …" at bounding box center [405, 253] width 541 height 38
click at [321, 266] on li "Guests: Family and friends are welcome (perfect for grandparents!)." at bounding box center [415, 266] width 519 height 13
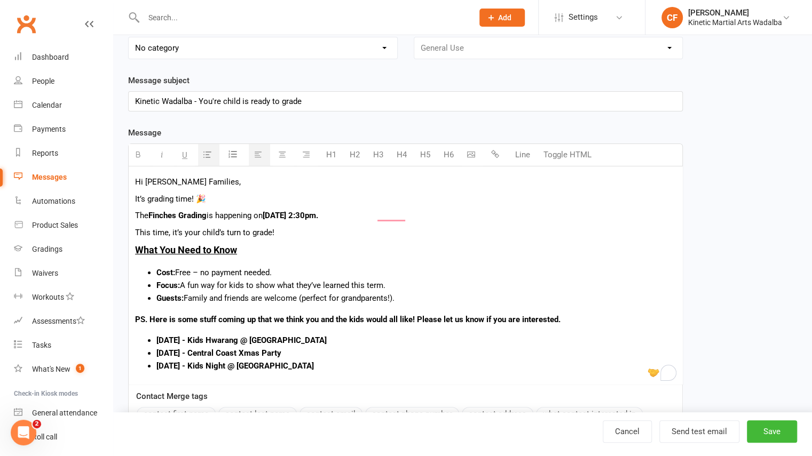
scroll to position [109, 0]
click at [419, 294] on li "Guests: Family and friends are welcome (perfect for grandparents!)." at bounding box center [415, 299] width 519 height 13
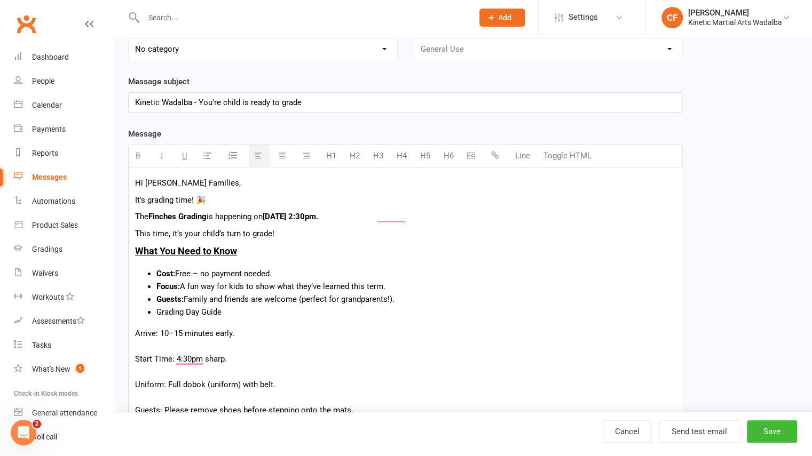
click at [156, 312] on ul "Cost: Free – no payment needed. Focus: A fun way for kids to show what they’ve …" at bounding box center [405, 292] width 541 height 51
click at [206, 158] on icon "button" at bounding box center [207, 156] width 8 height 8
drag, startPoint x: 203, startPoint y: 319, endPoint x: 132, endPoint y: 320, distance: 71.0
click at [132, 320] on div "Hi [PERSON_NAME] Families, It’s grading time! 🎉 The Finches Grading is happenin…" at bounding box center [406, 388] width 554 height 440
click at [453, 153] on button "H6" at bounding box center [448, 155] width 21 height 21
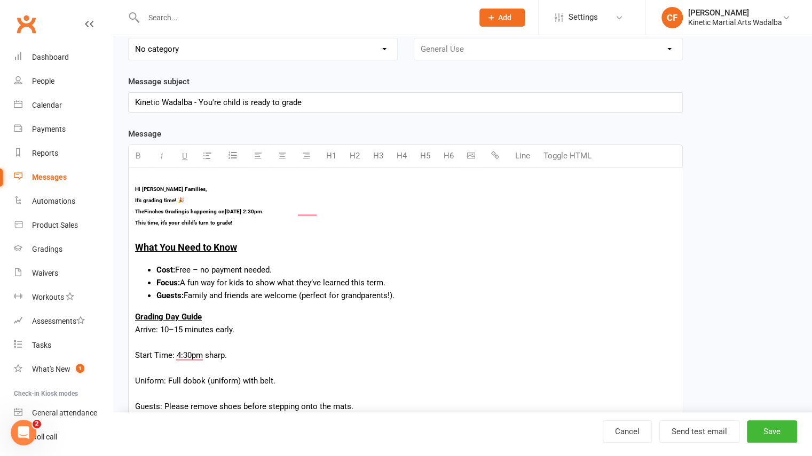
click at [451, 154] on button "H6" at bounding box center [448, 155] width 21 height 21
click at [199, 324] on div "Arrive: 10–15 minutes early." at bounding box center [405, 330] width 541 height 13
drag, startPoint x: 210, startPoint y: 312, endPoint x: 129, endPoint y: 317, distance: 80.7
click at [129, 317] on div "Hi [PERSON_NAME] Families, It’s grading time! 🎉 The Finches Grading is happenin…" at bounding box center [406, 386] width 554 height 436
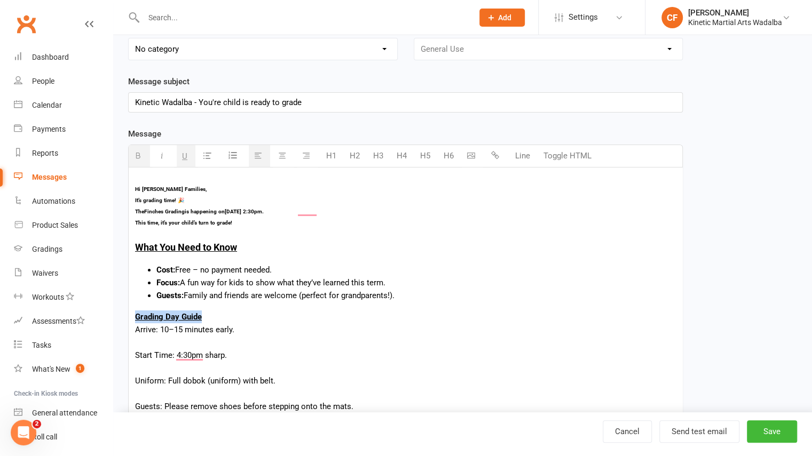
click at [446, 158] on button "H6" at bounding box center [448, 155] width 21 height 21
click at [423, 156] on button "H5" at bounding box center [425, 155] width 21 height 21
drag, startPoint x: 229, startPoint y: 313, endPoint x: 130, endPoint y: 313, distance: 98.8
click at [130, 313] on div "Hi [PERSON_NAME] Families, It’s grading time! 🎉 The Finches Grading is happenin…" at bounding box center [406, 386] width 554 height 436
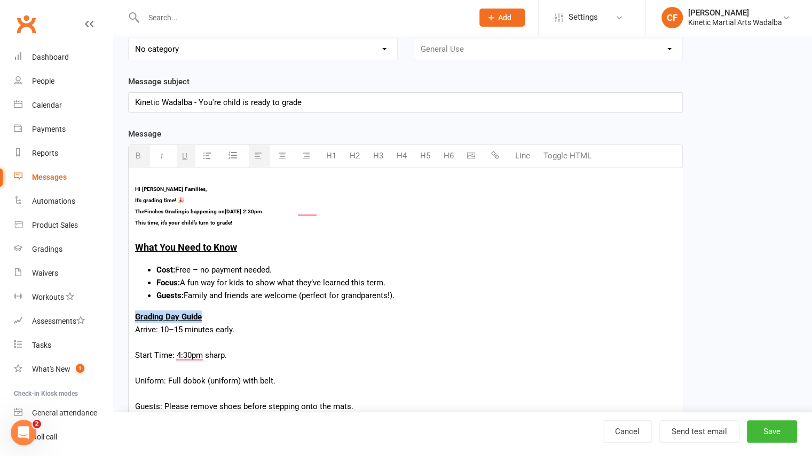
click at [401, 158] on button "H4" at bounding box center [401, 155] width 21 height 21
drag, startPoint x: 264, startPoint y: 246, endPoint x: 119, endPoint y: 248, distance: 145.2
click at [119, 248] on div "Edit Template Template Name Kinetic Wadalba Finches Grading - Ready Send by Ema…" at bounding box center [462, 336] width 699 height 821
click at [255, 238] on div "Hi [PERSON_NAME] Families, It’s grading time! 🎉 The Finches Grading is happenin…" at bounding box center [406, 386] width 554 height 436
click at [428, 156] on button "H5" at bounding box center [425, 155] width 21 height 21
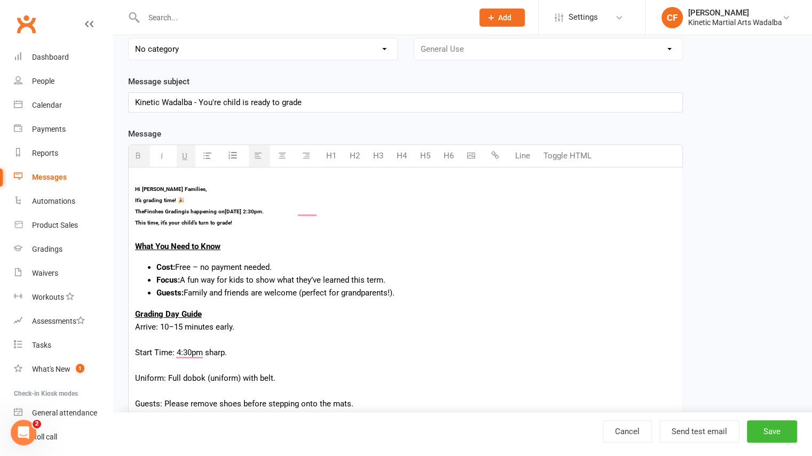
click at [428, 156] on button "H5" at bounding box center [425, 155] width 21 height 21
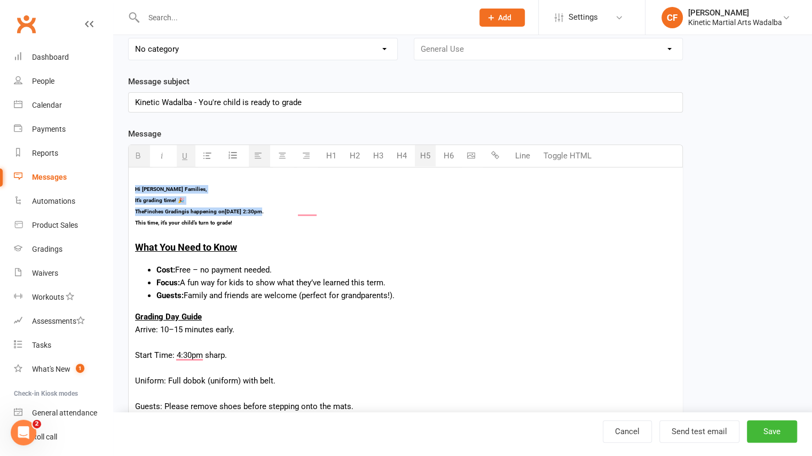
drag, startPoint x: 258, startPoint y: 212, endPoint x: 123, endPoint y: 184, distance: 138.0
click at [123, 184] on div "Template Name Kinetic Wadalba Finches Grading - Ready Send by Email SMS Push No…" at bounding box center [405, 352] width 571 height 773
click at [297, 235] on div "Hi [PERSON_NAME] Families, It’s grading time! 🎉 The Finches Grading is happenin…" at bounding box center [406, 386] width 554 height 436
drag, startPoint x: 251, startPoint y: 219, endPoint x: 126, endPoint y: 181, distance: 130.7
click at [126, 181] on div "Template Name Kinetic Wadalba Finches Grading - Ready Send by Email SMS Push No…" at bounding box center [405, 352] width 571 height 773
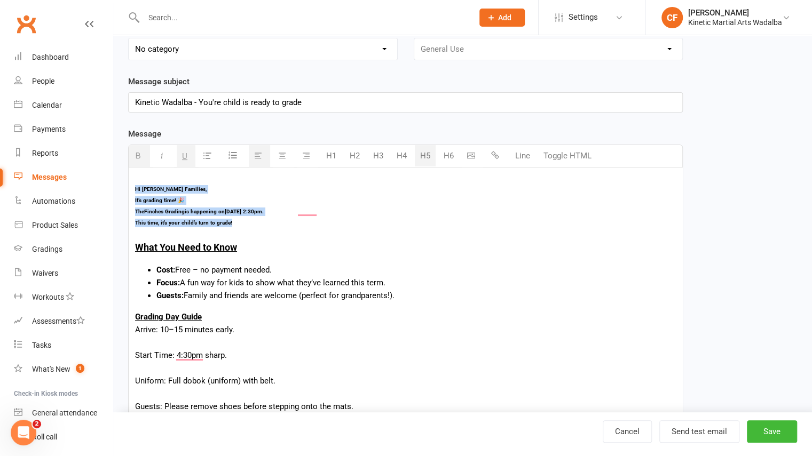
click at [424, 152] on button "H5" at bounding box center [425, 155] width 21 height 21
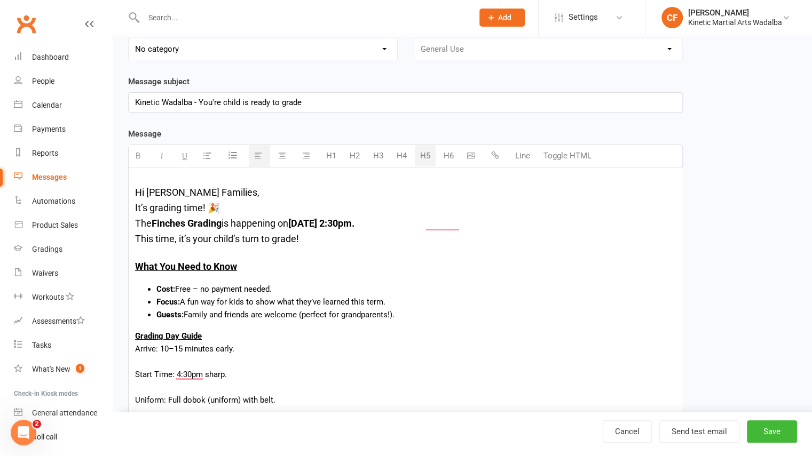
click at [428, 156] on button "H5" at bounding box center [425, 155] width 21 height 21
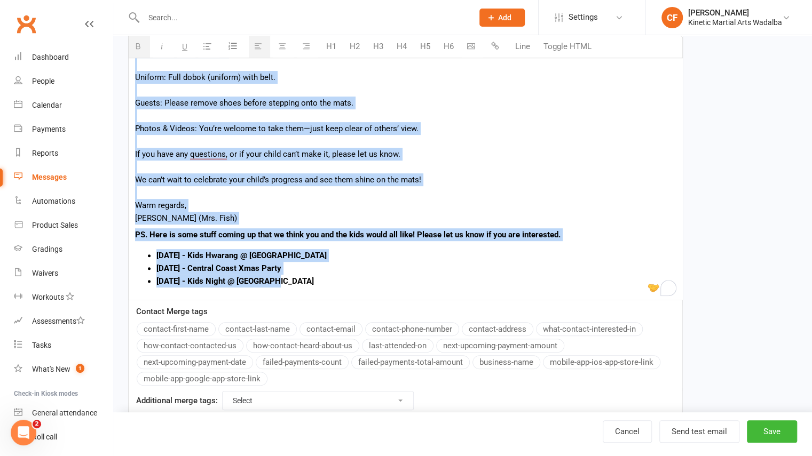
scroll to position [455, 0]
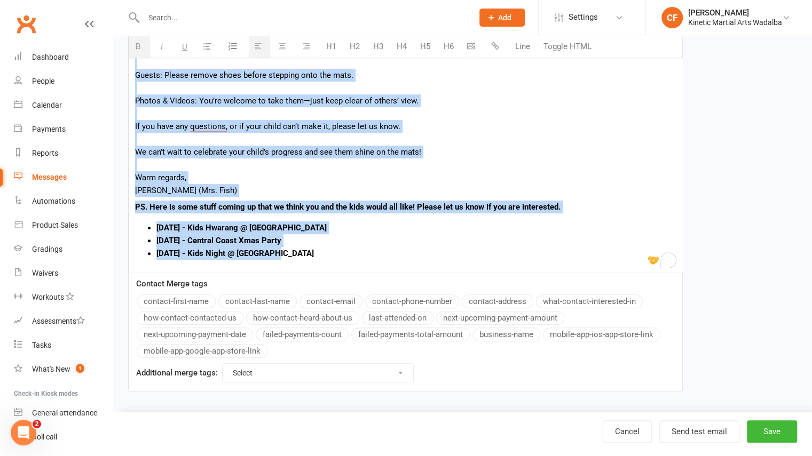
drag, startPoint x: 136, startPoint y: 192, endPoint x: 331, endPoint y: 255, distance: 205.3
click at [331, 255] on div "Hi [PERSON_NAME] Families, It’s grading time! 🎉 The Finches Grading is happenin…" at bounding box center [406, 46] width 554 height 451
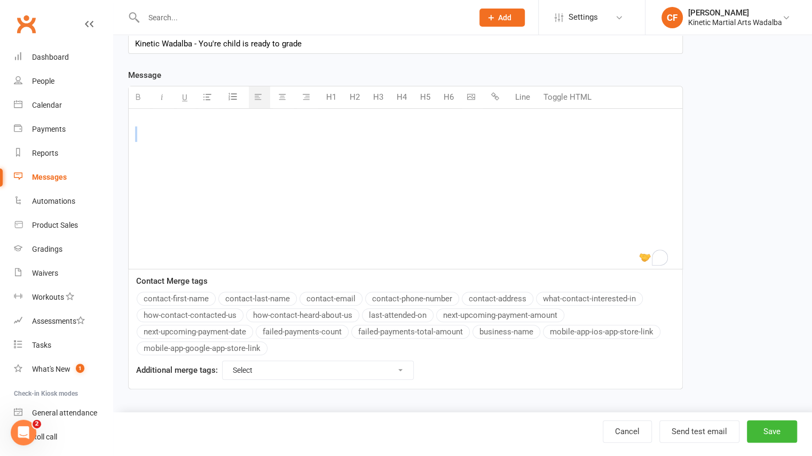
scroll to position [164, 0]
click at [154, 117] on div "To enrich screen reader interactions, please activate Accessibility in Grammarl…" at bounding box center [406, 192] width 554 height 160
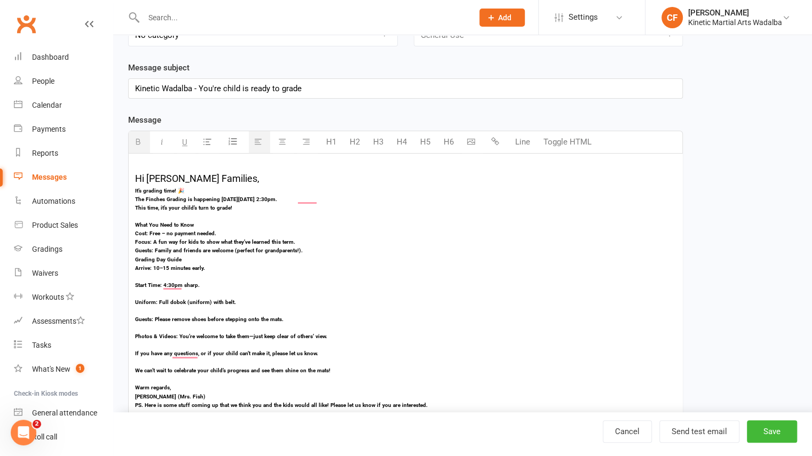
scroll to position [123, 0]
click at [145, 136] on button "button" at bounding box center [139, 142] width 21 height 22
click at [142, 141] on button "button" at bounding box center [139, 142] width 21 height 22
click at [171, 162] on div "Hi Finch Families, It’s grading time! 🎉 The Finches Grading is happening on Sun…" at bounding box center [406, 306] width 554 height 306
click at [427, 148] on button "H5" at bounding box center [425, 141] width 21 height 21
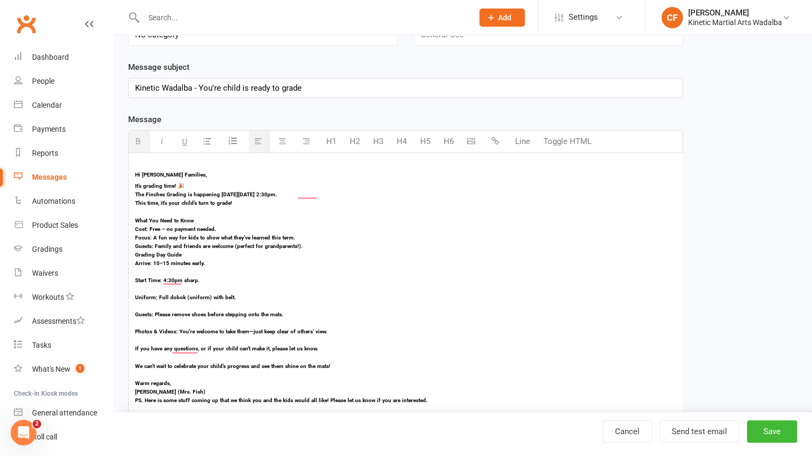
click at [142, 141] on button "button" at bounding box center [139, 142] width 21 height 22
click at [261, 149] on button "button" at bounding box center [259, 142] width 21 height 22
click at [261, 140] on icon "button" at bounding box center [258, 141] width 8 height 8
click at [261, 147] on button "button" at bounding box center [259, 142] width 21 height 22
click at [131, 140] on button "button" at bounding box center [139, 142] width 21 height 22
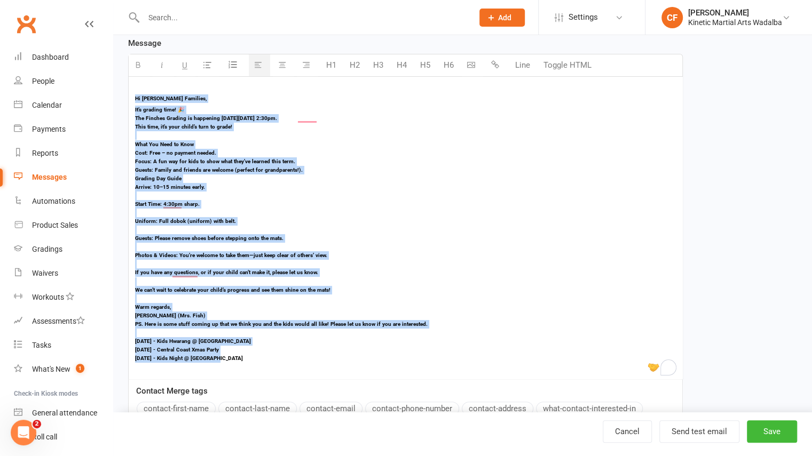
scroll to position [204, 0]
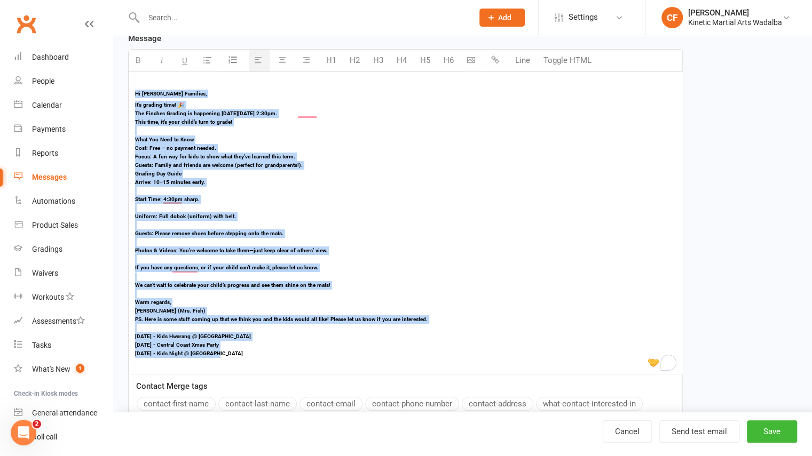
drag, startPoint x: 134, startPoint y: 173, endPoint x: 309, endPoint y: 352, distance: 250.7
click at [309, 352] on div "Hi Finch Families, It’s grading time! 🎉 The Finches Grading is happening on Sun…" at bounding box center [406, 223] width 554 height 302
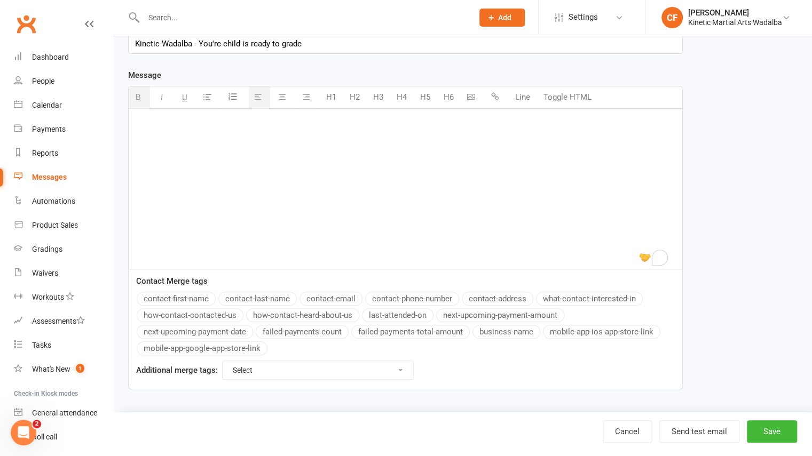
scroll to position [164, 0]
click at [152, 120] on div "To enrich screen reader interactions, please activate Accessibility in Grammarl…" at bounding box center [406, 192] width 554 height 160
click at [144, 117] on div "To enrich screen reader interactions, please activate Accessibility in Grammarl…" at bounding box center [406, 192] width 554 height 160
click at [136, 103] on button "button" at bounding box center [139, 101] width 21 height 22
click at [256, 105] on button "button" at bounding box center [259, 101] width 21 height 22
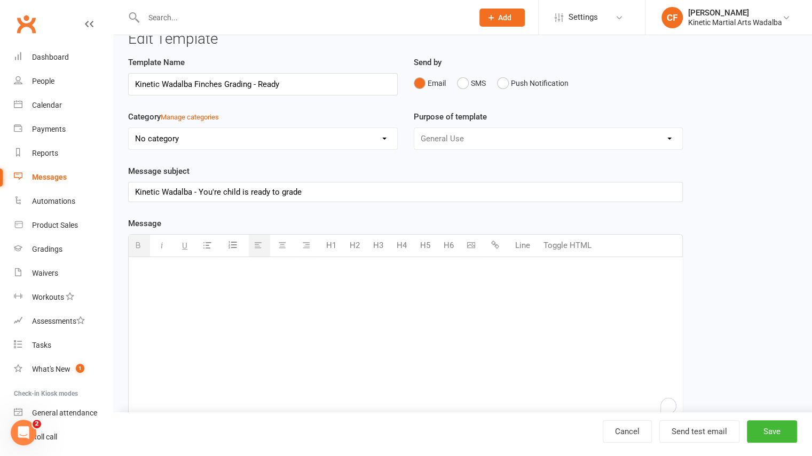
scroll to position [18, 0]
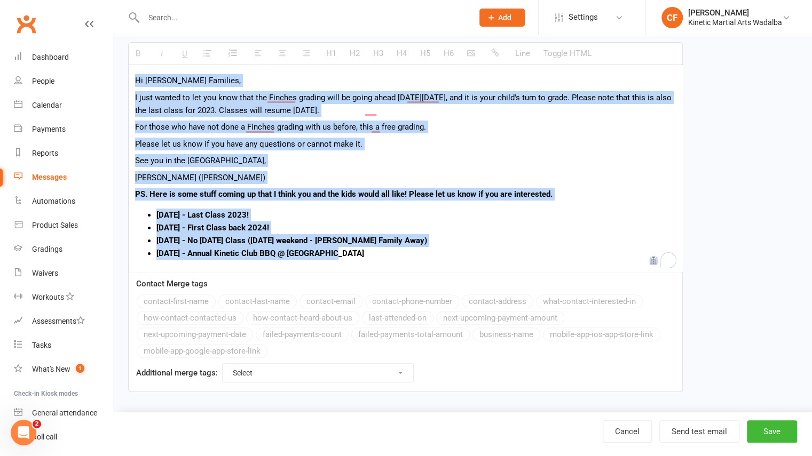
drag, startPoint x: 136, startPoint y: 273, endPoint x: 558, endPoint y: 198, distance: 429.5
click at [558, 198] on div "Hi [PERSON_NAME] Families, I just wanted to let you know that the Finches gradi…" at bounding box center [406, 168] width 554 height 207
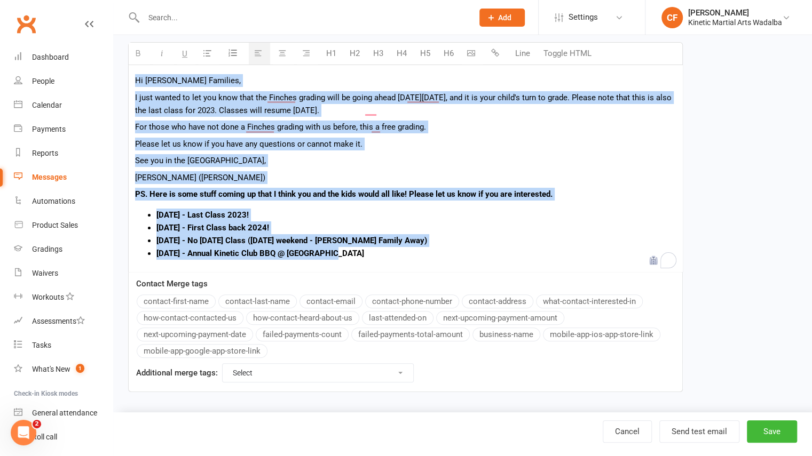
paste div "To enrich screen reader interactions, please activate Accessibility in Grammarl…"
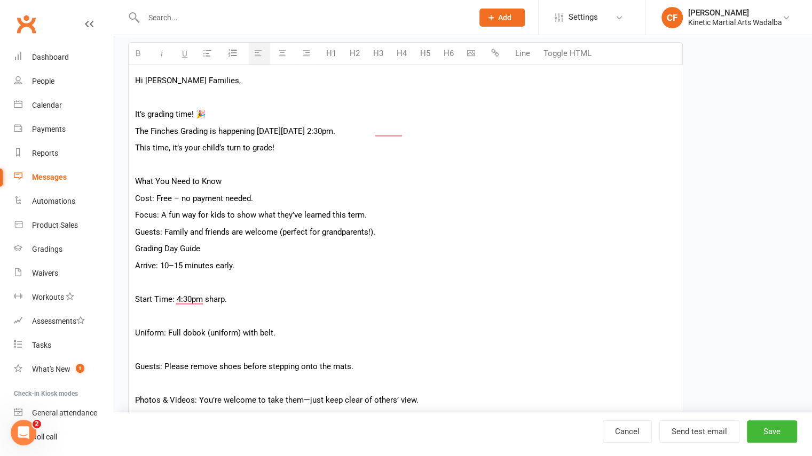
click at [168, 101] on p "To enrich screen reader interactions, please activate Accessibility in Grammarl…" at bounding box center [405, 97] width 541 height 13
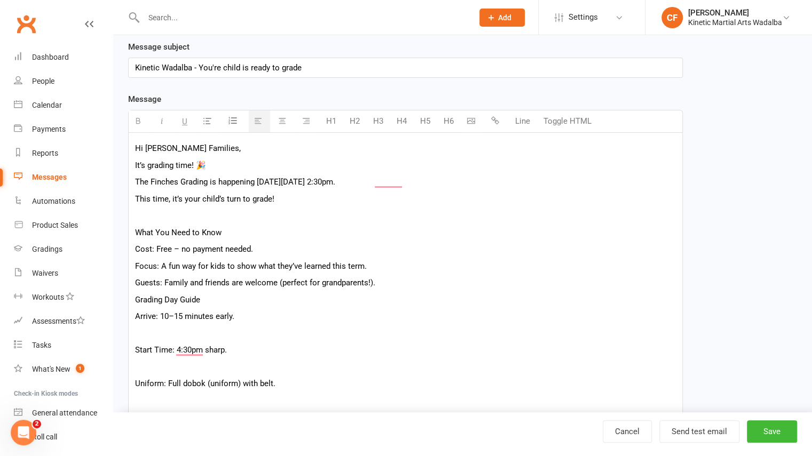
scroll to position [143, 0]
drag, startPoint x: 414, startPoint y: 186, endPoint x: 268, endPoint y: 183, distance: 146.3
click at [268, 183] on p "The Finches Grading is happening [DATE][DATE] 2:30pm." at bounding box center [405, 183] width 541 height 13
drag, startPoint x: 209, startPoint y: 183, endPoint x: 151, endPoint y: 182, distance: 58.7
click at [151, 182] on p "The Finches Grading is happening [DATE][DATE] 2:30pm." at bounding box center [405, 183] width 541 height 13
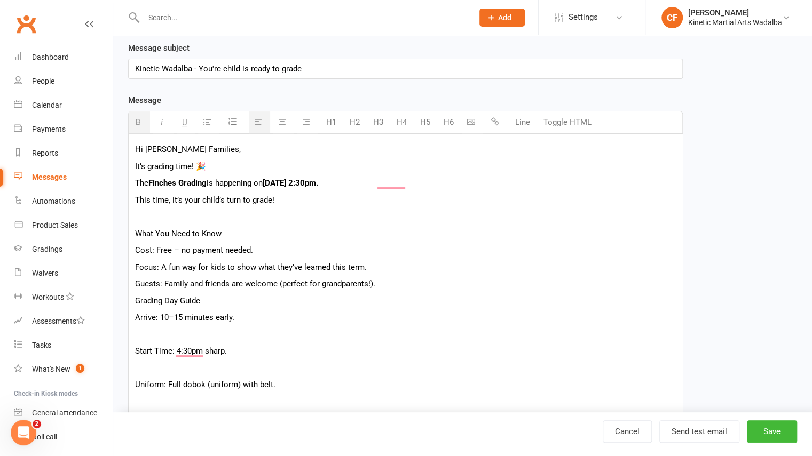
click at [288, 198] on p "This time, it’s your child’s turn to grade!" at bounding box center [405, 200] width 541 height 13
click at [164, 213] on p "To enrich screen reader interactions, please activate Accessibility in Grammarl…" at bounding box center [405, 216] width 541 height 13
drag, startPoint x: 239, startPoint y: 237, endPoint x: 119, endPoint y: 238, distance: 120.1
click at [119, 238] on div "Edit Template Template Name Kinetic Wadalba Finches Grading - Ready Send by Ema…" at bounding box center [462, 384] width 699 height 983
click at [151, 217] on p "To enrich screen reader interactions, please activate Accessibility in Grammarl…" at bounding box center [405, 216] width 541 height 13
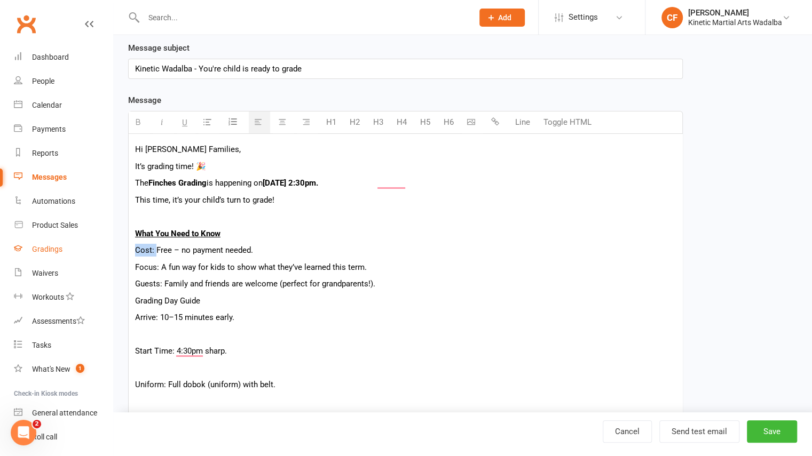
drag, startPoint x: 154, startPoint y: 249, endPoint x: 103, endPoint y: 251, distance: 51.8
click at [103, 251] on ui-view "Prospect Member Non-attending contact Class / event Appointment Grading event T…" at bounding box center [406, 367] width 812 height 1015
drag, startPoint x: 159, startPoint y: 268, endPoint x: 119, endPoint y: 264, distance: 40.8
click at [119, 264] on div "Edit Template Template Name Kinetic Wadalba Finches Grading - Ready Send by Ema…" at bounding box center [462, 384] width 699 height 983
drag, startPoint x: 163, startPoint y: 284, endPoint x: 107, endPoint y: 281, distance: 56.1
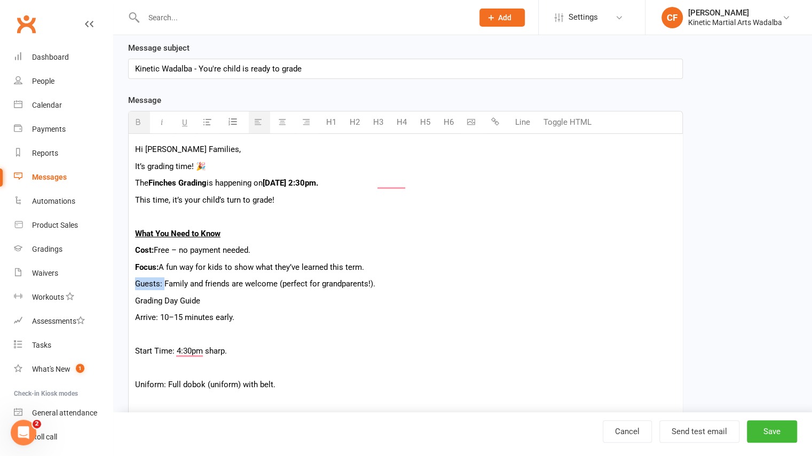
click at [107, 281] on ui-view "Prospect Member Non-attending contact Class / event Appointment Grading event T…" at bounding box center [406, 367] width 812 height 1015
drag, startPoint x: 212, startPoint y: 301, endPoint x: 102, endPoint y: 296, distance: 110.6
click at [102, 296] on ui-view "Prospect Member Non-attending contact Class / event Appointment Grading event T…" at bounding box center [406, 367] width 812 height 1015
click at [135, 298] on div "Hi [PERSON_NAME] Families, It’s grading time! 🎉 The Finches Grading is happenin…" at bounding box center [406, 433] width 554 height 598
drag, startPoint x: 240, startPoint y: 230, endPoint x: 125, endPoint y: 228, distance: 115.3
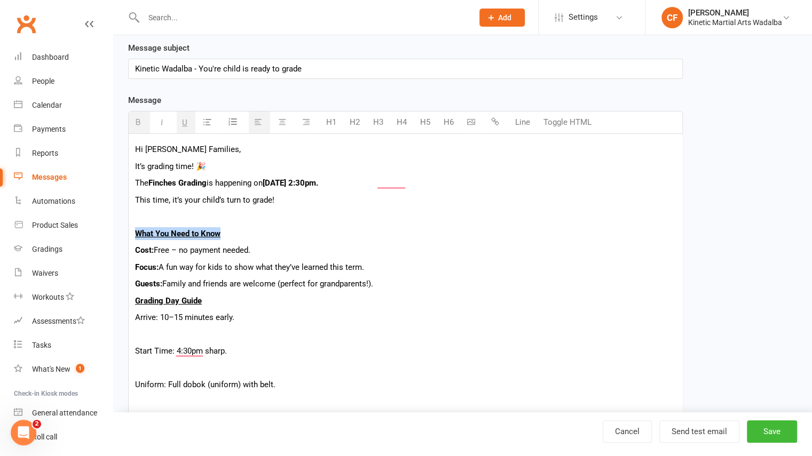
click at [125, 228] on div "Template Name Kinetic Wadalba Finches Grading - Ready Send by Email SMS Push No…" at bounding box center [405, 400] width 571 height 935
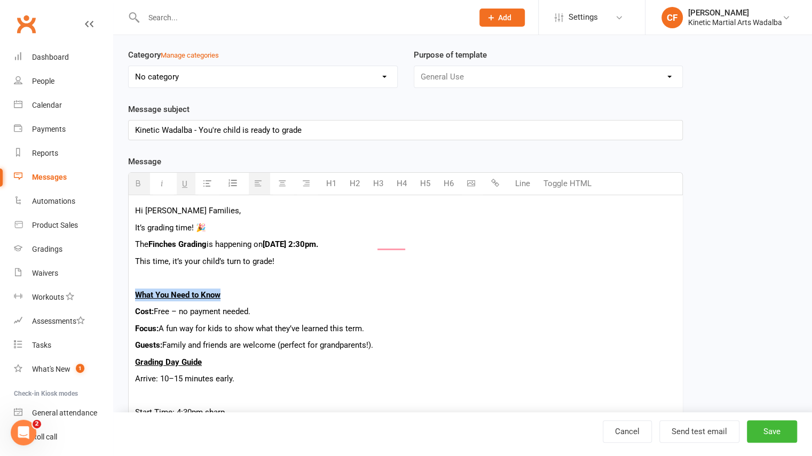
scroll to position [82, 0]
click at [279, 185] on icon "button" at bounding box center [282, 183] width 8 height 8
drag, startPoint x: 223, startPoint y: 359, endPoint x: 126, endPoint y: 356, distance: 97.2
click at [126, 356] on div "Template Name Kinetic Wadalba Finches Grading - Ready Send by Email SMS Push No…" at bounding box center [405, 461] width 571 height 935
click at [280, 186] on button "button" at bounding box center [283, 183] width 21 height 22
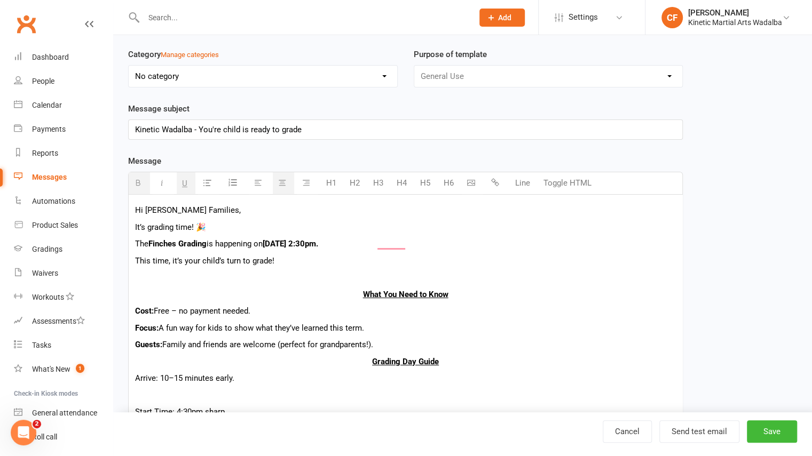
click at [401, 393] on p "To enrich screen reader interactions, please activate Accessibility in Grammarl…" at bounding box center [405, 395] width 541 height 13
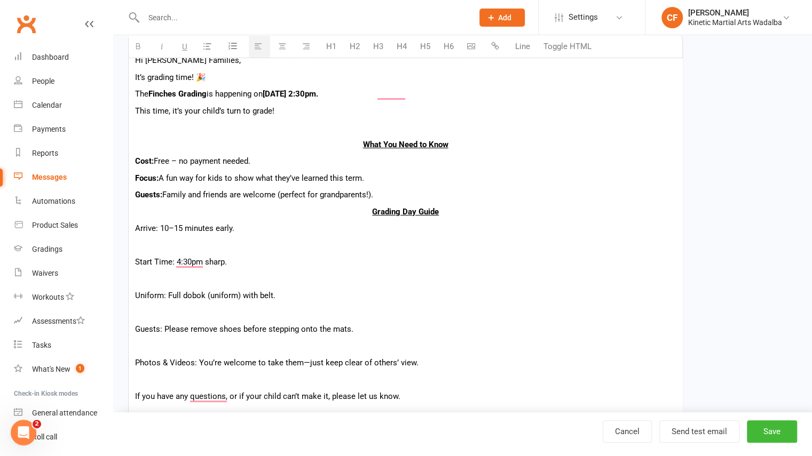
scroll to position [231, 0]
click at [136, 162] on b "Cost:" at bounding box center [144, 162] width 19 height 10
click at [210, 47] on icon "button" at bounding box center [207, 46] width 8 height 8
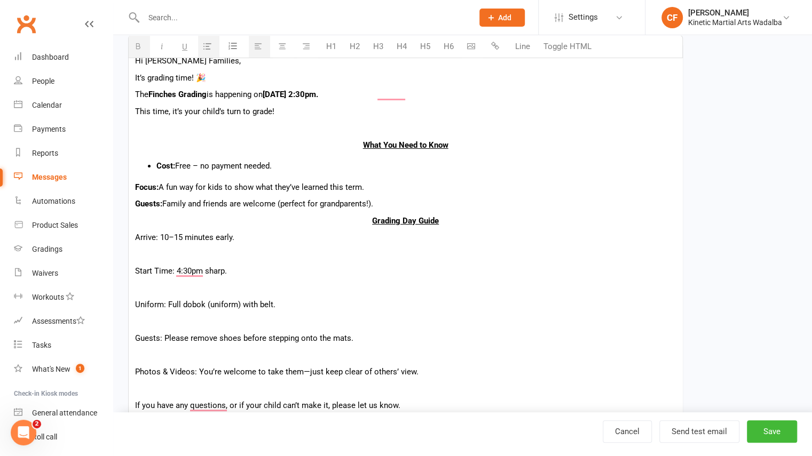
click at [135, 183] on b "Focus:" at bounding box center [146, 188] width 23 height 10
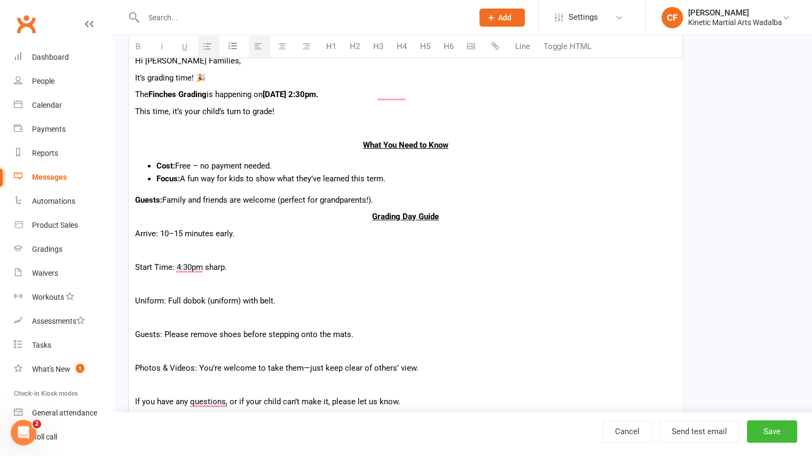
click at [135, 195] on b "Guests:" at bounding box center [148, 200] width 27 height 10
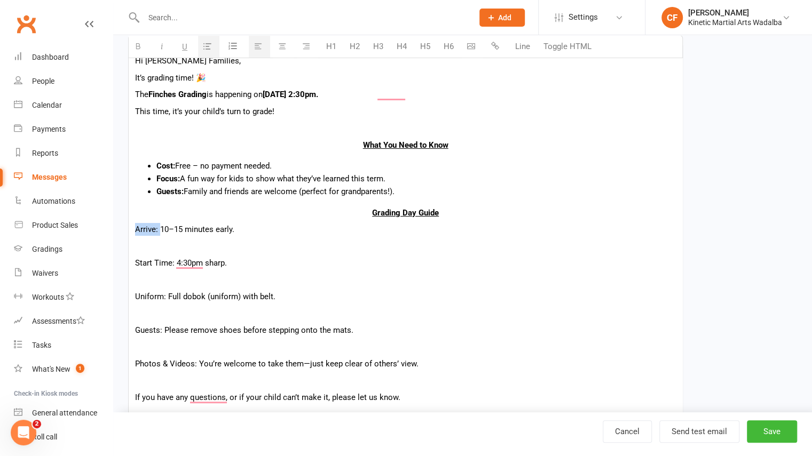
drag, startPoint x: 135, startPoint y: 229, endPoint x: 159, endPoint y: 229, distance: 24.6
click at [159, 229] on p "Arrive: 10–15 minutes early." at bounding box center [405, 229] width 541 height 13
drag, startPoint x: 175, startPoint y: 264, endPoint x: 107, endPoint y: 259, distance: 68.5
click at [107, 259] on ui-view "Prospect Member Non-attending contact Class / event Appointment Grading event T…" at bounding box center [406, 279] width 812 height 1016
click at [182, 262] on p "Start Time: 4:30pm sharp." at bounding box center [405, 263] width 541 height 13
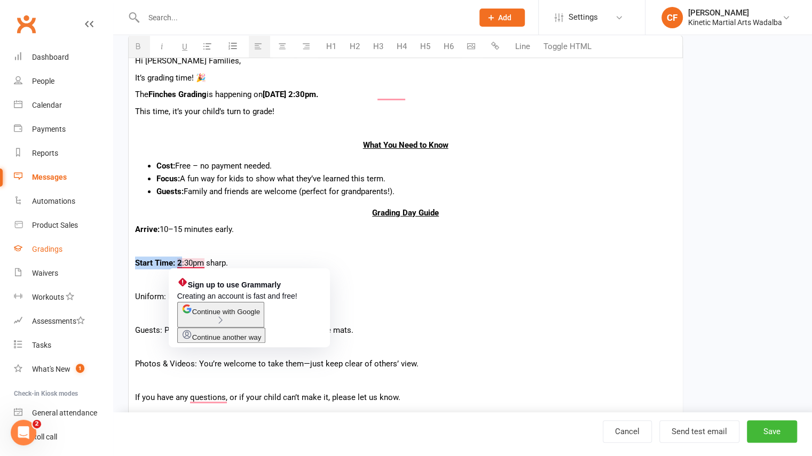
drag, startPoint x: 180, startPoint y: 263, endPoint x: 84, endPoint y: 255, distance: 97.0
click at [84, 255] on ui-view "Prospect Member Non-attending contact Class / event Appointment Grading event T…" at bounding box center [406, 279] width 812 height 1016
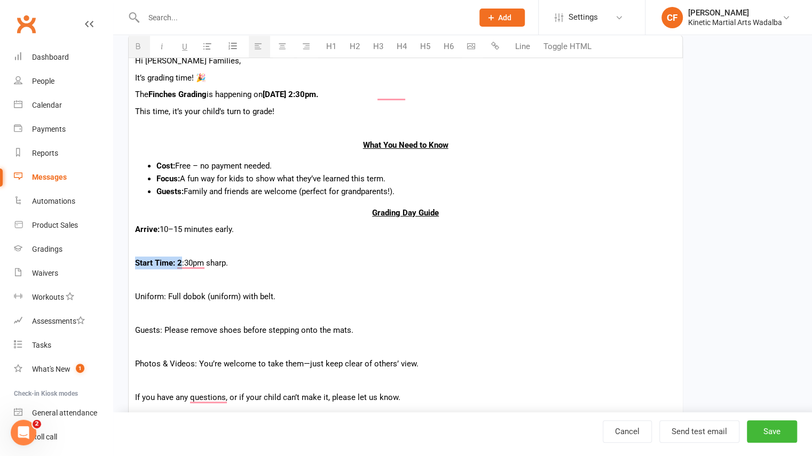
click at [170, 258] on b "Start Time: 2" at bounding box center [158, 263] width 47 height 10
drag, startPoint x: 206, startPoint y: 261, endPoint x: 175, endPoint y: 263, distance: 31.0
click at [175, 263] on p "Start Time: 2 :30pm sharp." at bounding box center [405, 263] width 541 height 13
click at [185, 270] on div "Hi [PERSON_NAME] Families, It’s grading time! 🎉 The Finches Grading is happenin…" at bounding box center [406, 344] width 554 height 599
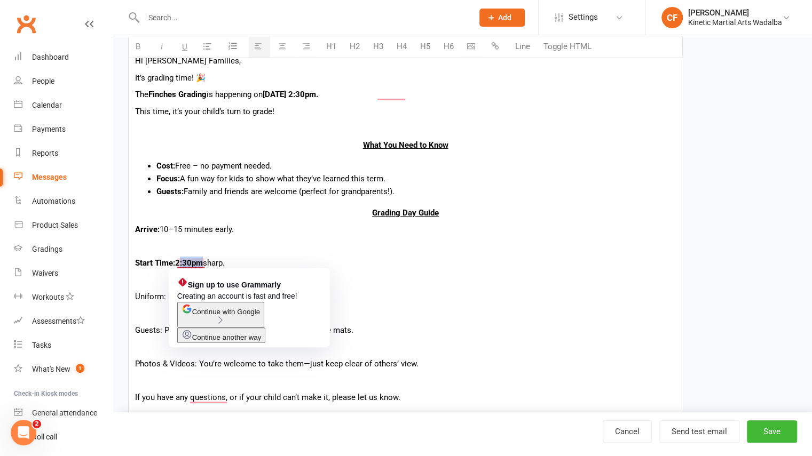
drag, startPoint x: 204, startPoint y: 262, endPoint x: 176, endPoint y: 262, distance: 27.8
click at [176, 262] on b "Start Time: 2 :30pm" at bounding box center [169, 263] width 68 height 10
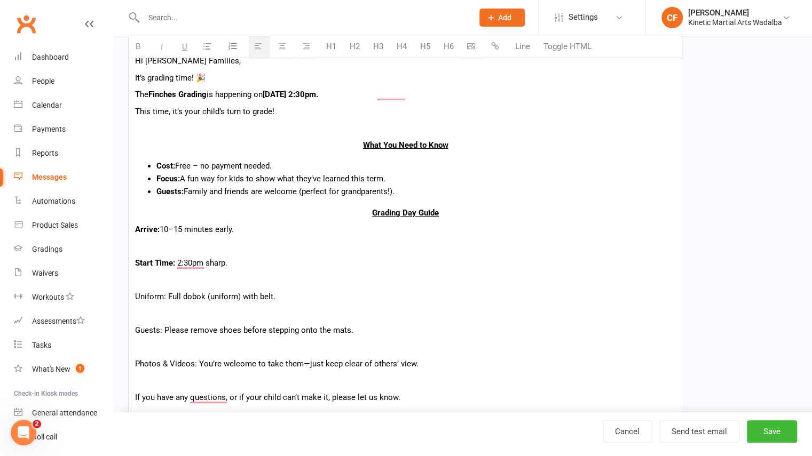
click at [137, 264] on b "Start Time:" at bounding box center [156, 263] width 42 height 10
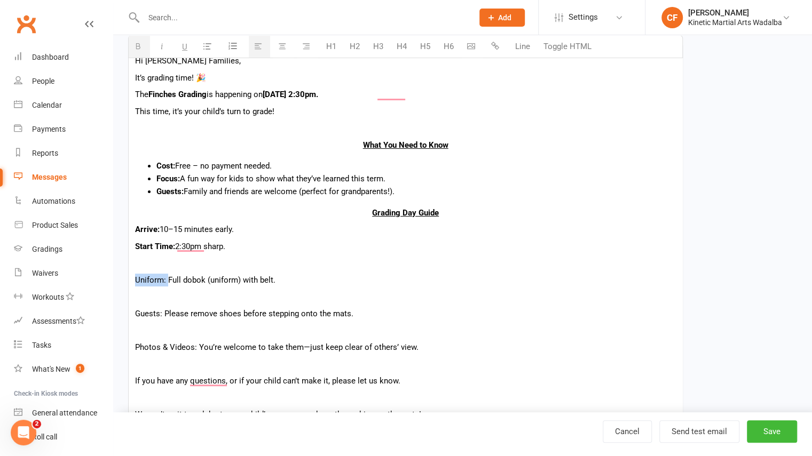
drag, startPoint x: 136, startPoint y: 278, endPoint x: 166, endPoint y: 283, distance: 30.3
click at [166, 283] on p "Uniform: Full dobok (uniform) with belt." at bounding box center [405, 280] width 541 height 13
click at [163, 257] on p "To enrich screen reader interactions, please activate Accessibility in Grammarl…" at bounding box center [405, 263] width 541 height 13
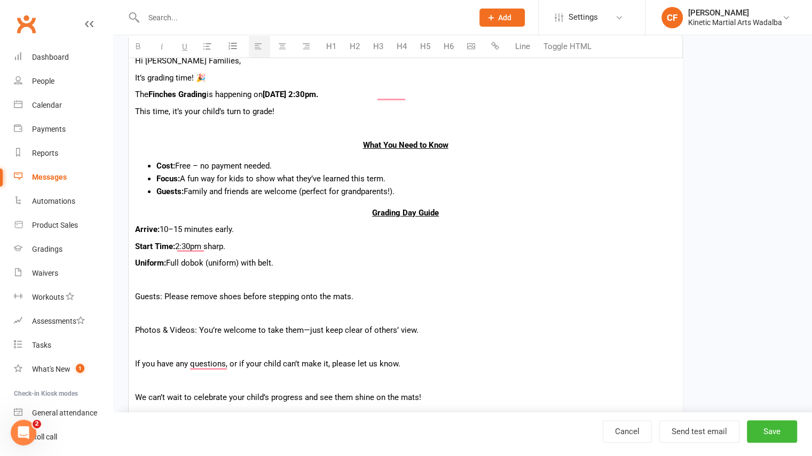
click at [149, 284] on p "To enrich screen reader interactions, please activate Accessibility in Grammarl…" at bounding box center [405, 280] width 541 height 13
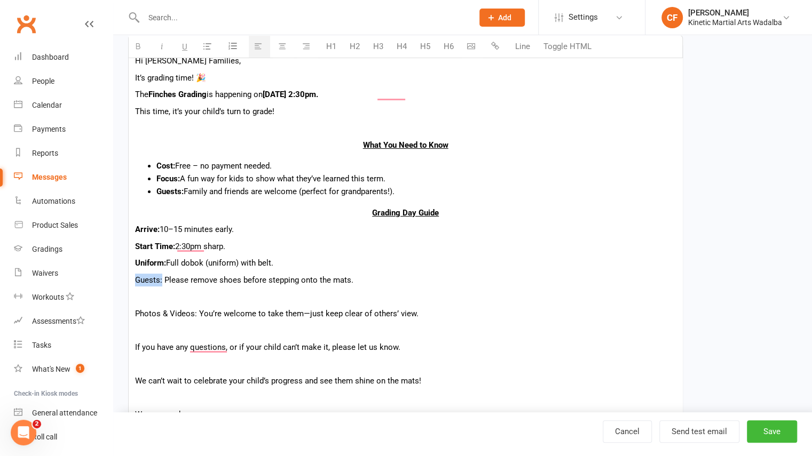
drag, startPoint x: 162, startPoint y: 281, endPoint x: 106, endPoint y: 278, distance: 56.7
click at [106, 278] on ui-view "Prospect Member Non-attending contact Class / event Appointment Grading event T…" at bounding box center [406, 254] width 812 height 966
drag, startPoint x: 198, startPoint y: 316, endPoint x: 120, endPoint y: 311, distance: 77.5
click at [120, 311] on div "Template Name Kinetic Wadalba Finches Grading - Ready Send by Email SMS Push No…" at bounding box center [405, 286] width 571 height 885
click at [167, 288] on div "Hi [PERSON_NAME] Families, It’s grading time! 🎉 The Finches Grading is happenin…" at bounding box center [406, 319] width 554 height 548
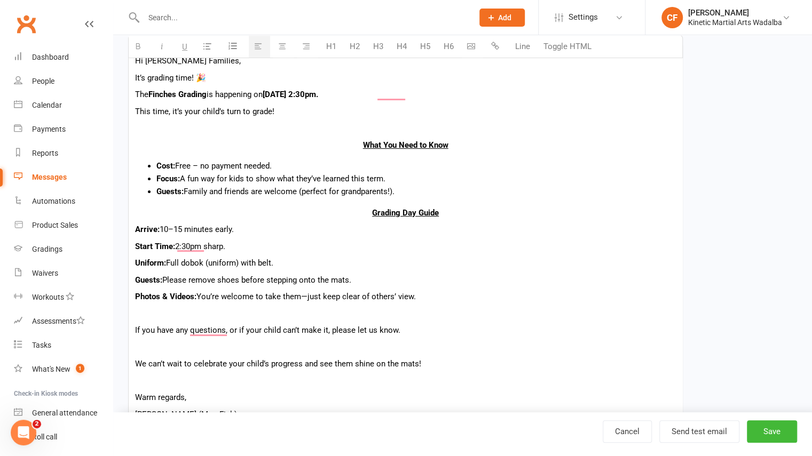
click at [420, 295] on p "Photos & Videos: You’re welcome to take them—just keep clear of others’ view." at bounding box center [405, 296] width 541 height 13
drag, startPoint x: 425, startPoint y: 294, endPoint x: 310, endPoint y: 295, distance: 115.3
click at [310, 295] on p "Photos & Videos: You’re welcome to take them—just keep clear of others’ view." at bounding box center [405, 296] width 541 height 13
click at [341, 308] on p "To enrich screen reader interactions, please activate Accessibility in Grammarl…" at bounding box center [405, 314] width 541 height 13
drag, startPoint x: 424, startPoint y: 295, endPoint x: 201, endPoint y: 294, distance: 223.7
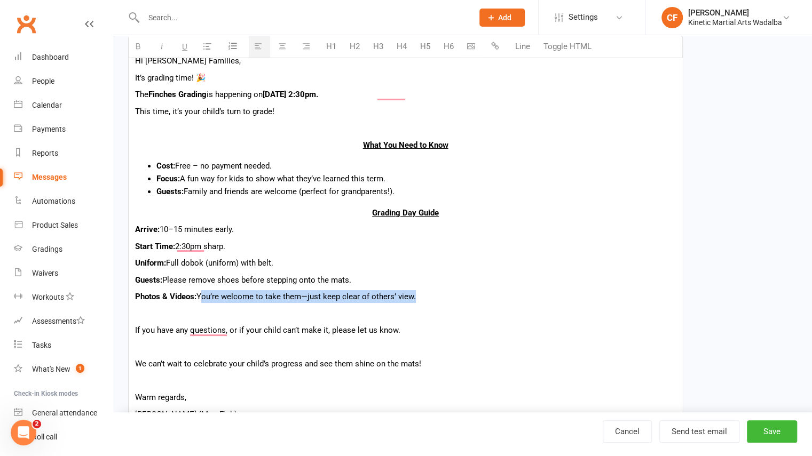
click at [201, 294] on p "Photos & Videos: You’re welcome to take them—just keep clear of others’ view." at bounding box center [405, 296] width 541 height 13
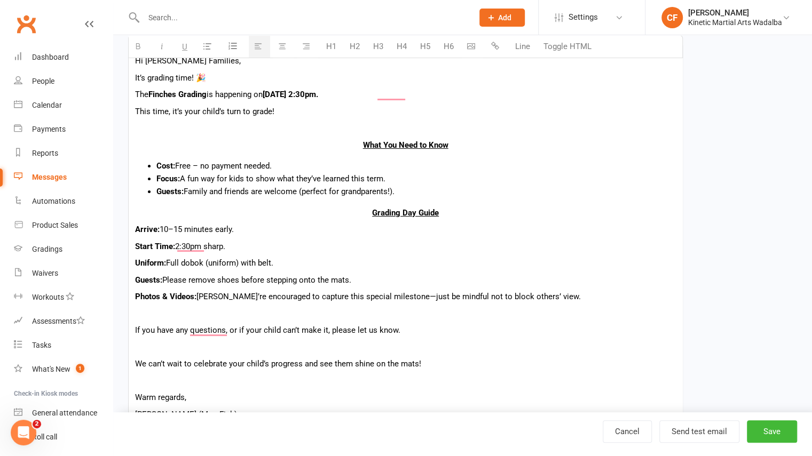
click at [205, 296] on p "Photos & Videos: [PERSON_NAME]’re encouraged to capture this special milestone—…" at bounding box center [405, 296] width 541 height 13
click at [383, 296] on p "Photos & Videos: You’re encouraged to capture this special milestone—just be mi…" at bounding box center [405, 296] width 541 height 13
click at [566, 293] on p "Photos & Videos: You’re encouraged to capture this special milestone—just be mi…" at bounding box center [405, 296] width 541 height 13
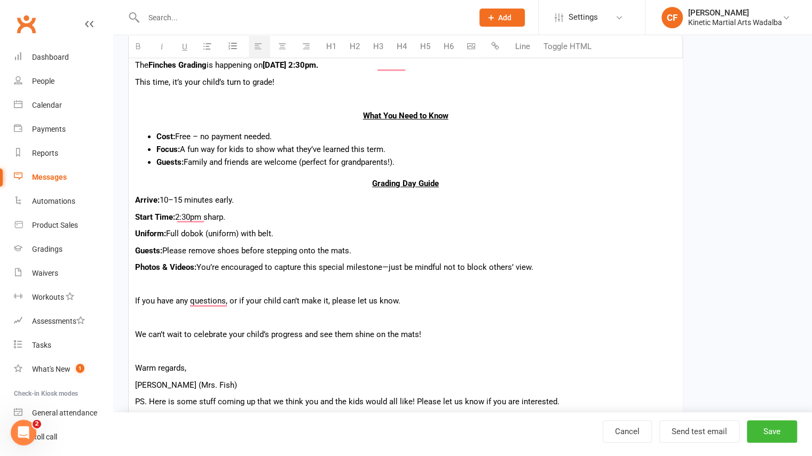
click at [194, 276] on div "Hi [PERSON_NAME] Families, It’s grading time! 🎉 The Finches Grading is happenin…" at bounding box center [406, 281] width 554 height 531
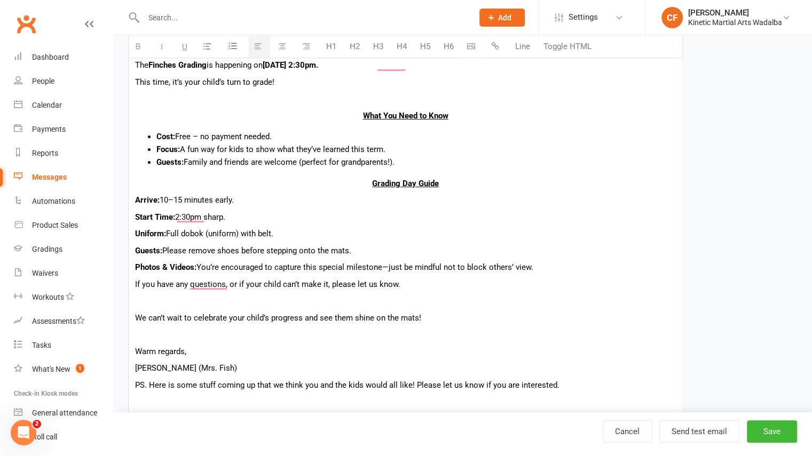
click at [171, 312] on p "We can’t wait to celebrate your child’s progress and see them shine on the mats!" at bounding box center [405, 318] width 541 height 13
click at [161, 296] on p "To enrich screen reader interactions, please activate Accessibility in Grammarl…" at bounding box center [405, 301] width 541 height 13
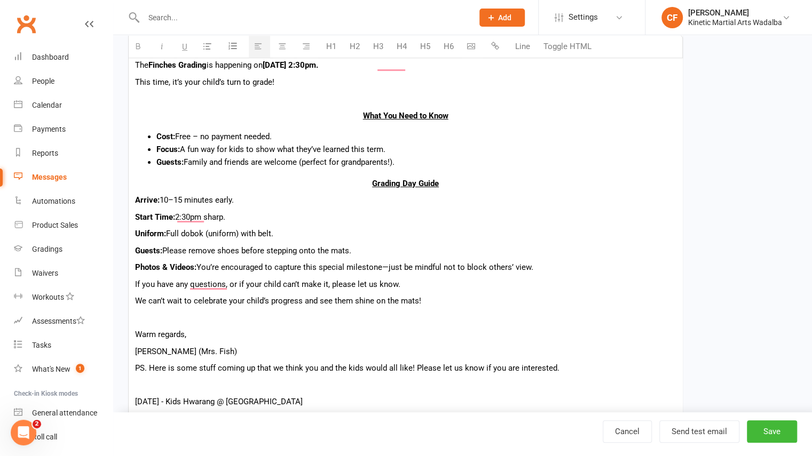
click at [214, 319] on p "To enrich screen reader interactions, please activate Accessibility in Grammarl…" at bounding box center [405, 318] width 541 height 13
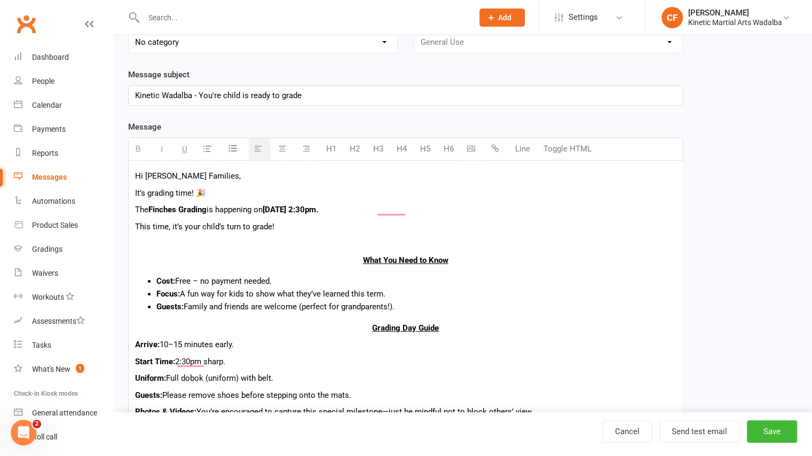
scroll to position [115, 0]
drag, startPoint x: 460, startPoint y: 257, endPoint x: 360, endPoint y: 264, distance: 100.7
click at [360, 264] on p "What You Need to Know" at bounding box center [405, 261] width 541 height 13
click at [262, 150] on button "button" at bounding box center [259, 150] width 21 height 22
drag, startPoint x: 451, startPoint y: 329, endPoint x: 365, endPoint y: 333, distance: 86.0
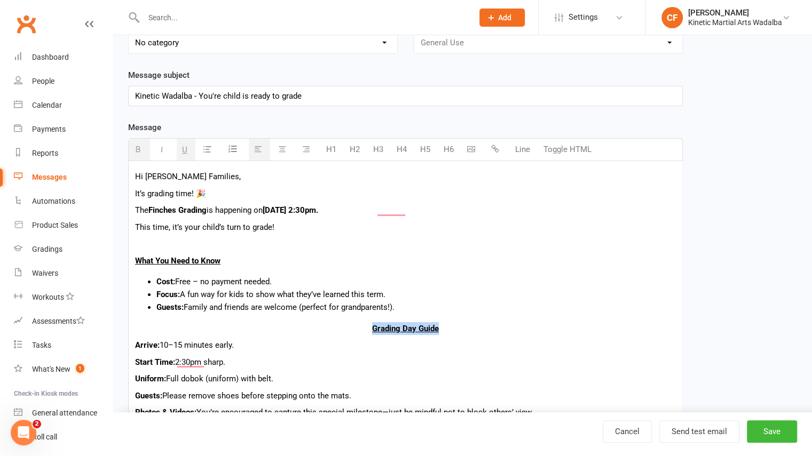
click at [365, 333] on p "Grading Day Guide" at bounding box center [405, 328] width 541 height 13
click at [256, 148] on icon "button" at bounding box center [258, 149] width 8 height 8
click at [311, 370] on div "Hi [PERSON_NAME] Families, It’s grading time! 🎉 The Finches Grading is happenin…" at bounding box center [406, 410] width 554 height 498
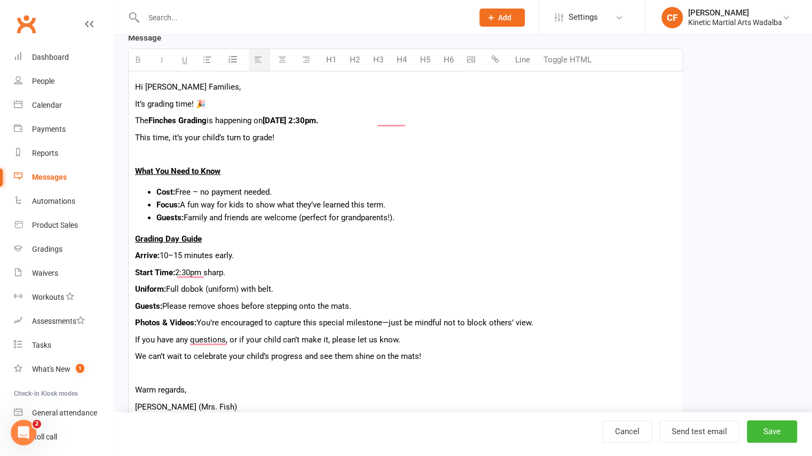
scroll to position [199, 0]
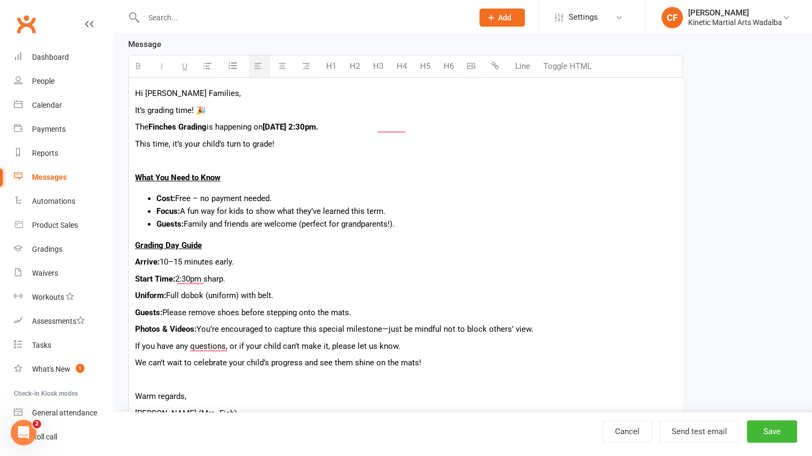
click at [137, 328] on b "Photos & Videos:" at bounding box center [165, 330] width 61 height 10
drag, startPoint x: 159, startPoint y: 327, endPoint x: 135, endPoint y: 328, distance: 24.0
click at [135, 328] on div "Hi [PERSON_NAME] Families, It’s grading time! 🎉 The Finches Grading is happenin…" at bounding box center [406, 327] width 554 height 498
click at [136, 329] on b "Photos & Videos:" at bounding box center [165, 330] width 61 height 10
click at [169, 325] on b "Photos & Videos:" at bounding box center [165, 330] width 61 height 10
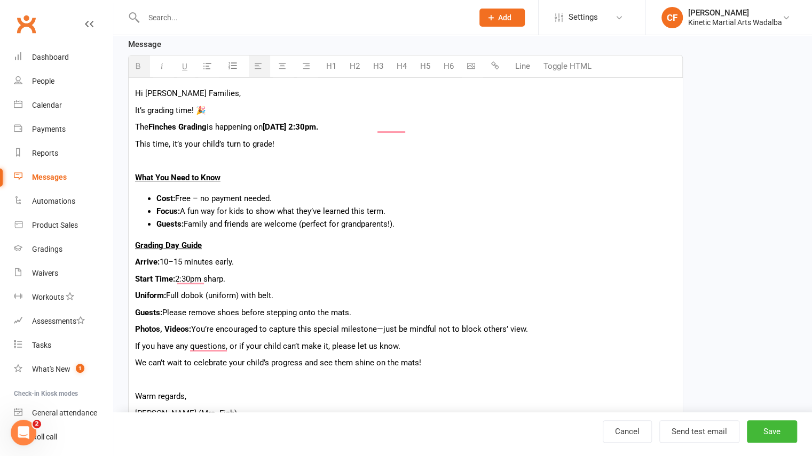
click at [188, 327] on b "Photos, Videos:" at bounding box center [163, 330] width 56 height 10
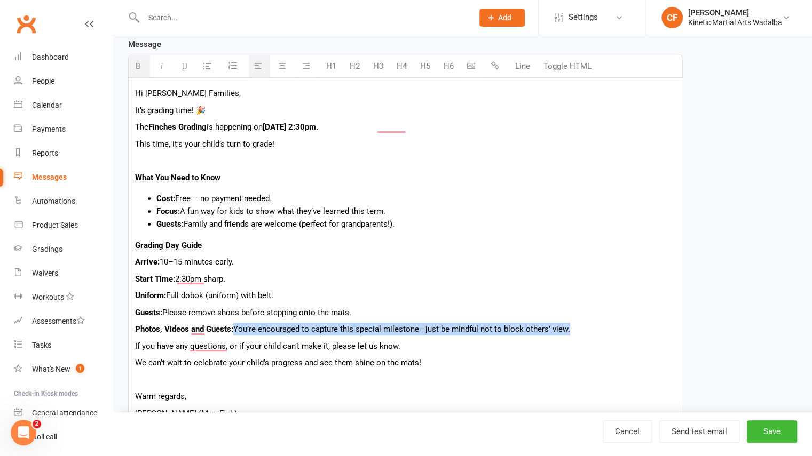
drag, startPoint x: 579, startPoint y: 331, endPoint x: 237, endPoint y: 329, distance: 341.7
click at [237, 329] on p "Photos, Videos and Guests: You’re encouraged to capture this special milestone—…" at bounding box center [405, 329] width 541 height 13
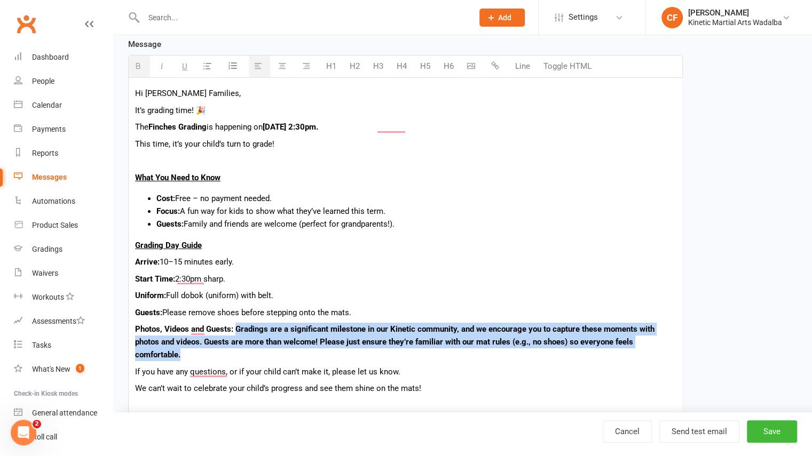
drag, startPoint x: 191, startPoint y: 353, endPoint x: 237, endPoint y: 328, distance: 52.8
click at [237, 328] on p "Photos, Videos and Guests: Gradings are a significant milestone in our Kinetic …" at bounding box center [405, 342] width 541 height 38
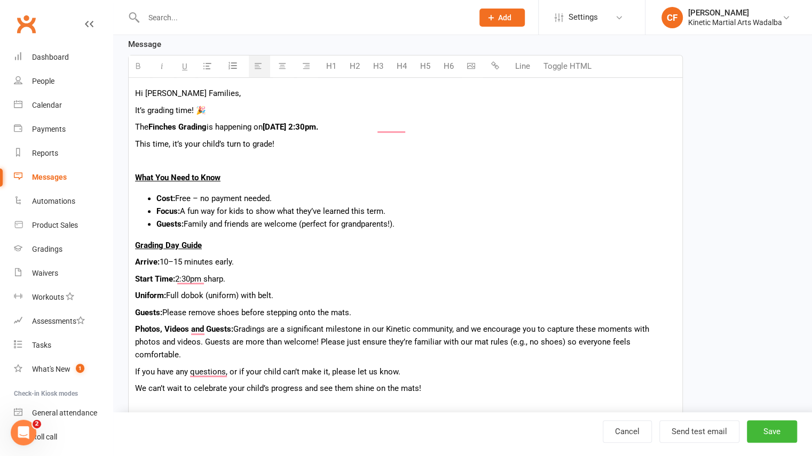
click at [302, 335] on p "Photos, Videos and Guests: Gradings are a significant milestone in our Kinetic …" at bounding box center [405, 342] width 541 height 38
drag, startPoint x: 377, startPoint y: 313, endPoint x: 108, endPoint y: 316, distance: 269.1
click at [108, 316] on ui-view "Prospect Member Non-attending contact Class / event Appointment Grading event T…" at bounding box center [406, 274] width 812 height 941
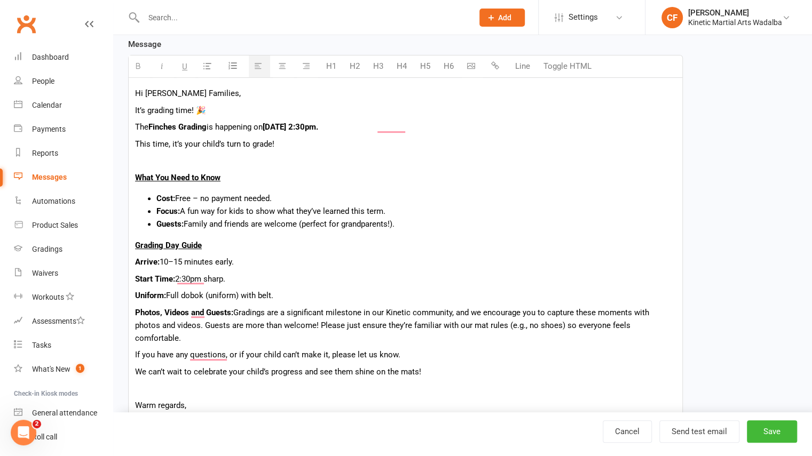
click at [137, 259] on b "Arrive:" at bounding box center [147, 262] width 25 height 10
click at [211, 66] on button "button" at bounding box center [208, 67] width 21 height 22
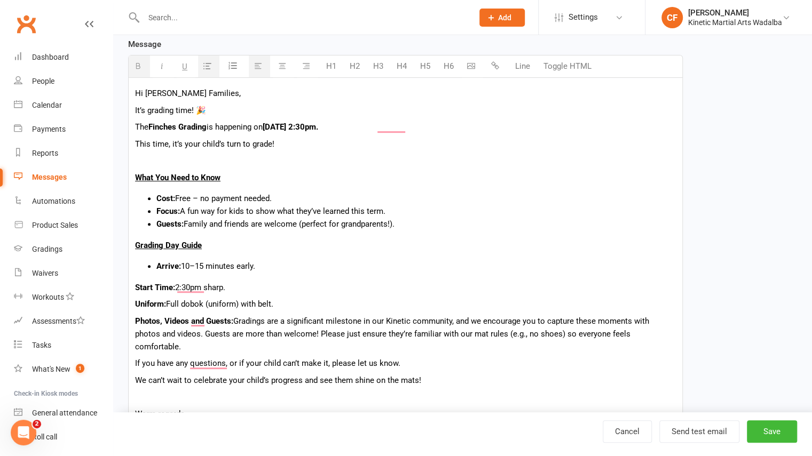
click at [133, 286] on div "Hi [PERSON_NAME] Families, It’s grading time! 🎉 The Finches Grading is happenin…" at bounding box center [406, 335] width 554 height 515
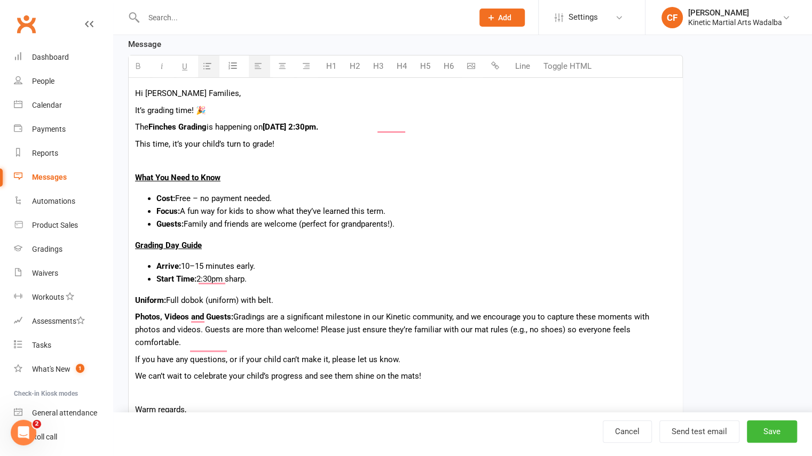
click at [133, 292] on div "Hi [PERSON_NAME] Families, It’s grading time! 🎉 The Finches Grading is happenin…" at bounding box center [406, 333] width 554 height 511
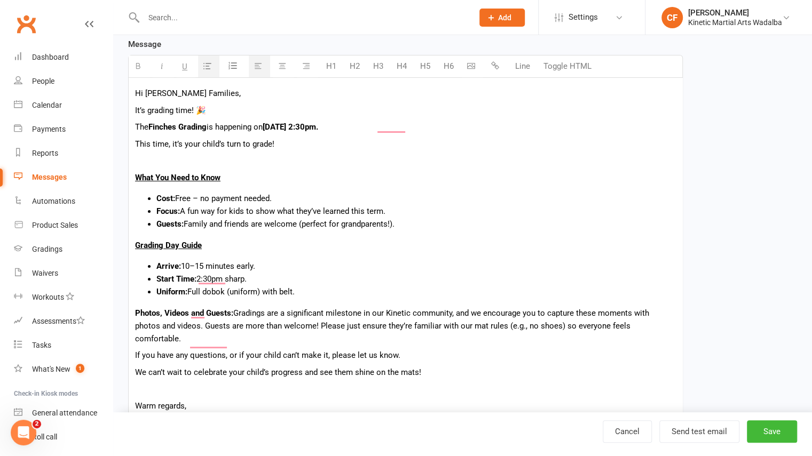
click at [134, 314] on div "Hi [PERSON_NAME] Families, It’s grading time! 🎉 The Finches Grading is happenin…" at bounding box center [406, 331] width 554 height 507
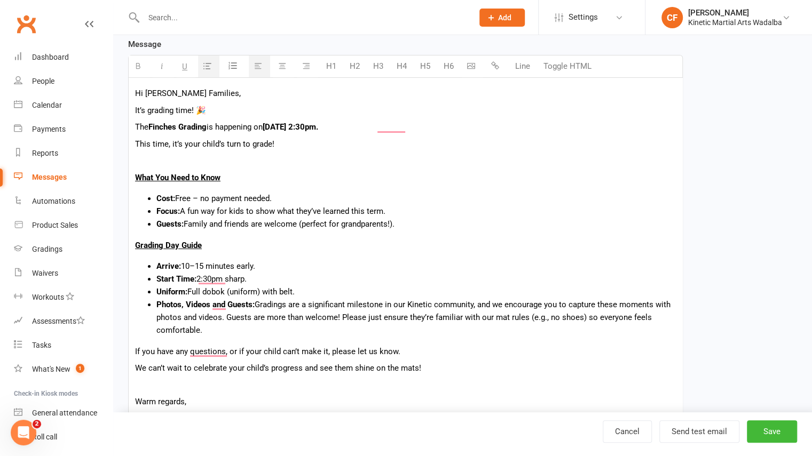
click at [189, 335] on li "Photos, Videos and Guests: Gradings are a significant milestone in our Kinetic …" at bounding box center [415, 317] width 519 height 38
click at [265, 336] on li "Photos, Videos and Guests: Gradings are a significant milestone in our Kinetic …" at bounding box center [415, 317] width 519 height 38
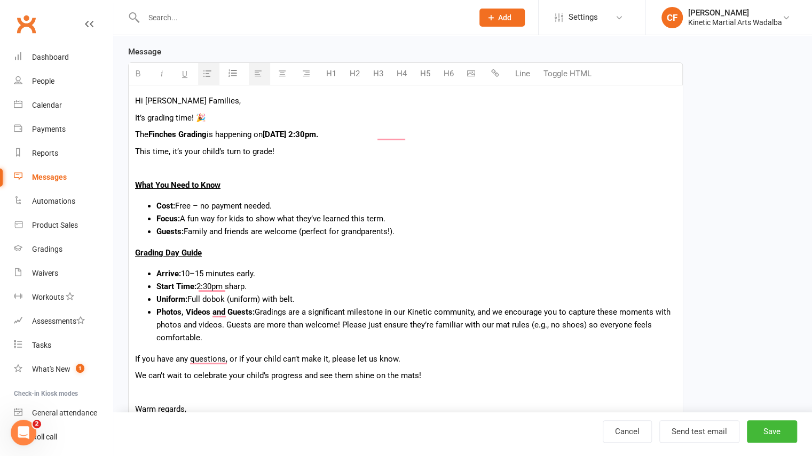
scroll to position [192, 0]
click at [247, 167] on p "To enrich screen reader interactions, please activate Accessibility in Grammarl…" at bounding box center [405, 167] width 541 height 13
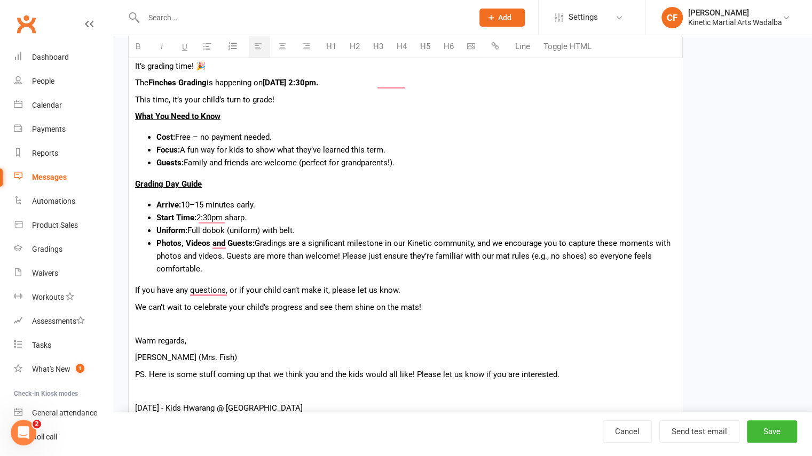
scroll to position [248, 0]
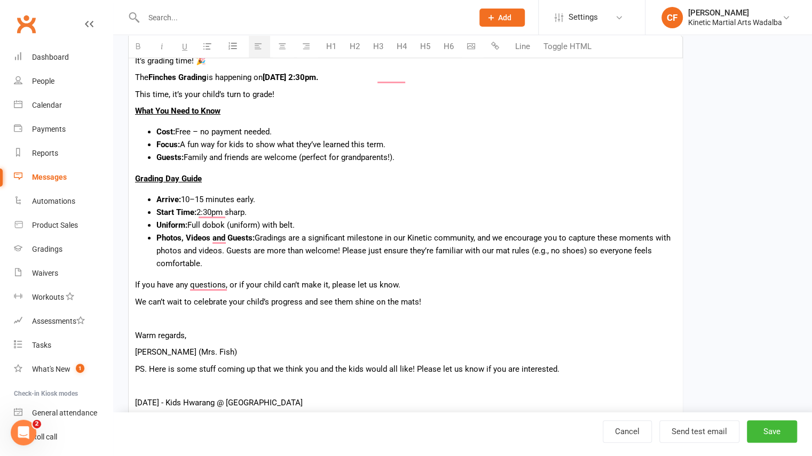
click at [160, 319] on p "To enrich screen reader interactions, please activate Accessibility in Grammarl…" at bounding box center [405, 318] width 541 height 13
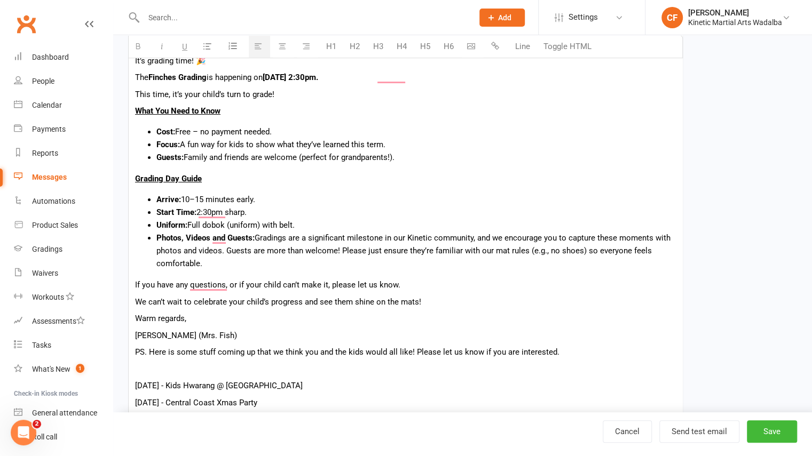
click at [160, 363] on p "To enrich screen reader interactions, please activate Accessibility in Grammarl…" at bounding box center [405, 369] width 541 height 13
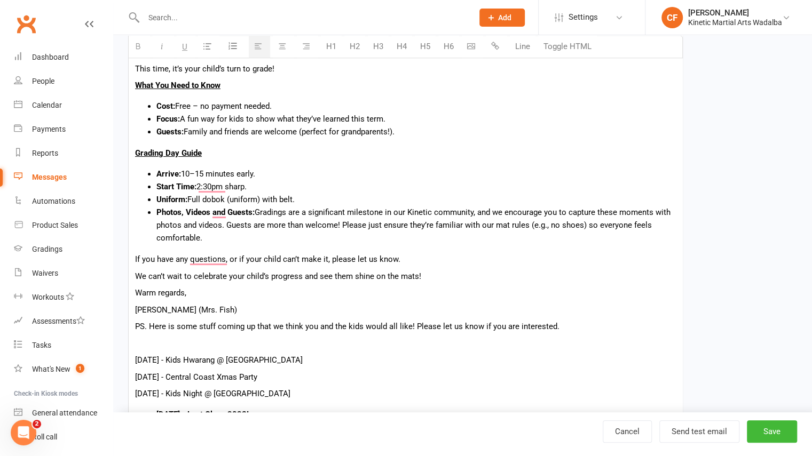
click at [137, 329] on p "PS. Here is some stuff coming up that we think you and the kids would all like!…" at bounding box center [405, 326] width 541 height 13
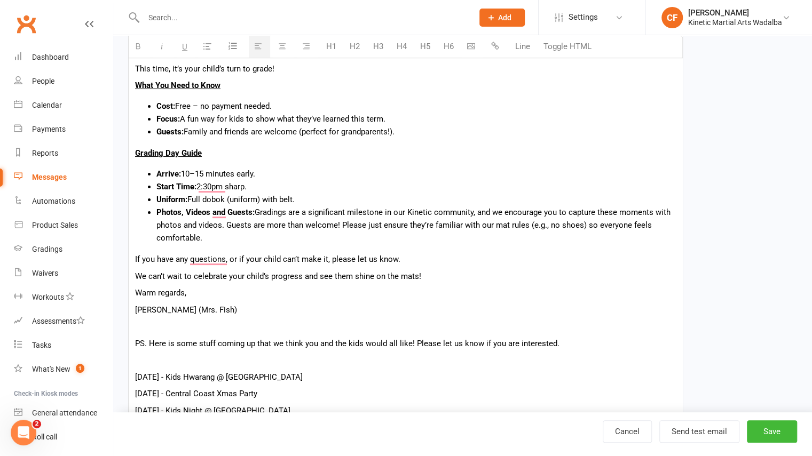
drag, startPoint x: 135, startPoint y: 340, endPoint x: 596, endPoint y: 338, distance: 460.8
click at [596, 338] on p "PS. Here is some stuff coming up that we think you and the kids would all like!…" at bounding box center [405, 343] width 541 height 13
click at [140, 343] on p "PS. Here is some stuff coming up that we think you and the kids would all like!…" at bounding box center [405, 343] width 541 height 13
click at [148, 342] on p "PS. Here is some stuff coming up that we think you and the kids would all like!…" at bounding box center [405, 343] width 541 height 13
click at [135, 344] on div "Hi [PERSON_NAME] Families, It’s grading time! 🎉 The Finches Grading is happenin…" at bounding box center [406, 246] width 554 height 486
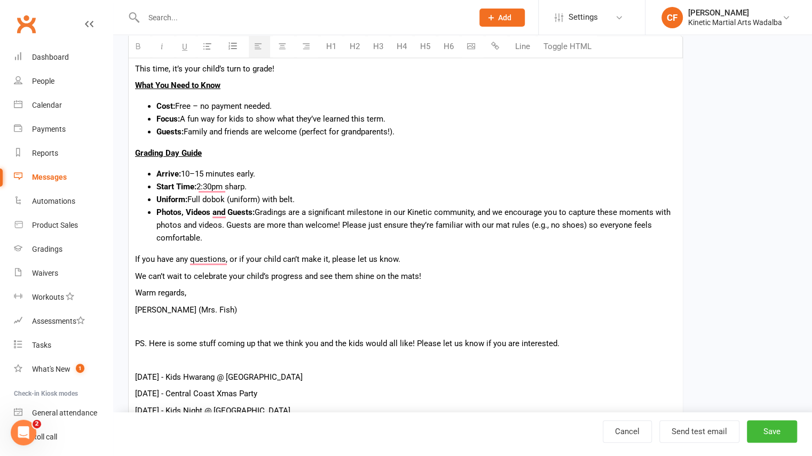
click at [583, 337] on p "PS. Here is some stuff coming up that we think you and the kids would all like!…" at bounding box center [405, 343] width 541 height 13
drag, startPoint x: 190, startPoint y: 352, endPoint x: 110, endPoint y: 358, distance: 80.3
click at [110, 358] on ui-view "Prospect Member Non-attending contact Class / event Appointment Grading event T…" at bounding box center [406, 189] width 812 height 920
click at [186, 371] on p "To enrich screen reader interactions, please activate Accessibility in Grammarl…" at bounding box center [405, 377] width 541 height 13
drag, startPoint x: 177, startPoint y: 356, endPoint x: 133, endPoint y: 360, distance: 44.0
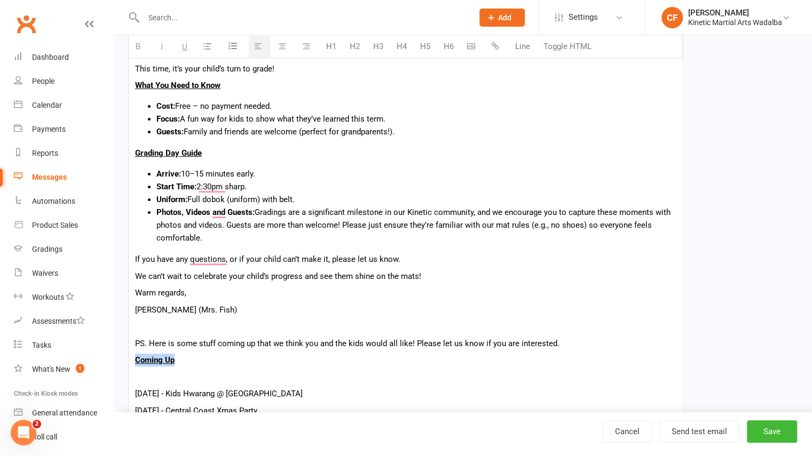
click at [133, 360] on div "Hi [PERSON_NAME] Families, It’s grading time! 🎉 The Finches Grading is happenin…" at bounding box center [406, 254] width 554 height 503
click at [156, 375] on p "To enrich screen reader interactions, please activate Accessibility in Grammarl…" at bounding box center [405, 377] width 541 height 13
drag, startPoint x: 166, startPoint y: 377, endPoint x: 113, endPoint y: 376, distance: 52.9
click at [113, 376] on ui-view "Prospect Member Non-attending contact Class / event Appointment Grading event T…" at bounding box center [406, 181] width 812 height 904
drag, startPoint x: 170, startPoint y: 395, endPoint x: 114, endPoint y: 396, distance: 56.6
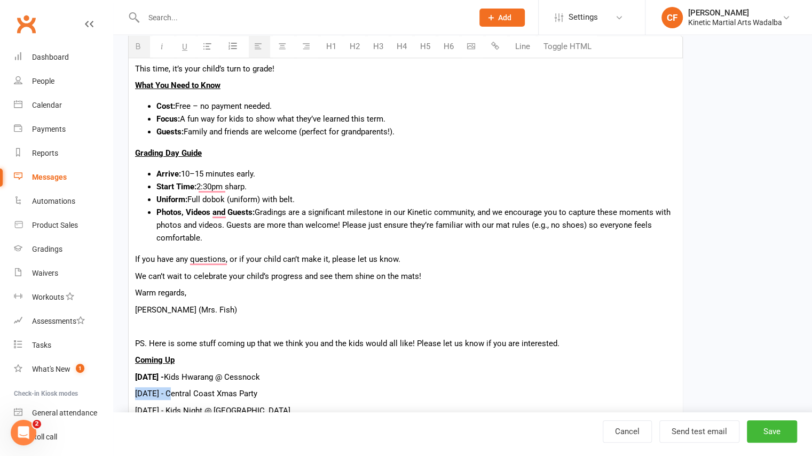
click at [114, 396] on div "Edit Template Template Name Kinetic Wadalba Finches Grading - Ready Send by Ema…" at bounding box center [462, 196] width 699 height 871
drag, startPoint x: 164, startPoint y: 408, endPoint x: 116, endPoint y: 405, distance: 48.1
click at [116, 405] on div "Edit Template Template Name Kinetic Wadalba Finches Grading - Ready Send by Ema…" at bounding box center [462, 196] width 699 height 871
click at [159, 408] on p "[DATE] - Kids Night @ [GEOGRAPHIC_DATA]" at bounding box center [405, 411] width 541 height 13
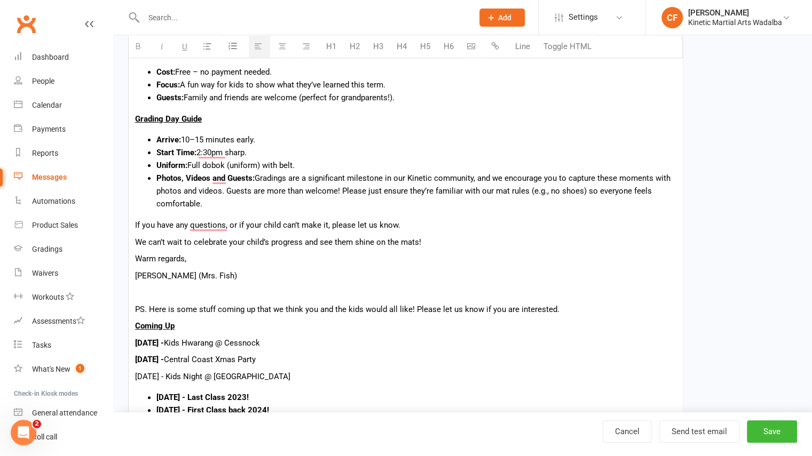
scroll to position [310, 0]
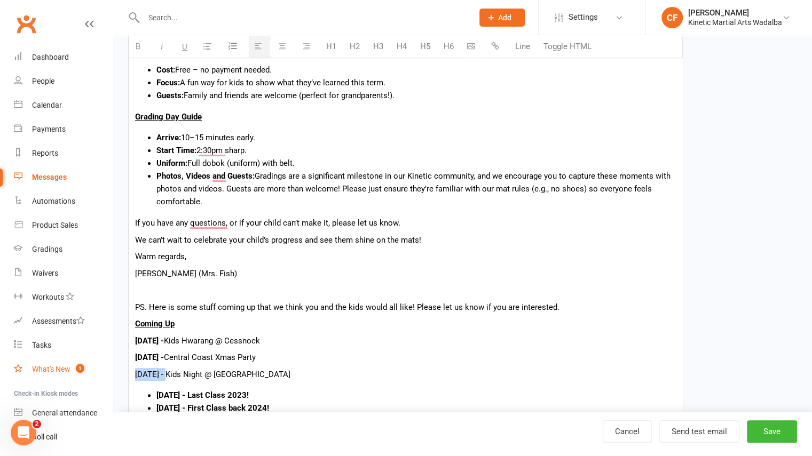
drag, startPoint x: 167, startPoint y: 372, endPoint x: 98, endPoint y: 367, distance: 69.6
click at [98, 367] on ui-view "Prospect Member Non-attending contact Class / event Appointment Grading event T…" at bounding box center [406, 144] width 812 height 904
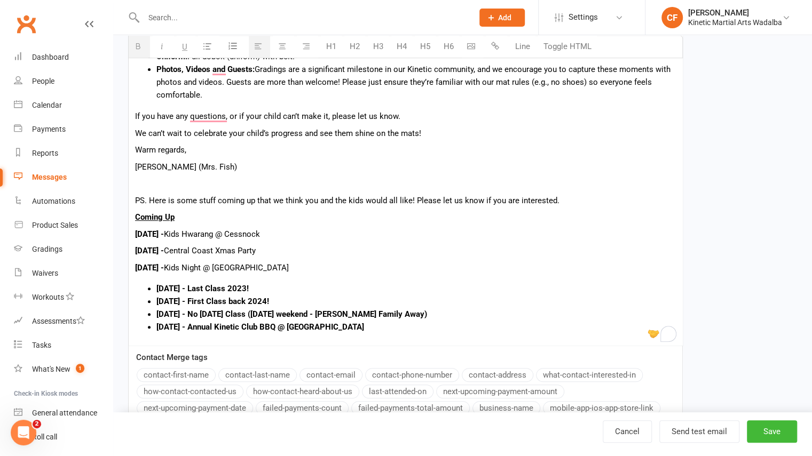
scroll to position [418, 0]
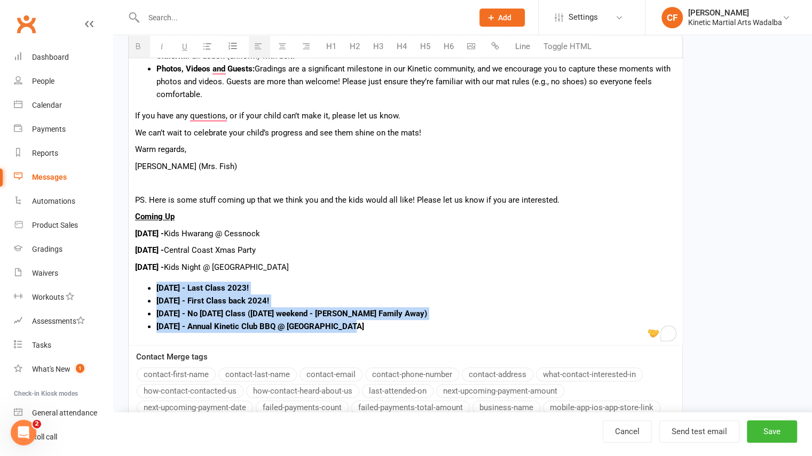
drag, startPoint x: 361, startPoint y: 326, endPoint x: 143, endPoint y: 282, distance: 222.7
click at [143, 282] on ul "[DATE] - Last Class 2023! [DATE] - First Class back 2024! [DATE] - No [DATE] Cl…" at bounding box center [405, 307] width 541 height 51
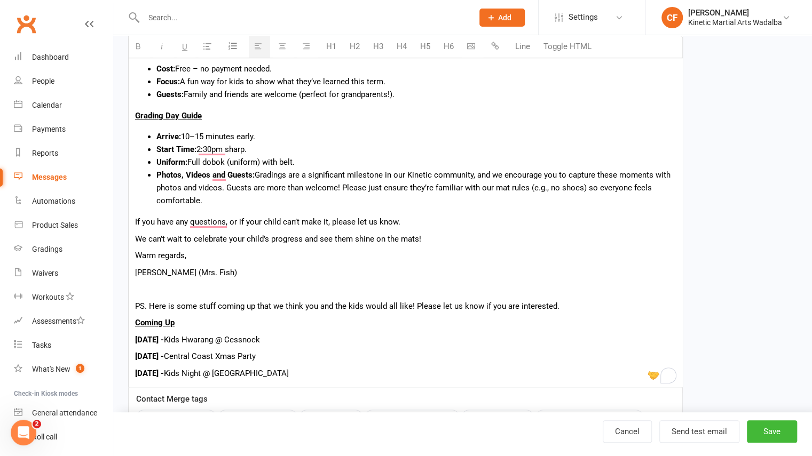
scroll to position [311, 0]
drag, startPoint x: 133, startPoint y: 306, endPoint x: 613, endPoint y: 300, distance: 480.0
click at [613, 300] on div "Hi [PERSON_NAME] Families, It’s grading time! 🎉 The Finches Grading is happenin…" at bounding box center [406, 177] width 554 height 422
click at [316, 281] on div "Hi [PERSON_NAME] Families, It’s grading time! 🎉 The Finches Grading is happenin…" at bounding box center [406, 177] width 554 height 422
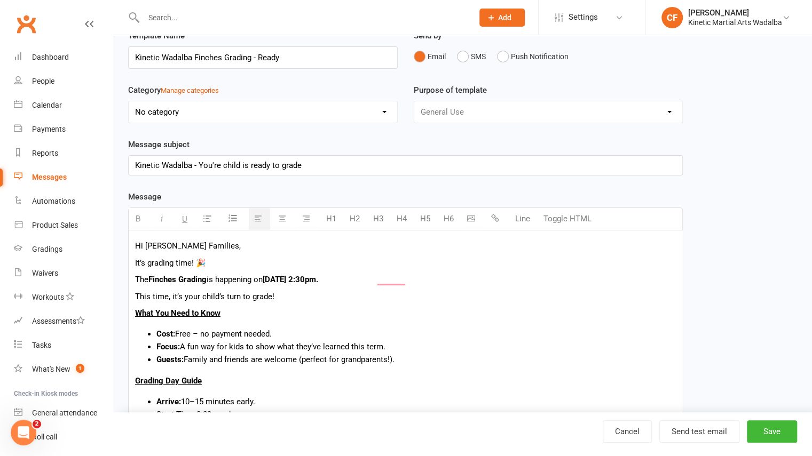
scroll to position [45, 0]
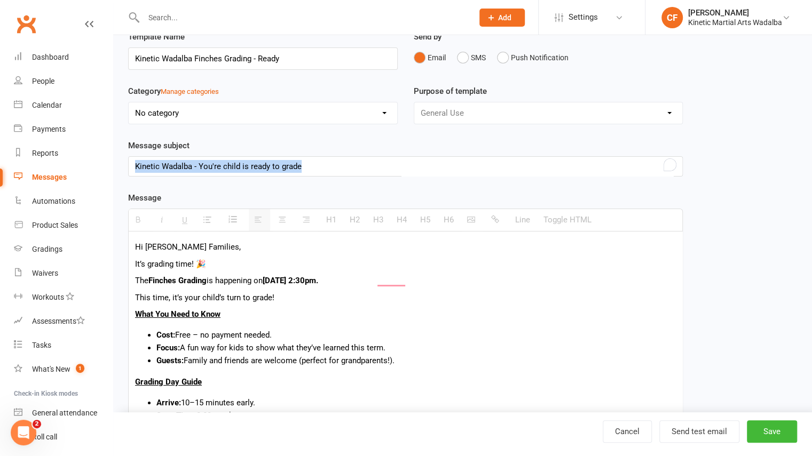
drag, startPoint x: 317, startPoint y: 166, endPoint x: 91, endPoint y: 169, distance: 225.9
click at [91, 169] on ui-view "Prospect Member Non-attending contact Class / event Appointment Grading event T…" at bounding box center [406, 378] width 812 height 840
paste div "To enrich screen reader interactions, please activate Accessibility in Grammarl…"
click at [289, 165] on div "Finches Grading – [DATE] 4:30pm" at bounding box center [406, 166] width 554 height 19
click at [335, 162] on div "Finches Grading – [DATE] 2:30pm" at bounding box center [406, 166] width 554 height 19
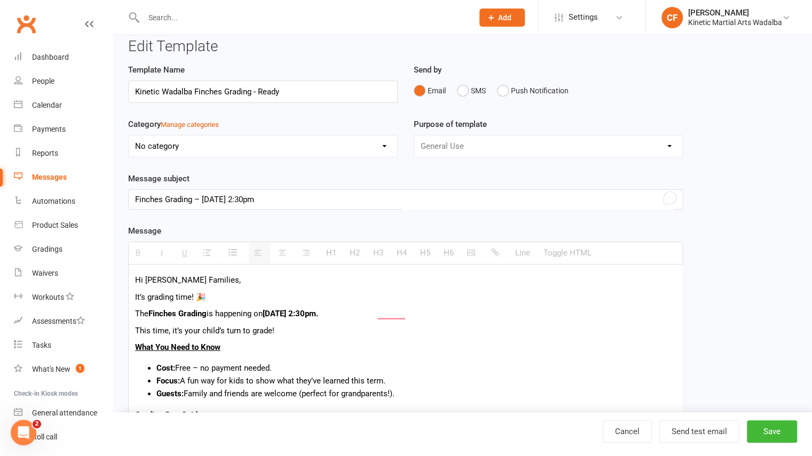
scroll to position [11, 0]
drag, startPoint x: 132, startPoint y: 93, endPoint x: 194, endPoint y: 91, distance: 62.5
click at [194, 91] on input "Kinetic Wadalba Finches Grading - Ready" at bounding box center [263, 92] width 270 height 22
click at [249, 92] on input "Finches Grading - Ready" at bounding box center [263, 92] width 270 height 22
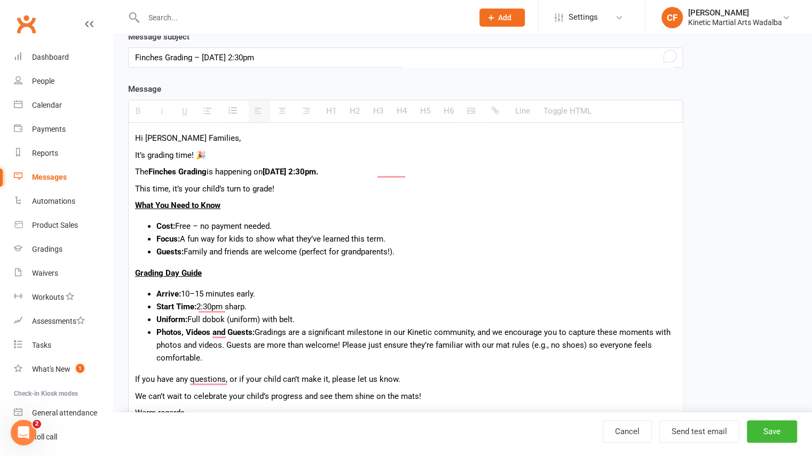
scroll to position [154, 0]
type input "Finches Grading - Ready"
click at [695, 434] on button "Send test email" at bounding box center [699, 432] width 80 height 22
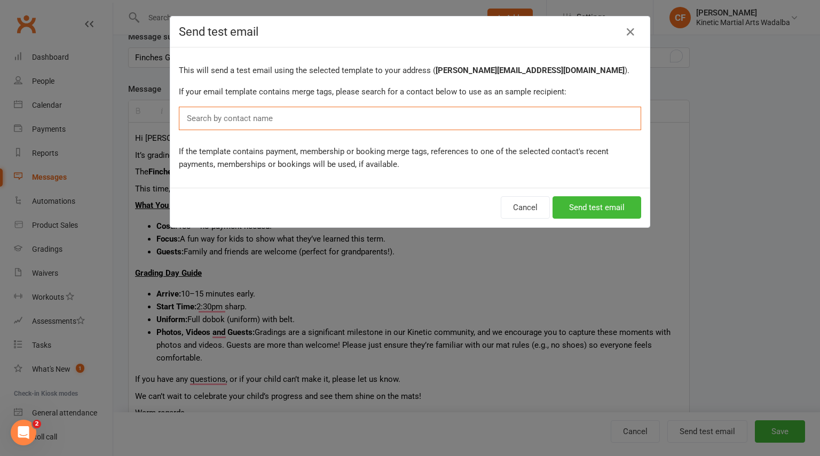
click at [213, 120] on input "text" at bounding box center [232, 119] width 93 height 14
click at [210, 121] on input "text" at bounding box center [232, 119] width 93 height 14
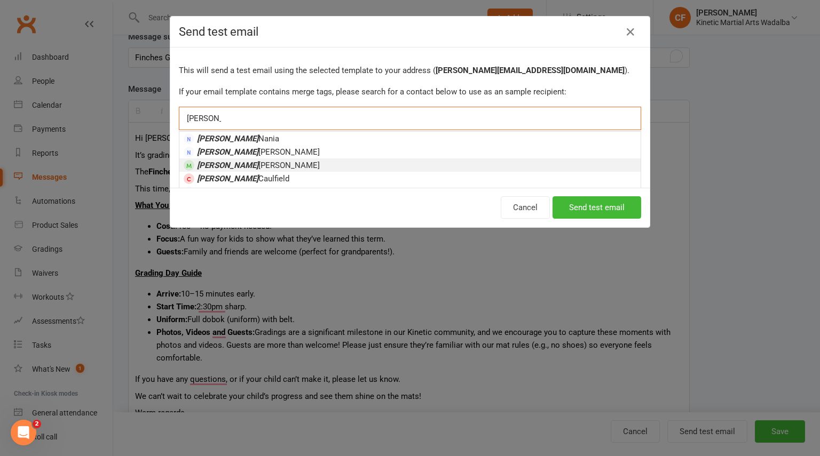
type input "[PERSON_NAME]"
click at [224, 163] on span "[PERSON_NAME]" at bounding box center [258, 166] width 123 height 10
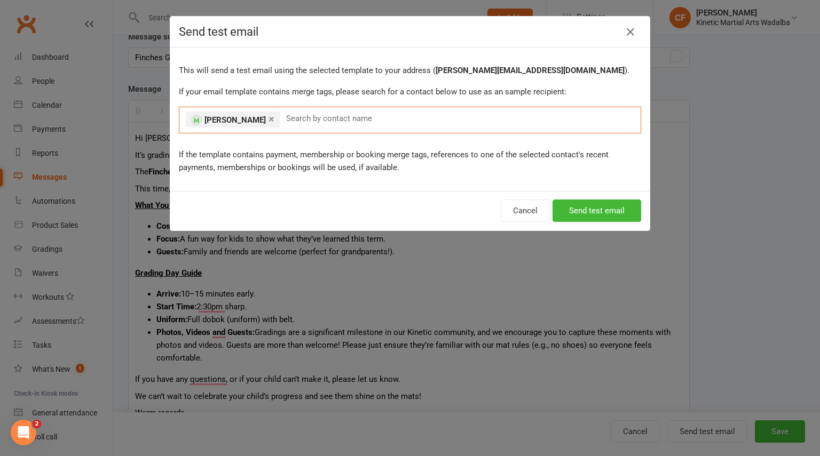
click at [269, 119] on link "×" at bounding box center [272, 119] width 6 height 17
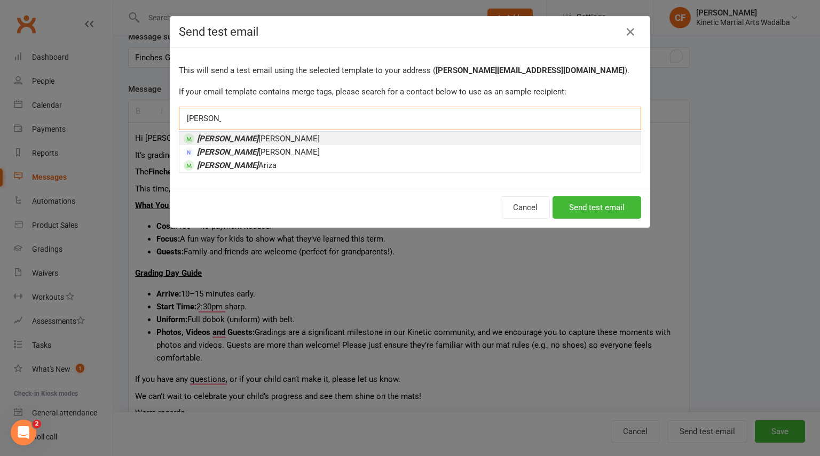
type input "[PERSON_NAME]"
click at [221, 140] on span "[PERSON_NAME]" at bounding box center [258, 139] width 123 height 10
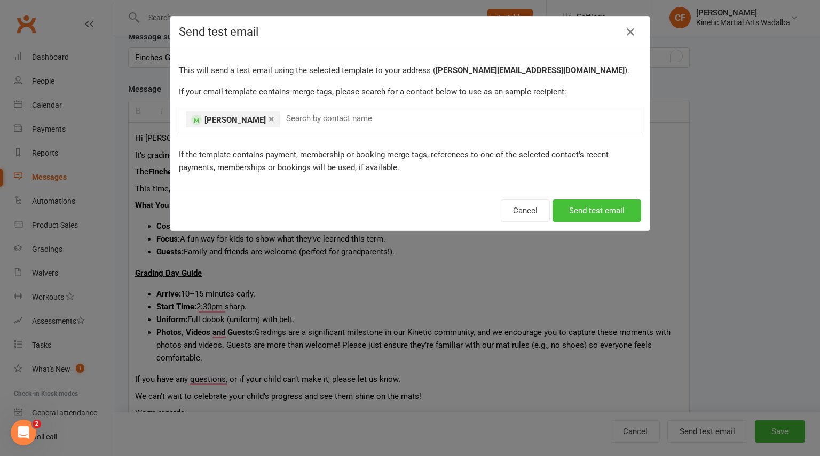
click at [593, 208] on button "Send test email" at bounding box center [597, 211] width 89 height 22
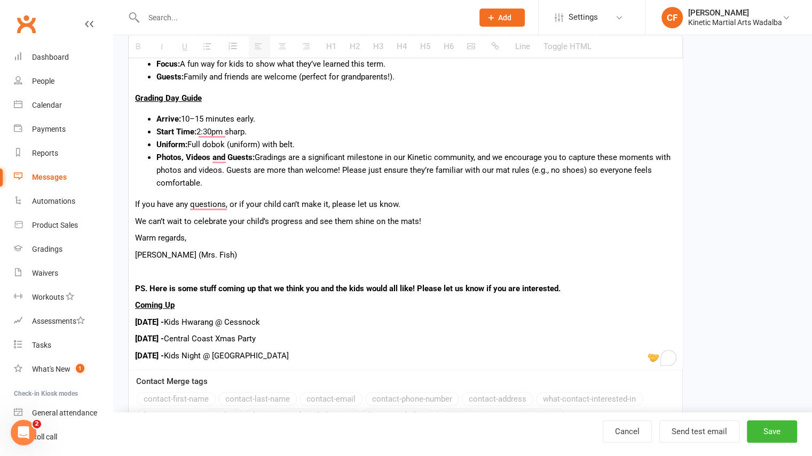
scroll to position [376, 0]
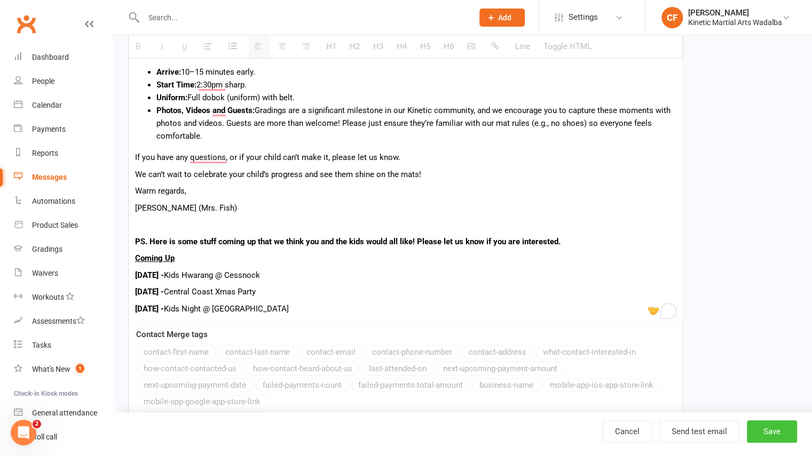
click at [770, 440] on button "Save" at bounding box center [772, 432] width 50 height 22
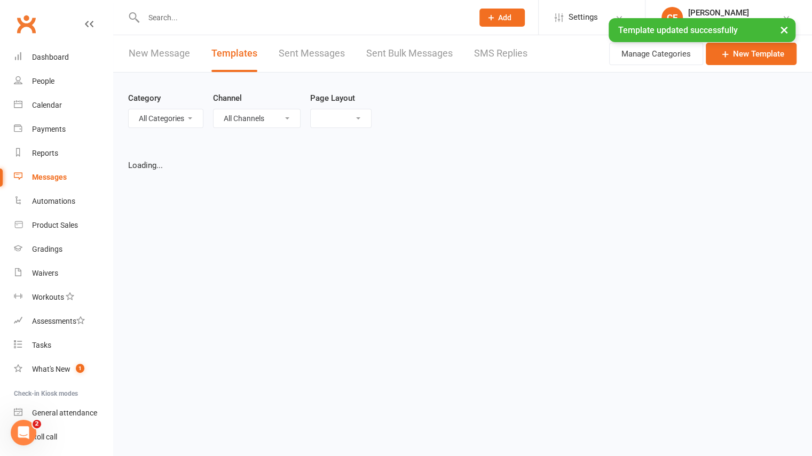
select select "grid"
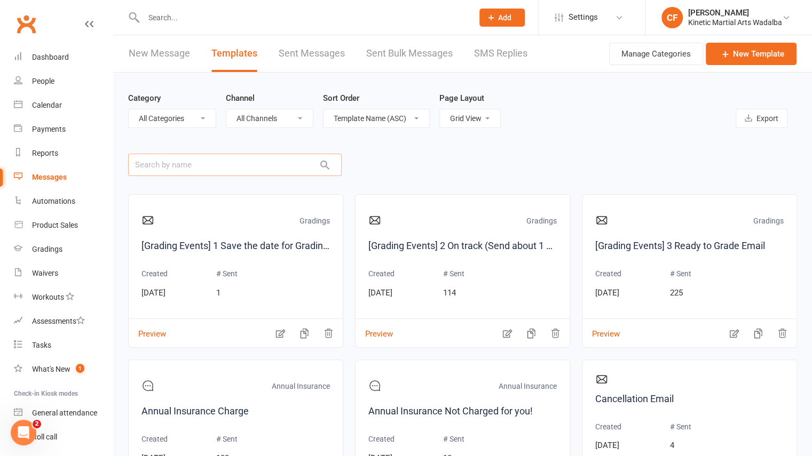
click at [210, 167] on input "text" at bounding box center [235, 165] width 214 height 22
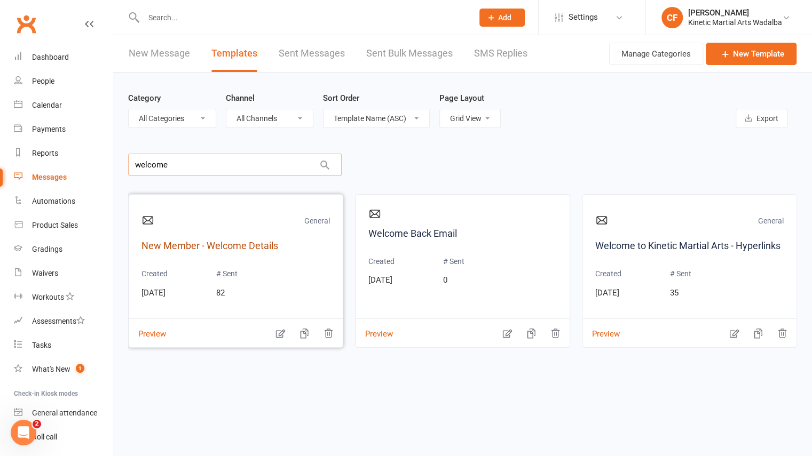
type input "welcome"
click at [246, 251] on link "New Member - Welcome Details" at bounding box center [235, 246] width 188 height 15
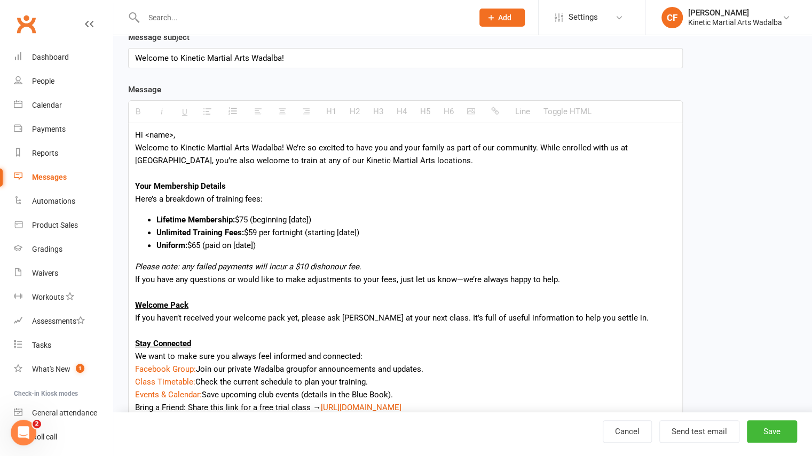
scroll to position [154, 0]
click at [151, 297] on div "To enrich screen reader interactions, please activate Accessibility in Grammarl…" at bounding box center [405, 292] width 541 height 13
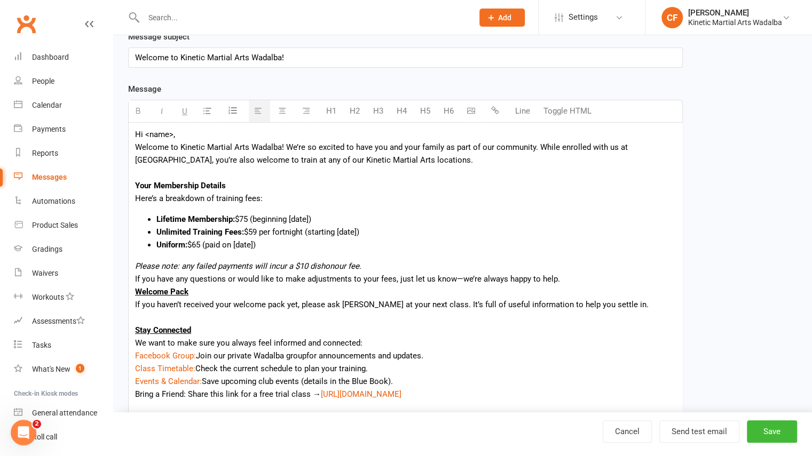
click at [144, 322] on div "To enrich screen reader interactions, please activate Accessibility in Grammarl…" at bounding box center [405, 317] width 541 height 13
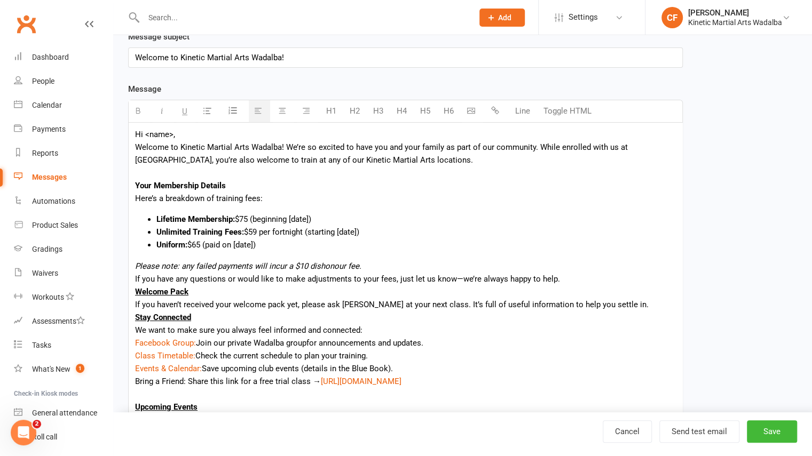
click at [141, 387] on div "Bring a Friend: Share this link for a free trial class → [URL][DOMAIN_NAME]" at bounding box center [405, 381] width 541 height 13
click at [140, 389] on div "To enrich screen reader interactions, please activate Accessibility in Grammarl…" at bounding box center [405, 394] width 541 height 13
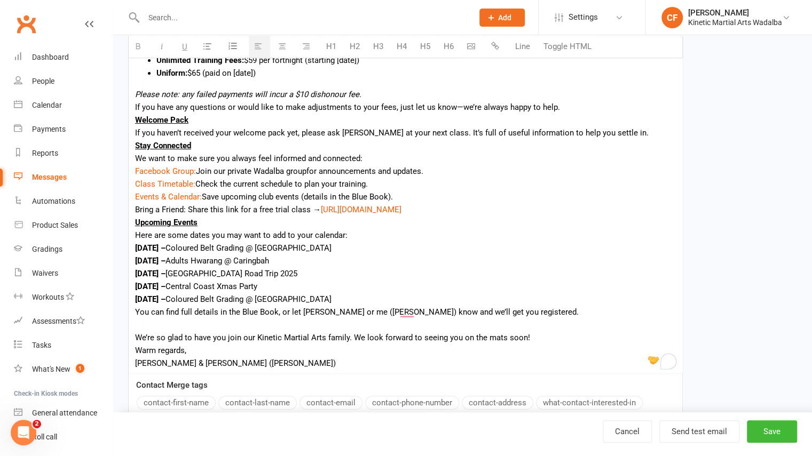
scroll to position [349, 0]
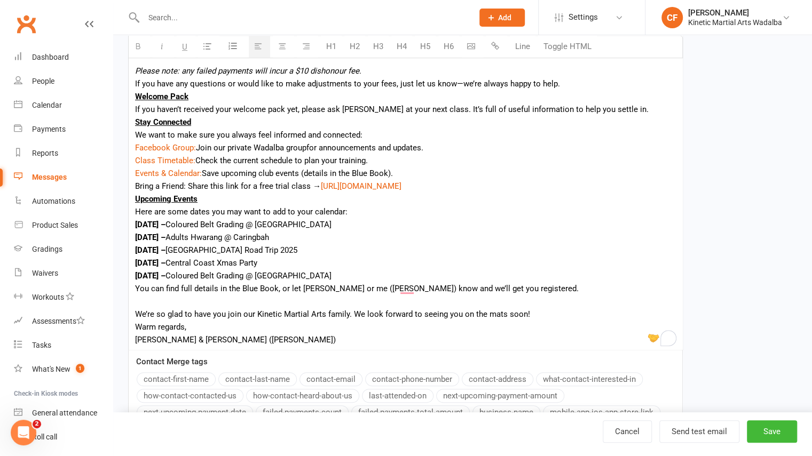
click at [169, 94] on u "Welcome Pack" at bounding box center [161, 97] width 53 height 10
click at [358, 215] on div "Here are some dates you may want to add to your calendar:" at bounding box center [405, 212] width 541 height 13
click at [195, 96] on div "Welcome Pack" at bounding box center [405, 96] width 541 height 13
drag, startPoint x: 195, startPoint y: 96, endPoint x: 130, endPoint y: 93, distance: 65.2
click at [130, 93] on div "Hi <name>, Welcome to Kinetic Martial Arts Wadalba! We’re so excited to have yo…" at bounding box center [406, 138] width 554 height 422
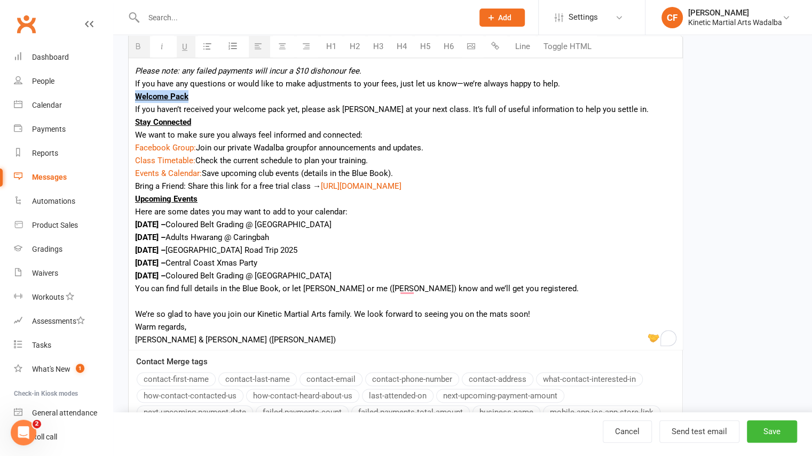
click at [284, 46] on icon "button" at bounding box center [282, 46] width 8 height 8
drag, startPoint x: 205, startPoint y: 119, endPoint x: 128, endPoint y: 117, distance: 76.9
click at [128, 117] on div "Hi <name>, Welcome to Kinetic Martial Arts Wadalba! We’re so excited to have yo…" at bounding box center [405, 138] width 555 height 423
click at [281, 48] on icon "button" at bounding box center [282, 46] width 8 height 8
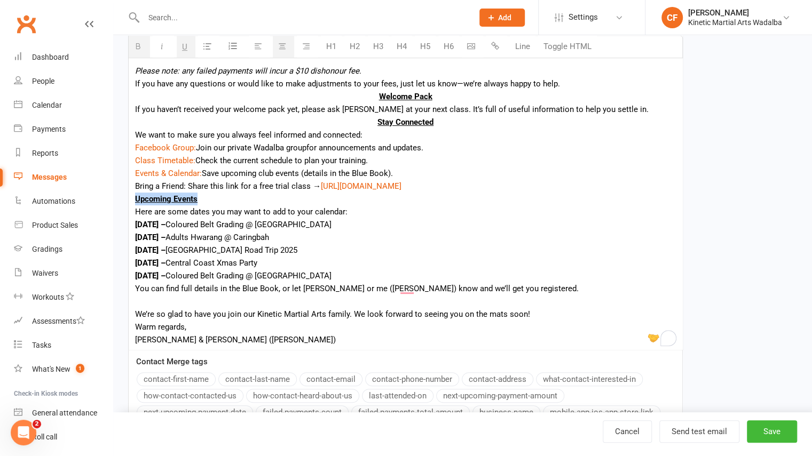
drag, startPoint x: 204, startPoint y: 196, endPoint x: 135, endPoint y: 193, distance: 69.5
click at [135, 193] on div "Hi <name>, Welcome to Kinetic Martial Arts Wadalba! We’re so excited to have yo…" at bounding box center [406, 138] width 554 height 422
click at [280, 46] on icon "button" at bounding box center [282, 46] width 8 height 8
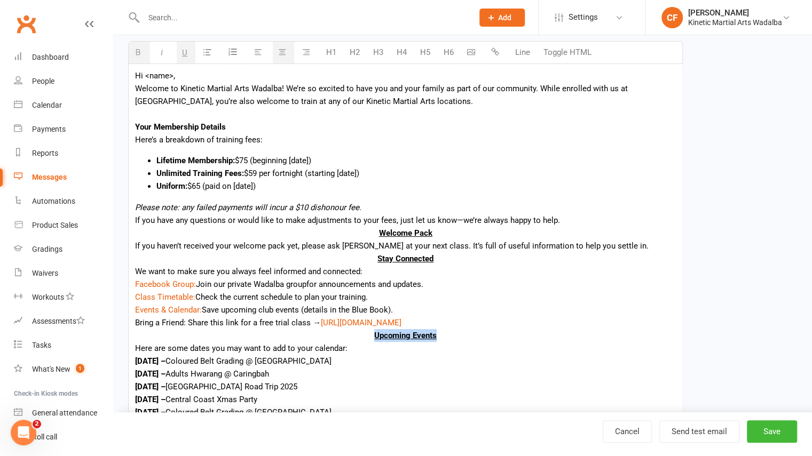
scroll to position [156, 0]
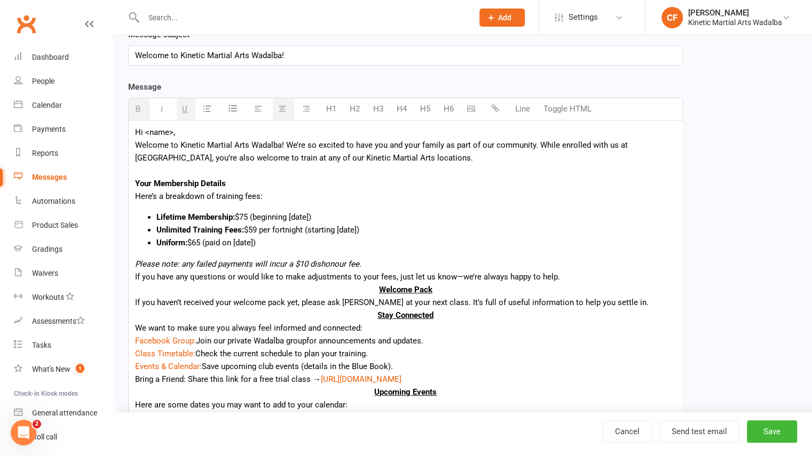
click at [198, 168] on div "To enrich screen reader interactions, please activate Accessibility in Grammarl…" at bounding box center [405, 170] width 541 height 13
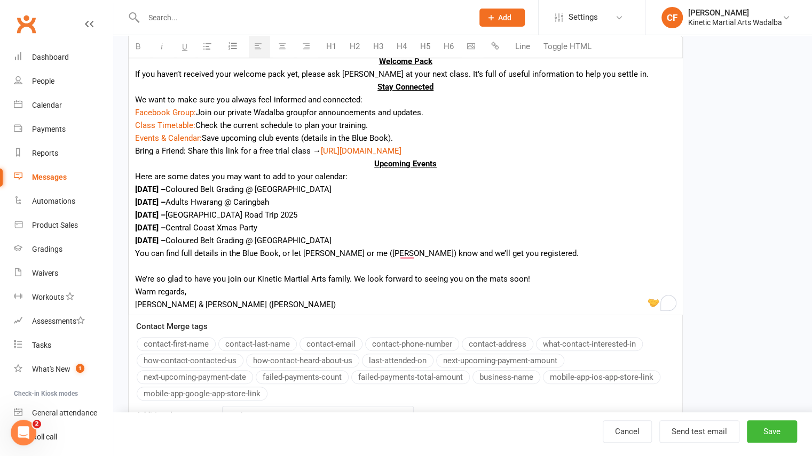
scroll to position [427, 0]
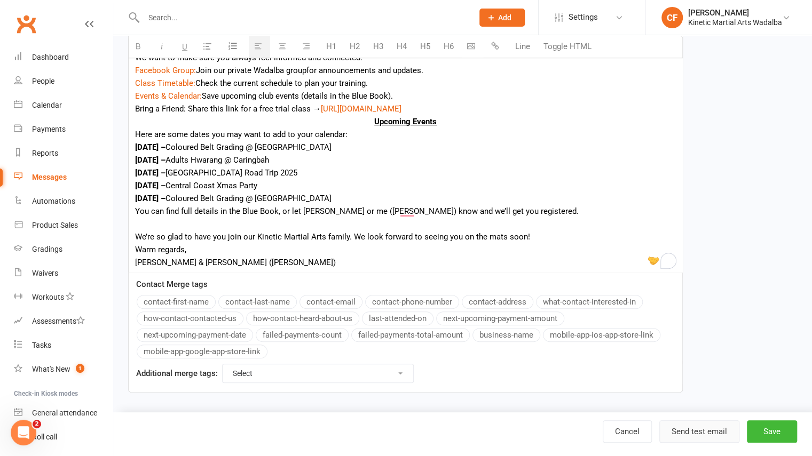
click at [696, 434] on button "Send test email" at bounding box center [699, 432] width 80 height 22
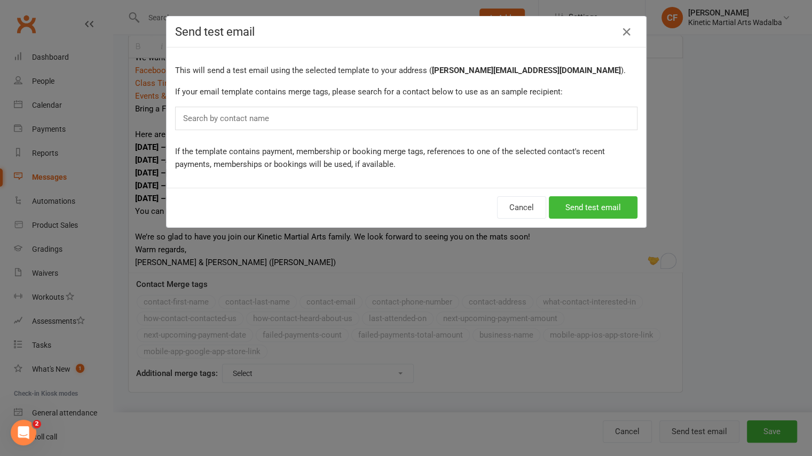
scroll to position [411, 0]
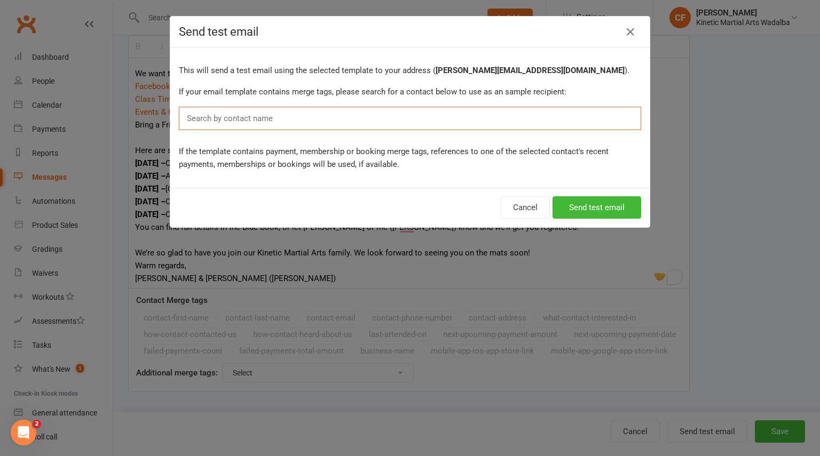
click at [214, 116] on input "text" at bounding box center [232, 119] width 93 height 14
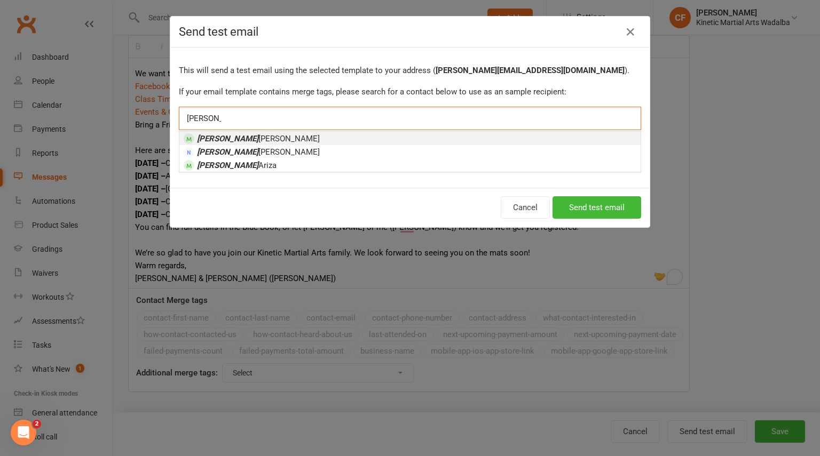
type input "[PERSON_NAME]"
click at [216, 140] on span "[PERSON_NAME]" at bounding box center [258, 139] width 123 height 10
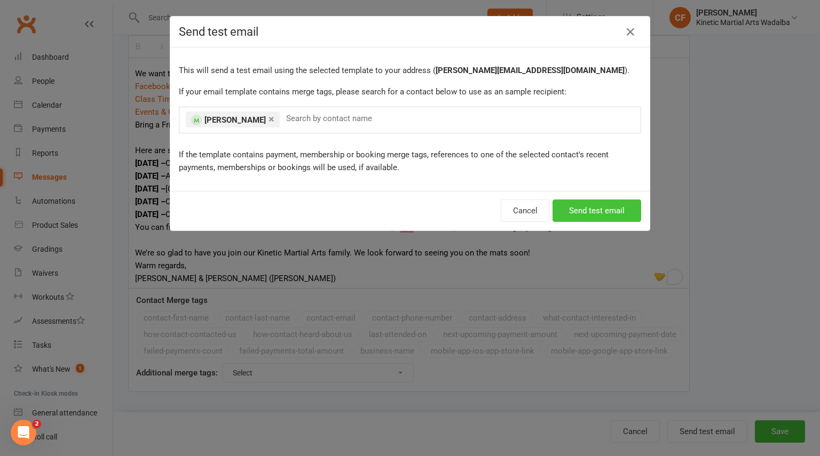
click at [598, 214] on button "Send test email" at bounding box center [597, 211] width 89 height 22
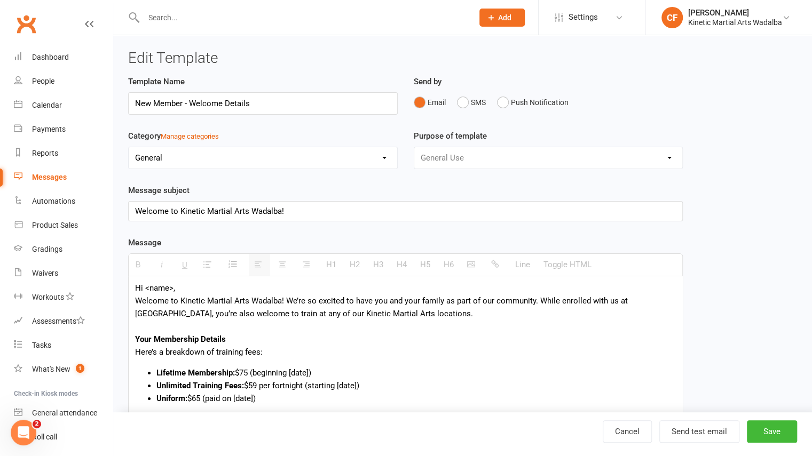
scroll to position [110, 0]
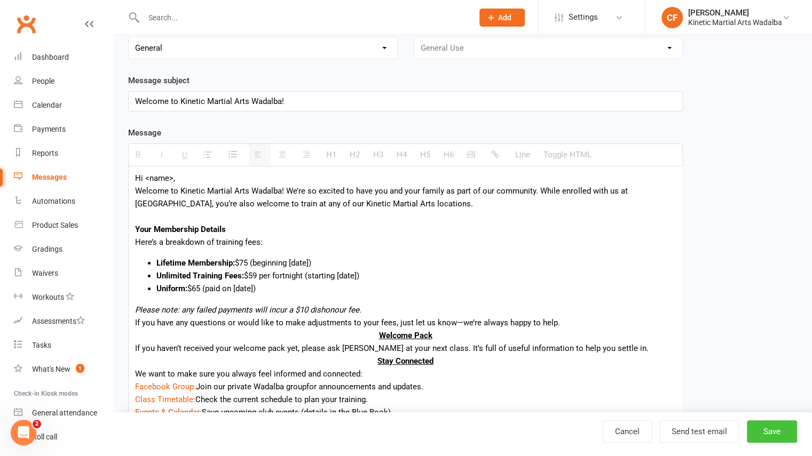
click at [777, 437] on button "Save" at bounding box center [772, 432] width 50 height 22
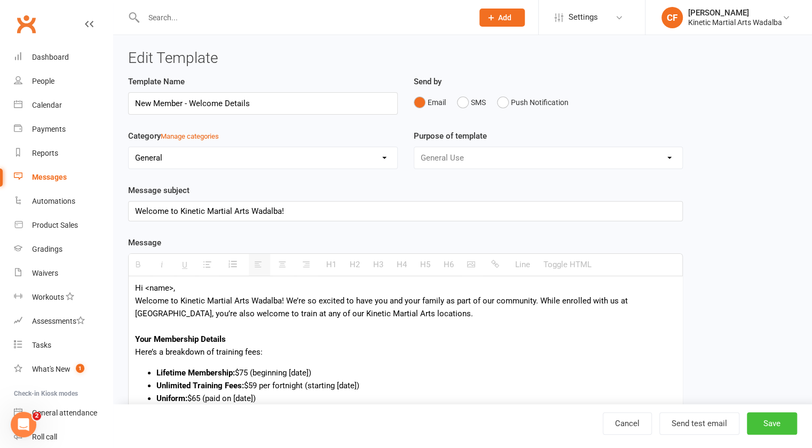
select select "grid"
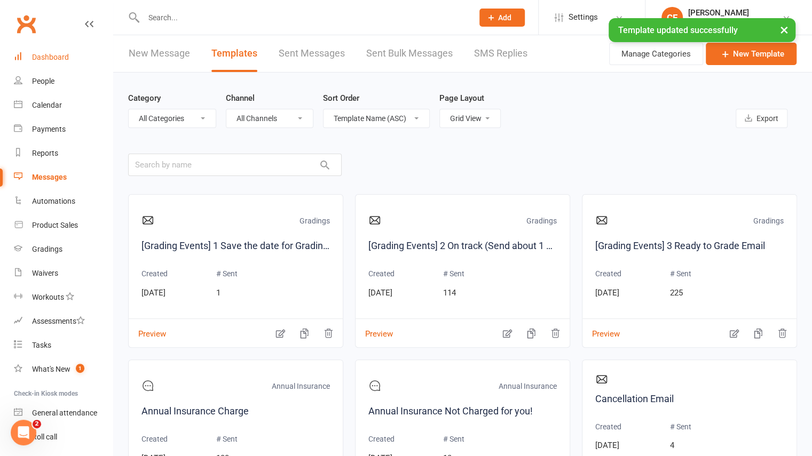
click at [50, 60] on div "Dashboard" at bounding box center [50, 57] width 37 height 9
